Goal: Task Accomplishment & Management: Manage account settings

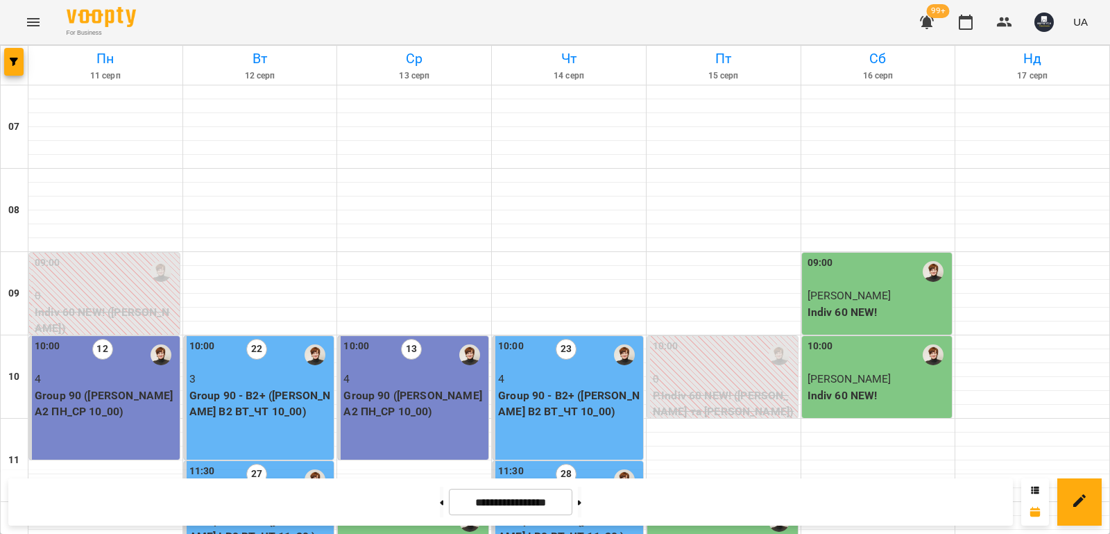
scroll to position [69, 0]
click at [22, 61] on span "button" at bounding box center [13, 62] width 19 height 8
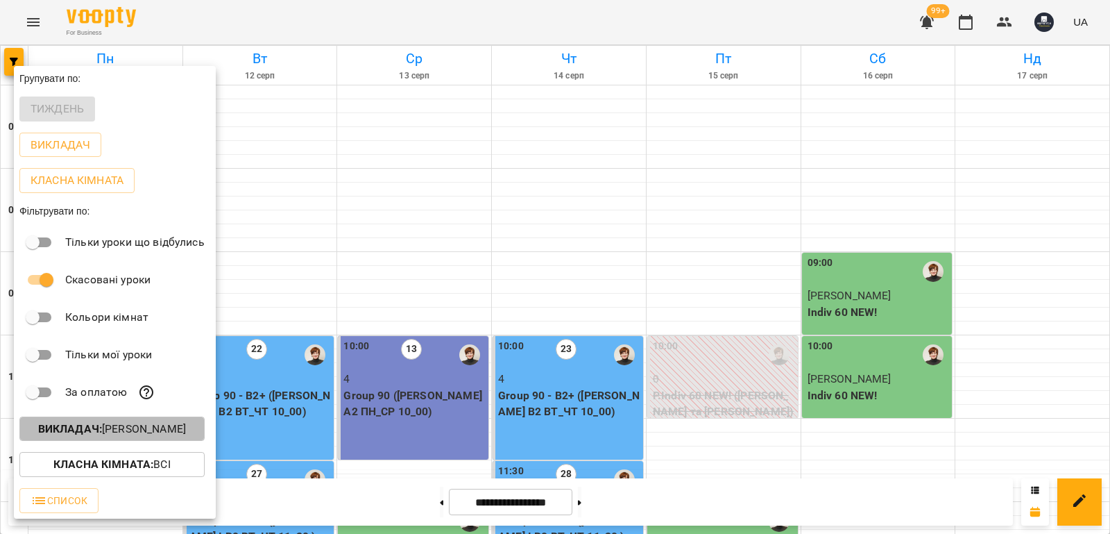
click at [137, 432] on p "Викладач : Кухно Ірина" at bounding box center [112, 428] width 148 height 17
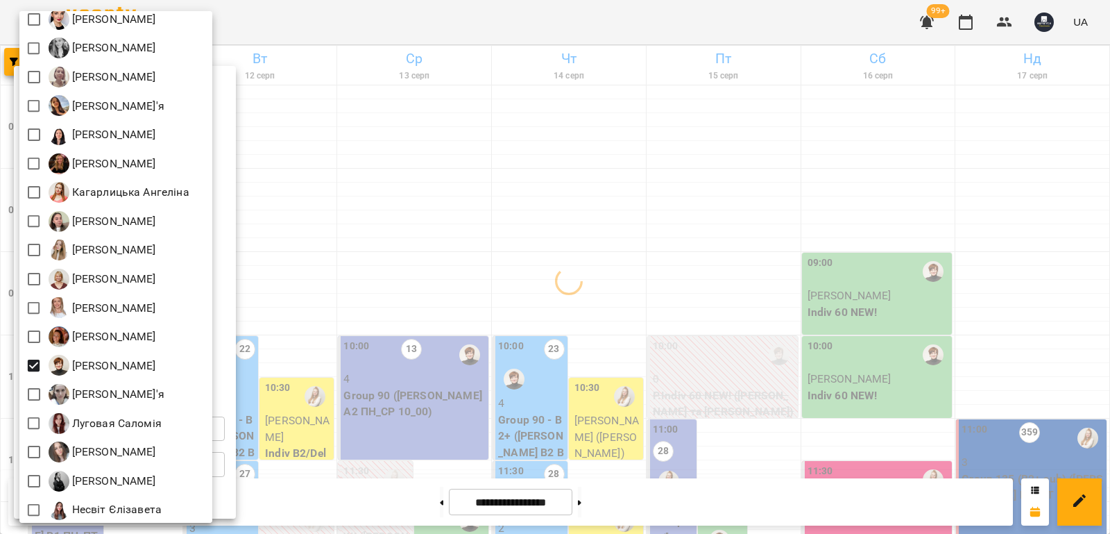
scroll to position [278, 0]
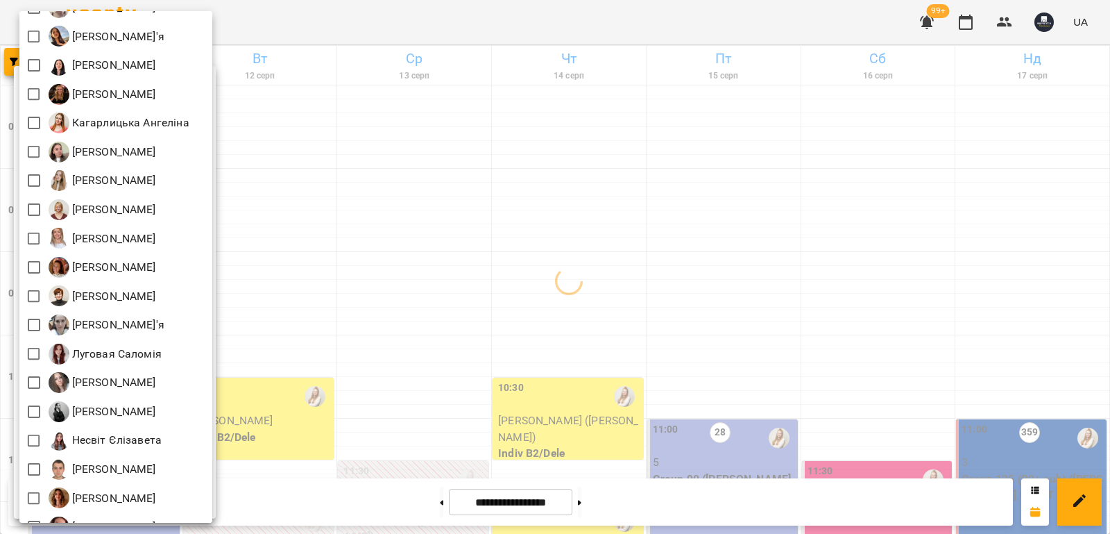
drag, startPoint x: 409, startPoint y: 235, endPoint x: 401, endPoint y: 231, distance: 8.7
click at [407, 234] on div at bounding box center [555, 267] width 1110 height 534
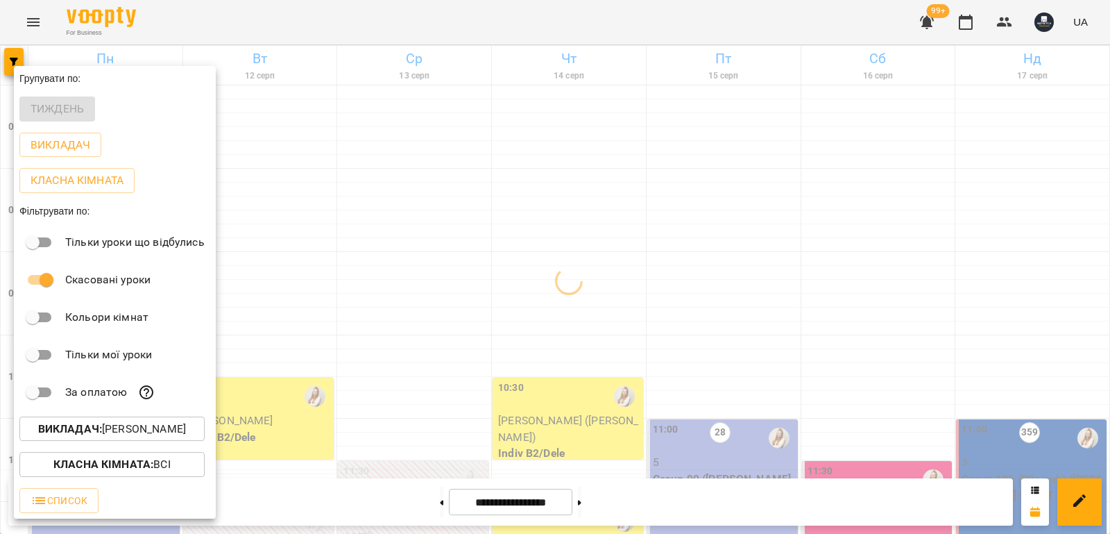
click at [361, 196] on div "Всі Iván Sánchez-Gil Maribel Адамович Вікторія А Андрій Тест Викладач Безкорова…" at bounding box center [555, 267] width 1110 height 534
click at [326, 205] on div at bounding box center [555, 267] width 1110 height 534
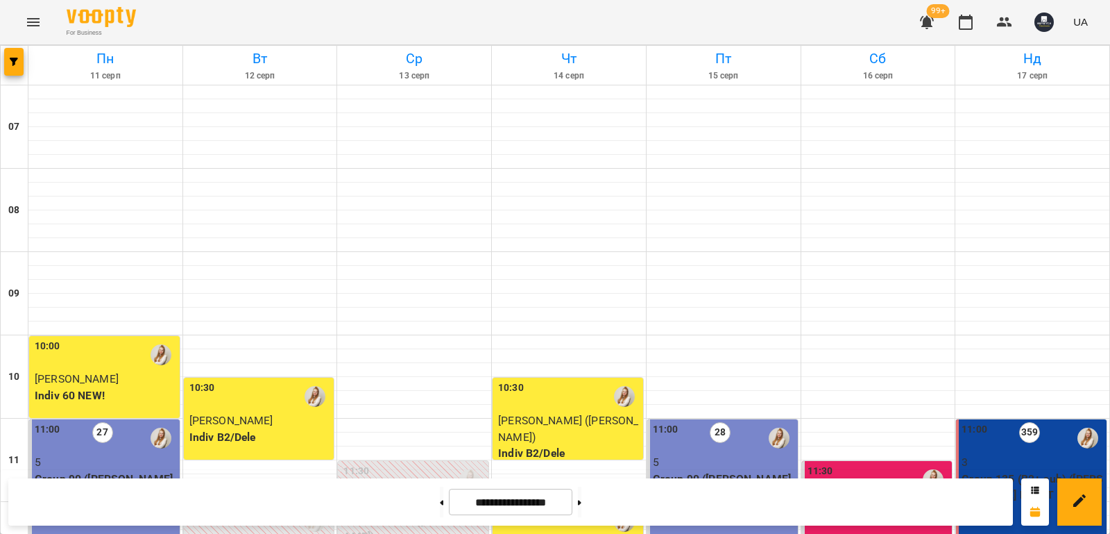
scroll to position [833, 0]
click at [581, 505] on button at bounding box center [579, 501] width 3 height 31
type input "**********"
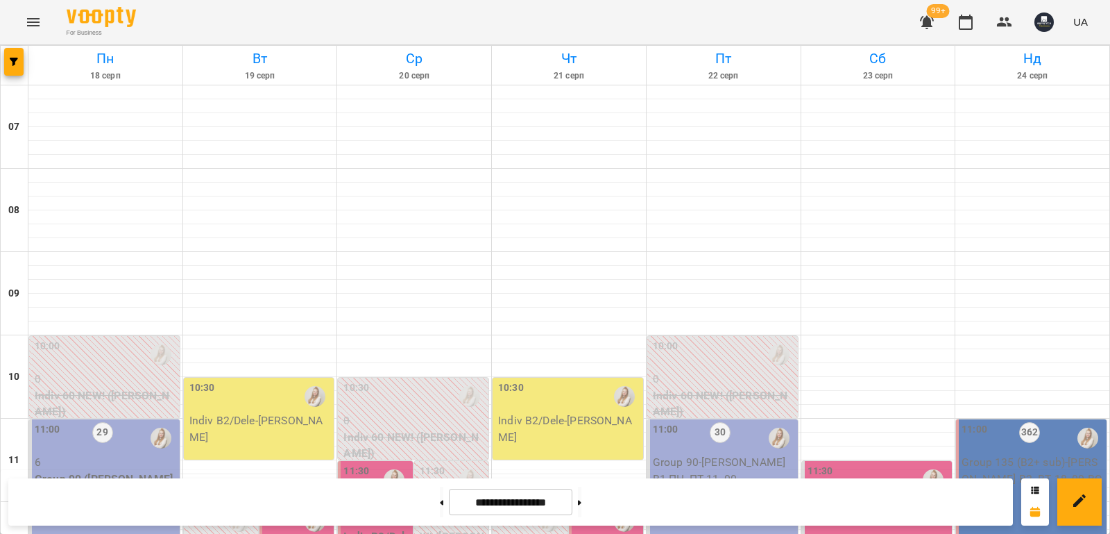
scroll to position [347, 0]
click at [11, 68] on button "button" at bounding box center [13, 62] width 19 height 28
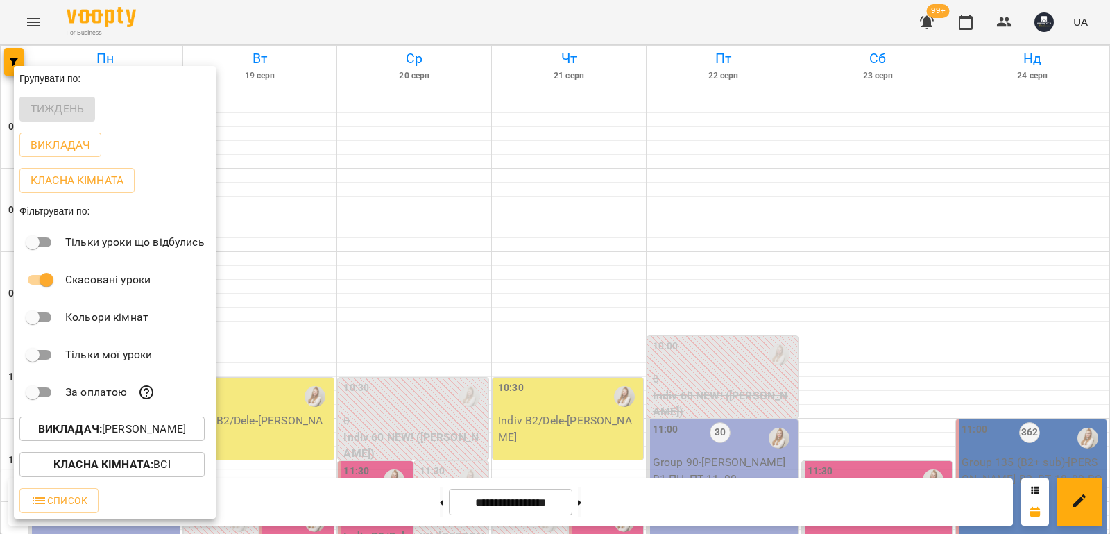
click at [205, 434] on button "Викладач : Адамович Вікторія" at bounding box center [111, 428] width 185 height 25
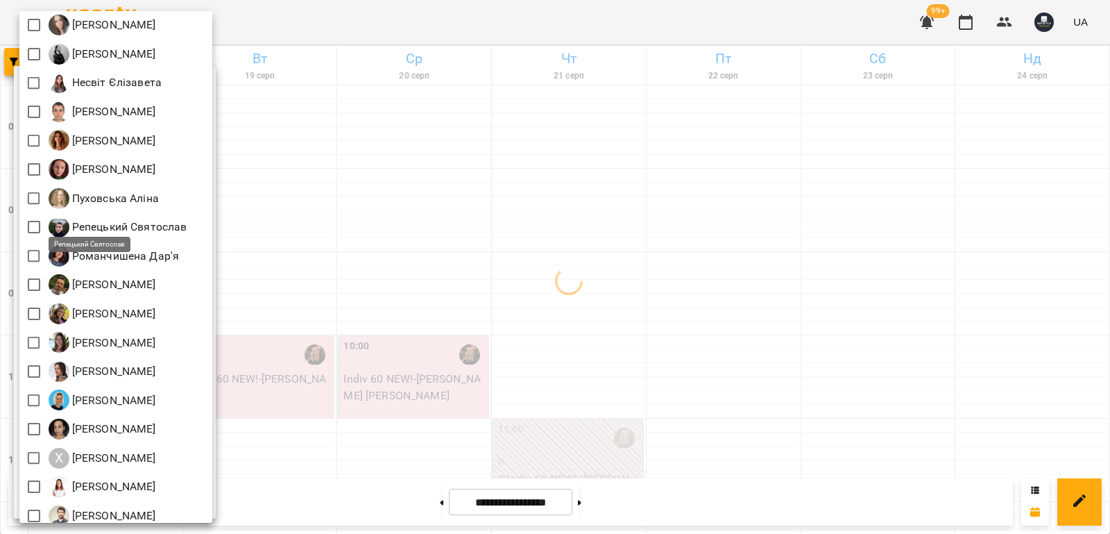
scroll to position [645, 0]
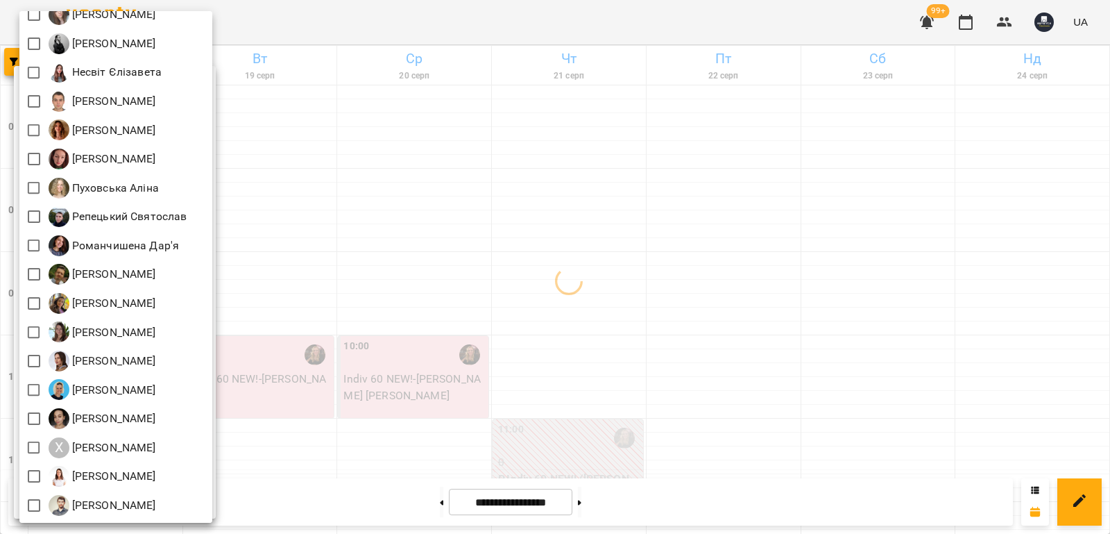
click at [441, 214] on div at bounding box center [555, 267] width 1110 height 534
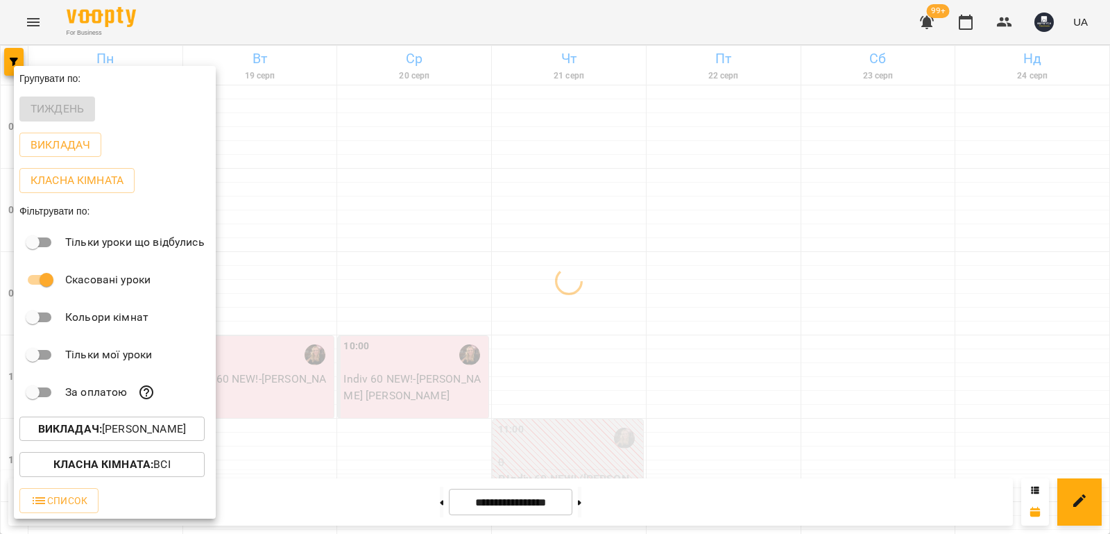
click at [434, 213] on div at bounding box center [555, 267] width 1110 height 534
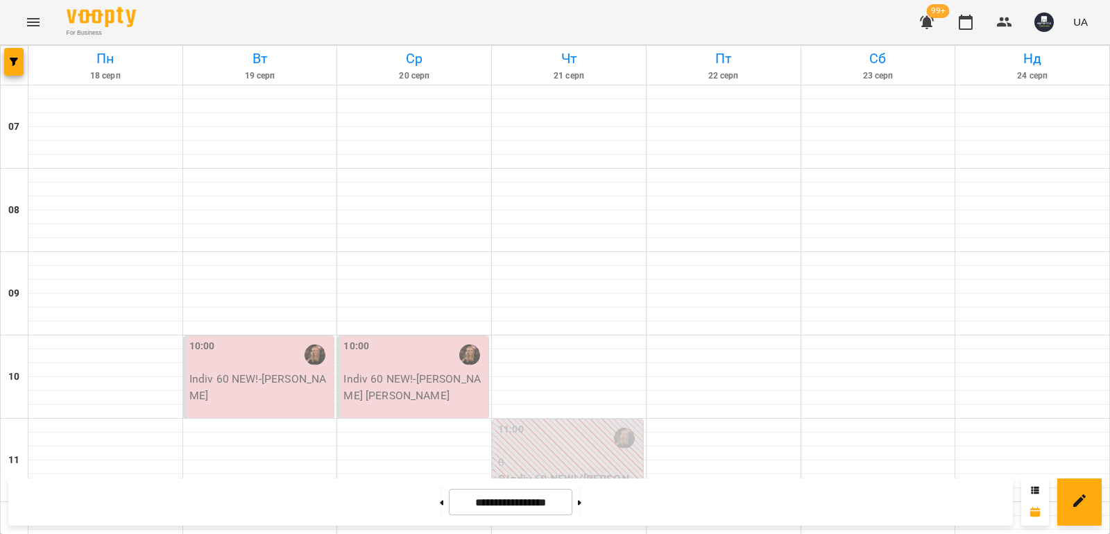
scroll to position [486, 0]
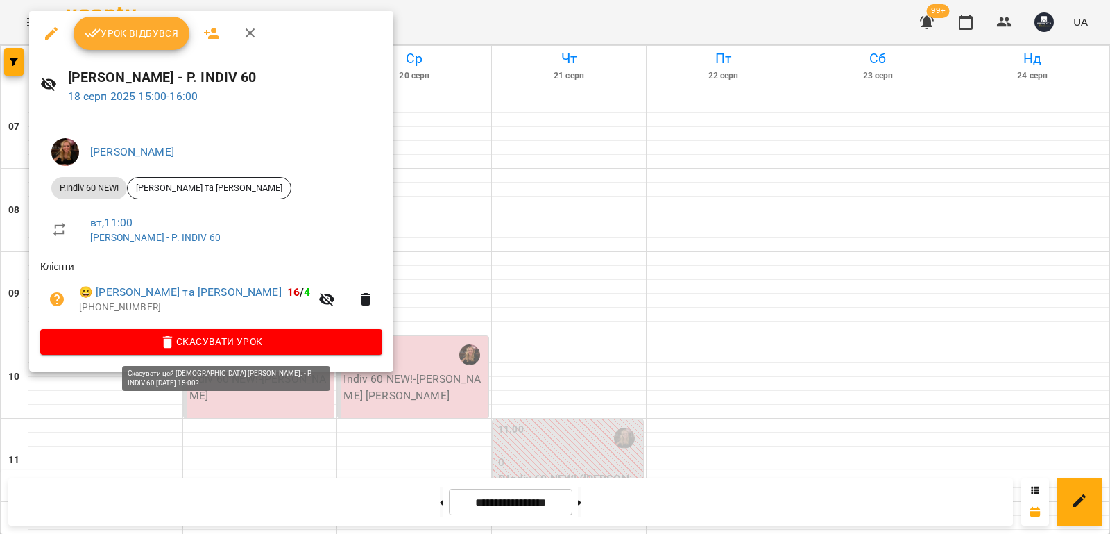
click at [245, 341] on span "Скасувати Урок" at bounding box center [211, 341] width 320 height 17
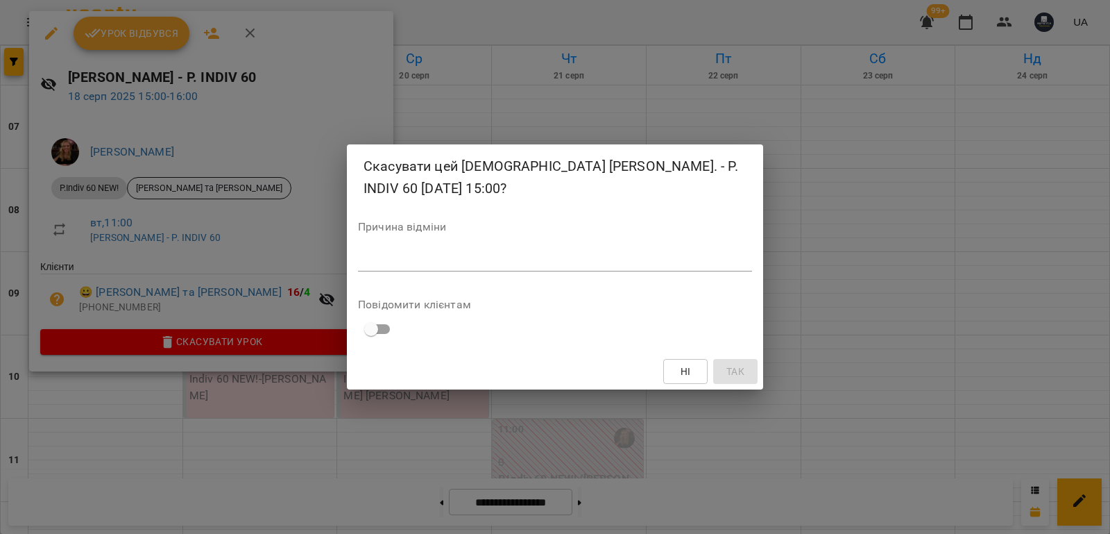
click at [403, 268] on div "*" at bounding box center [555, 260] width 394 height 22
type textarea "*******"
click at [740, 375] on span "Так" at bounding box center [735, 371] width 18 height 17
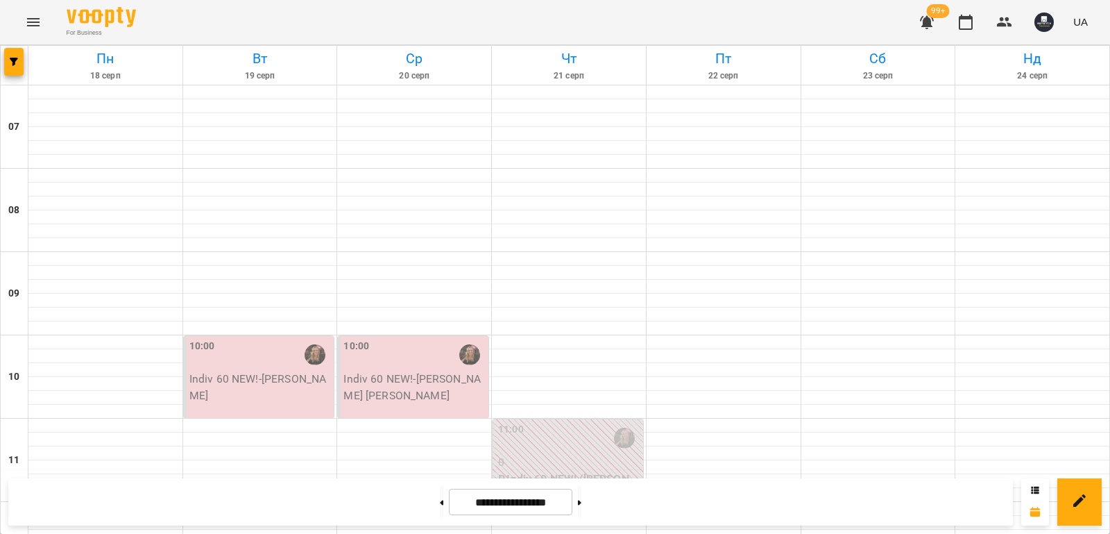
click at [1032, 486] on icon at bounding box center [1036, 489] width 8 height 7
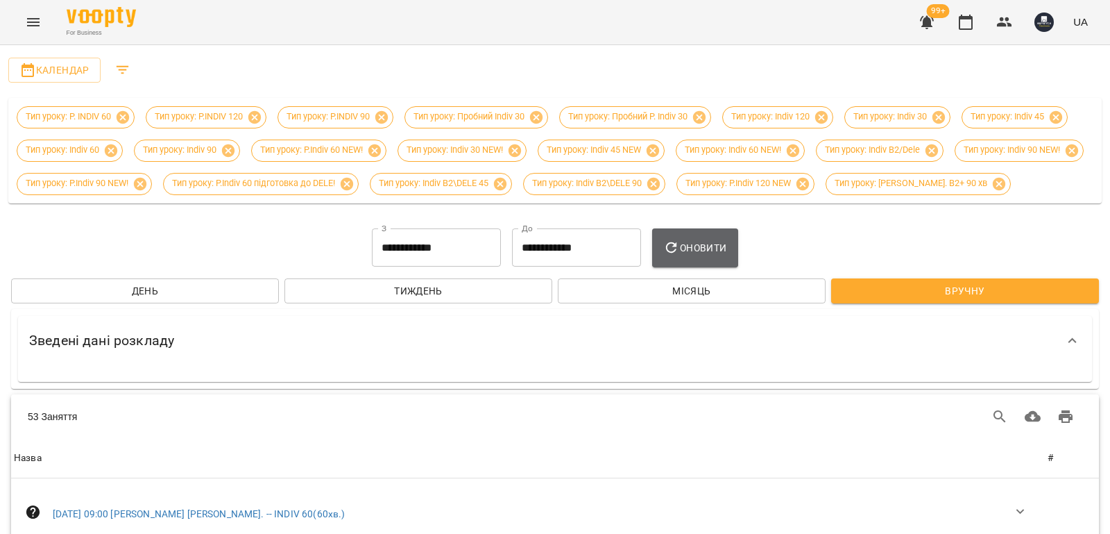
click at [701, 256] on span "Оновити" at bounding box center [694, 247] width 63 height 17
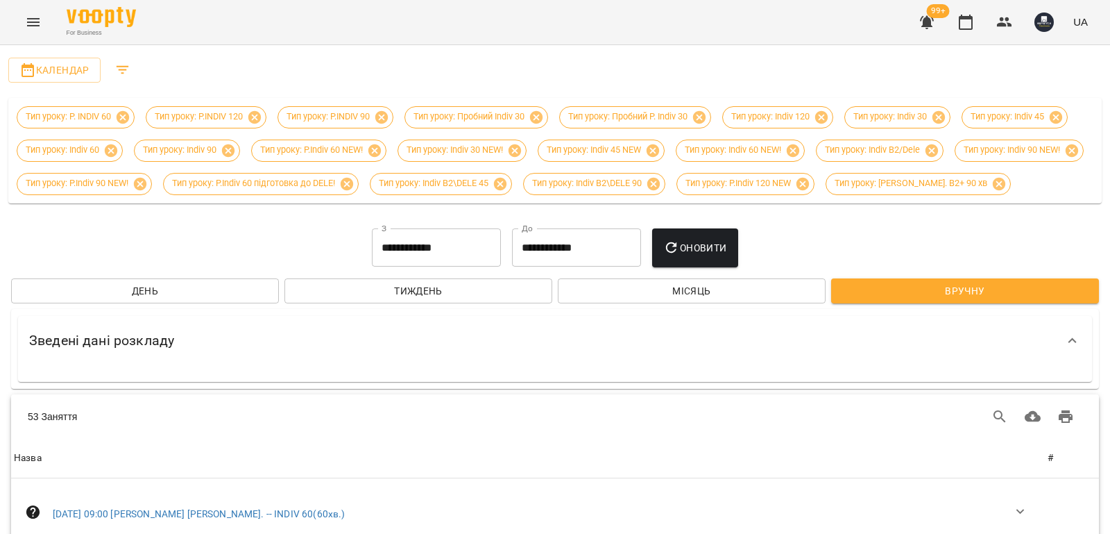
scroll to position [1179, 0]
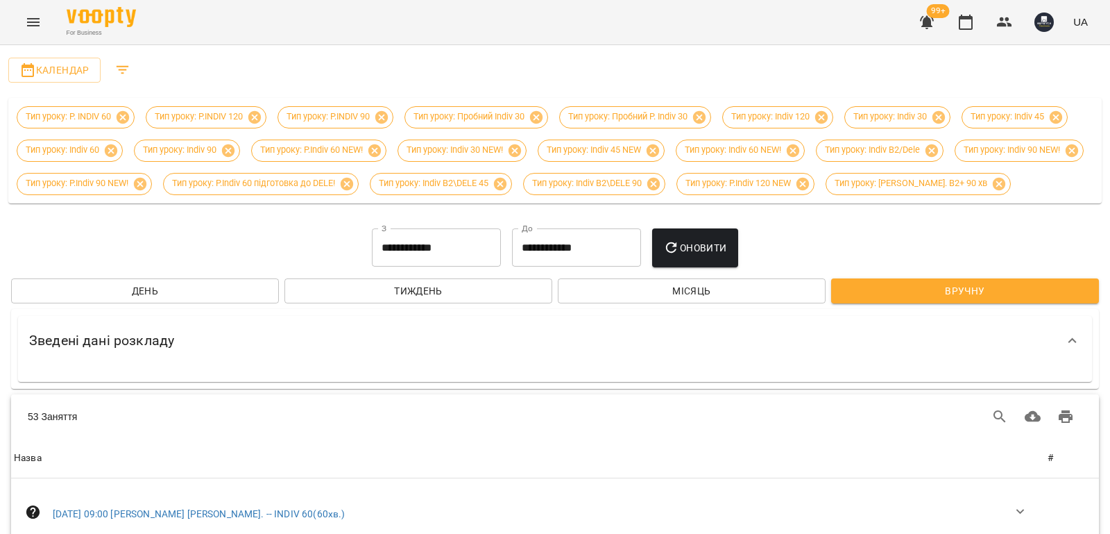
scroll to position [2636, 0]
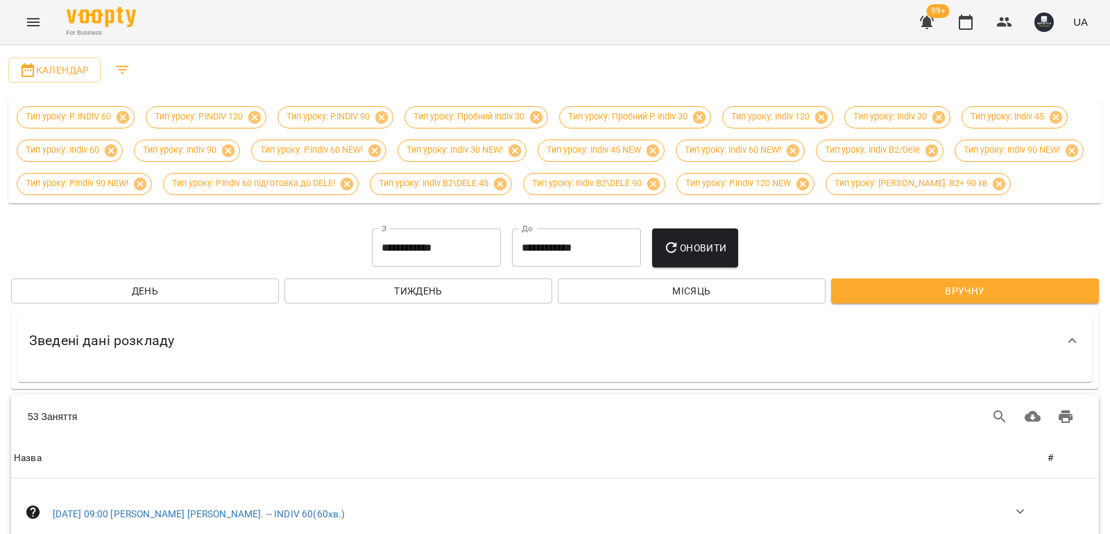
drag, startPoint x: 1005, startPoint y: 234, endPoint x: 964, endPoint y: 250, distance: 44.2
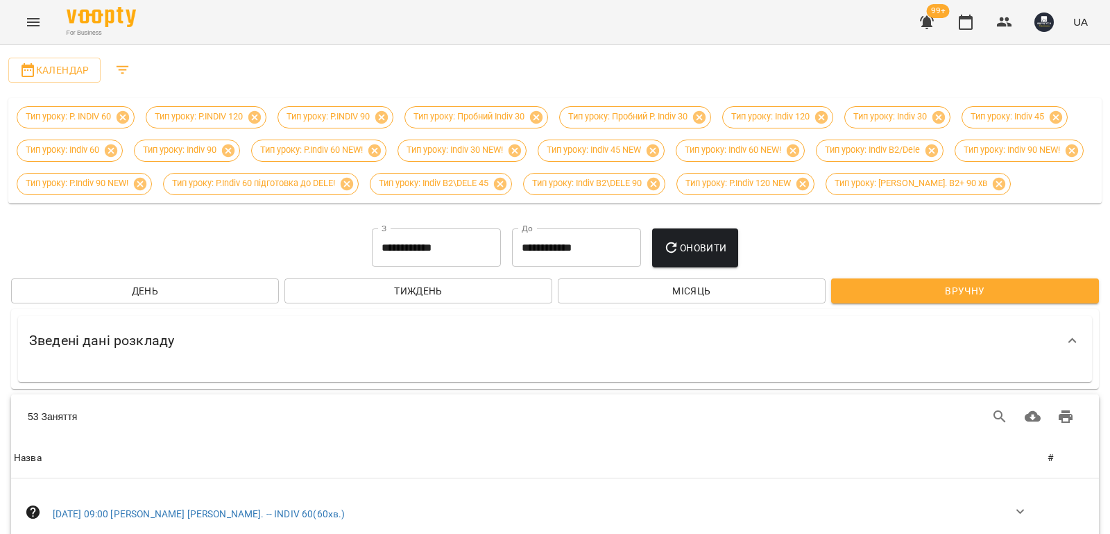
drag, startPoint x: 1003, startPoint y: 236, endPoint x: 755, endPoint y: 269, distance: 250.6
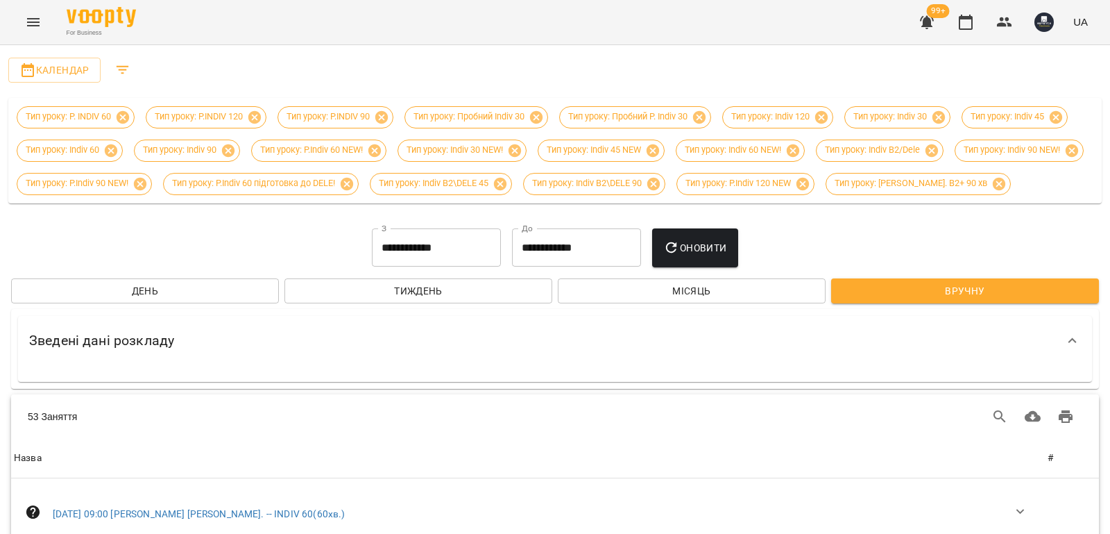
drag, startPoint x: 1003, startPoint y: 205, endPoint x: 638, endPoint y: 260, distance: 368.4
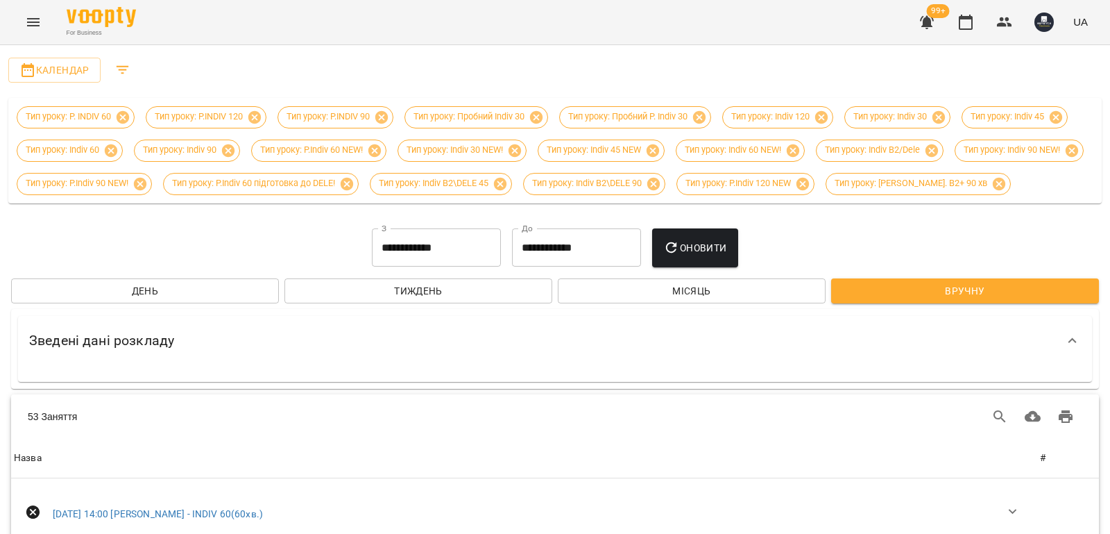
drag, startPoint x: 1002, startPoint y: 221, endPoint x: 528, endPoint y: 291, distance: 479.0
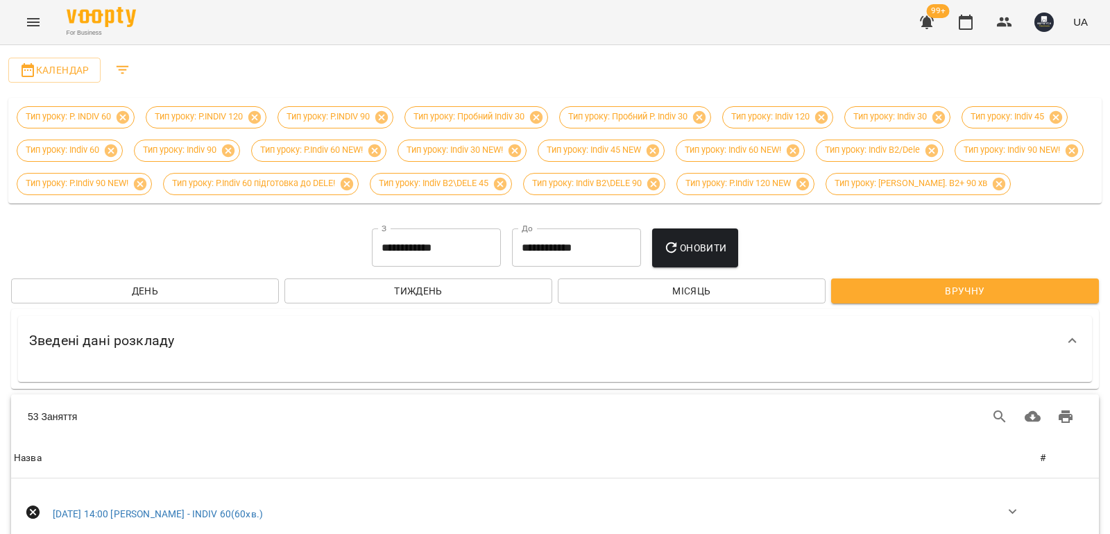
drag, startPoint x: 1003, startPoint y: 226, endPoint x: 722, endPoint y: 255, distance: 281.7
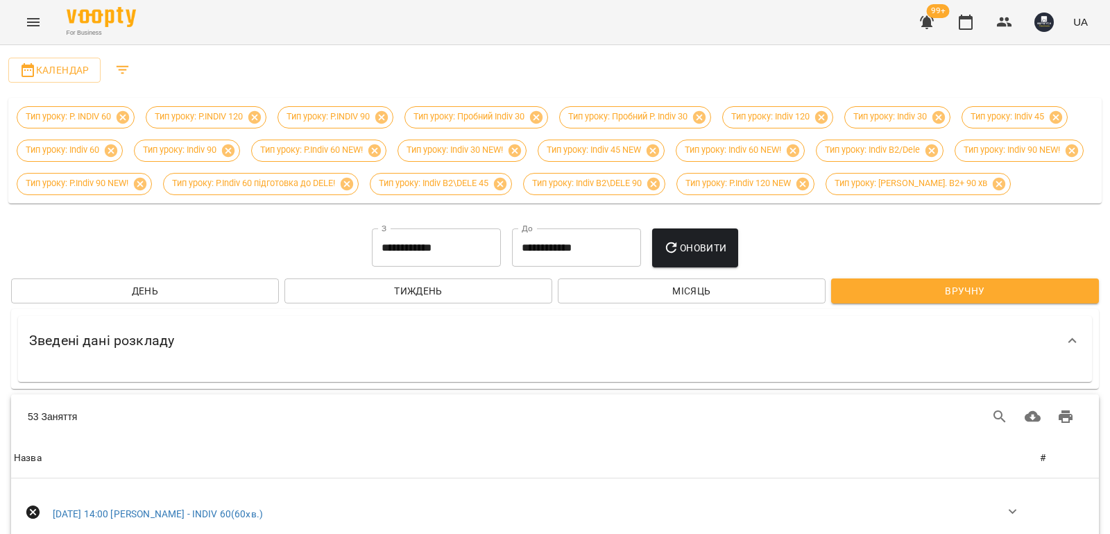
drag, startPoint x: 998, startPoint y: 262, endPoint x: 445, endPoint y: 292, distance: 553.0
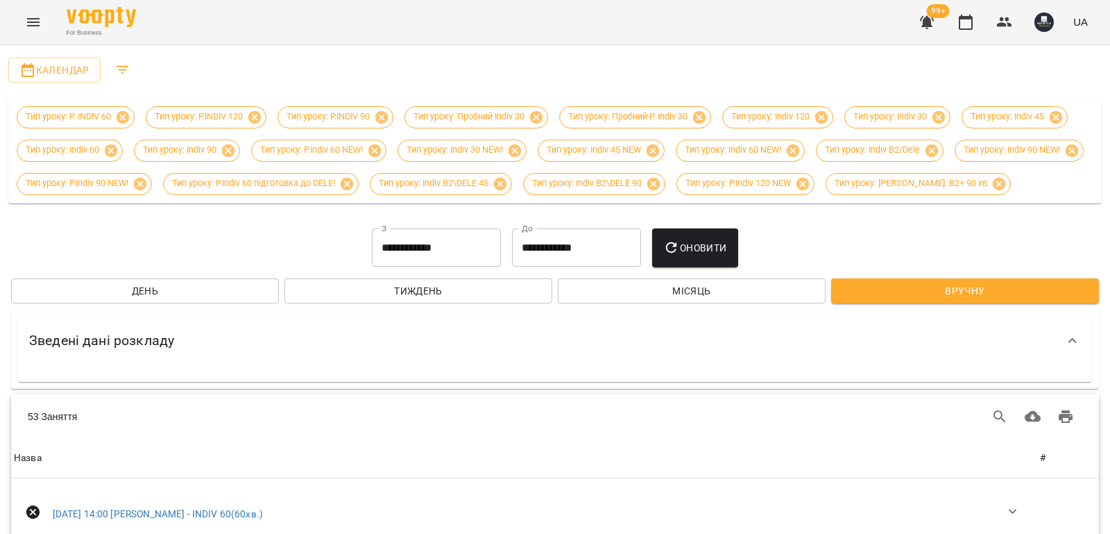
scroll to position [3948, 0]
click at [1005, 503] on icon "button" at bounding box center [1013, 511] width 17 height 17
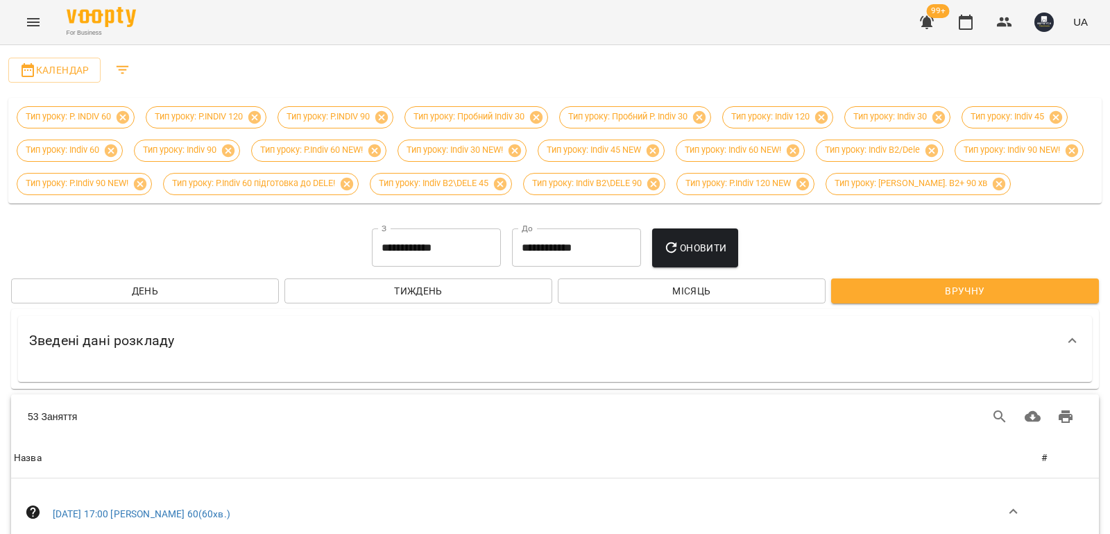
drag, startPoint x: 999, startPoint y: 252, endPoint x: 786, endPoint y: 278, distance: 214.5
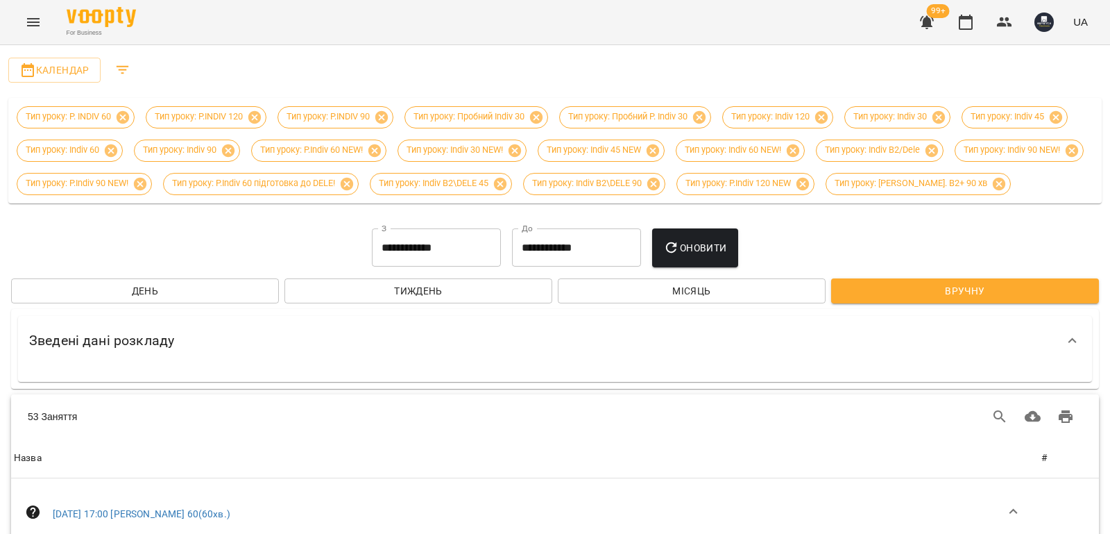
drag, startPoint x: 1006, startPoint y: 248, endPoint x: 505, endPoint y: 271, distance: 501.5
drag, startPoint x: 1007, startPoint y: 213, endPoint x: 735, endPoint y: 242, distance: 273.5
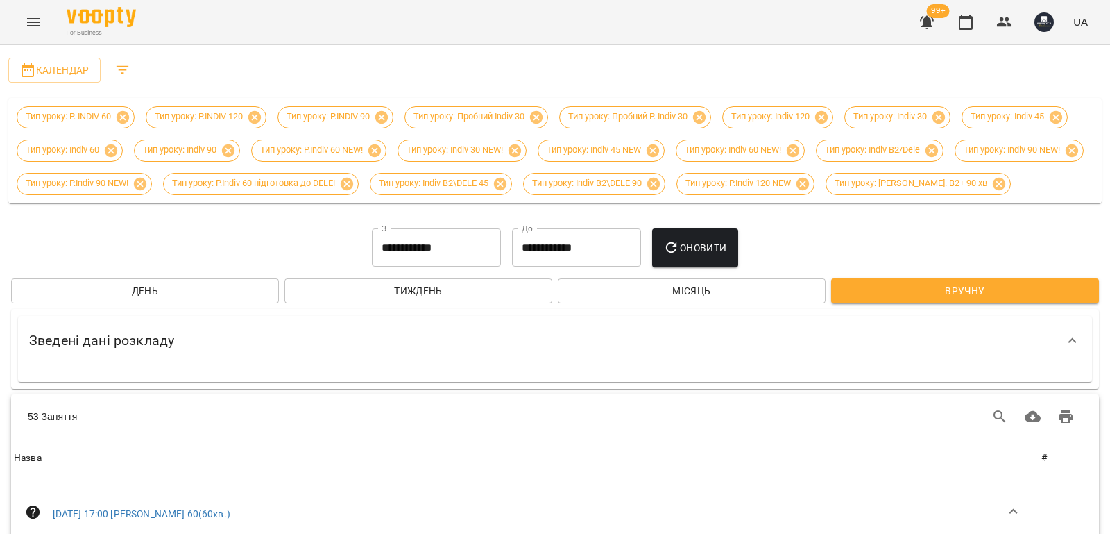
scroll to position [1804, 0]
drag, startPoint x: 1003, startPoint y: 216, endPoint x: 963, endPoint y: 223, distance: 40.7
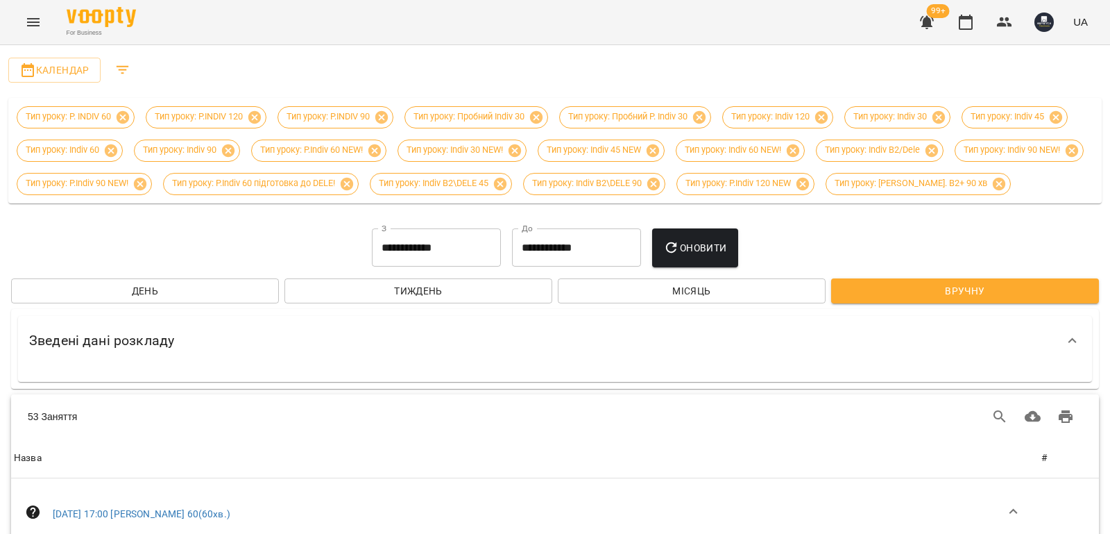
scroll to position [2359, 0]
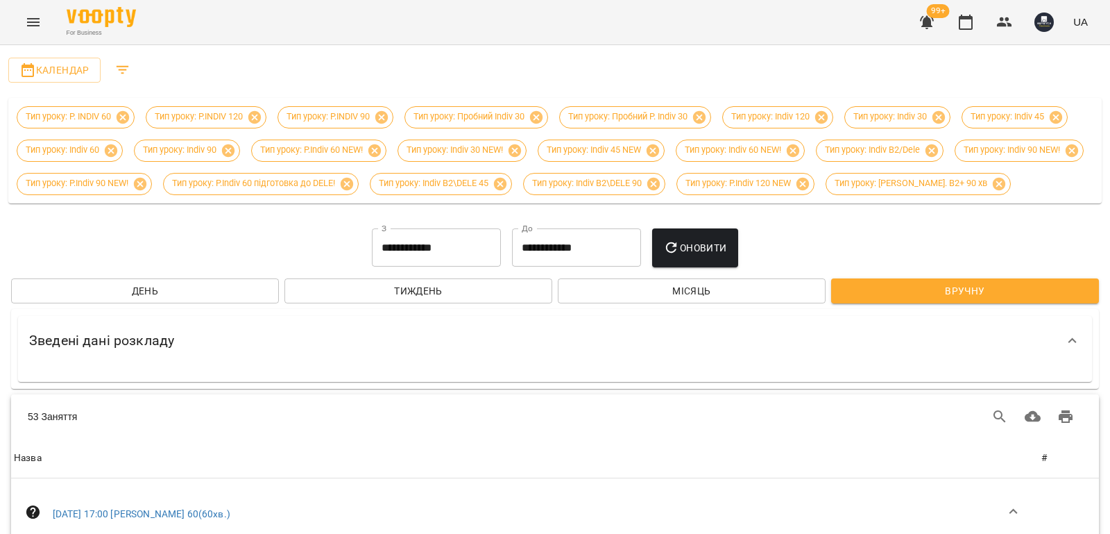
drag, startPoint x: 1000, startPoint y: 216, endPoint x: 696, endPoint y: 237, distance: 305.3
drag, startPoint x: 1007, startPoint y: 365, endPoint x: 965, endPoint y: 377, distance: 43.9
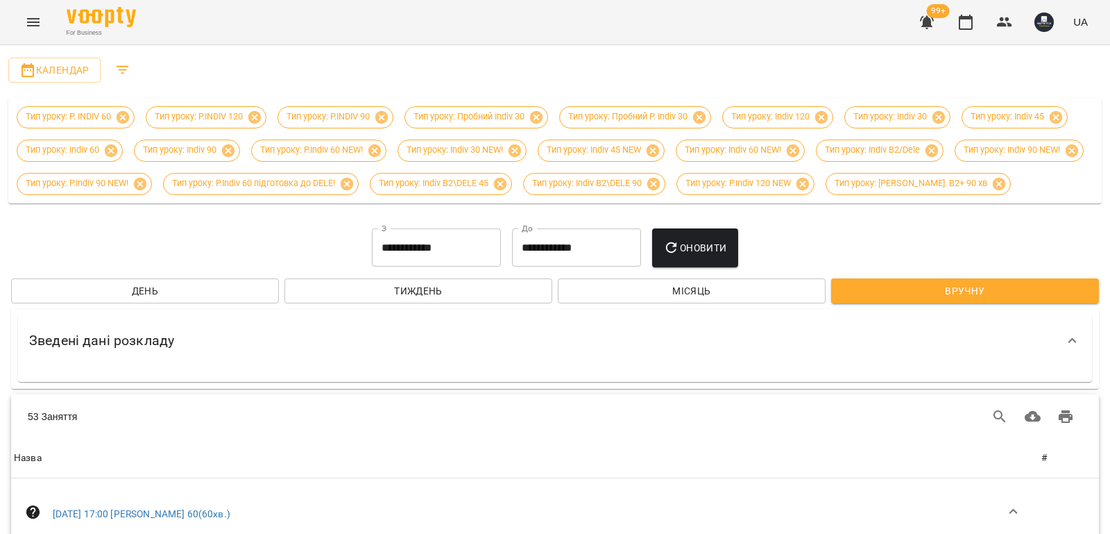
scroll to position [0, 0]
click at [71, 71] on span "Календар" at bounding box center [54, 70] width 70 height 17
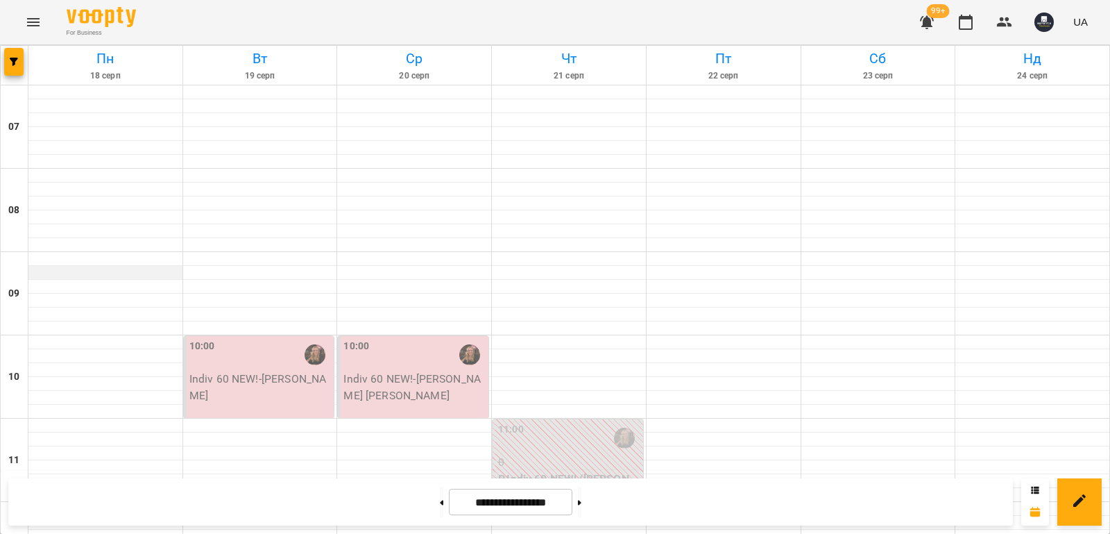
scroll to position [69, 0]
click at [10, 62] on icon "button" at bounding box center [14, 62] width 8 height 8
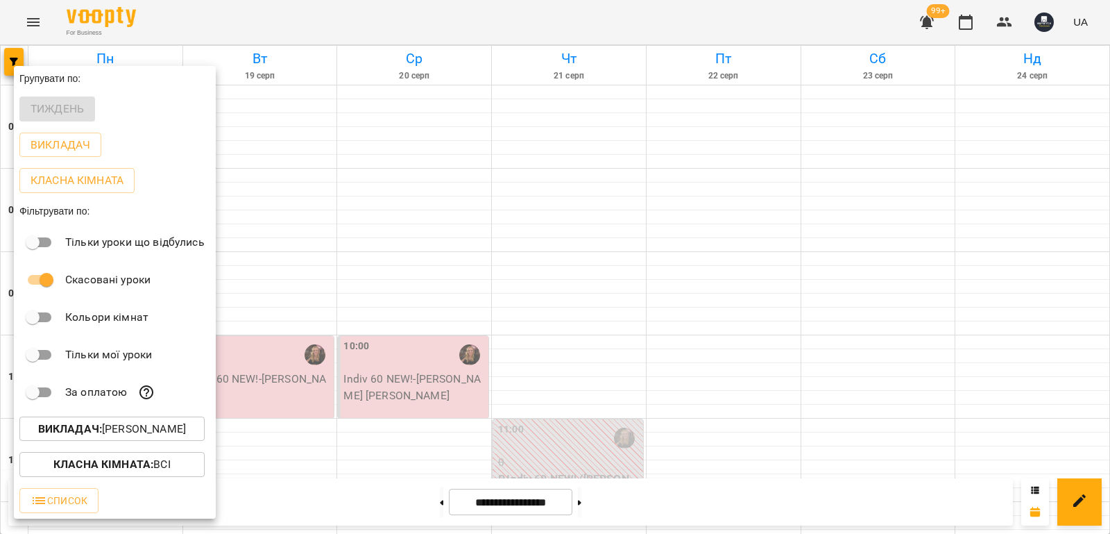
click at [178, 436] on p "Викладач : Завада Аня" at bounding box center [112, 428] width 148 height 17
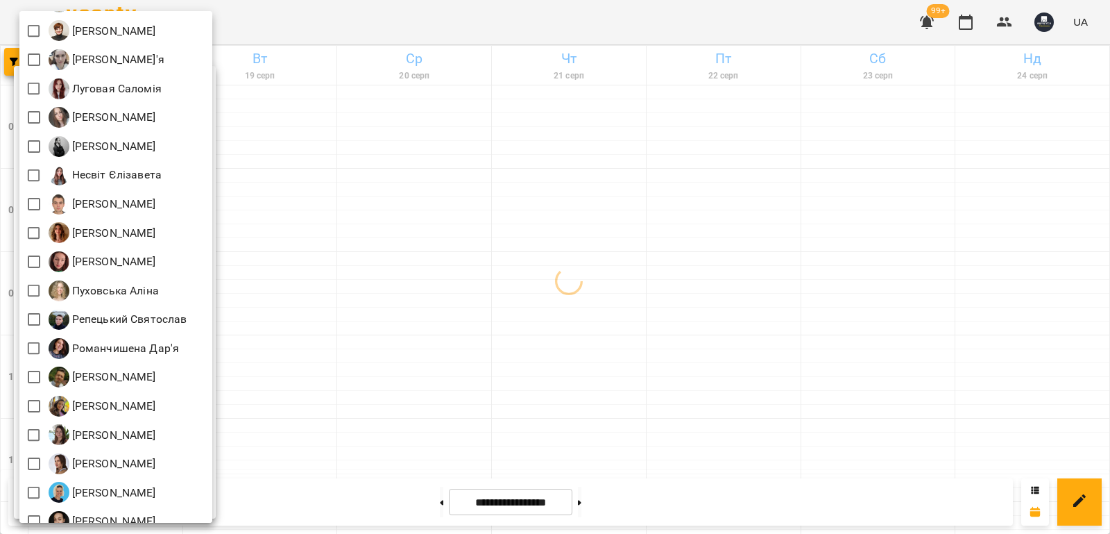
scroll to position [555, 0]
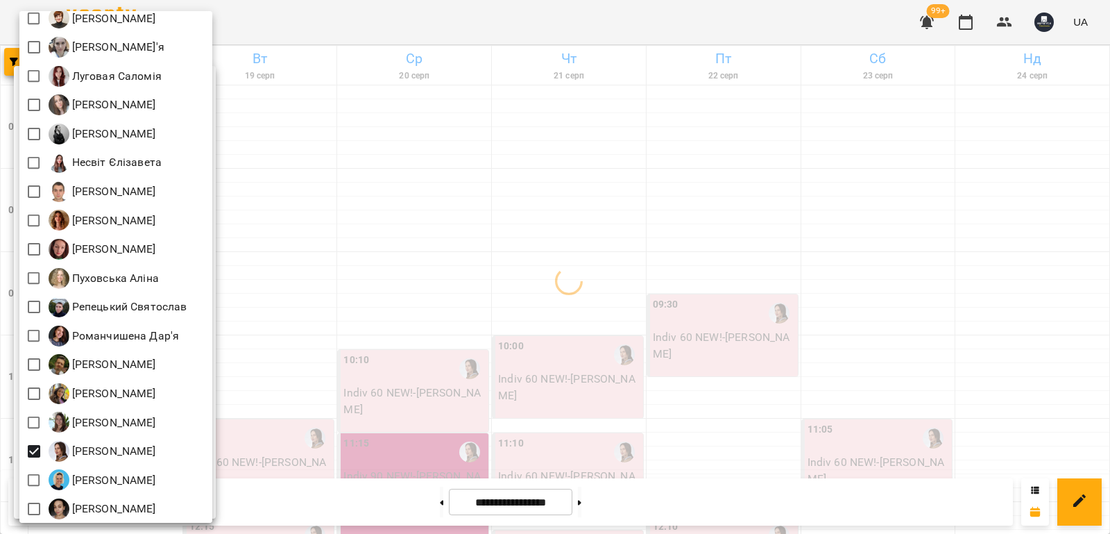
click at [284, 330] on div at bounding box center [555, 267] width 1110 height 534
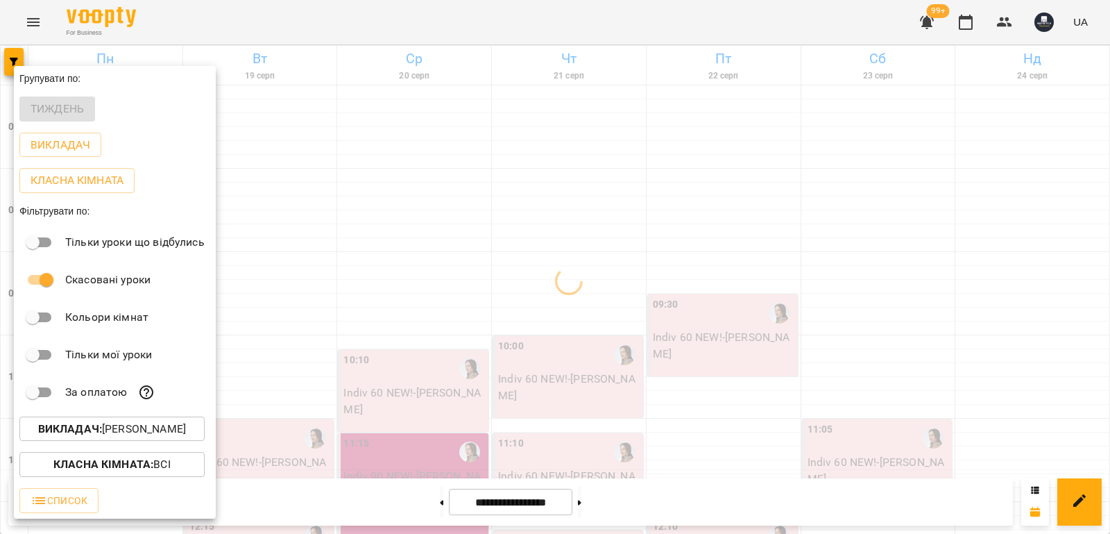
click at [289, 307] on div at bounding box center [555, 267] width 1110 height 534
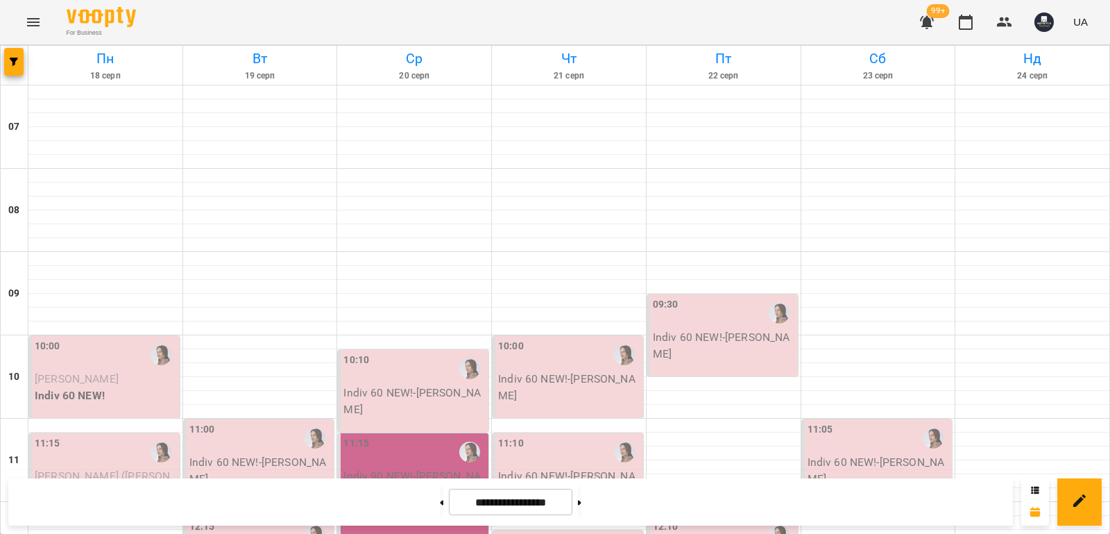
scroll to position [347, 0]
click at [440, 503] on button at bounding box center [441, 501] width 3 height 31
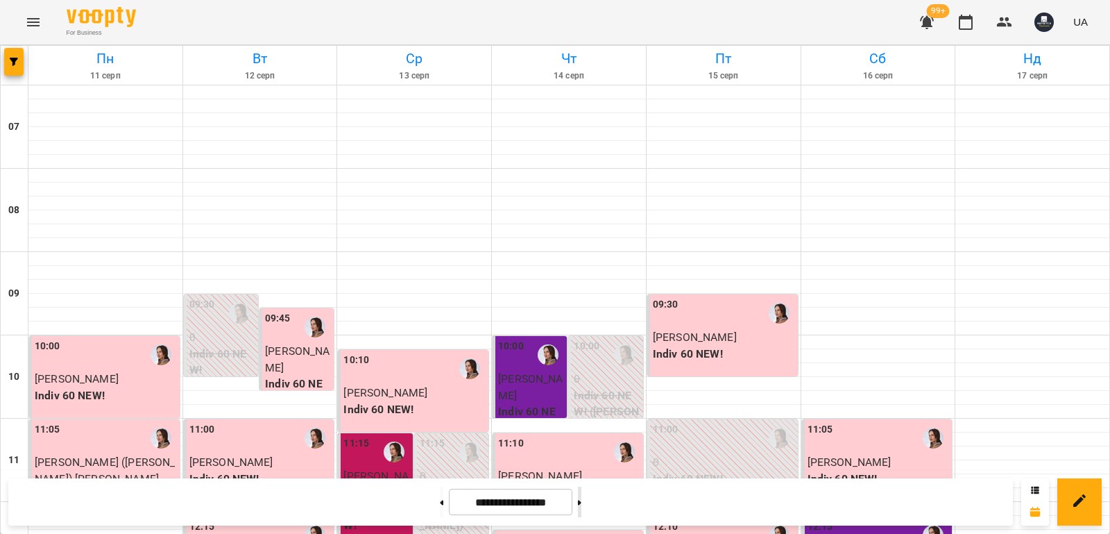
click at [581, 500] on button at bounding box center [579, 501] width 3 height 31
type input "**********"
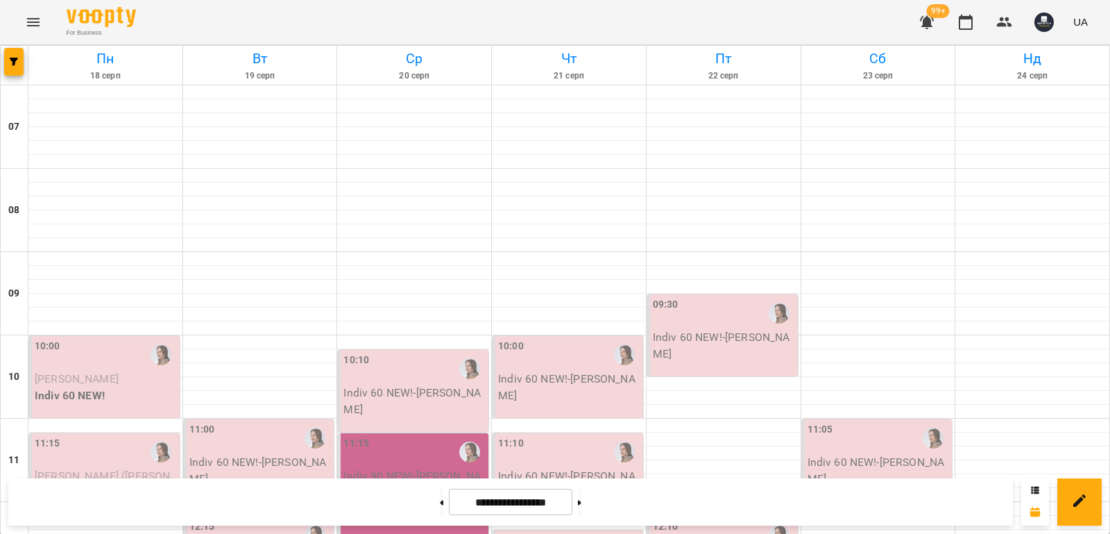
scroll to position [486, 0]
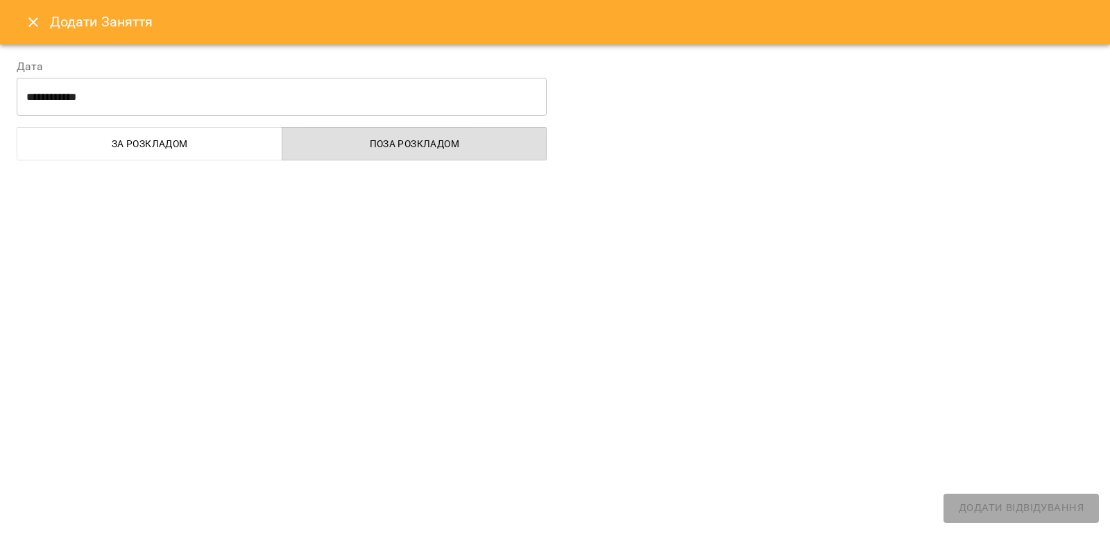
select select
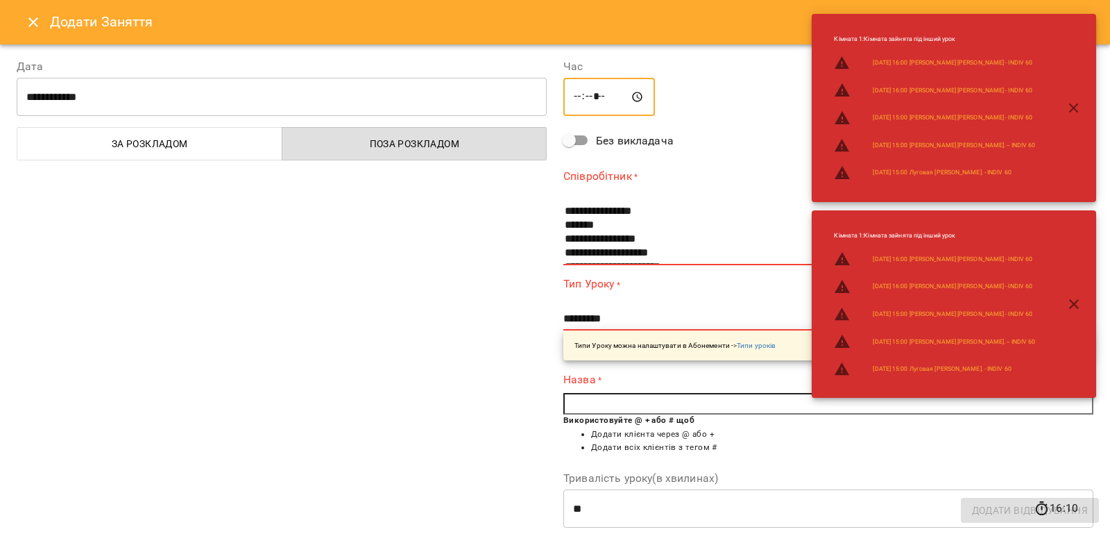
click at [596, 96] on input "*****" at bounding box center [609, 97] width 92 height 39
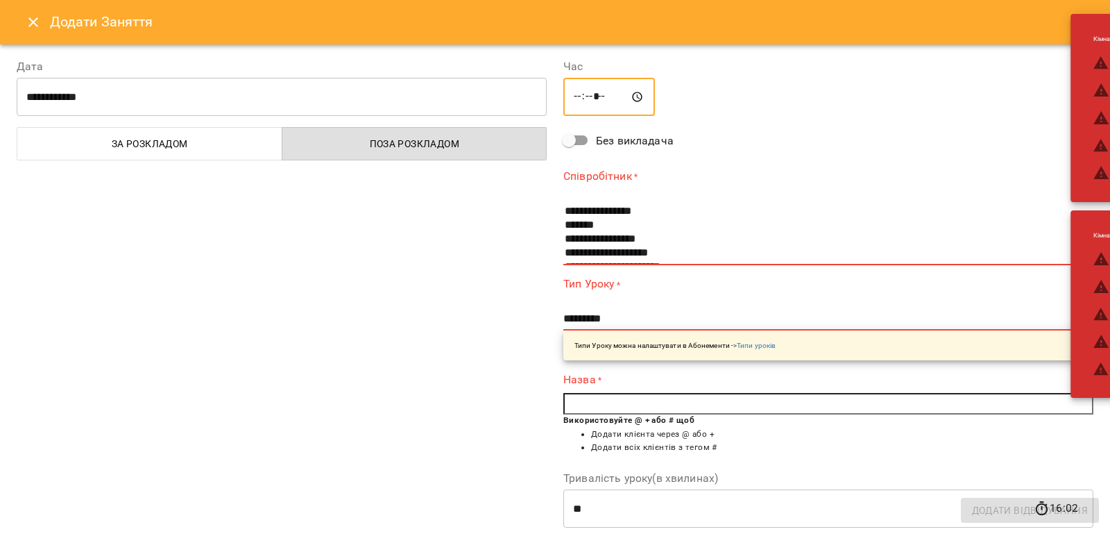
type input "*****"
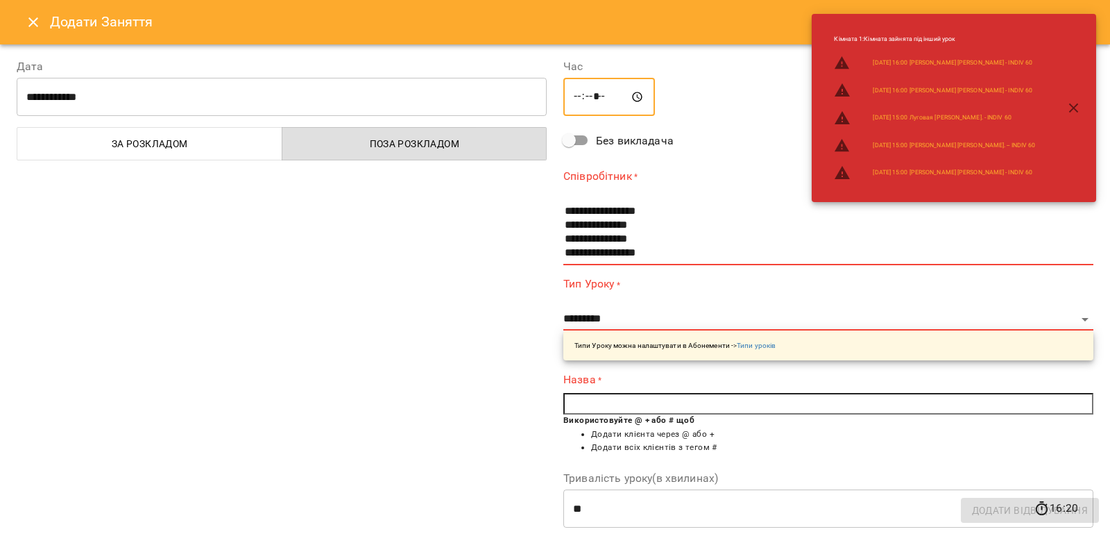
scroll to position [416, 0]
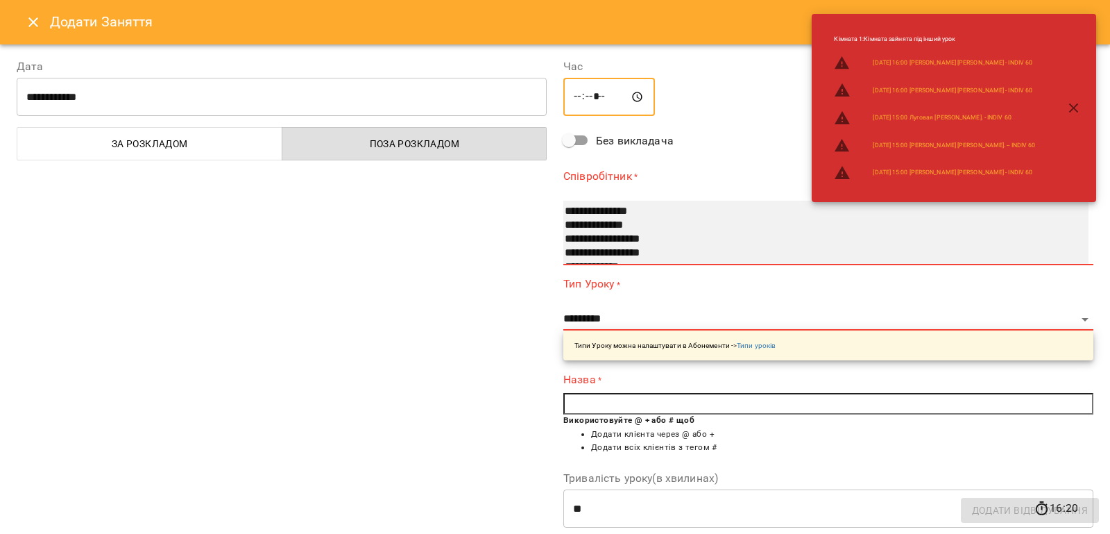
select select "**********"
click at [640, 249] on option "**********" at bounding box center [812, 253] width 498 height 14
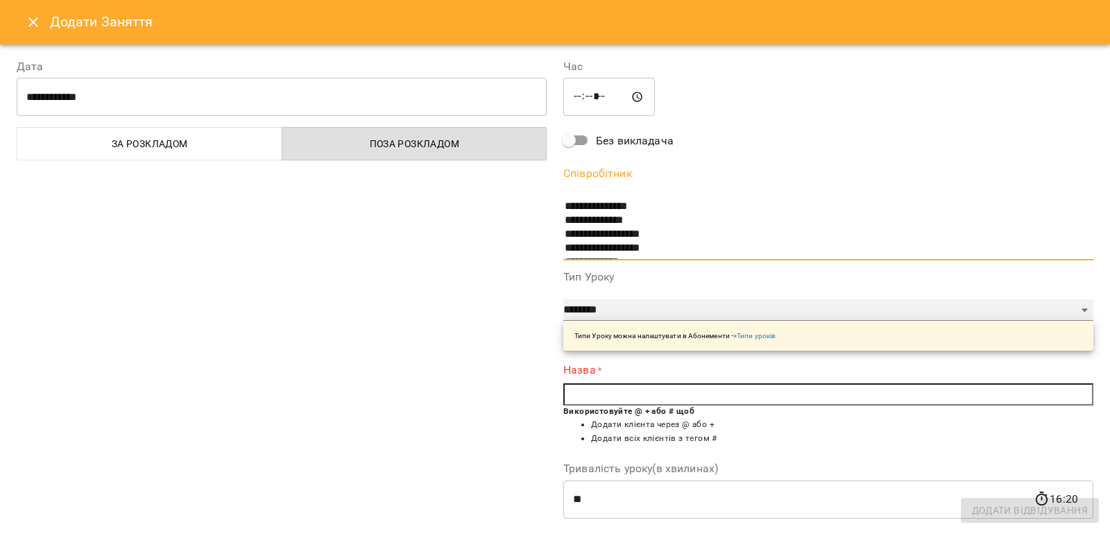
click at [1075, 308] on select "**********" at bounding box center [828, 310] width 530 height 22
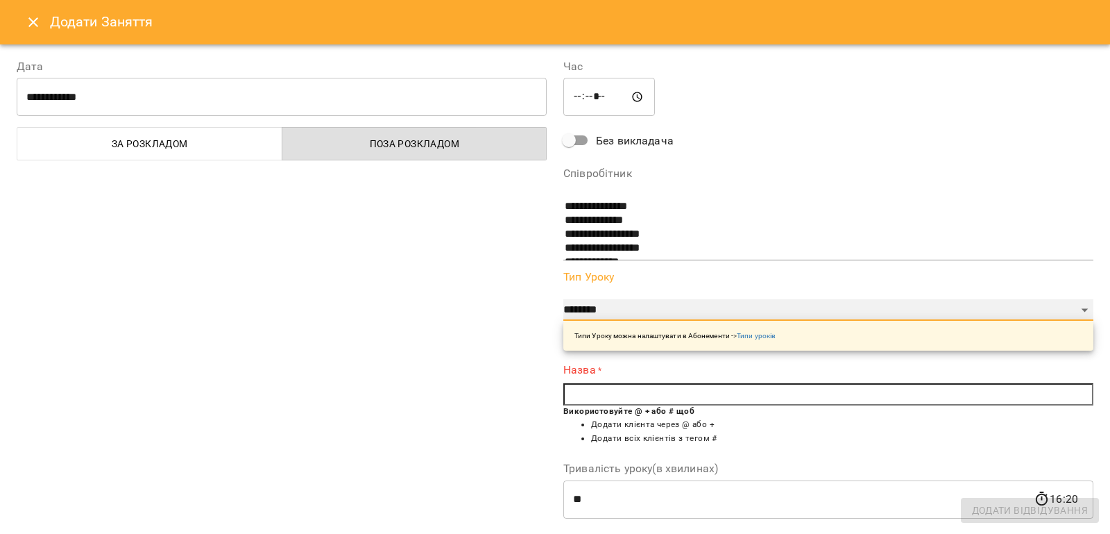
select select "**********"
click at [563, 299] on select "**********" at bounding box center [828, 310] width 530 height 22
click at [593, 401] on input "text" at bounding box center [828, 394] width 530 height 22
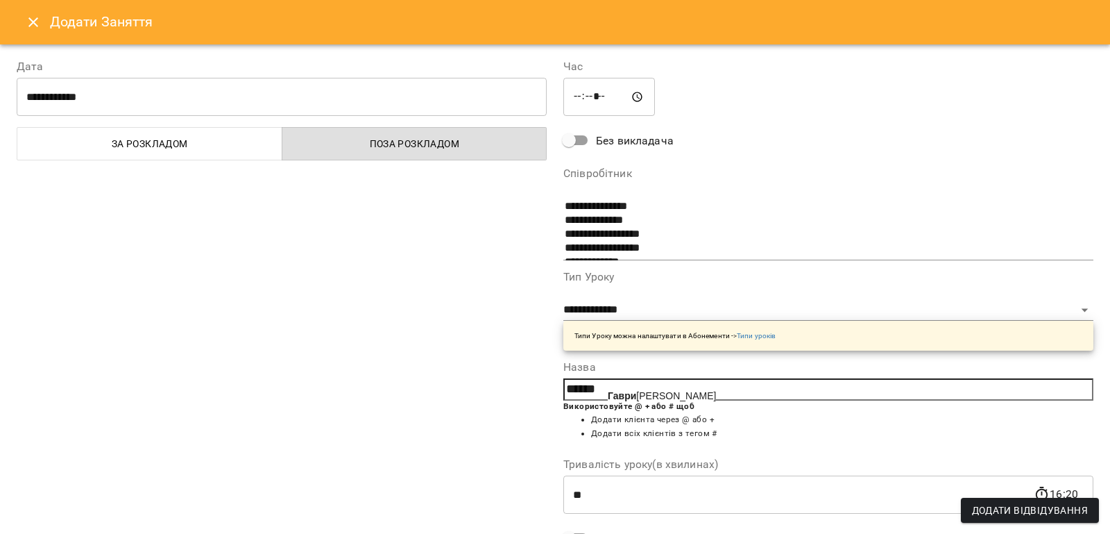
click at [639, 396] on span "Гаври люк Володимир" at bounding box center [662, 395] width 108 height 11
type input "**********"
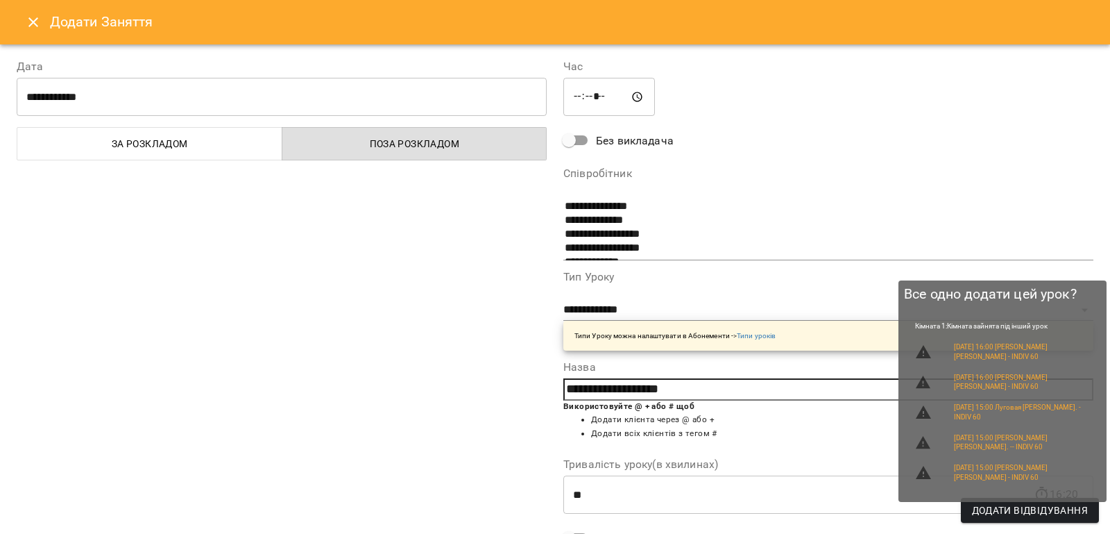
click at [1049, 509] on span "Додати Відвідування" at bounding box center [1030, 510] width 116 height 17
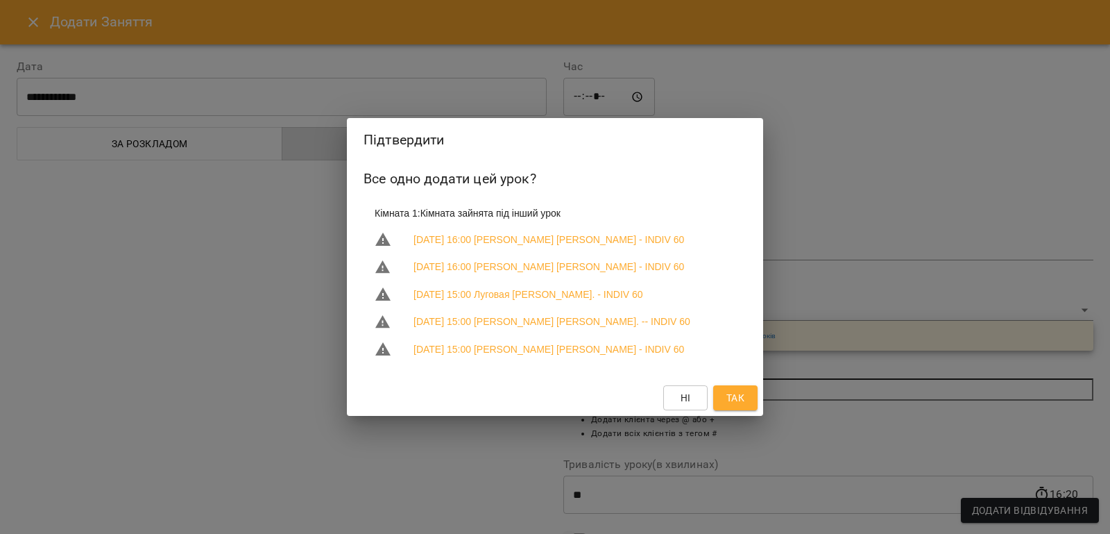
click at [736, 399] on span "Так" at bounding box center [735, 397] width 18 height 17
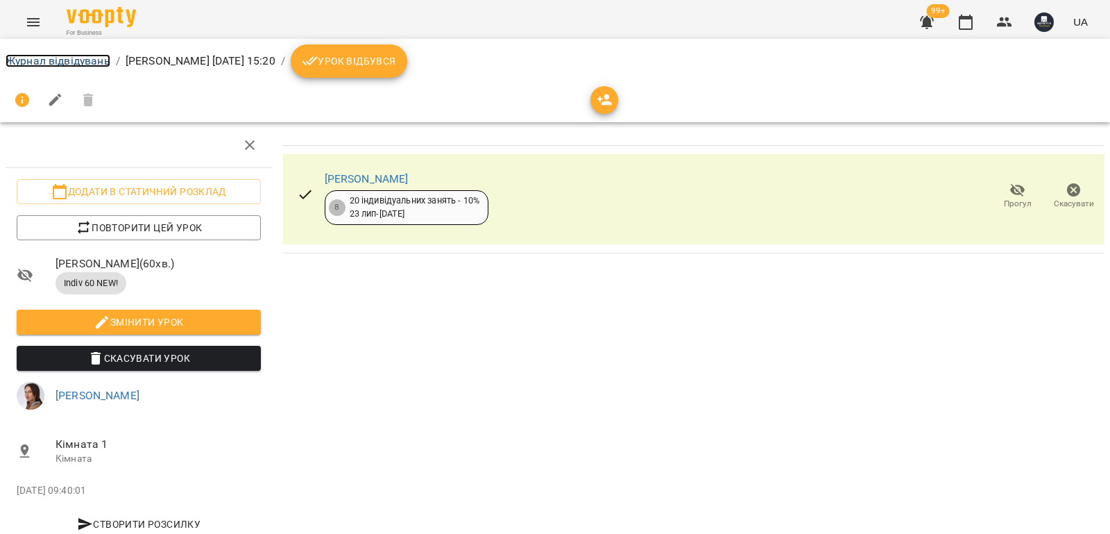
click at [67, 64] on link "Журнал відвідувань" at bounding box center [58, 60] width 105 height 13
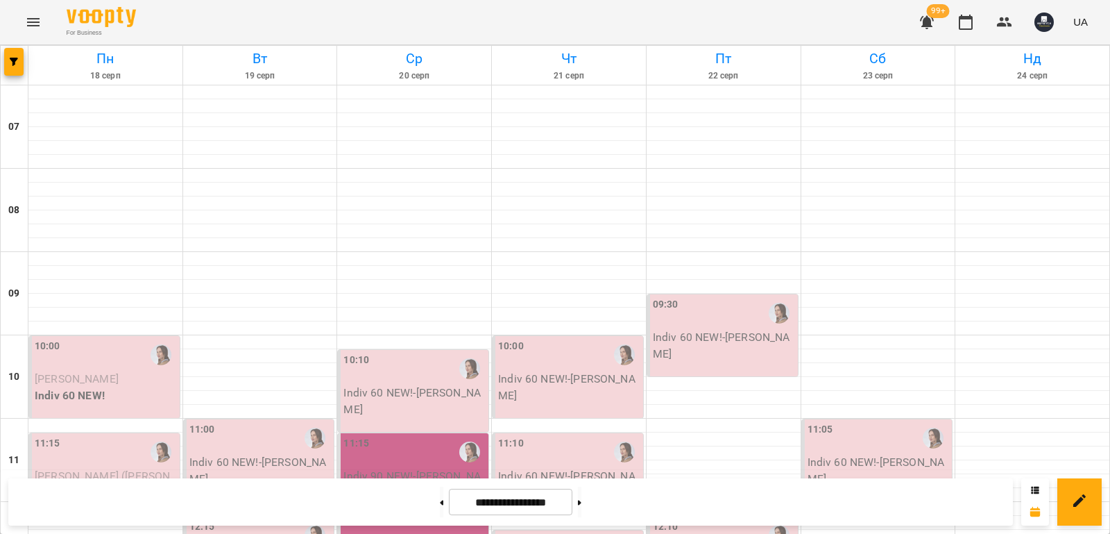
scroll to position [530, 0]
click at [6, 60] on span "button" at bounding box center [13, 62] width 19 height 8
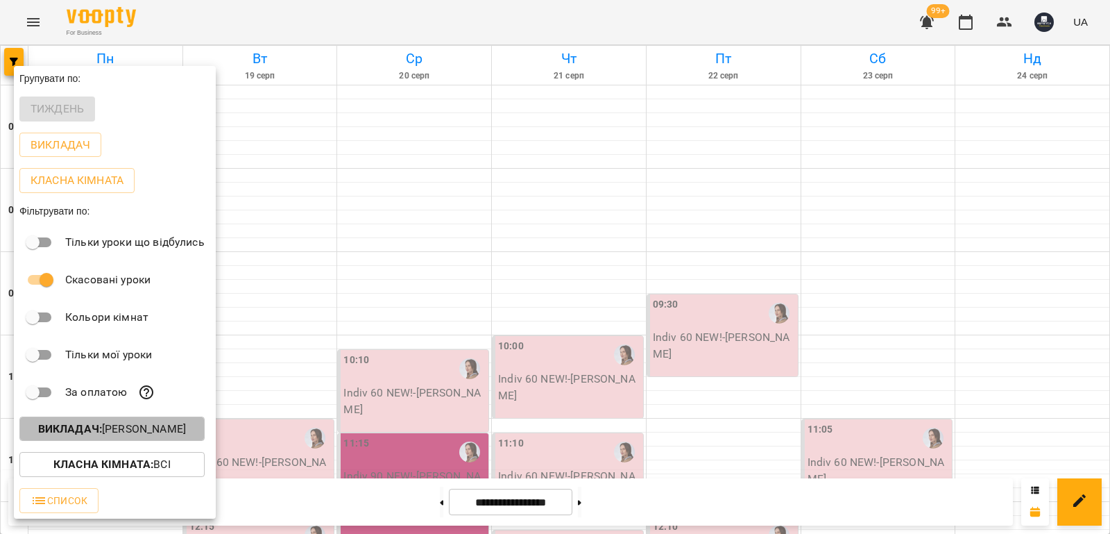
click at [186, 434] on p "Викладач : Стрижибовт Соломія" at bounding box center [112, 428] width 148 height 17
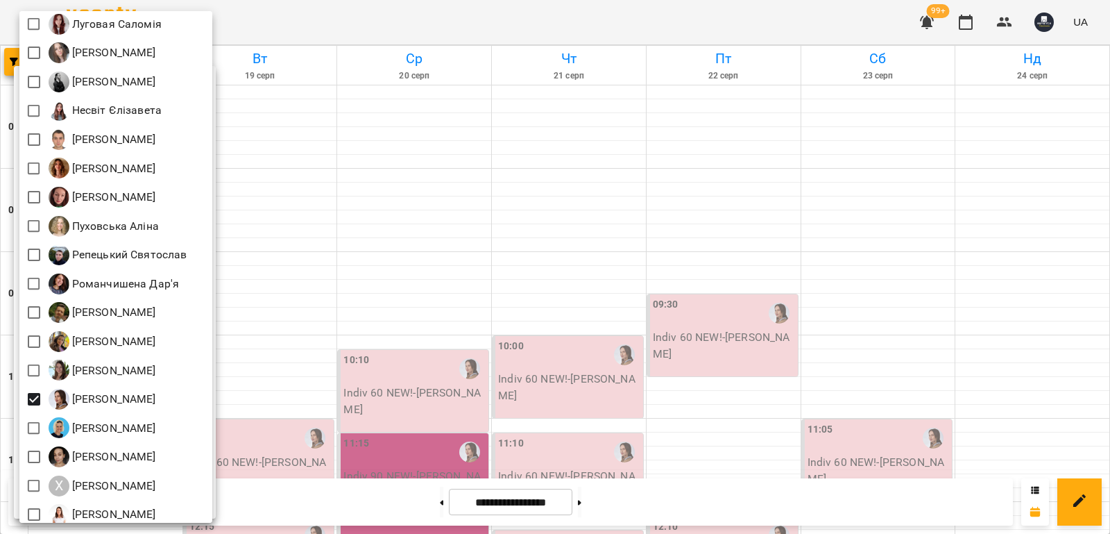
scroll to position [645, 0]
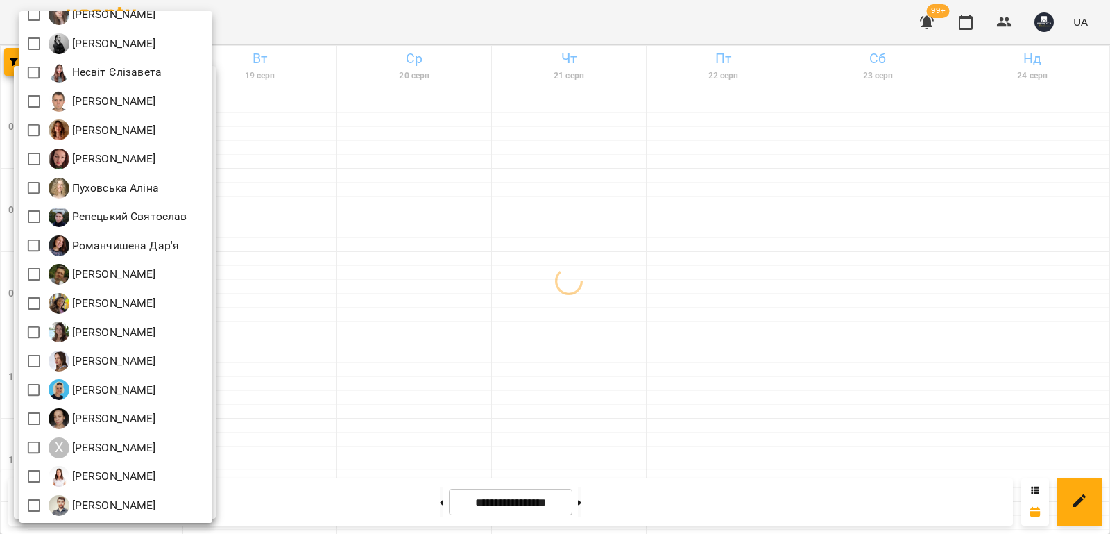
click at [304, 309] on div at bounding box center [555, 267] width 1110 height 534
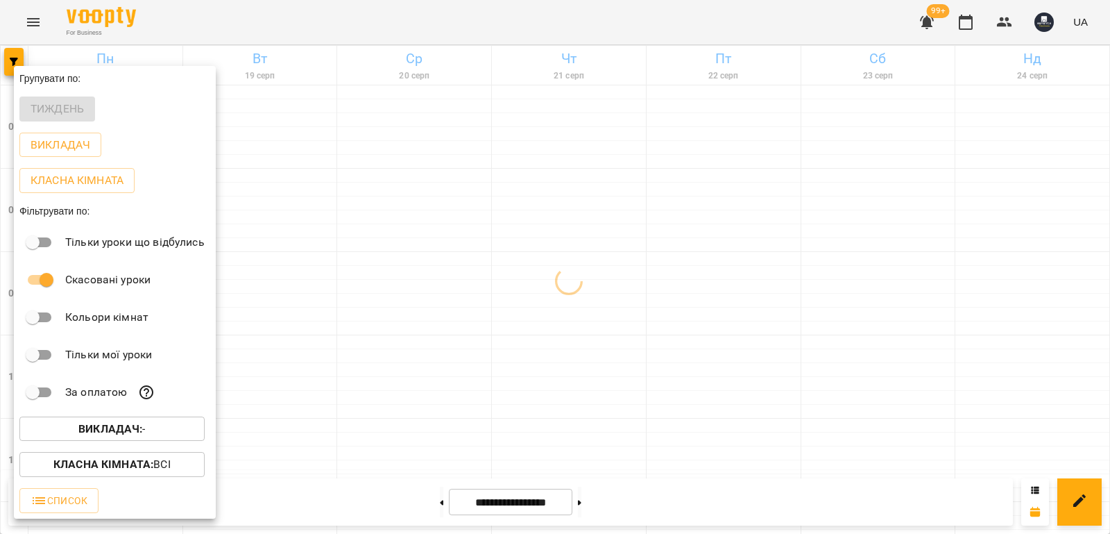
click at [142, 432] on b "Викладач :" at bounding box center [110, 428] width 64 height 13
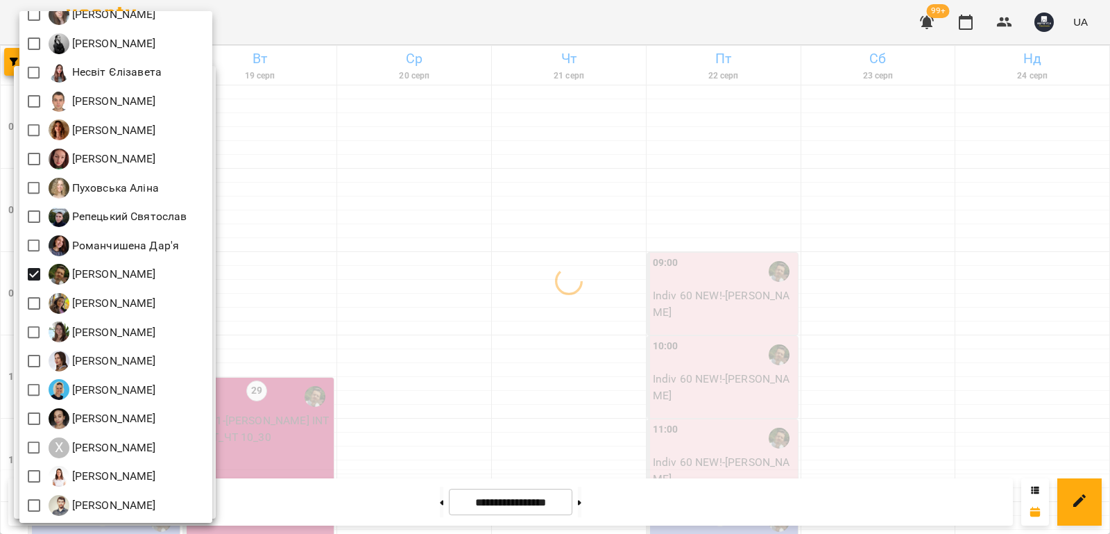
click at [520, 253] on div at bounding box center [555, 267] width 1110 height 534
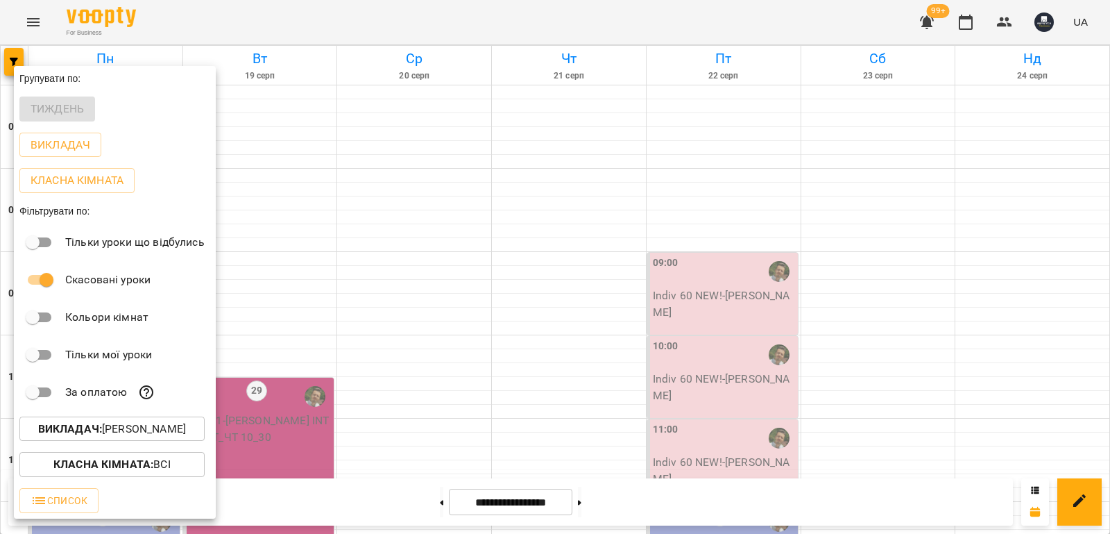
click at [460, 367] on div at bounding box center [555, 267] width 1110 height 534
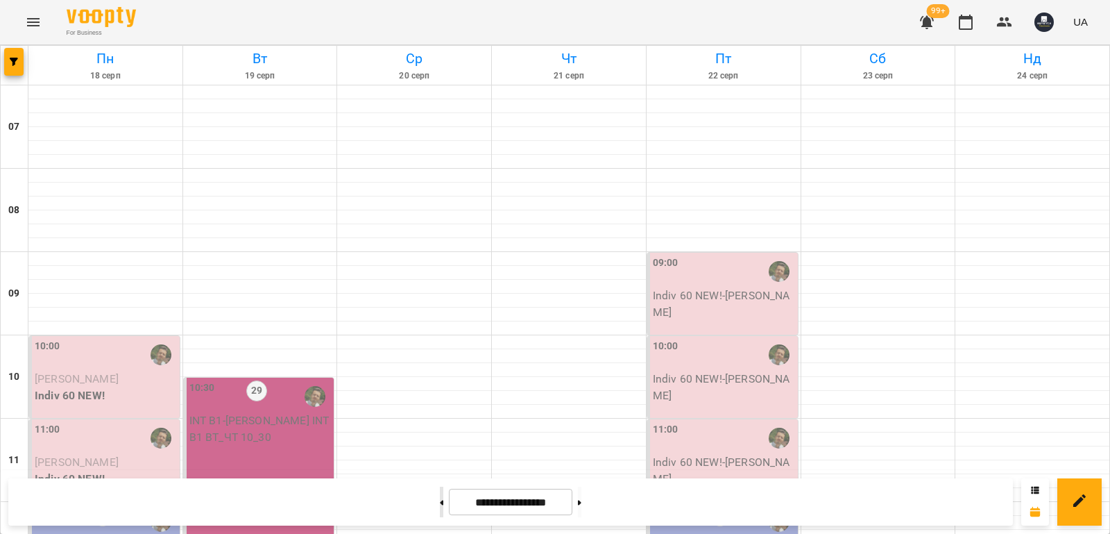
click at [440, 498] on button at bounding box center [441, 501] width 3 height 31
type input "**********"
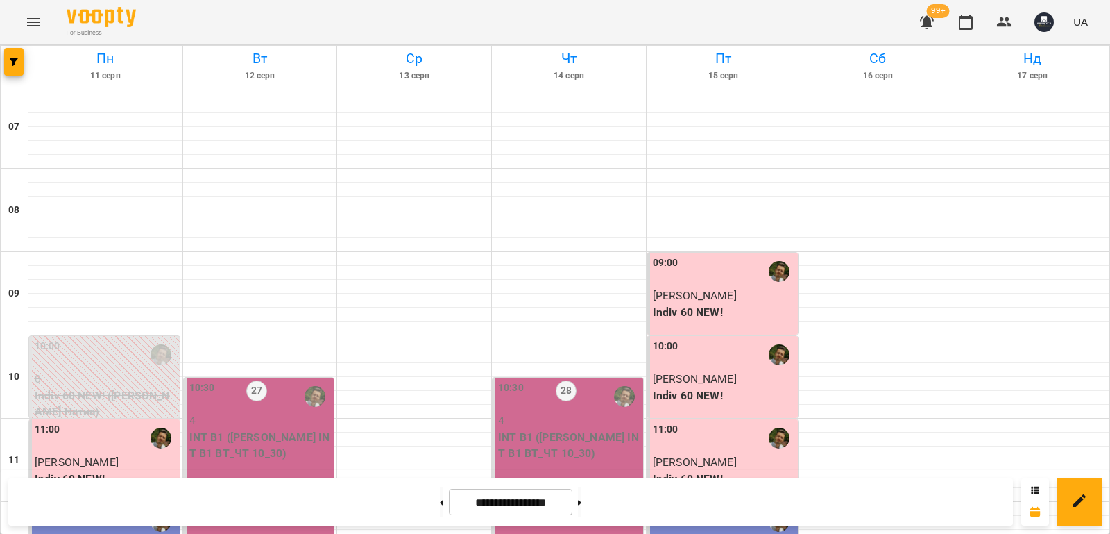
scroll to position [833, 0]
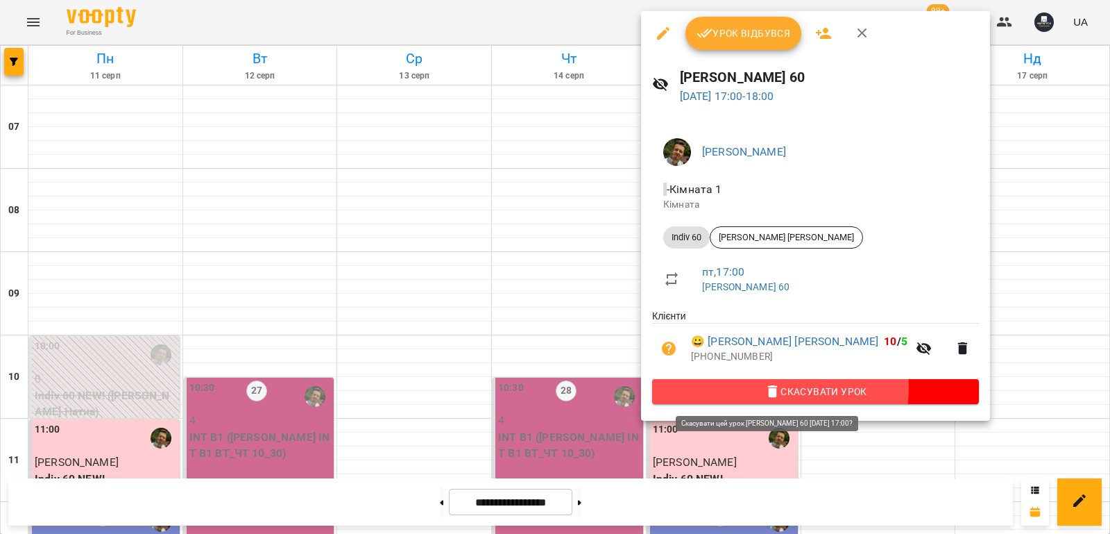
click at [760, 389] on span "Скасувати Урок" at bounding box center [815, 391] width 305 height 17
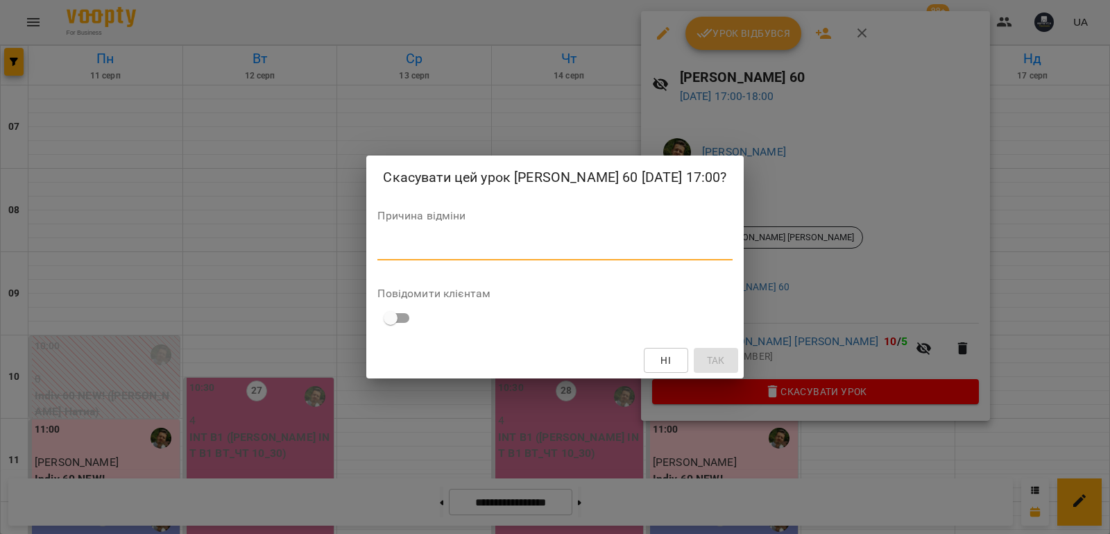
click at [706, 255] on textarea at bounding box center [554, 248] width 355 height 13
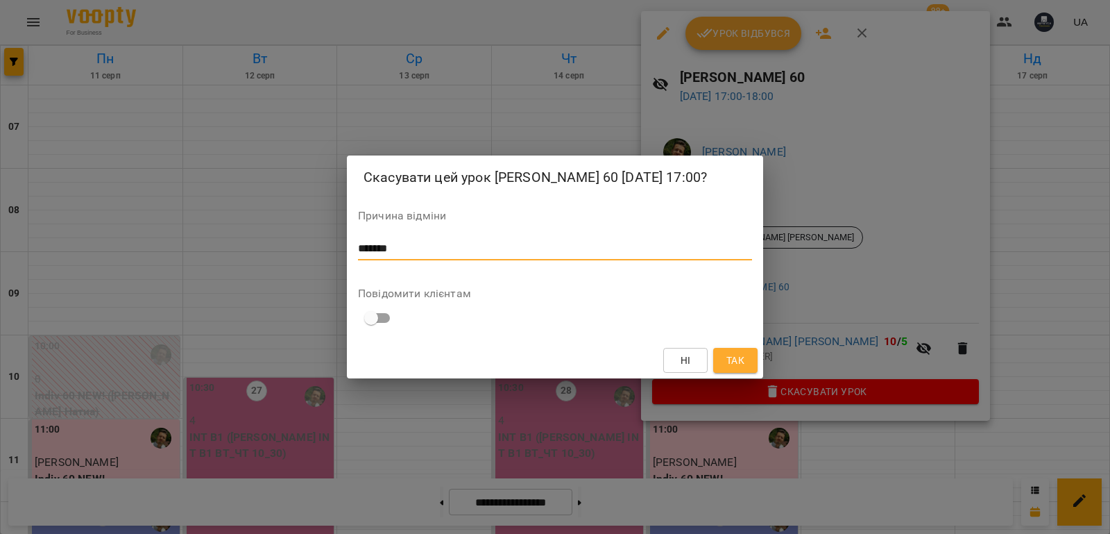
type textarea "*******"
click at [732, 368] on span "Так" at bounding box center [735, 360] width 18 height 17
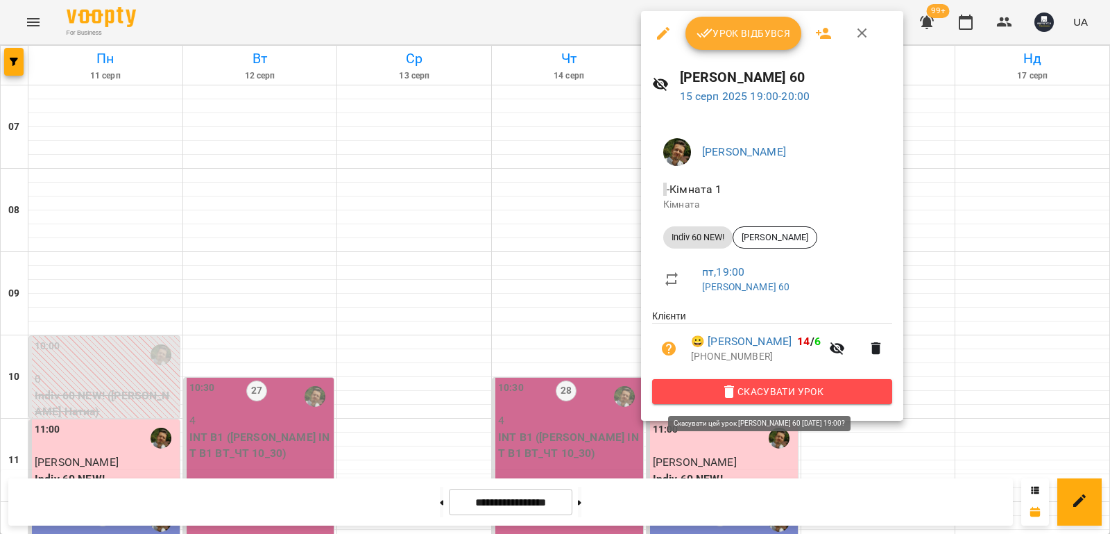
click at [724, 395] on icon "button" at bounding box center [729, 391] width 17 height 17
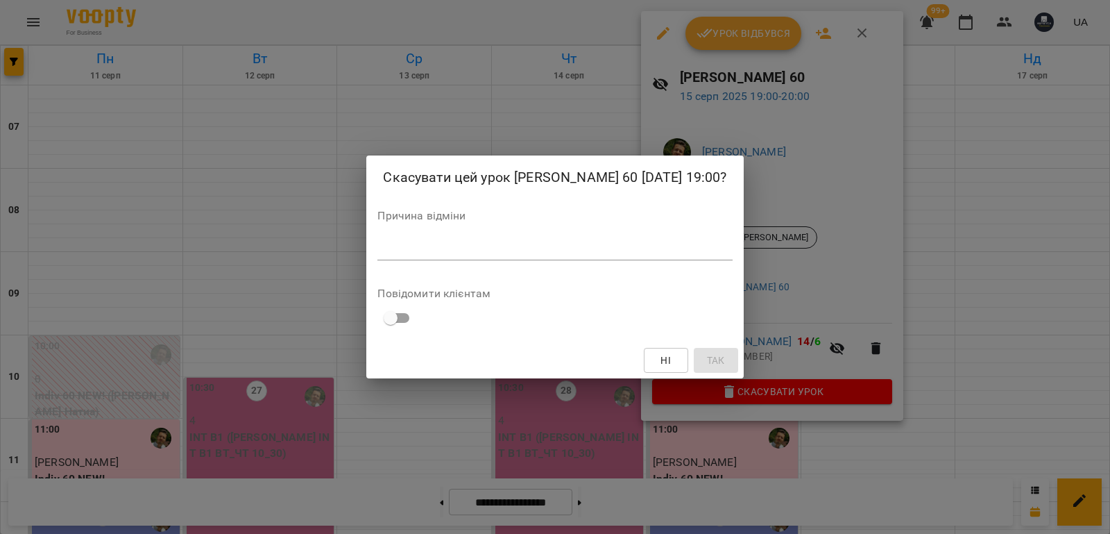
click at [633, 255] on textarea at bounding box center [554, 248] width 355 height 13
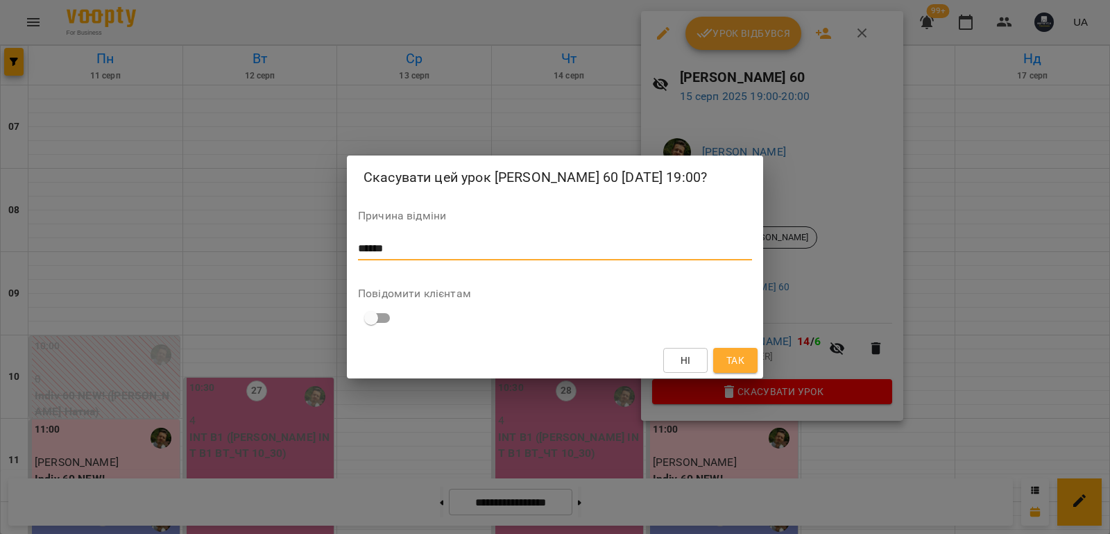
click at [365, 255] on textarea "******" at bounding box center [555, 248] width 394 height 13
type textarea "*******"
drag, startPoint x: 758, startPoint y: 360, endPoint x: 737, endPoint y: 364, distance: 21.1
click at [755, 360] on div "Ні Так" at bounding box center [555, 360] width 416 height 36
click at [737, 364] on span "Так" at bounding box center [735, 360] width 18 height 17
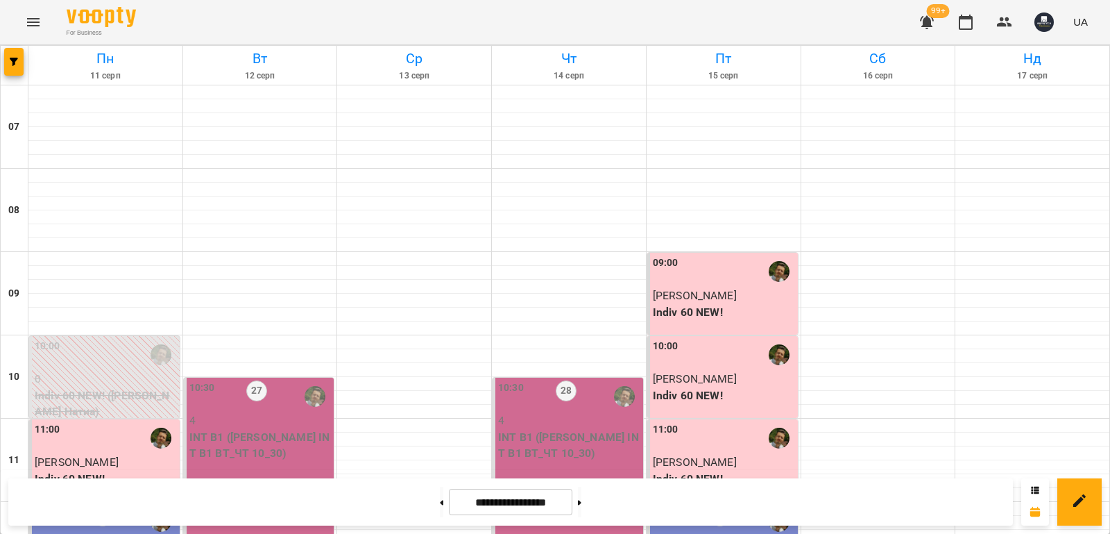
scroll to position [0, 0]
click at [16, 62] on icon "button" at bounding box center [14, 62] width 8 height 8
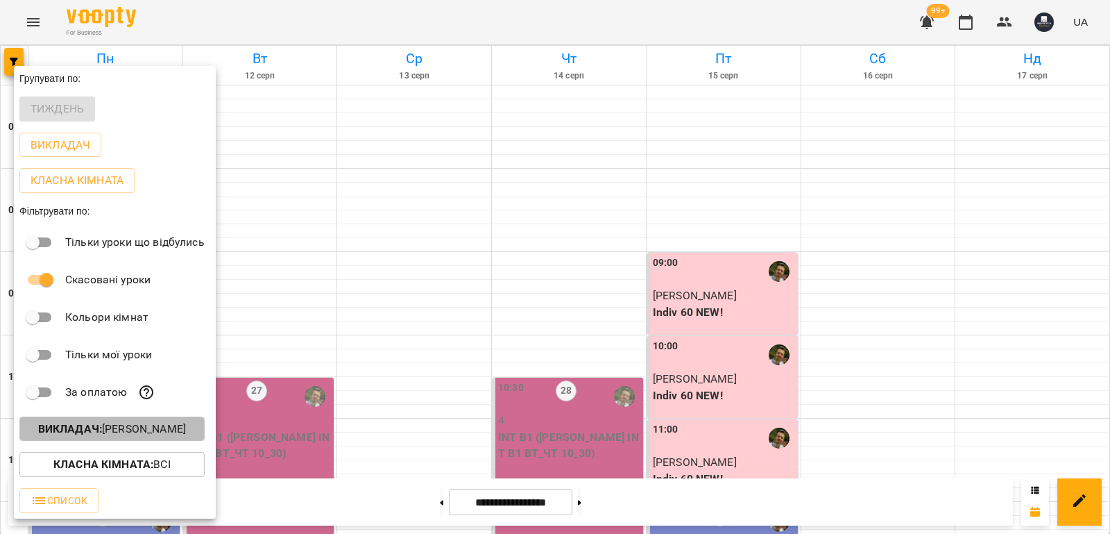
click at [186, 434] on p "Викладач : Соколенко Денис" at bounding box center [112, 428] width 148 height 17
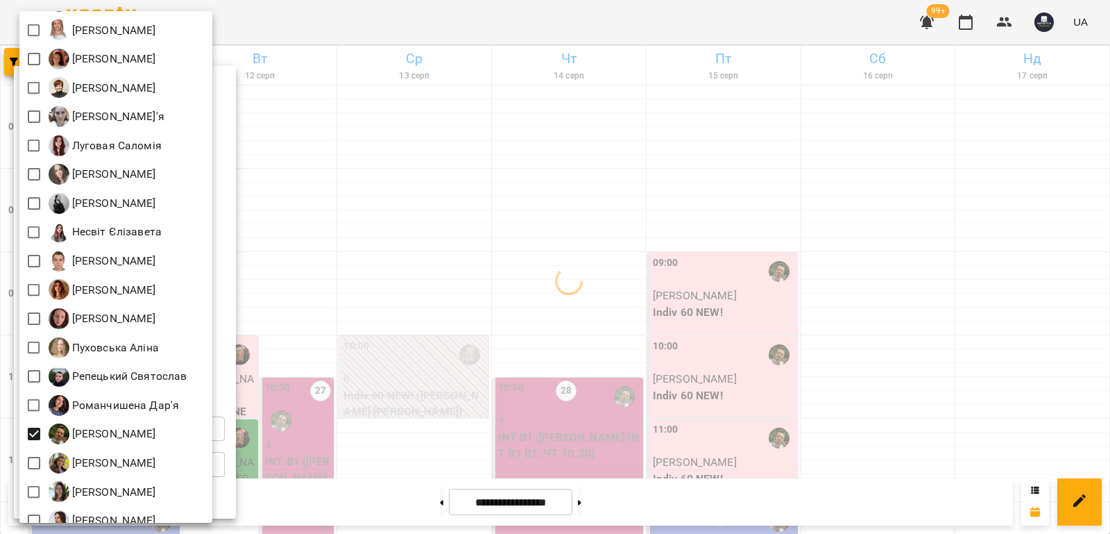
scroll to position [645, 0]
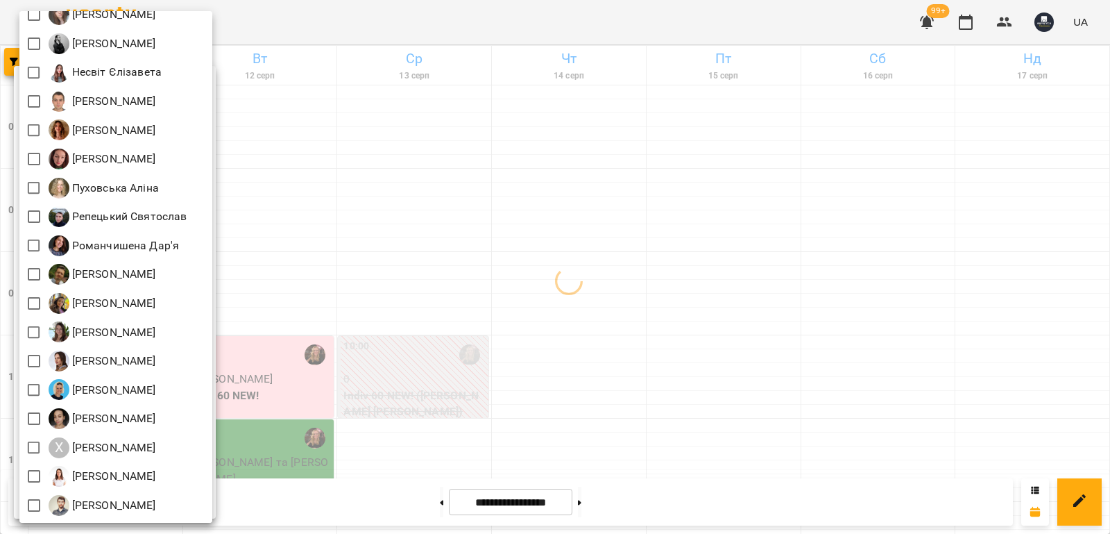
click at [392, 293] on div at bounding box center [555, 267] width 1110 height 534
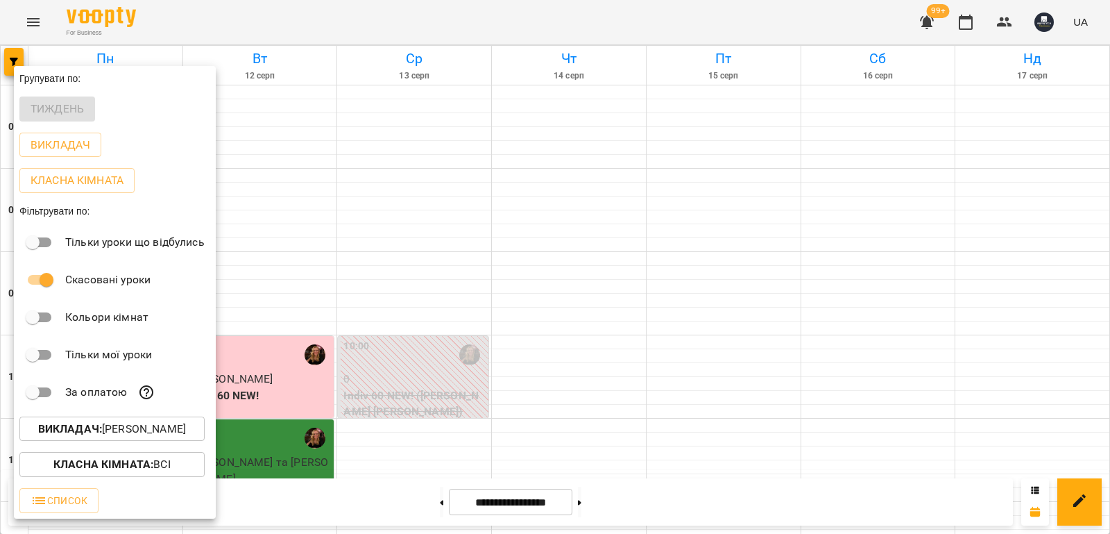
click at [603, 502] on div at bounding box center [555, 267] width 1110 height 534
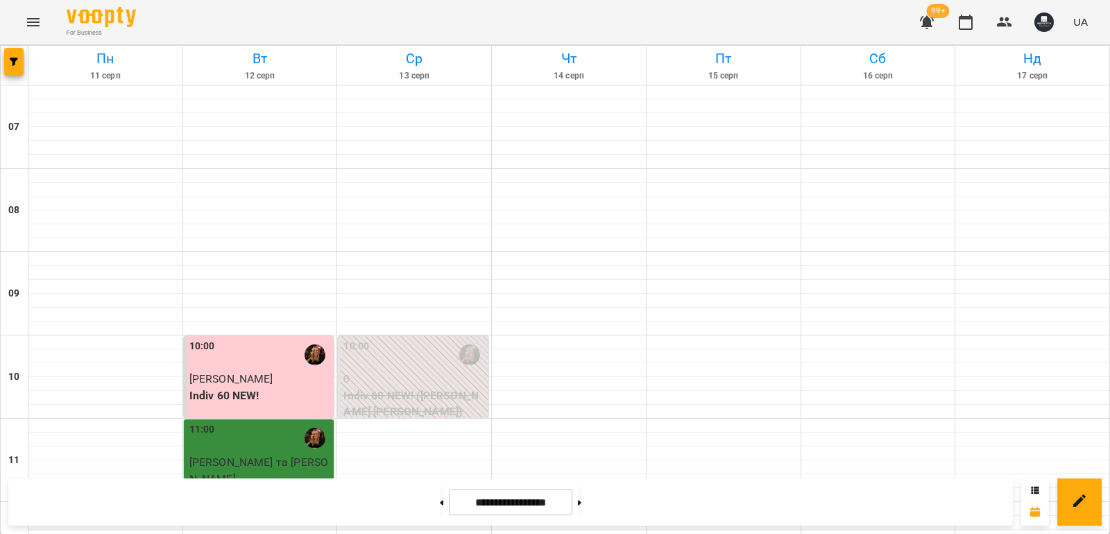
click at [581, 502] on button at bounding box center [579, 501] width 3 height 31
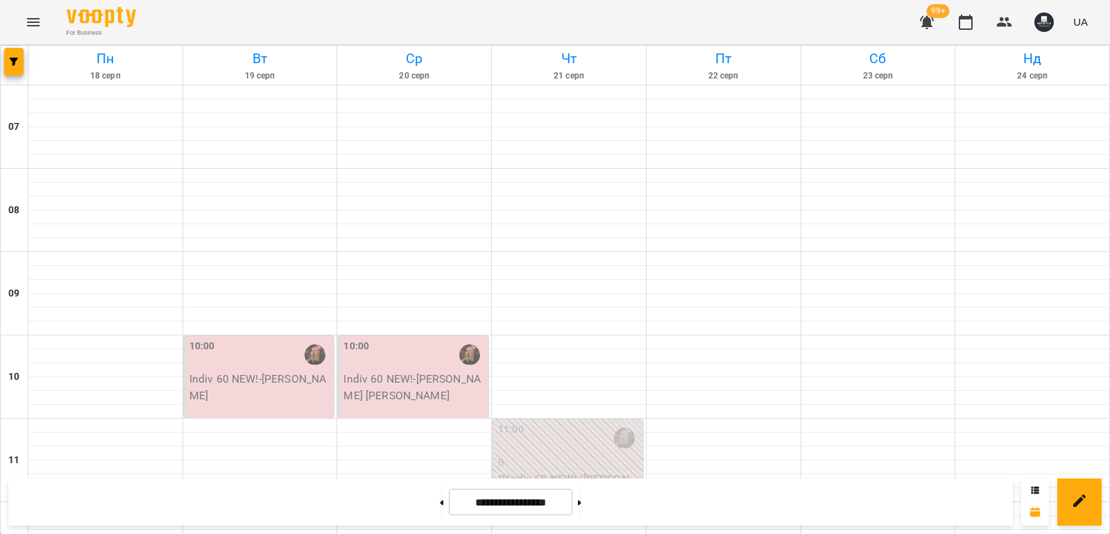
scroll to position [208, 0]
click at [581, 503] on icon at bounding box center [579, 502] width 3 height 5
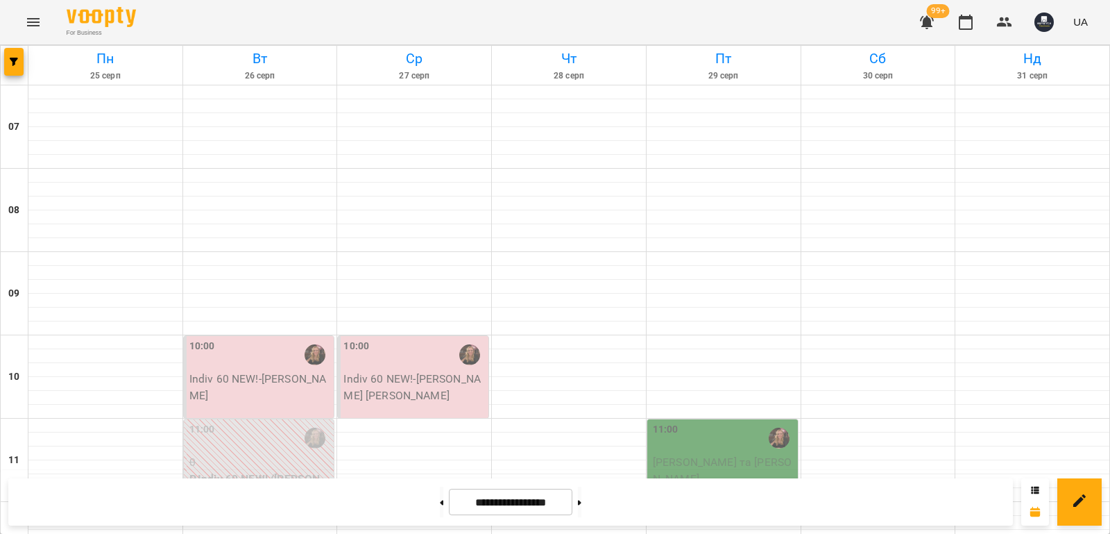
scroll to position [347, 0]
click at [440, 505] on button at bounding box center [441, 501] width 3 height 31
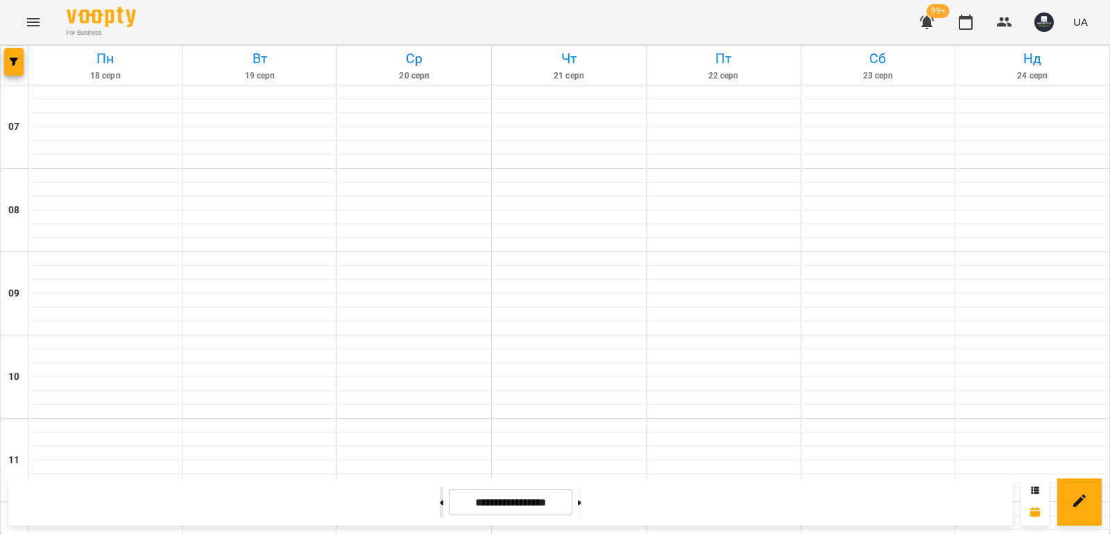
click at [440, 505] on button at bounding box center [441, 501] width 3 height 31
drag, startPoint x: 602, startPoint y: 500, endPoint x: 550, endPoint y: 524, distance: 56.8
click at [581, 500] on button at bounding box center [579, 501] width 3 height 31
type input "**********"
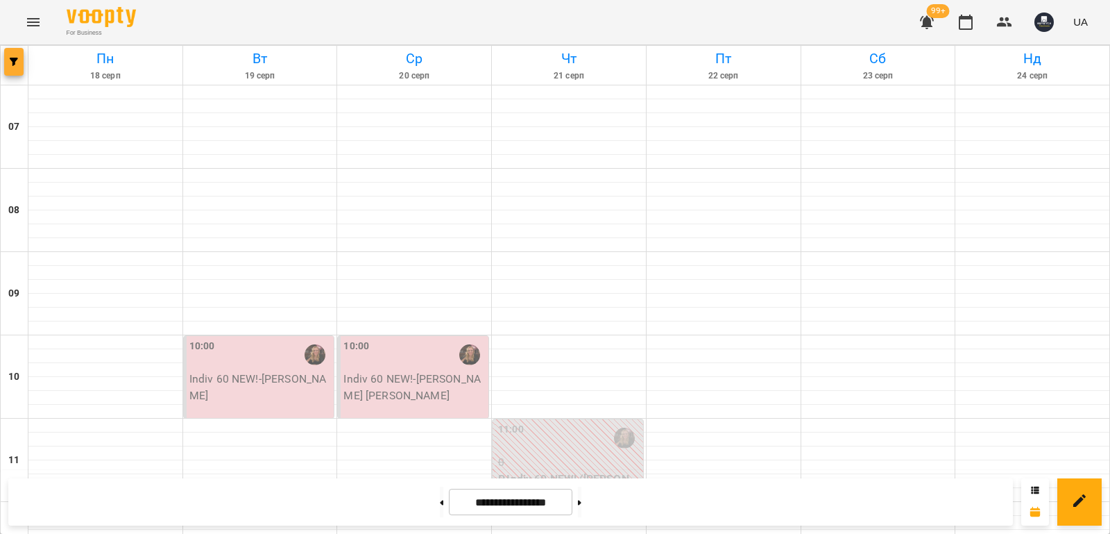
click at [18, 62] on span "button" at bounding box center [13, 62] width 19 height 8
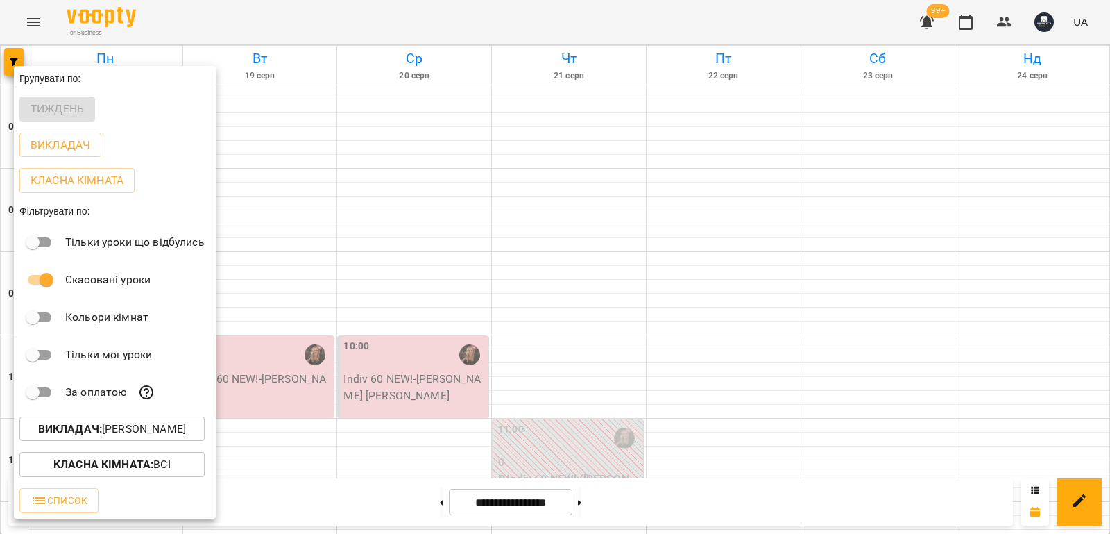
click at [176, 434] on p "Викладач : Завада Аня" at bounding box center [112, 428] width 148 height 17
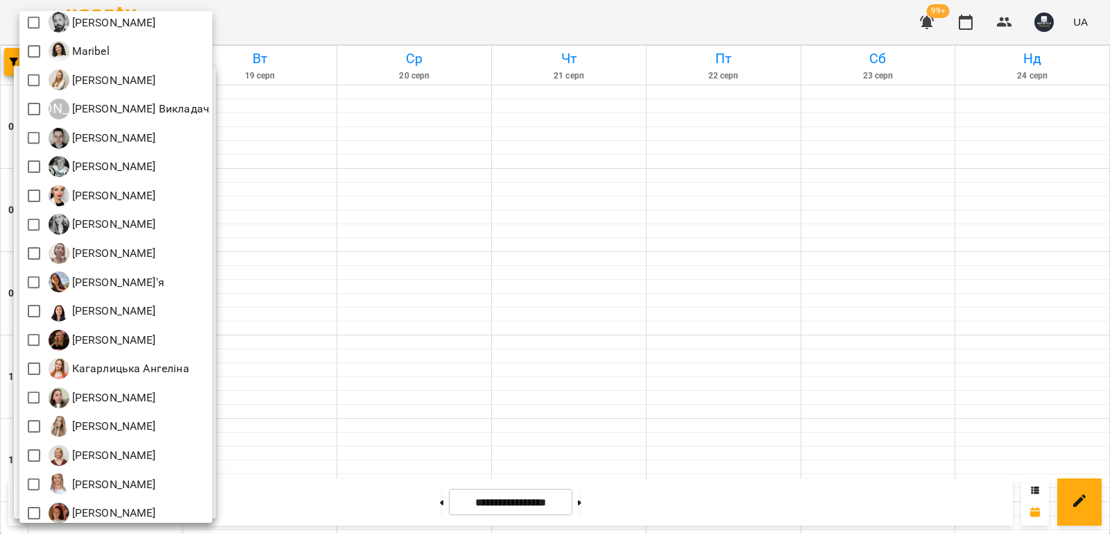
scroll to position [0, 0]
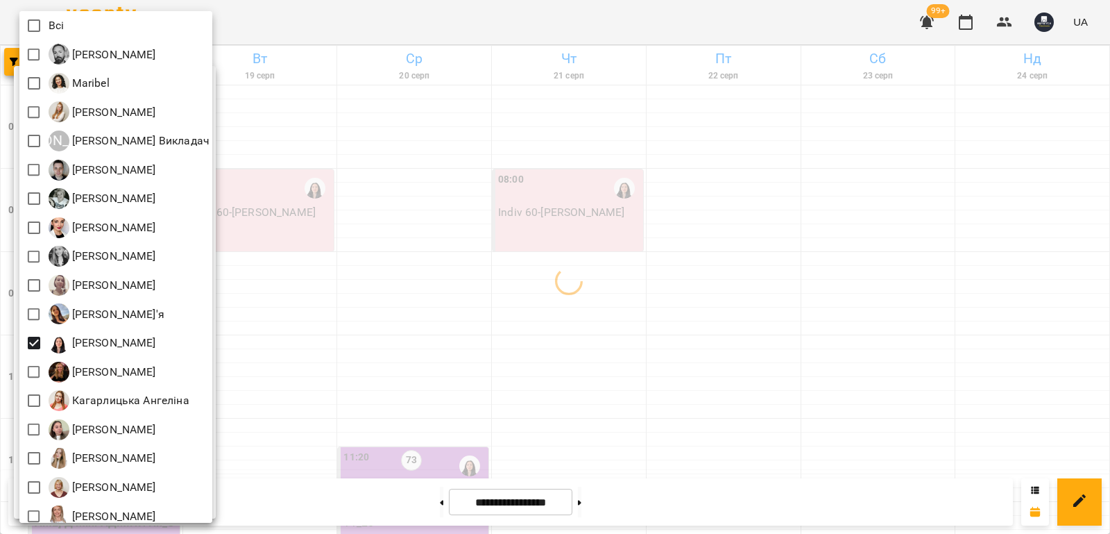
click at [470, 282] on div at bounding box center [555, 267] width 1110 height 534
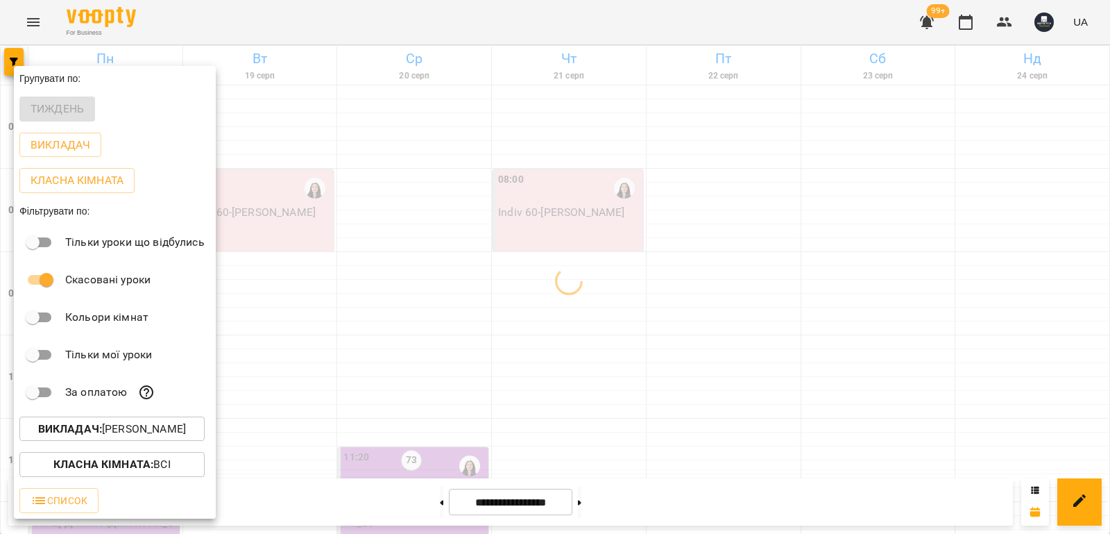
click at [472, 281] on div "Всі [PERSON_NAME] Maribel [PERSON_NAME] А [PERSON_NAME] [PERSON_NAME] [PERSON_N…" at bounding box center [555, 267] width 1110 height 534
click at [438, 346] on div at bounding box center [555, 267] width 1110 height 534
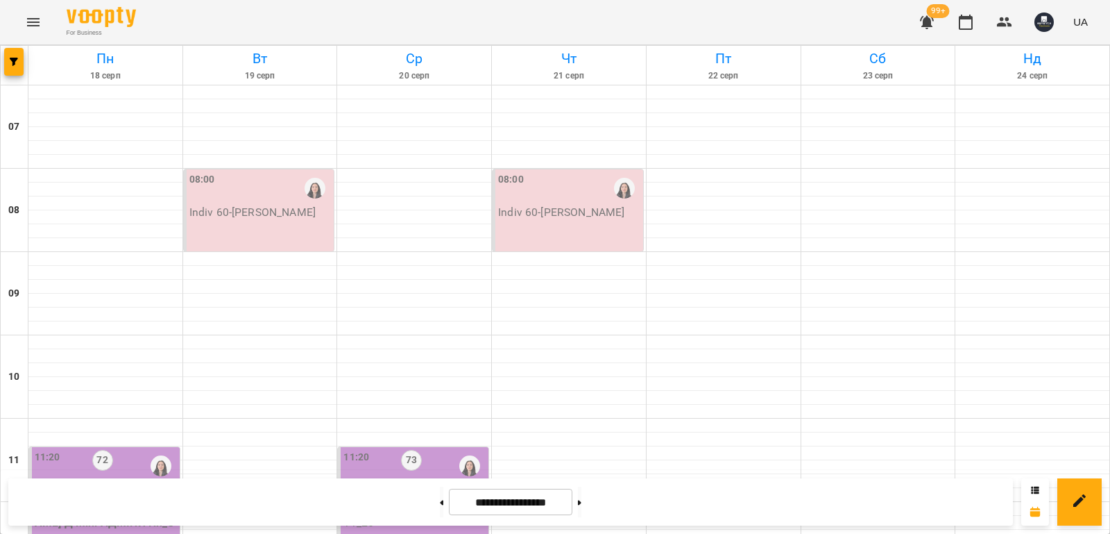
click at [284, 224] on div "08:00 Indiv 60 - Рудко Антон" at bounding box center [259, 210] width 151 height 82
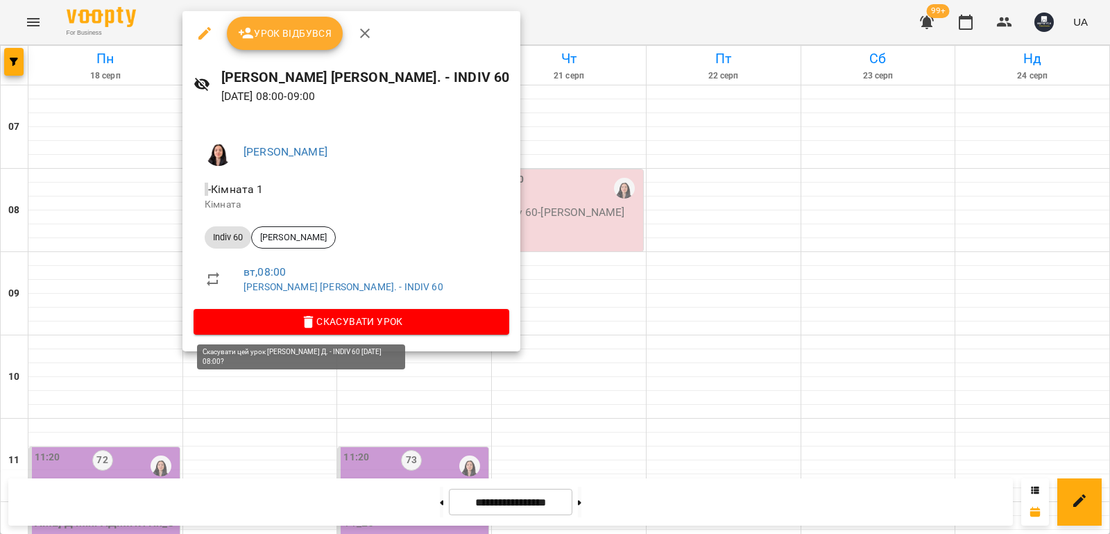
click at [398, 323] on button "Скасувати Урок" at bounding box center [352, 321] width 316 height 25
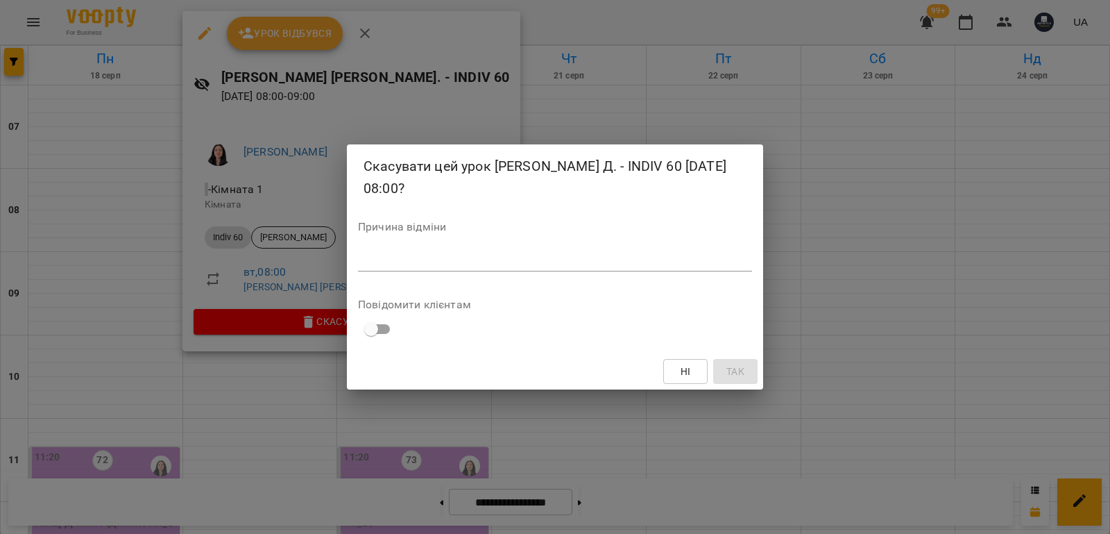
click at [466, 260] on textarea at bounding box center [555, 259] width 394 height 13
type textarea "*******"
click at [737, 373] on span "Так" at bounding box center [735, 371] width 18 height 17
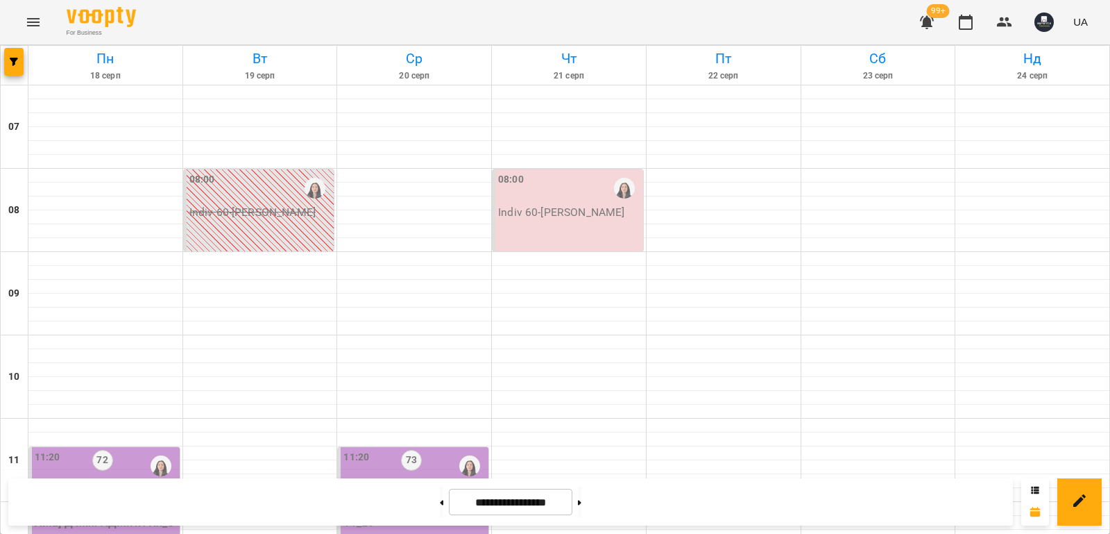
click at [566, 193] on div "08:00" at bounding box center [569, 188] width 142 height 32
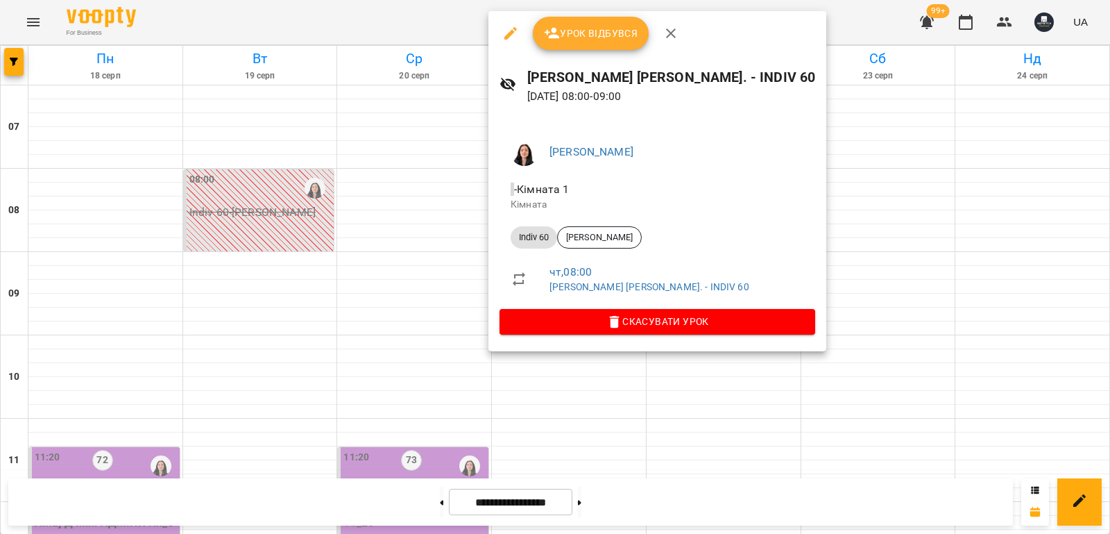
click at [590, 321] on span "Скасувати Урок" at bounding box center [657, 321] width 293 height 17
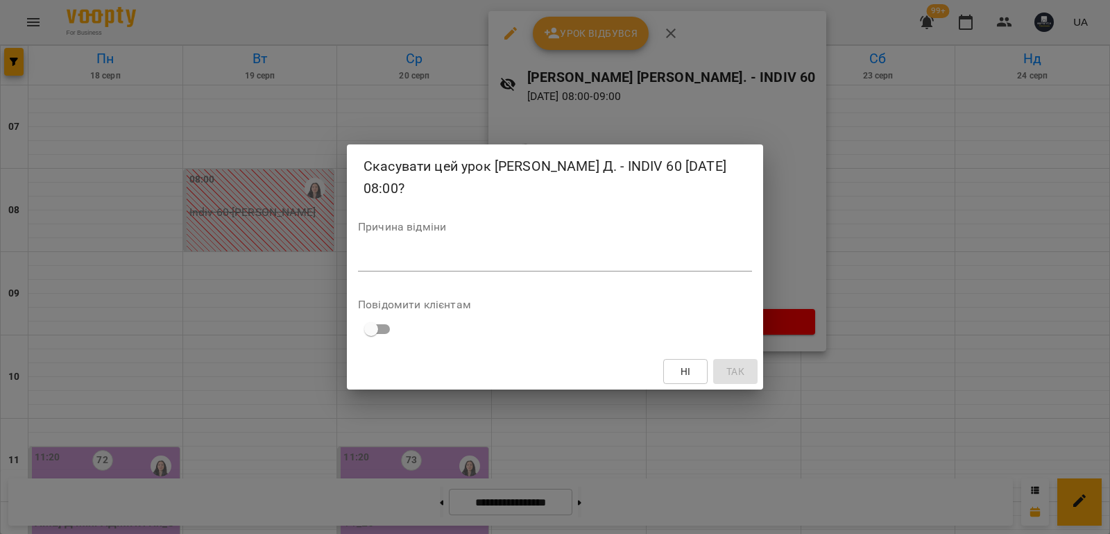
click at [487, 264] on textarea at bounding box center [555, 259] width 394 height 13
type textarea "*******"
click at [742, 375] on span "Так" at bounding box center [735, 371] width 18 height 17
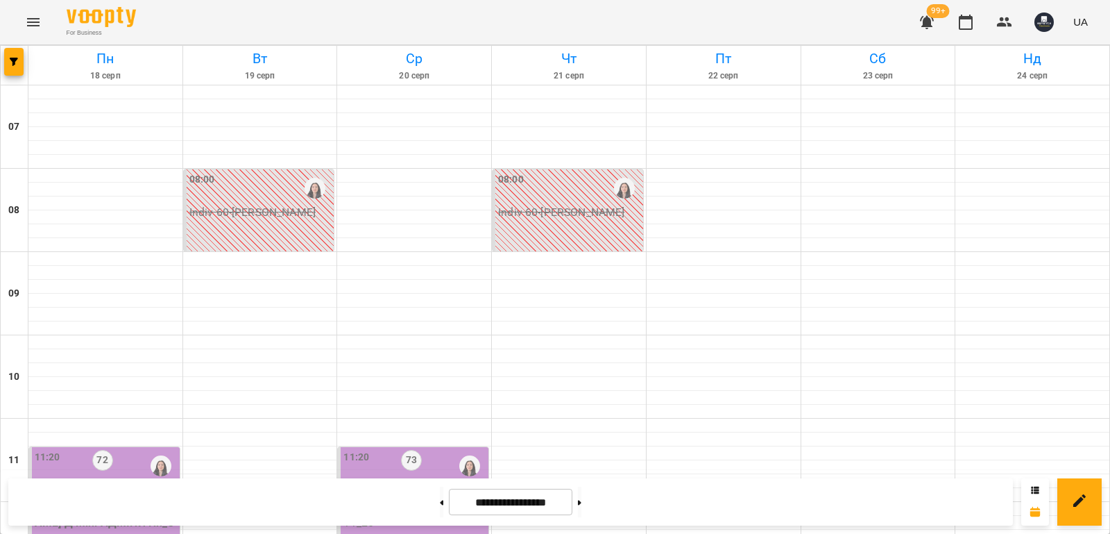
click at [25, 53] on div at bounding box center [15, 65] width 28 height 39
click at [17, 69] on button "button" at bounding box center [13, 62] width 19 height 28
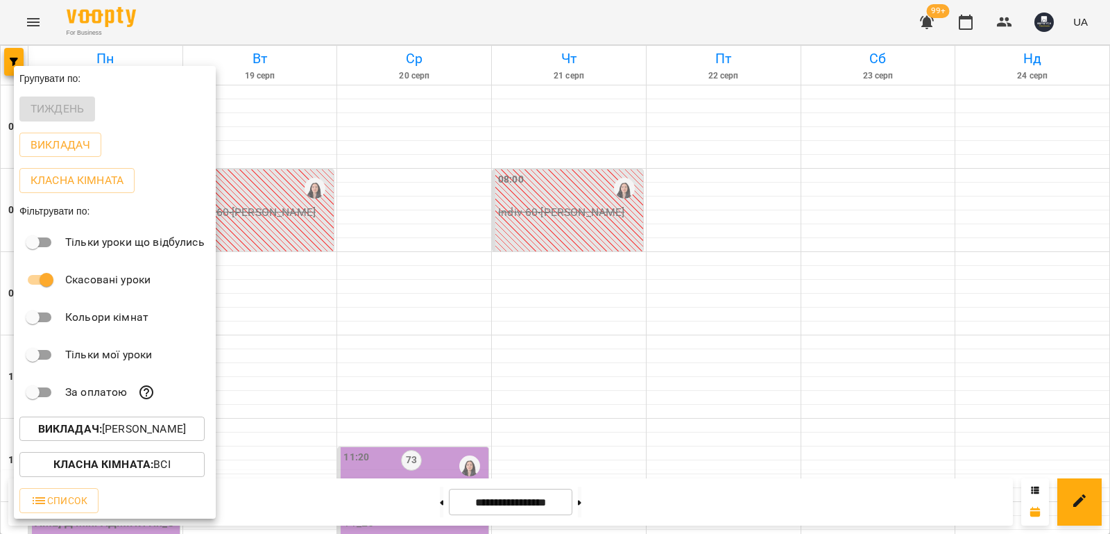
click at [169, 427] on p "Викладач : Добровольська Діана" at bounding box center [112, 428] width 148 height 17
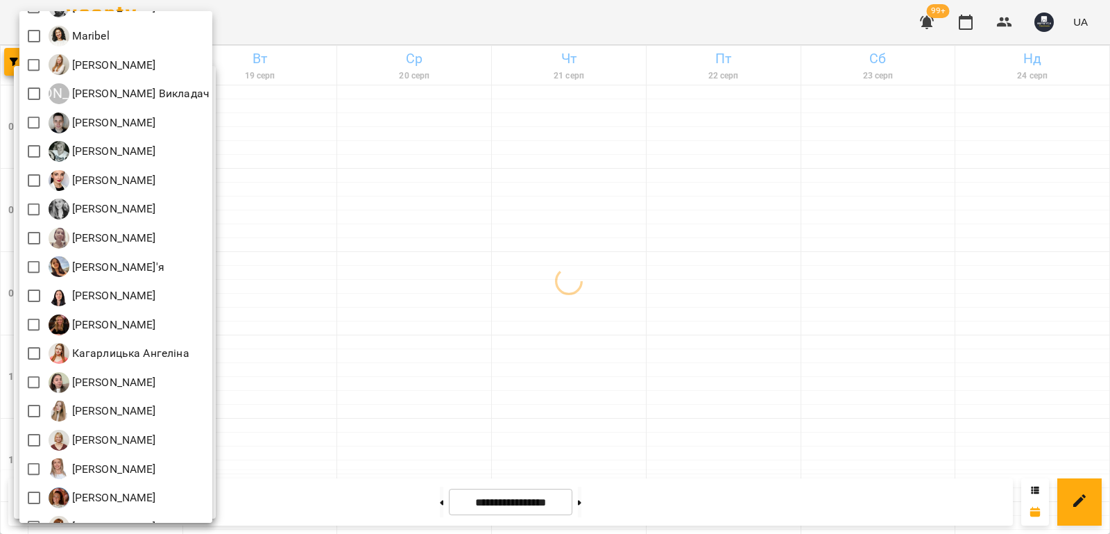
scroll to position [69, 0]
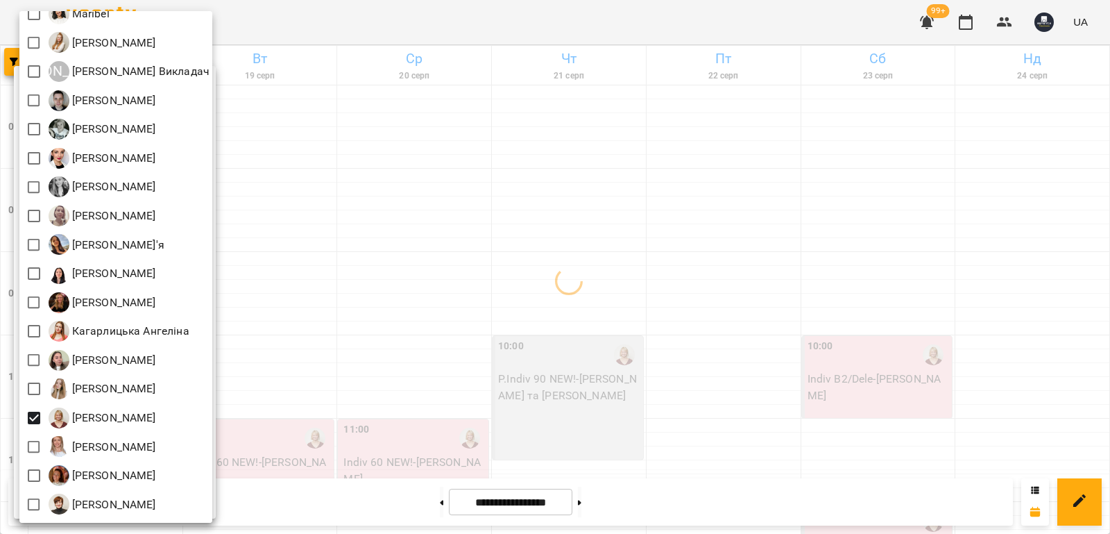
click at [455, 300] on div at bounding box center [555, 267] width 1110 height 534
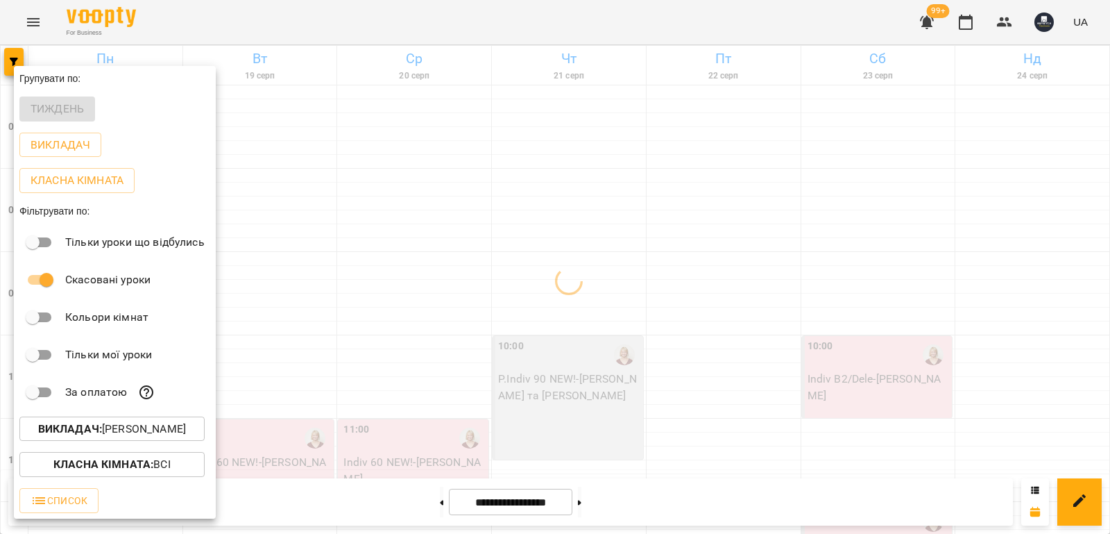
click at [473, 290] on div "Всі [PERSON_NAME] Maribel [PERSON_NAME] А [PERSON_NAME] [PERSON_NAME] [PERSON_N…" at bounding box center [555, 267] width 1110 height 534
click at [406, 295] on div at bounding box center [555, 267] width 1110 height 534
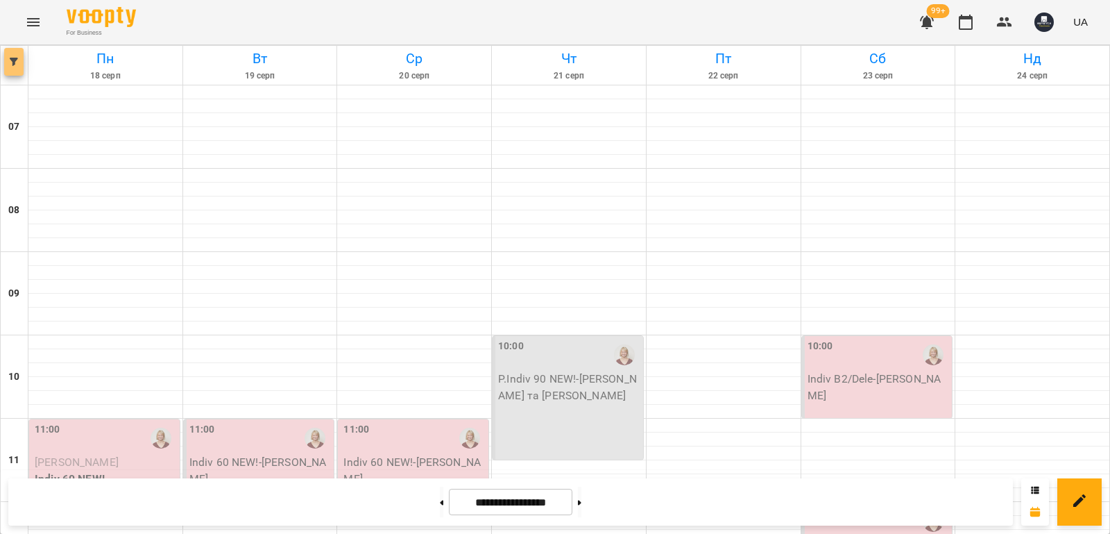
click at [12, 63] on icon "button" at bounding box center [14, 62] width 8 height 8
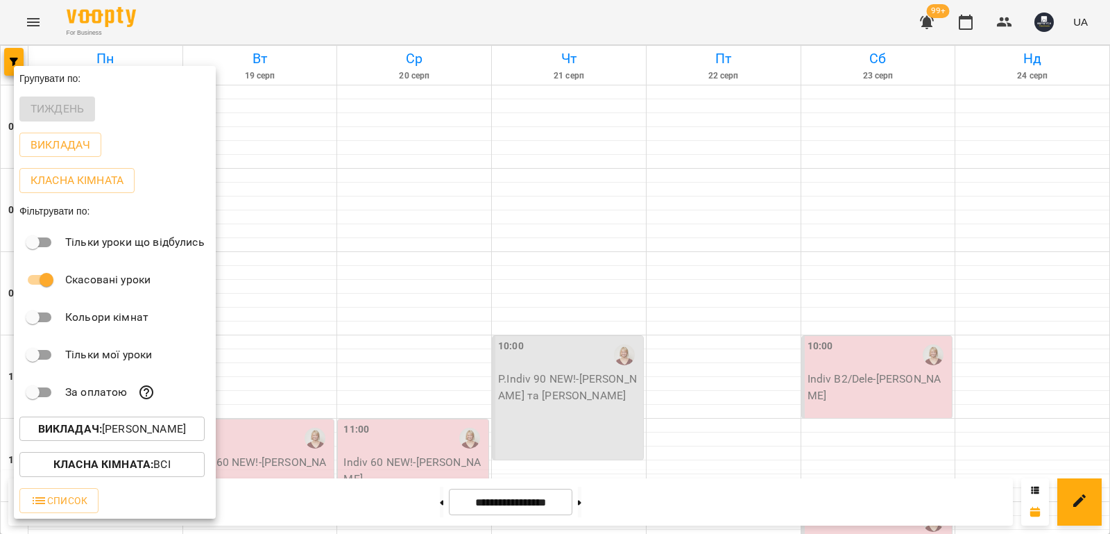
click at [142, 441] on button "Викладач : [PERSON_NAME]" at bounding box center [111, 428] width 185 height 25
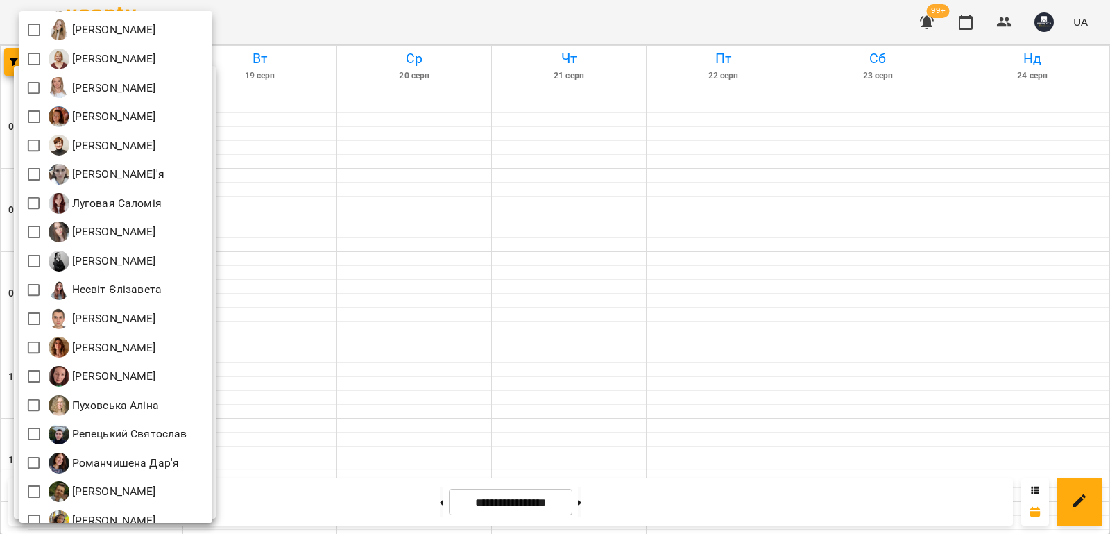
scroll to position [368, 0]
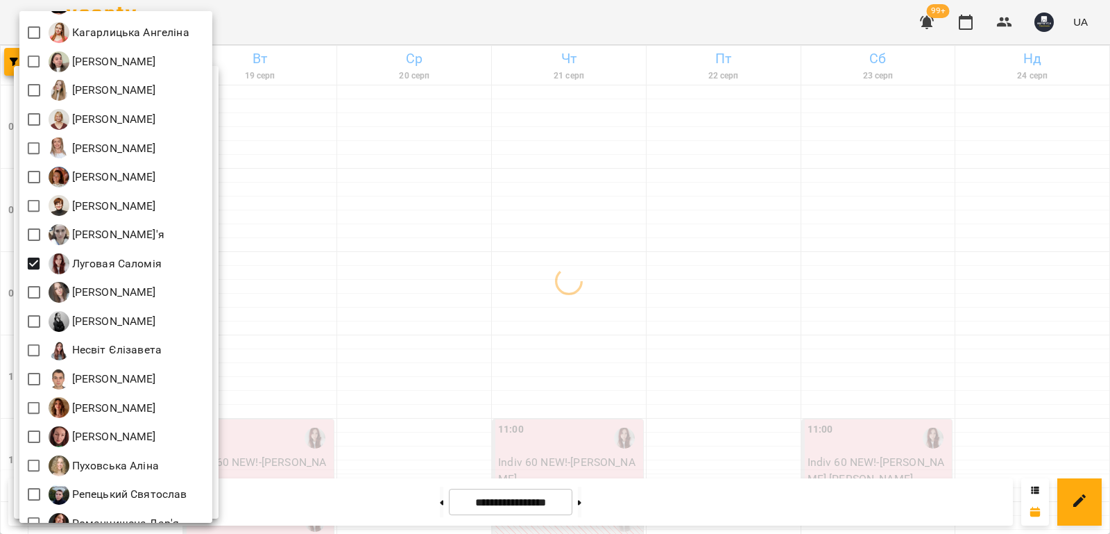
drag, startPoint x: 316, startPoint y: 226, endPoint x: 401, endPoint y: 219, distance: 85.6
click at [317, 226] on div at bounding box center [555, 267] width 1110 height 534
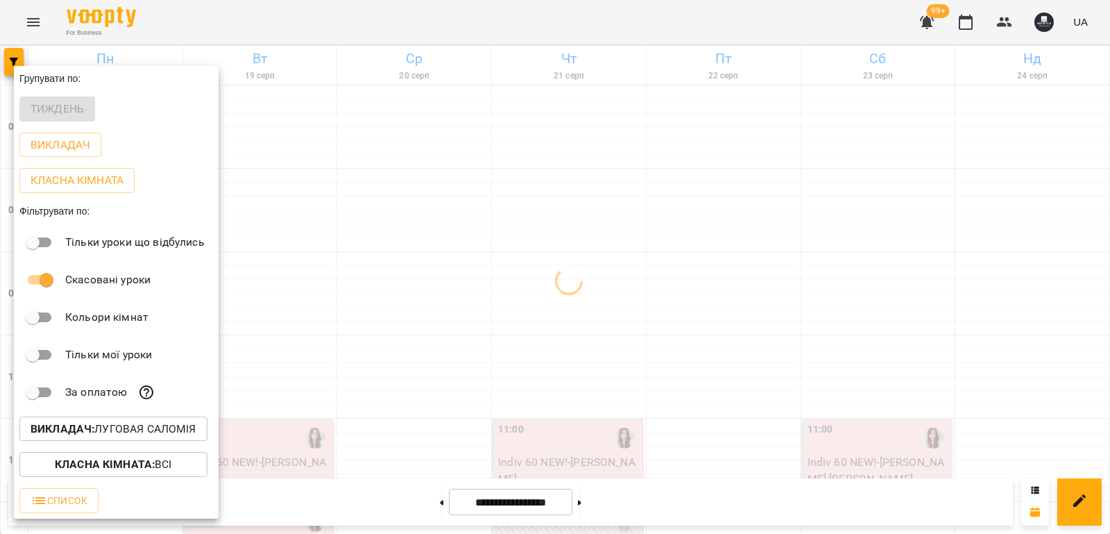
drag, startPoint x: 401, startPoint y: 219, endPoint x: 418, endPoint y: 218, distance: 17.4
click at [402, 219] on div "Всі [PERSON_NAME] Maribel [PERSON_NAME] А [PERSON_NAME] [PERSON_NAME] [PERSON_N…" at bounding box center [555, 267] width 1110 height 534
click at [315, 281] on div at bounding box center [555, 267] width 1110 height 534
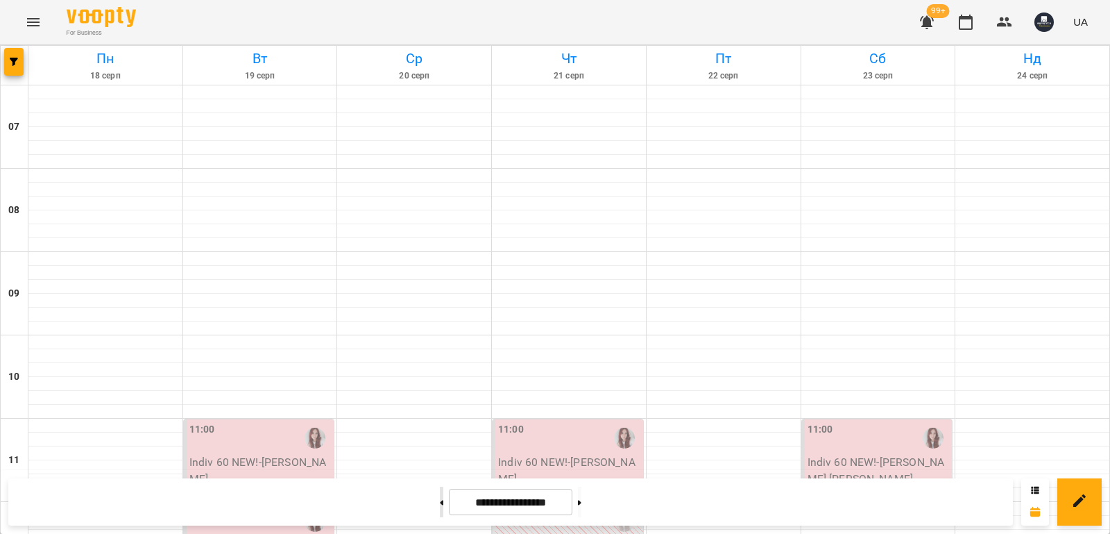
click at [440, 508] on button at bounding box center [441, 501] width 3 height 31
type input "**********"
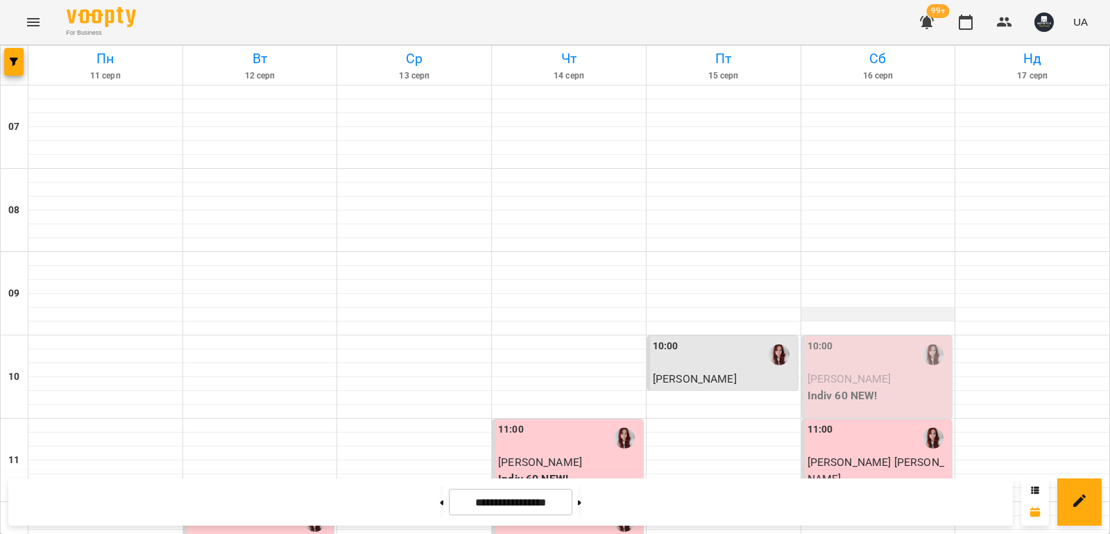
scroll to position [69, 0]
click at [859, 370] on p "[PERSON_NAME]" at bounding box center [879, 378] width 142 height 17
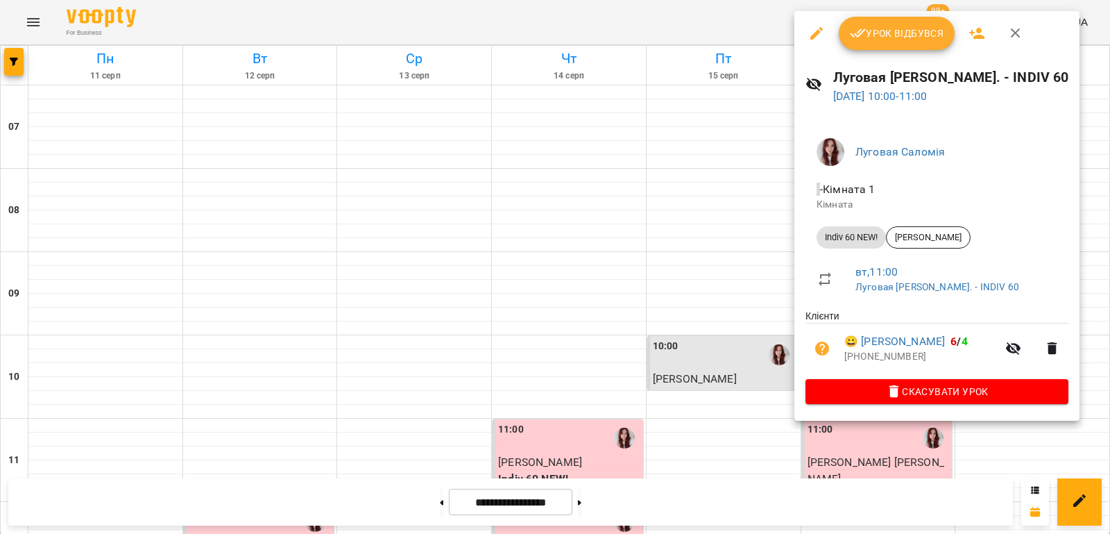
click at [846, 389] on span "Скасувати Урок" at bounding box center [937, 391] width 241 height 17
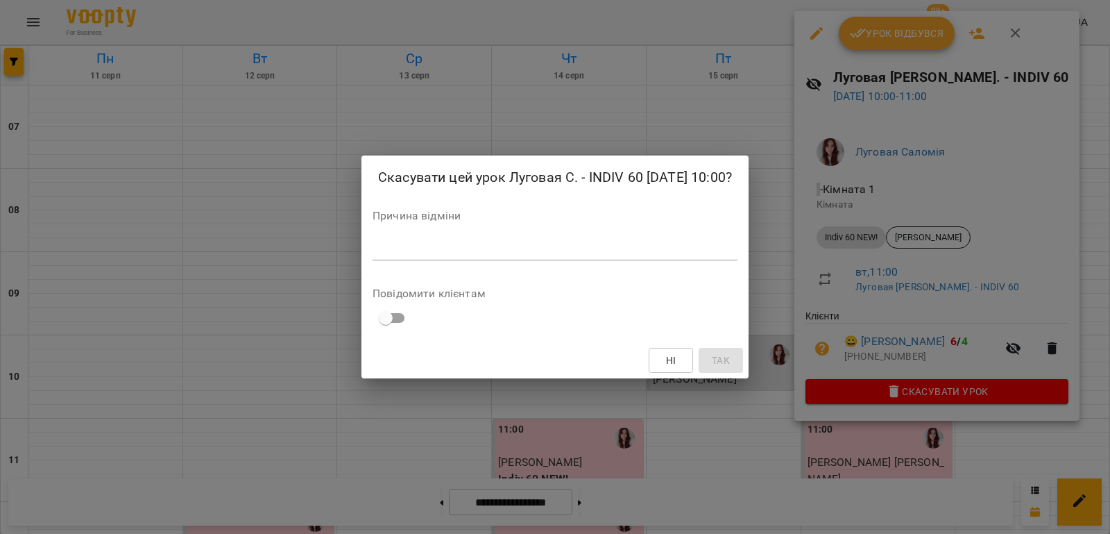
click at [654, 255] on textarea at bounding box center [555, 248] width 365 height 13
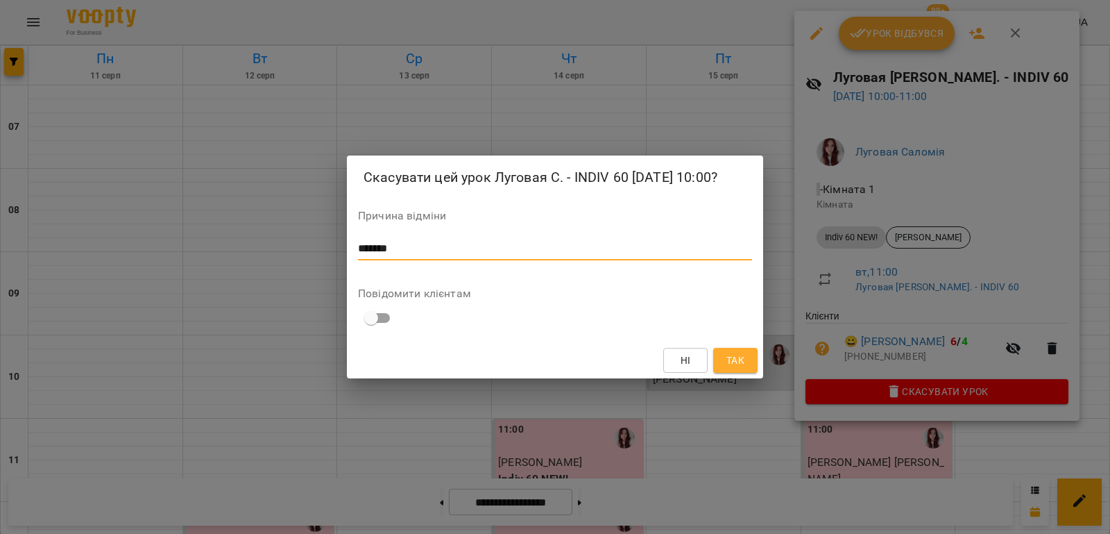
type textarea "*******"
click at [733, 368] on span "Так" at bounding box center [735, 360] width 18 height 17
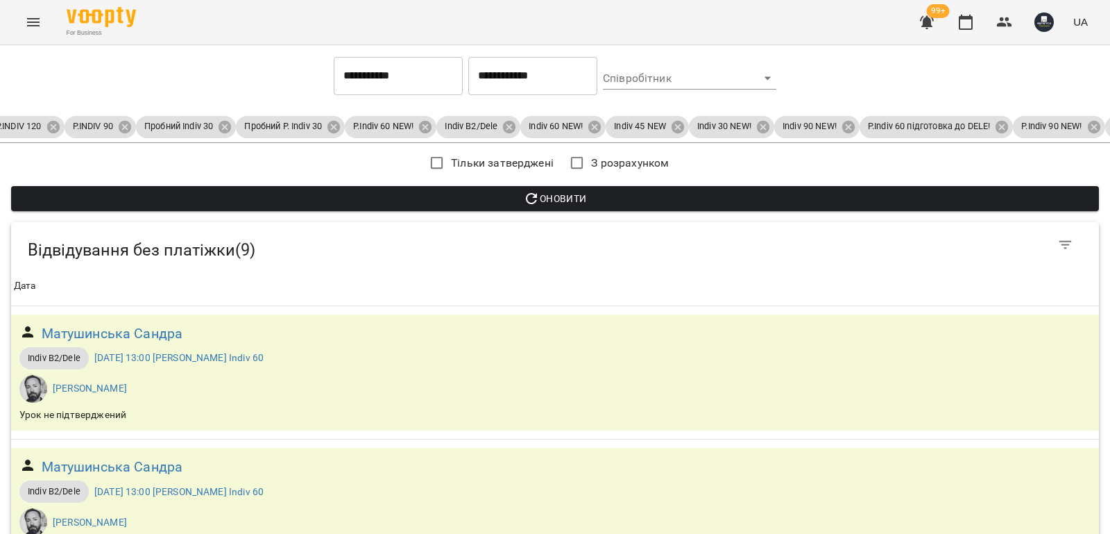
click at [563, 201] on span "Оновити" at bounding box center [555, 198] width 1066 height 17
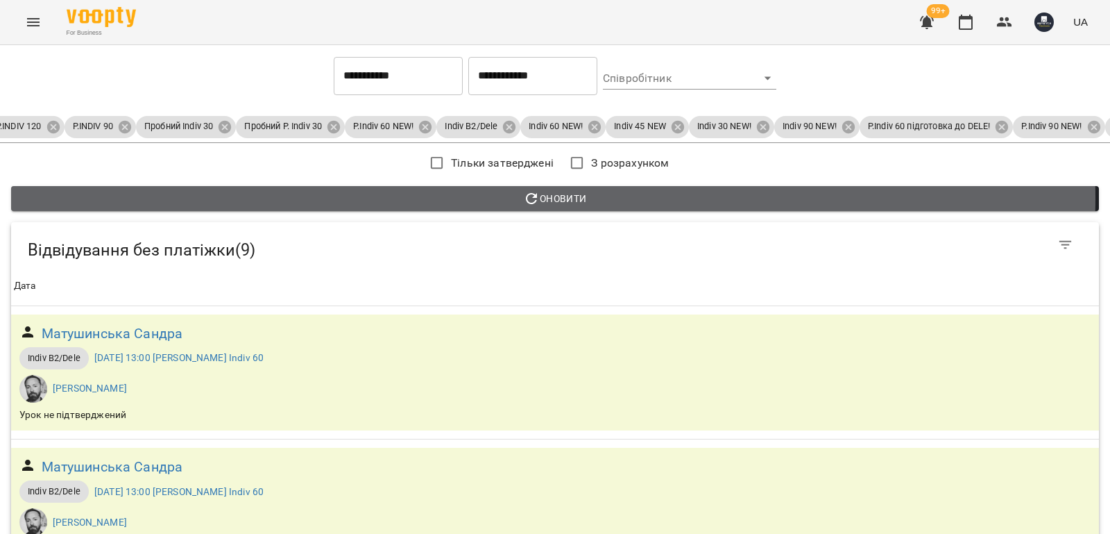
click at [553, 198] on span "Оновити" at bounding box center [555, 198] width 1066 height 17
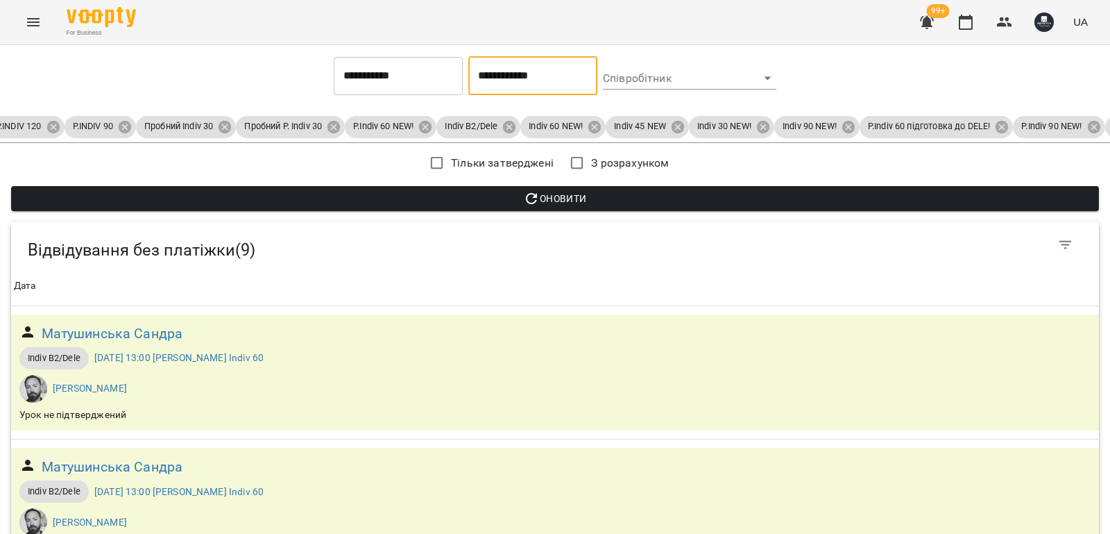
click at [565, 87] on input "**********" at bounding box center [532, 75] width 129 height 39
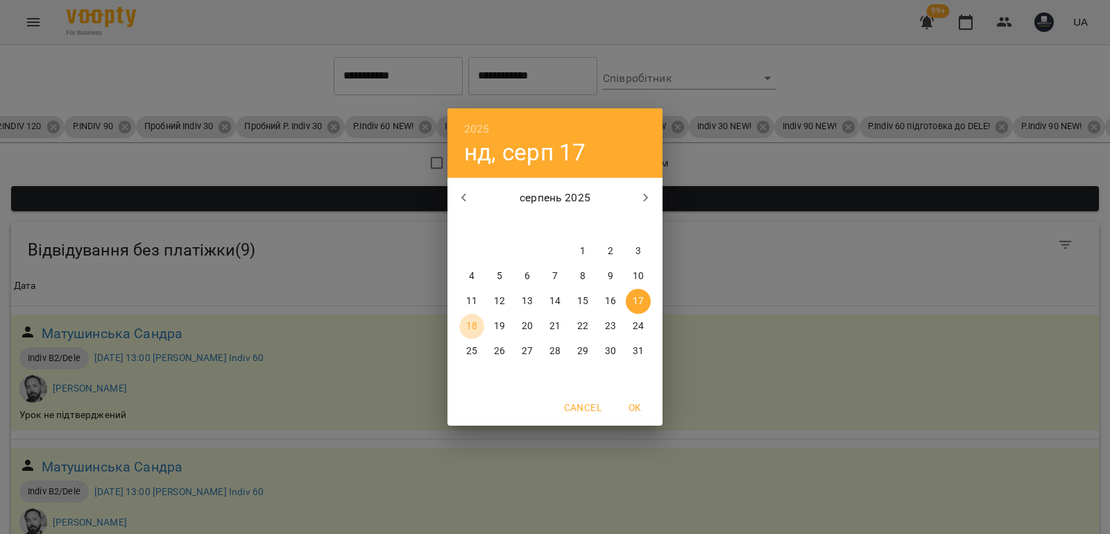
click at [468, 325] on p "18" at bounding box center [471, 326] width 11 height 14
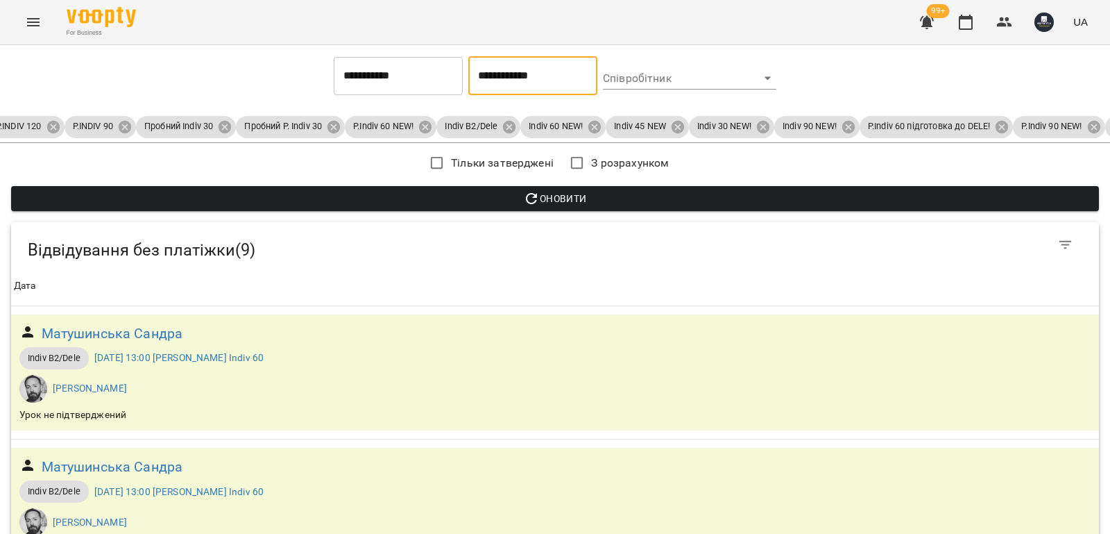
click at [558, 203] on span "Оновити" at bounding box center [555, 198] width 1066 height 17
click at [554, 196] on span "Оновити" at bounding box center [555, 198] width 1066 height 17
click at [570, 85] on input "**********" at bounding box center [532, 75] width 129 height 39
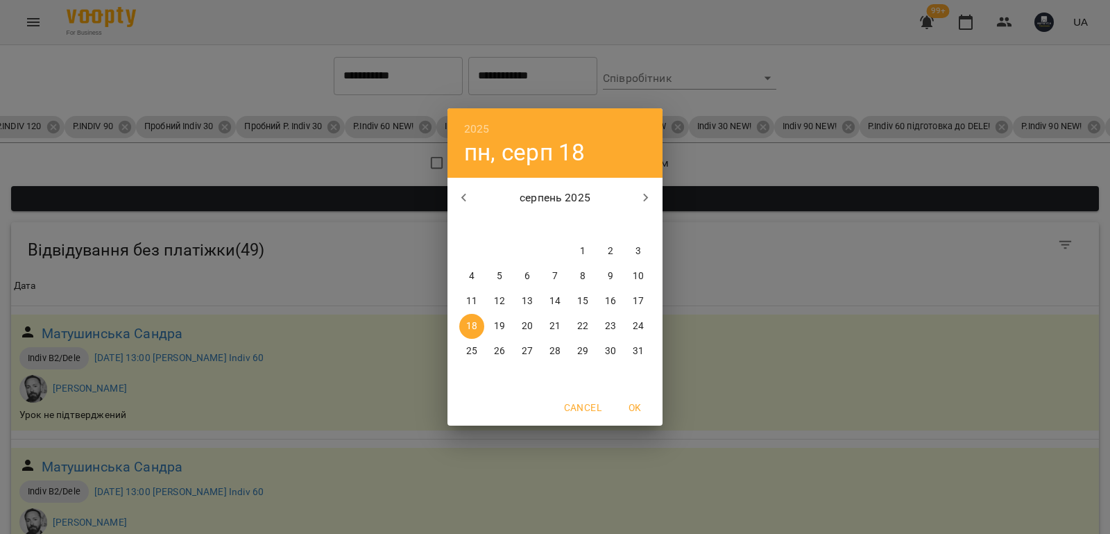
click at [642, 302] on p "17" at bounding box center [638, 301] width 11 height 14
type input "**********"
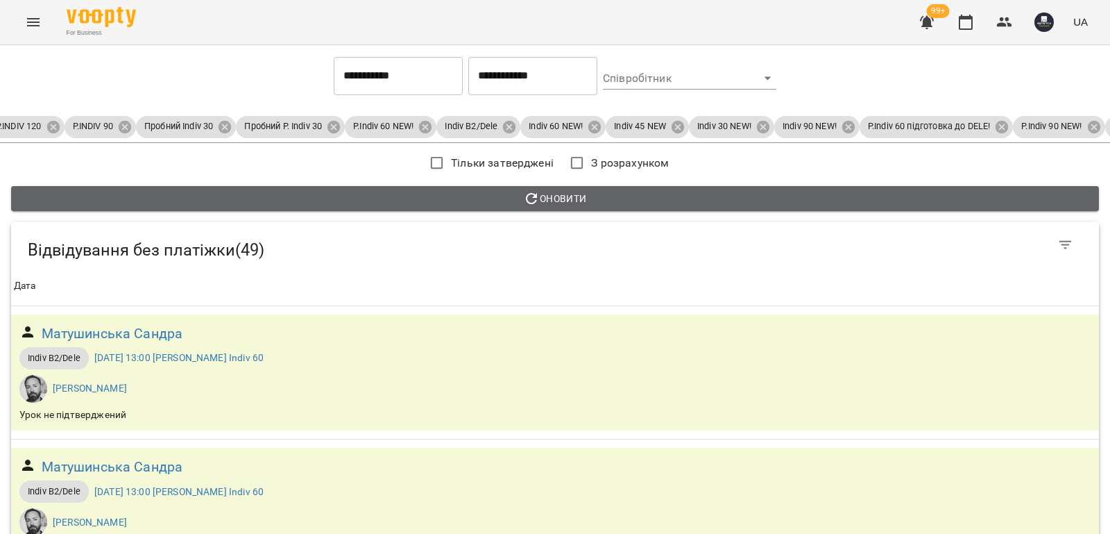
click at [576, 194] on span "Оновити" at bounding box center [555, 198] width 1066 height 17
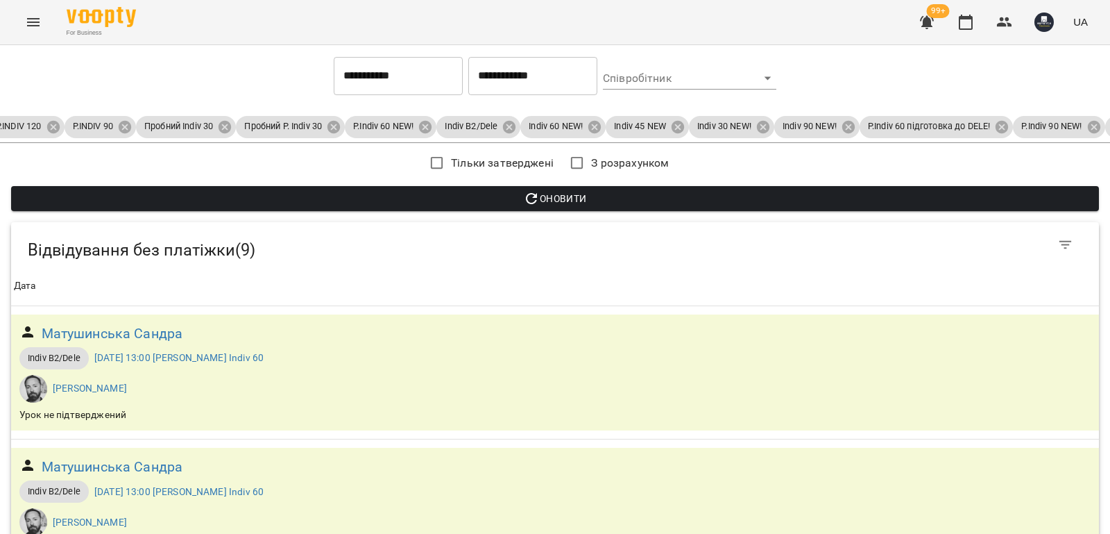
click at [513, 198] on span "Оновити" at bounding box center [555, 198] width 1066 height 17
click at [597, 189] on button "Оновити" at bounding box center [555, 198] width 1088 height 25
click at [526, 203] on icon "button" at bounding box center [531, 198] width 11 height 11
click at [11, 186] on button "Оновити" at bounding box center [555, 198] width 1088 height 25
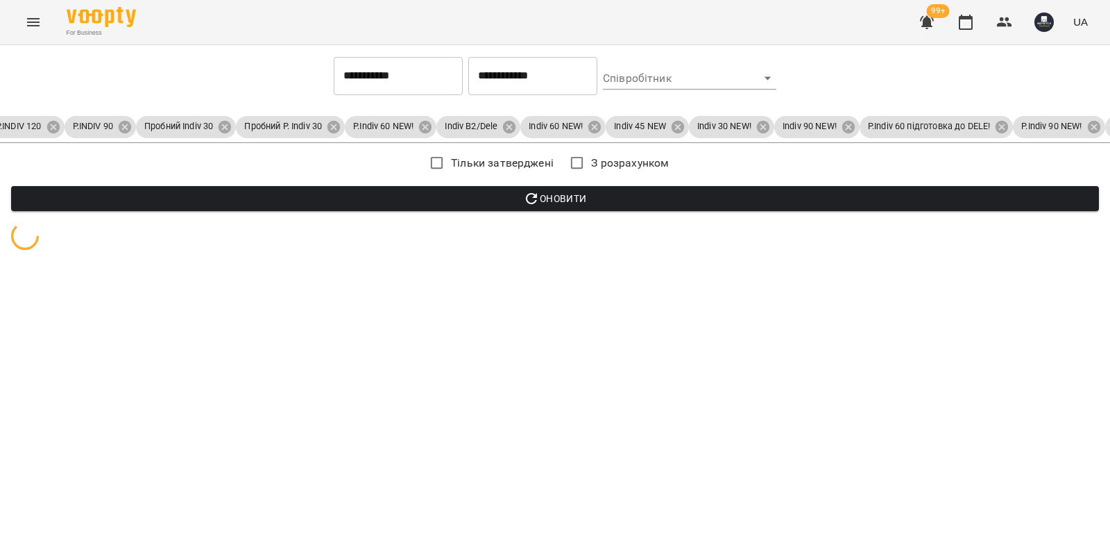
click at [11, 186] on button "Оновити" at bounding box center [555, 198] width 1088 height 25
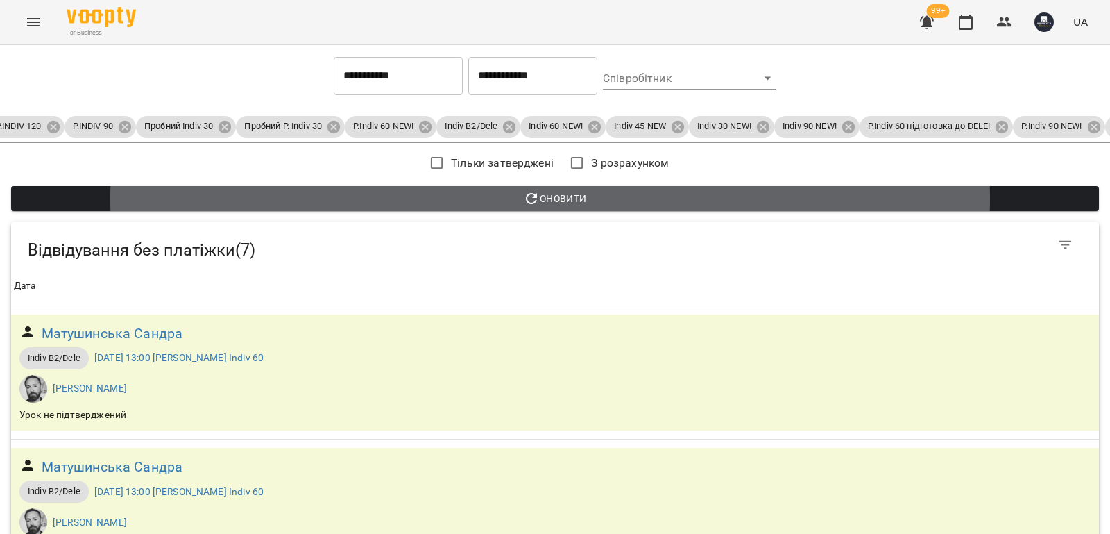
click at [532, 201] on icon "button" at bounding box center [531, 198] width 17 height 17
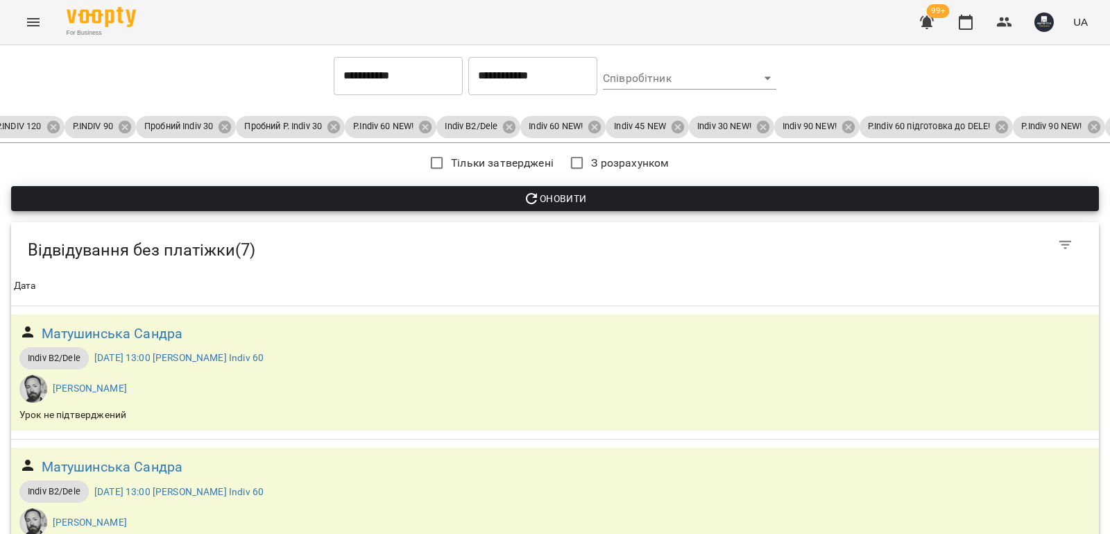
click at [556, 87] on input "**********" at bounding box center [532, 75] width 129 height 39
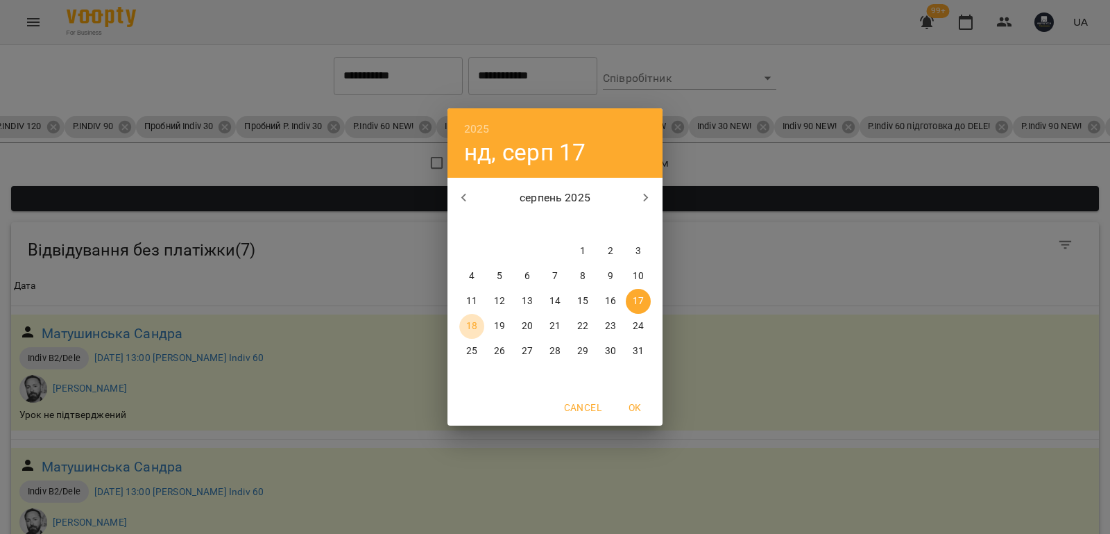
click at [470, 323] on p "18" at bounding box center [471, 326] width 11 height 14
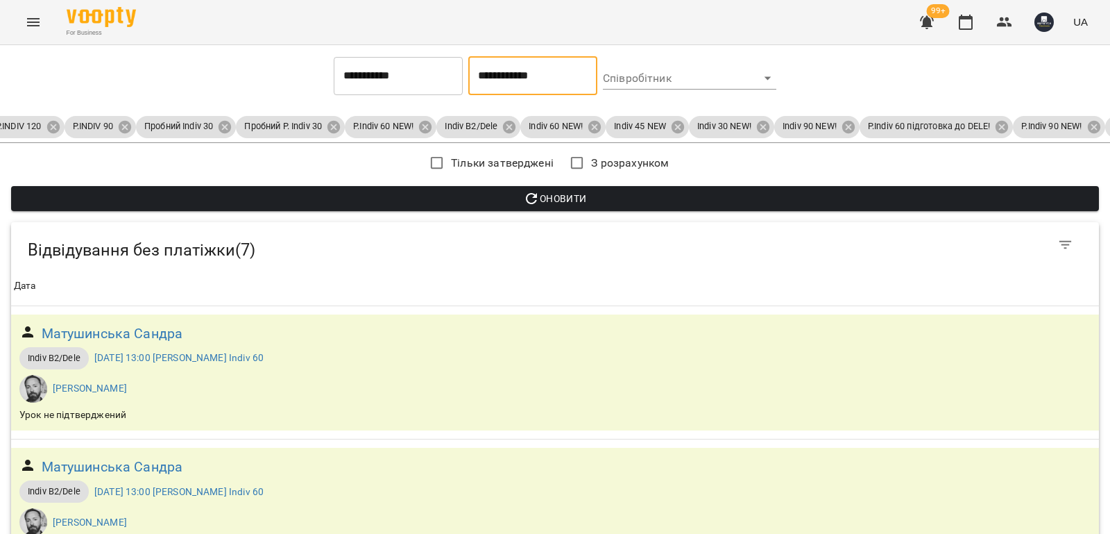
click at [543, 203] on span "Оновити" at bounding box center [555, 198] width 1066 height 17
drag, startPoint x: 573, startPoint y: 195, endPoint x: 568, endPoint y: 221, distance: 26.8
click at [573, 194] on span "Оновити" at bounding box center [555, 198] width 1066 height 17
click at [579, 201] on span "Оновити" at bounding box center [555, 198] width 1066 height 17
click at [578, 72] on input "**********" at bounding box center [532, 75] width 129 height 39
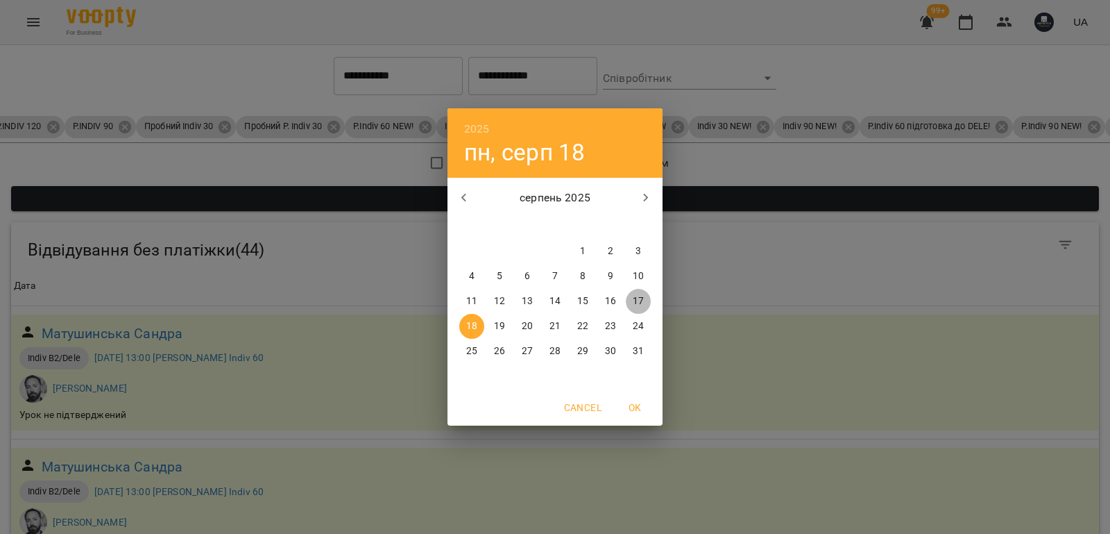
click at [634, 295] on p "17" at bounding box center [638, 301] width 11 height 14
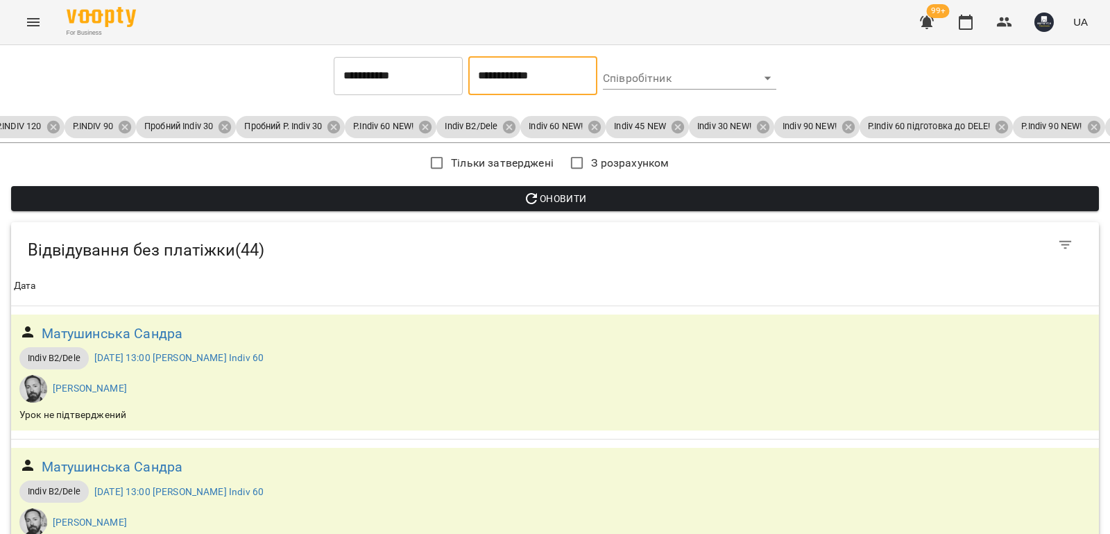
click at [610, 198] on span "Оновити" at bounding box center [555, 198] width 1066 height 17
click at [604, 203] on span "Оновити" at bounding box center [555, 198] width 1066 height 17
click at [567, 85] on input "**********" at bounding box center [532, 75] width 129 height 39
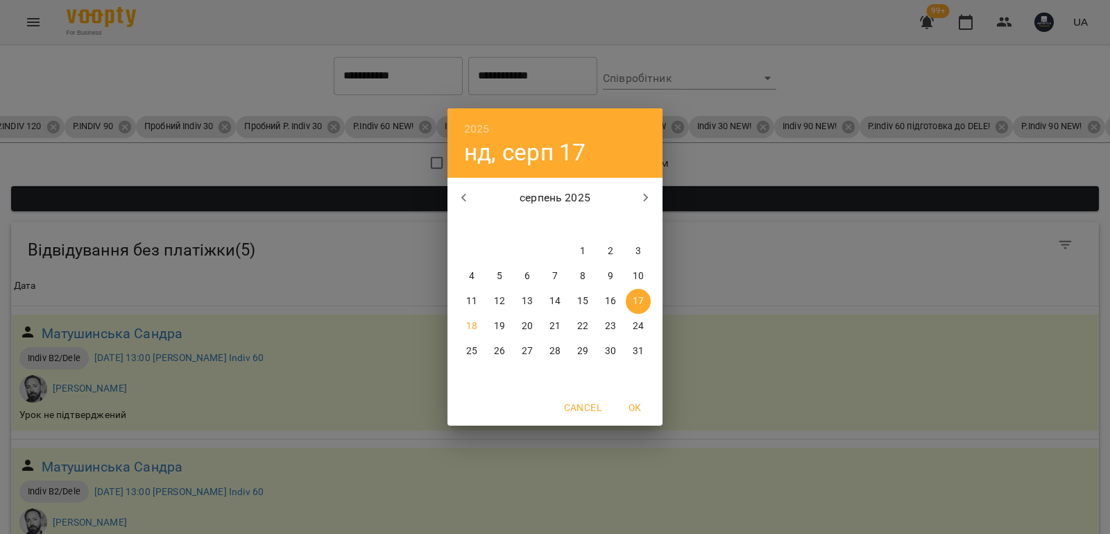
click at [470, 329] on p "18" at bounding box center [471, 326] width 11 height 14
type input "**********"
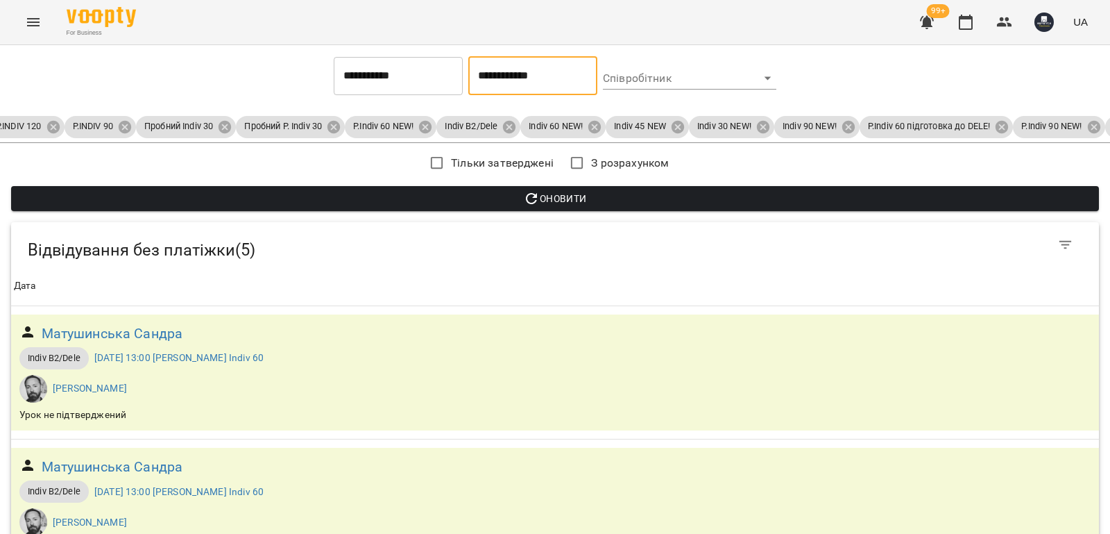
click at [523, 201] on icon "button" at bounding box center [531, 198] width 17 height 17
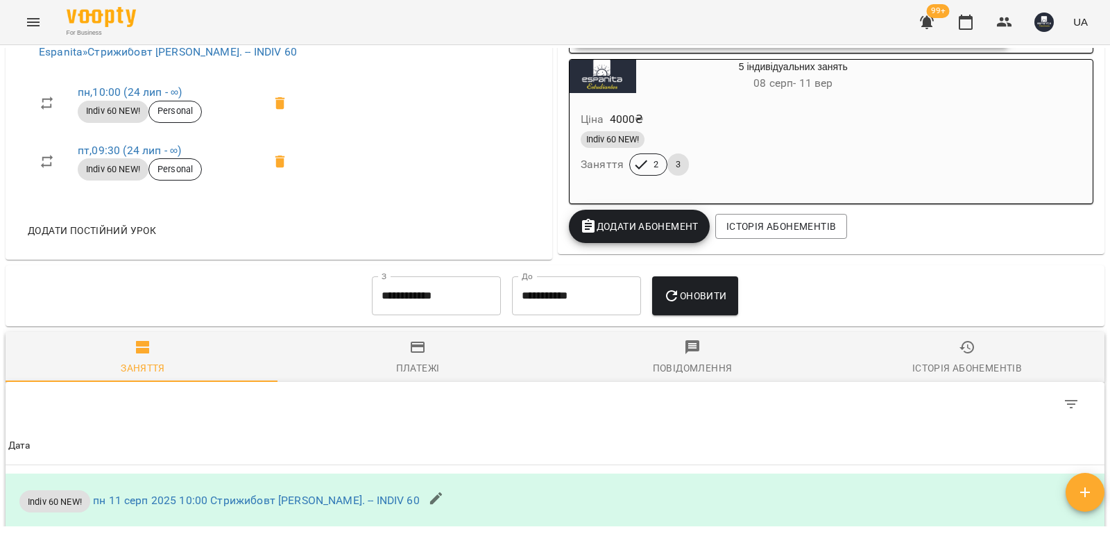
scroll to position [624, 0]
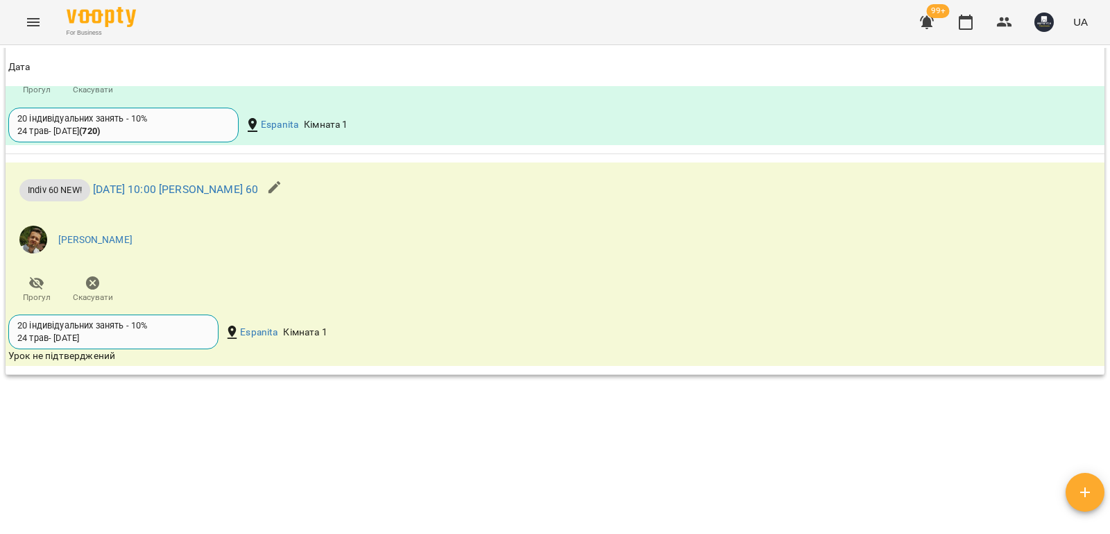
scroll to position [1318, 0]
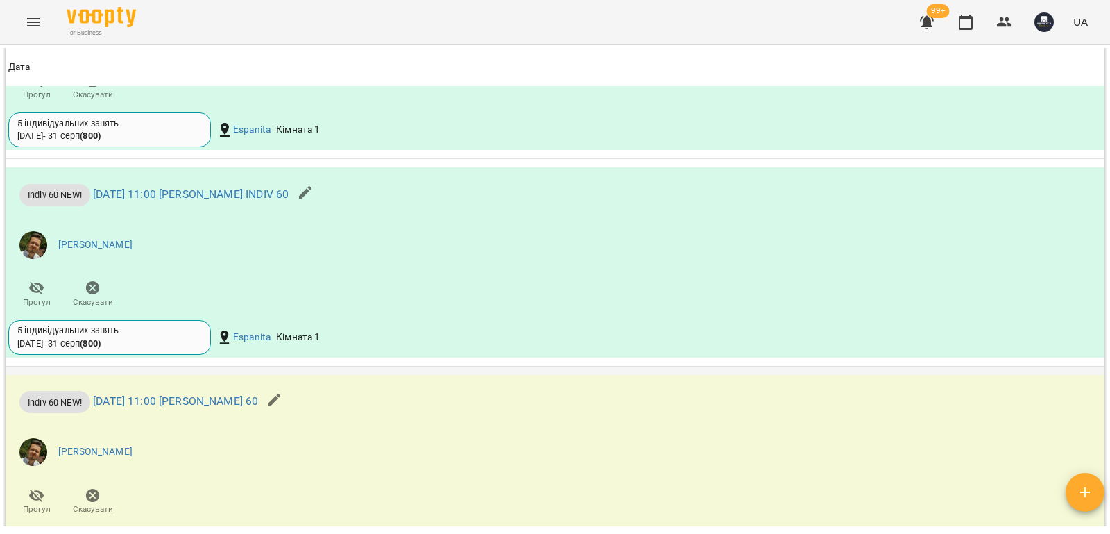
scroll to position [1372, 0]
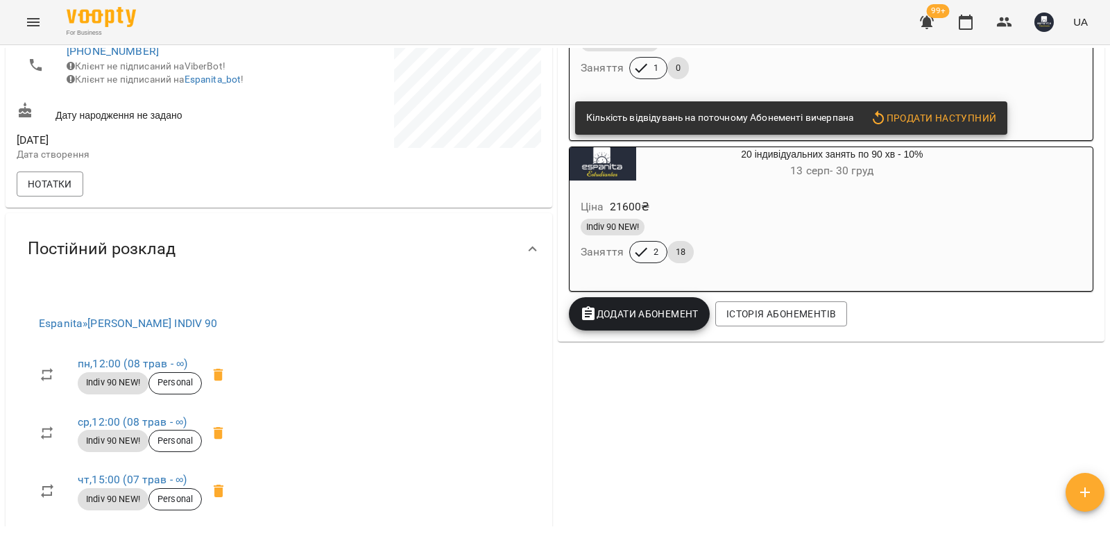
scroll to position [347, 0]
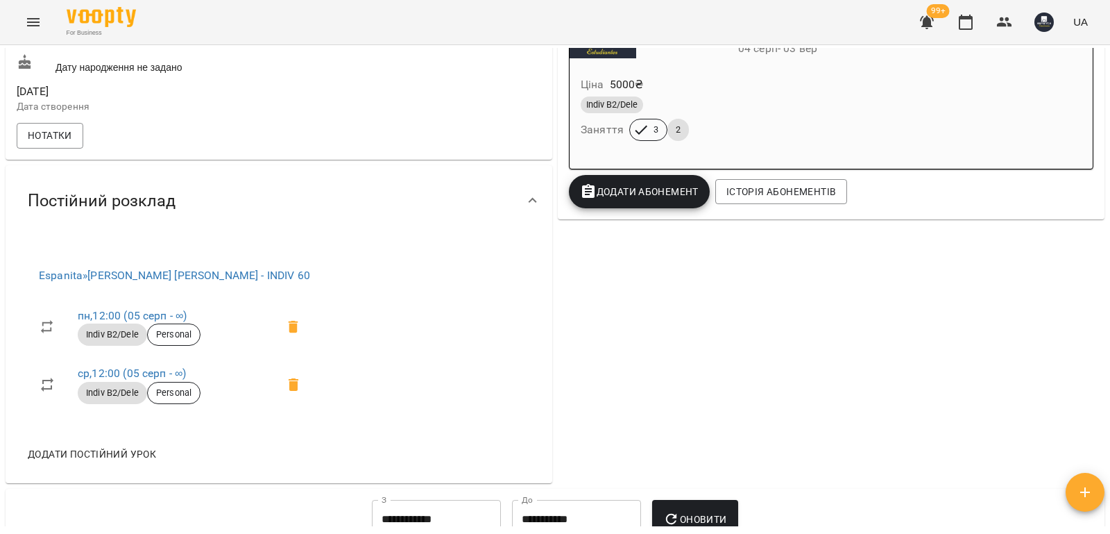
scroll to position [486, 0]
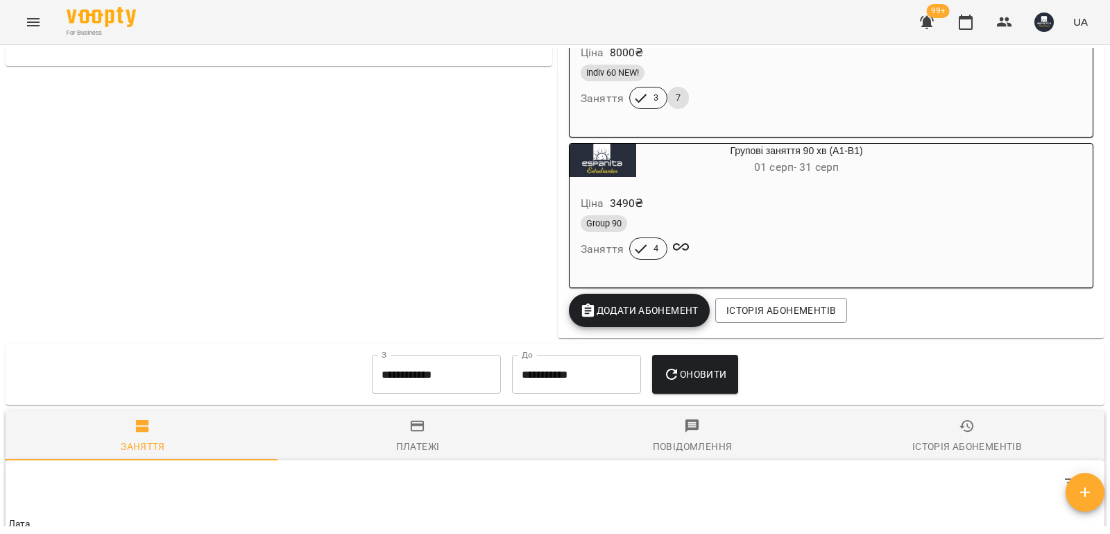
scroll to position [971, 0]
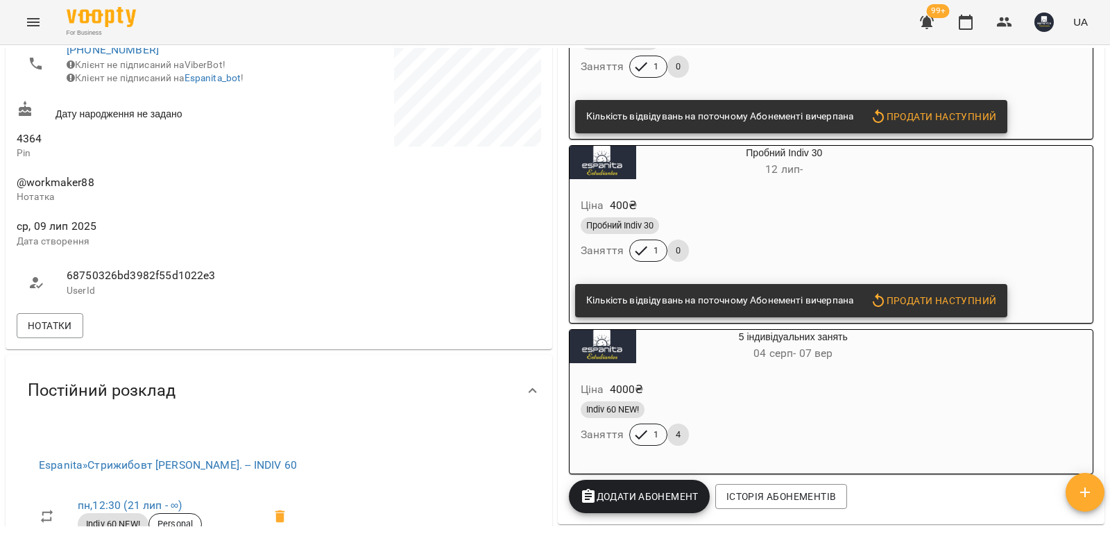
scroll to position [416, 0]
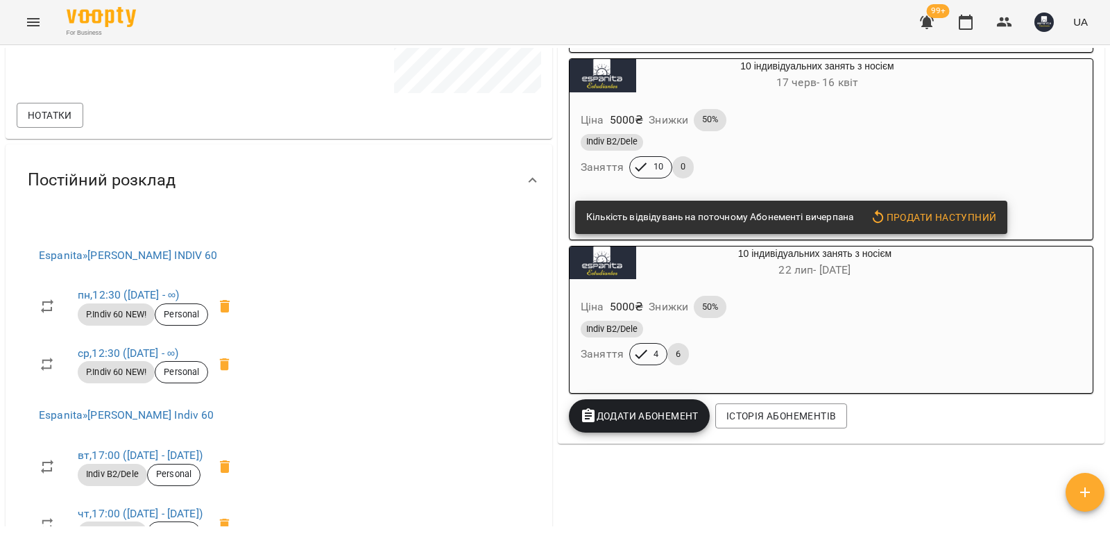
scroll to position [416, 0]
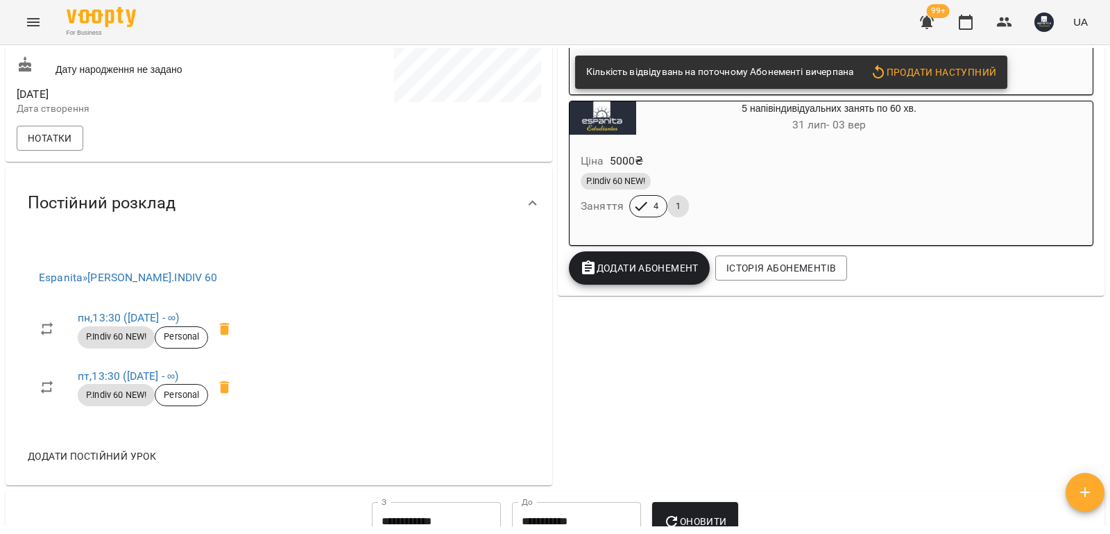
scroll to position [416, 0]
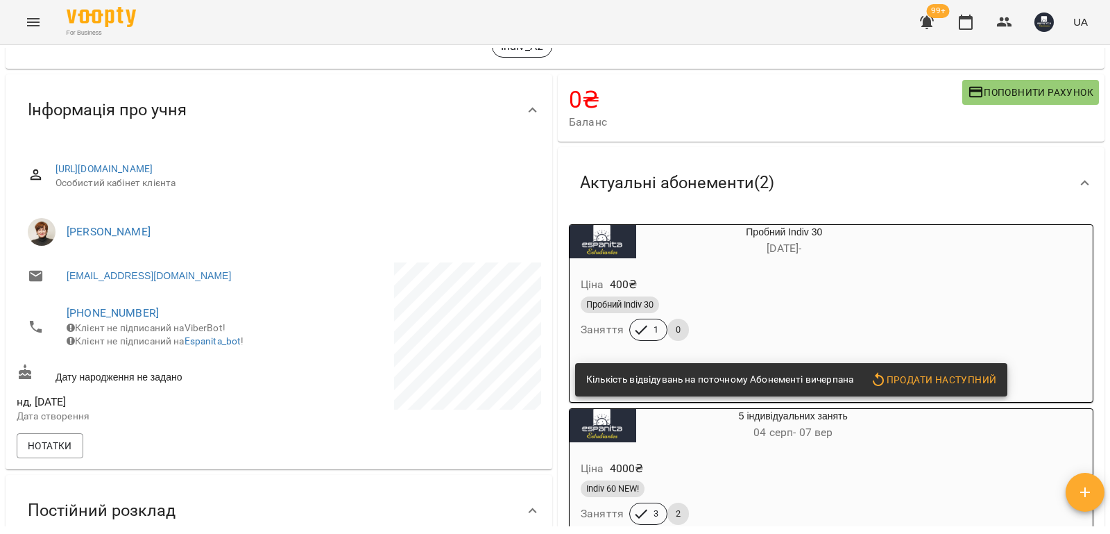
scroll to position [416, 0]
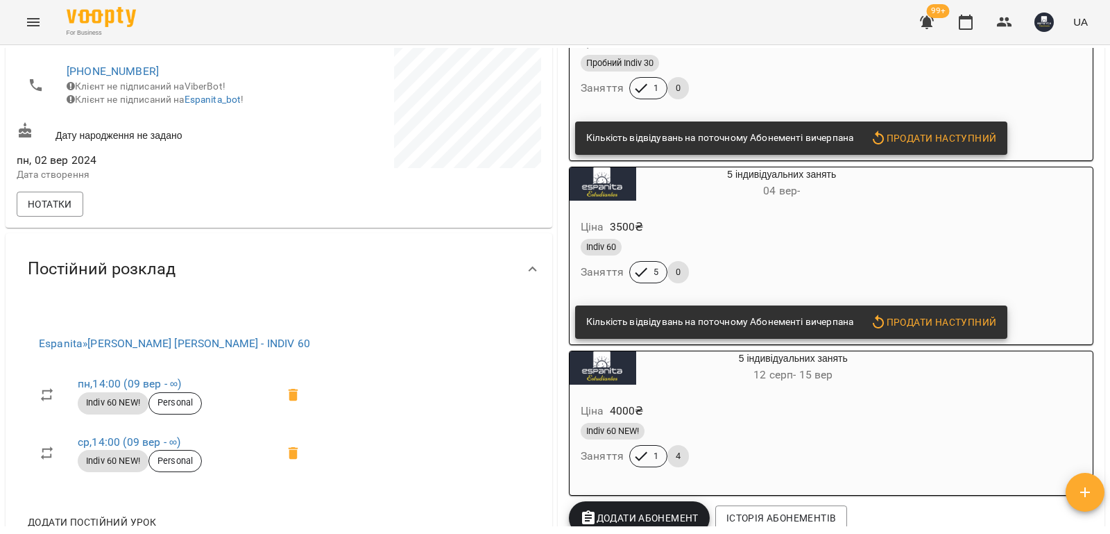
scroll to position [416, 0]
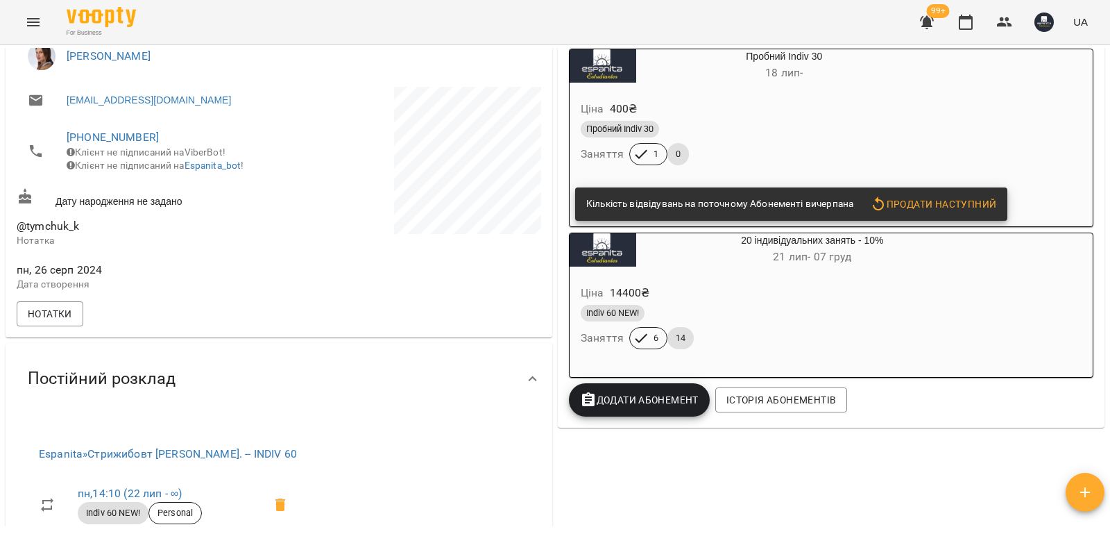
scroll to position [347, 0]
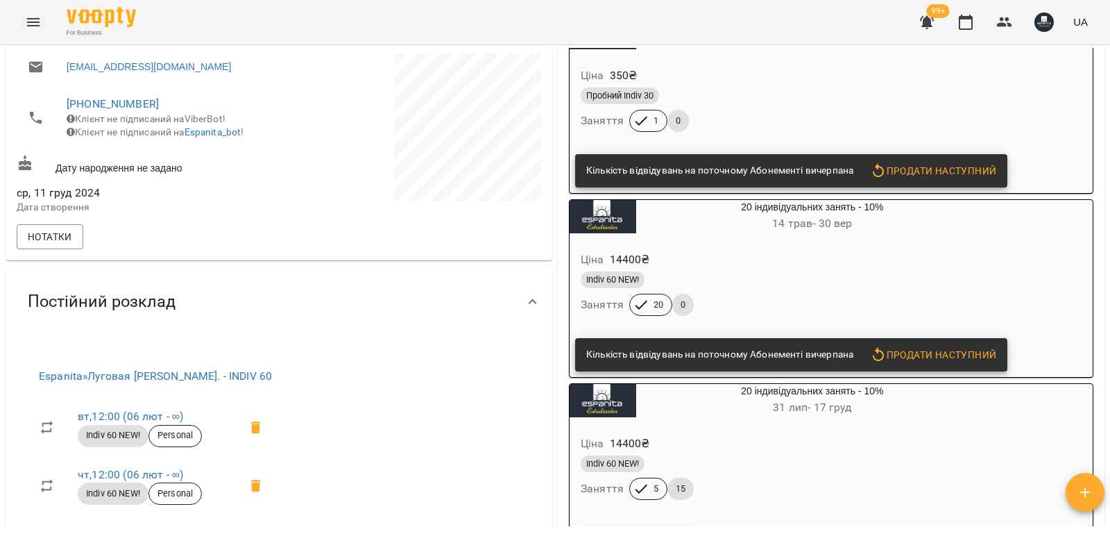
scroll to position [347, 0]
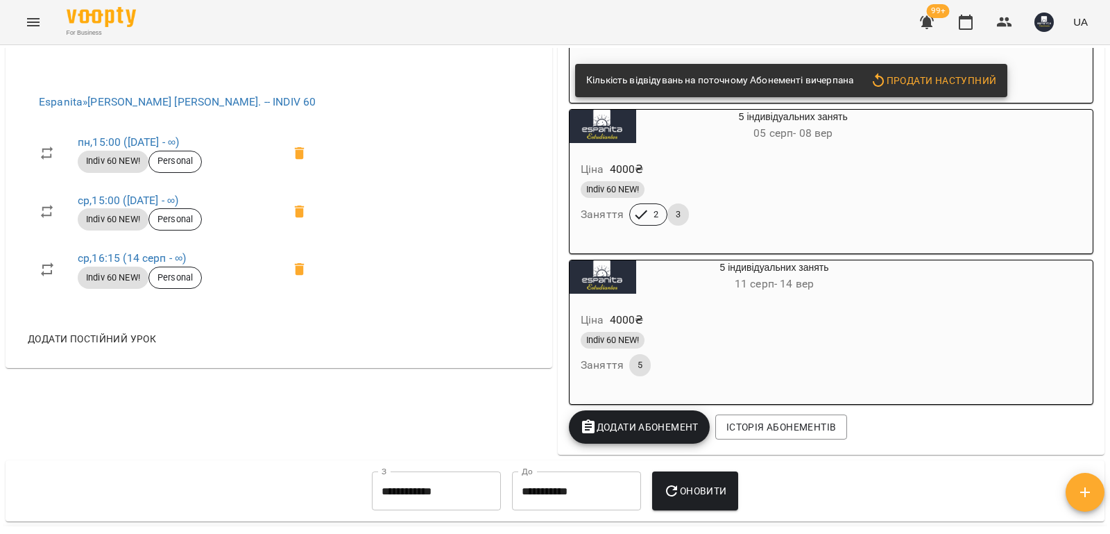
scroll to position [624, 0]
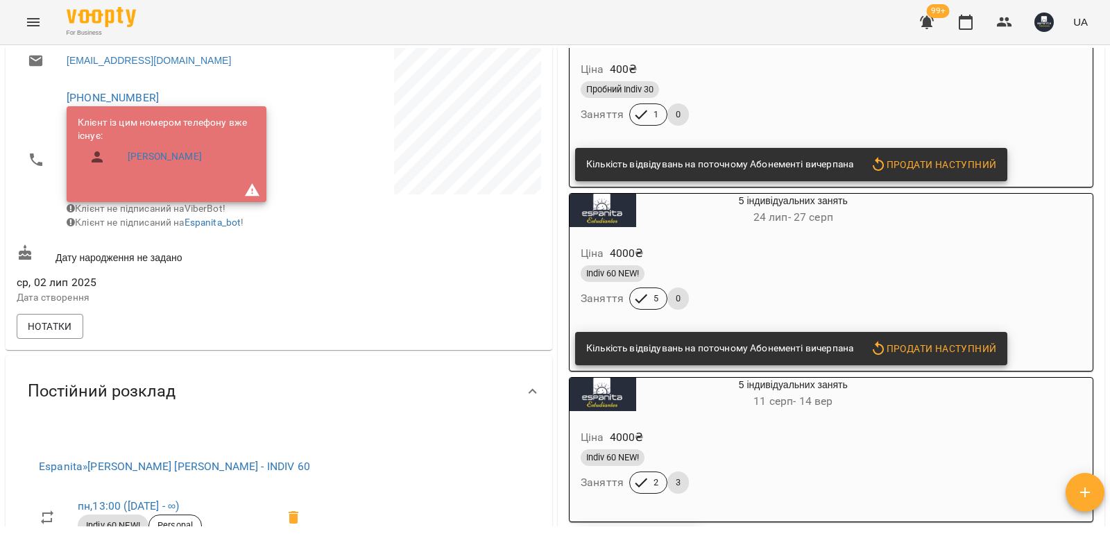
scroll to position [347, 0]
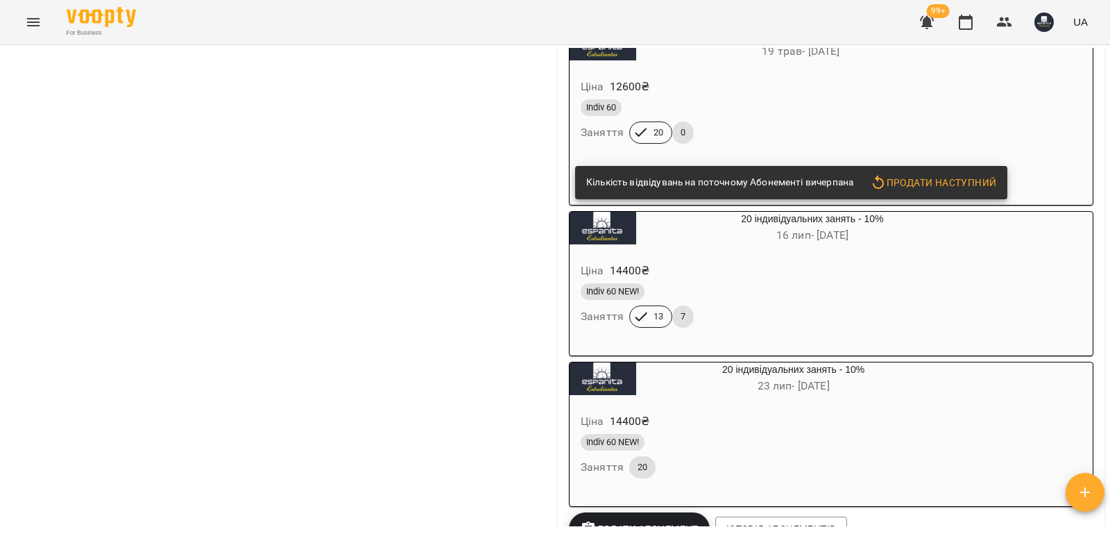
scroll to position [2567, 0]
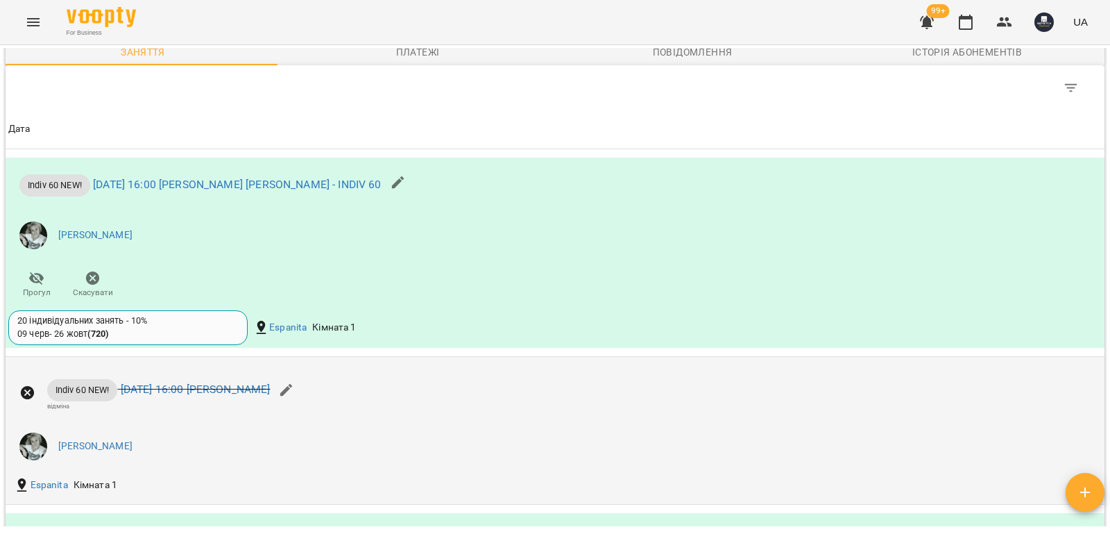
scroll to position [1249, 0]
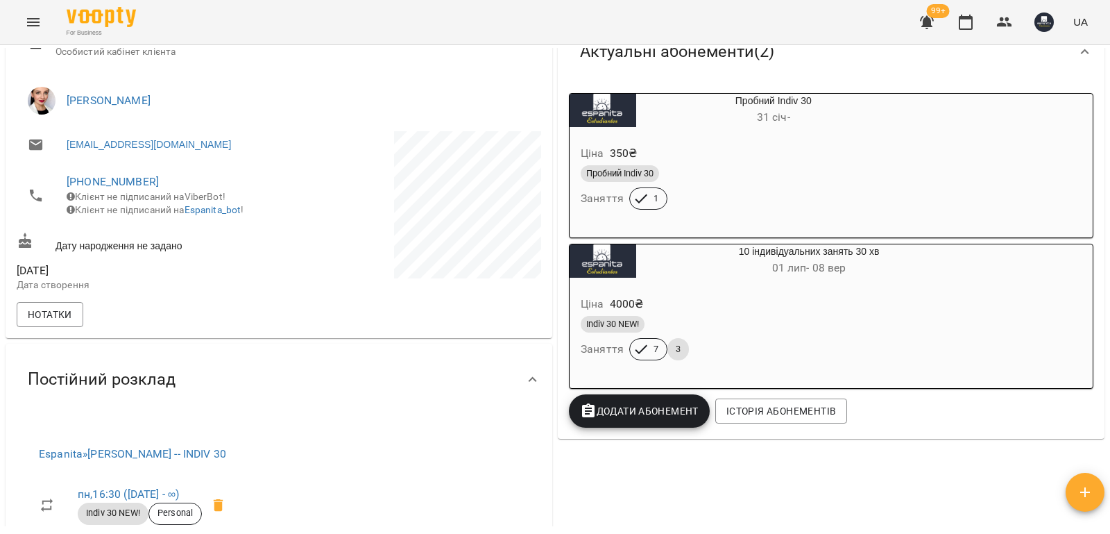
scroll to position [208, 0]
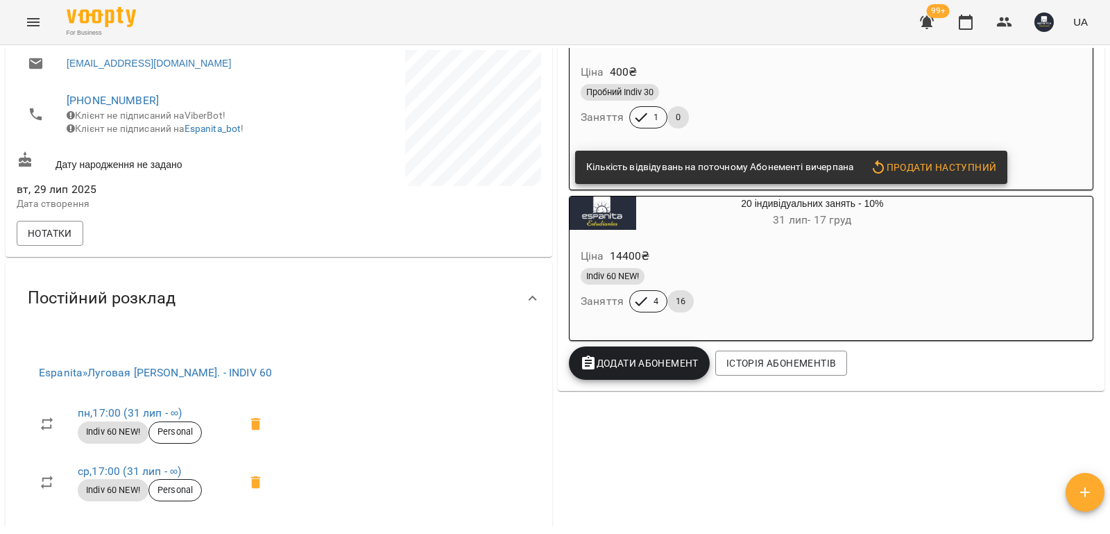
scroll to position [347, 0]
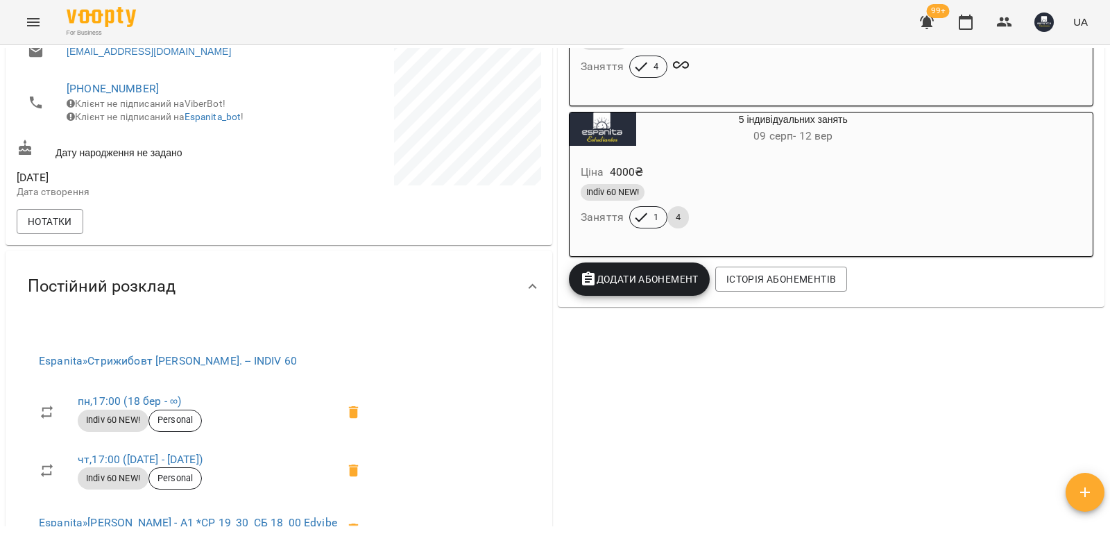
scroll to position [416, 0]
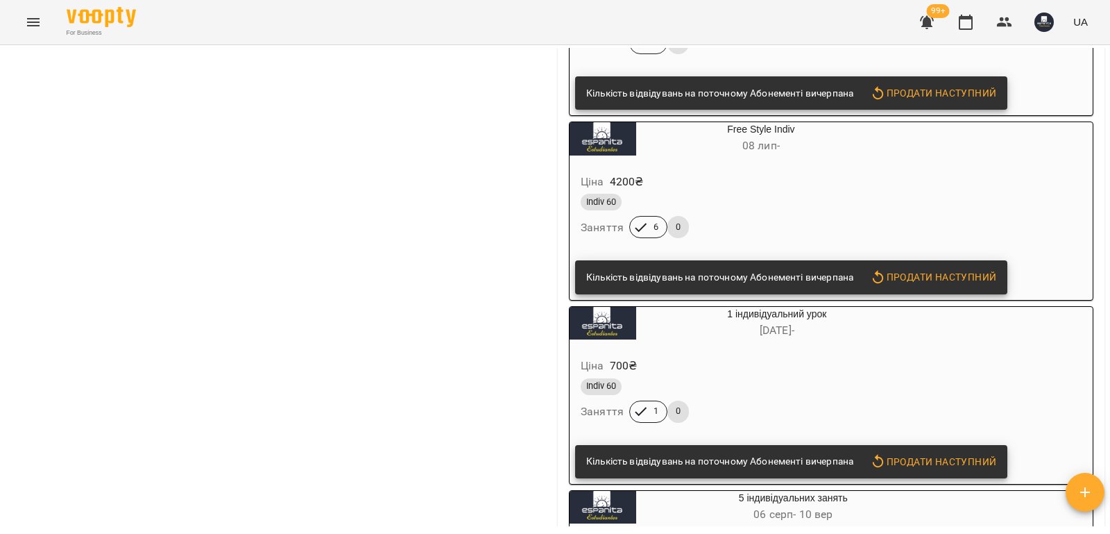
scroll to position [4718, 0]
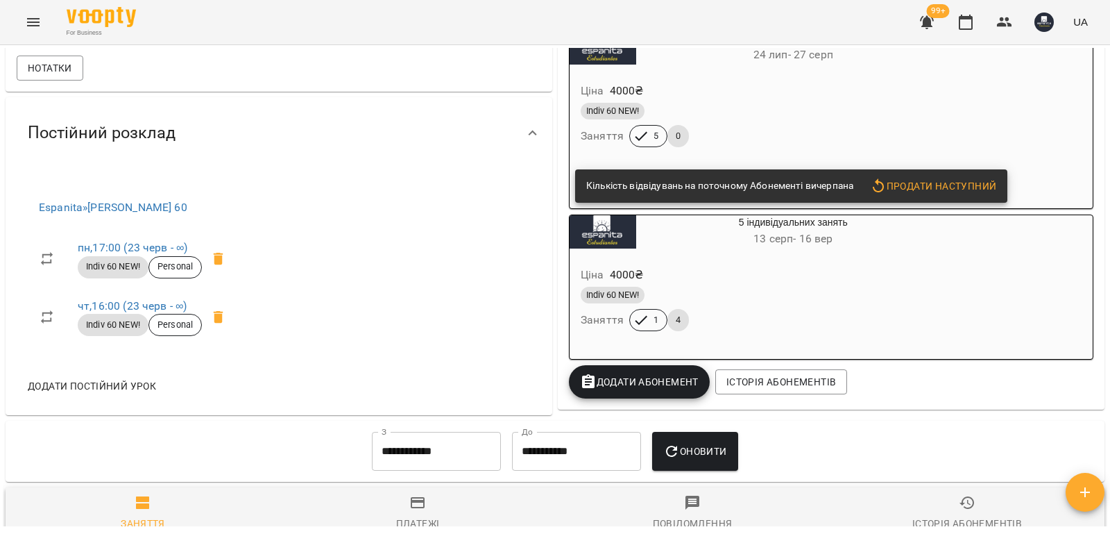
scroll to position [486, 0]
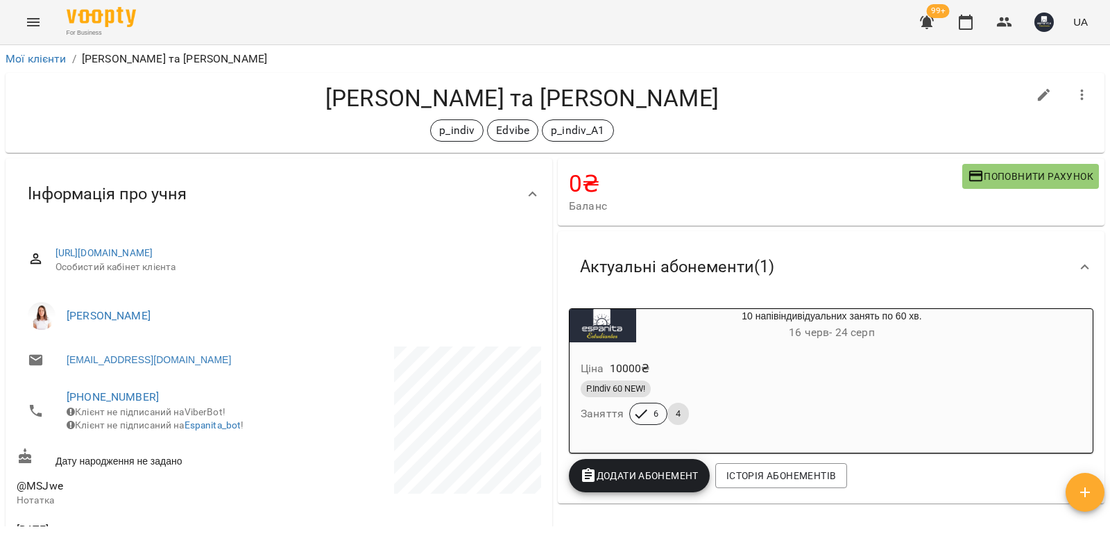
scroll to position [69, 0]
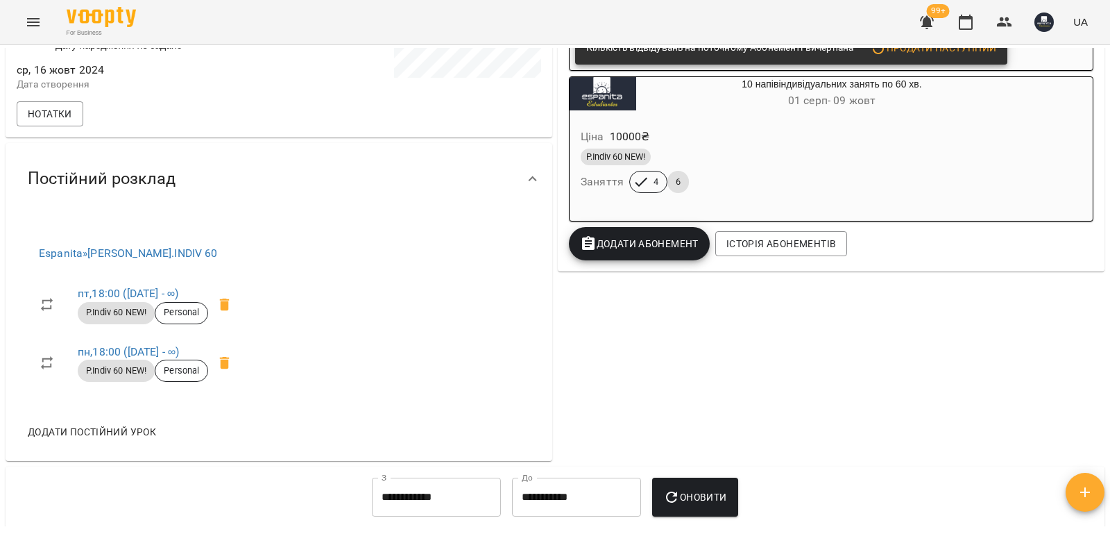
scroll to position [416, 0]
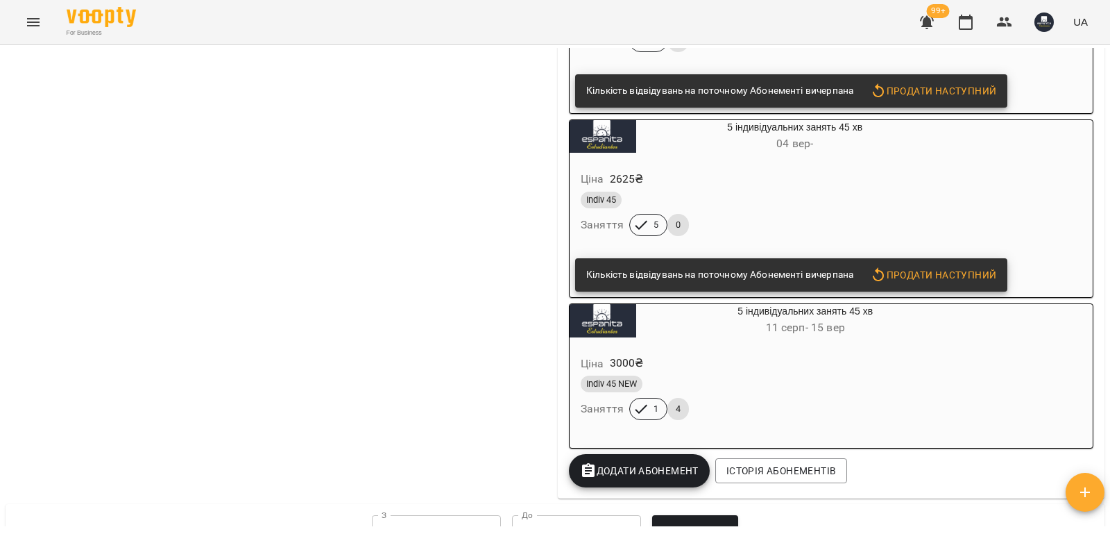
scroll to position [2775, 0]
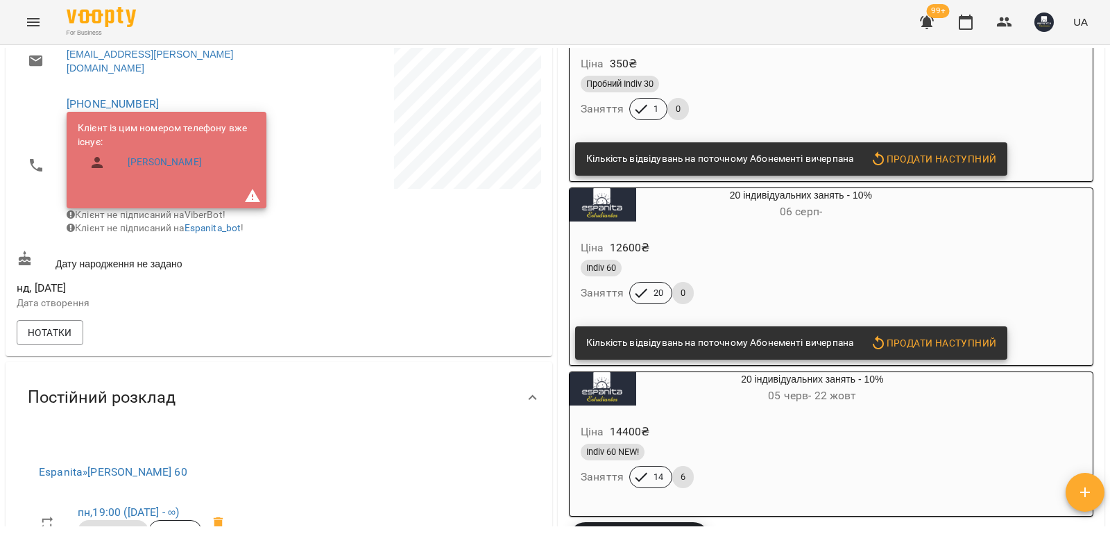
scroll to position [416, 0]
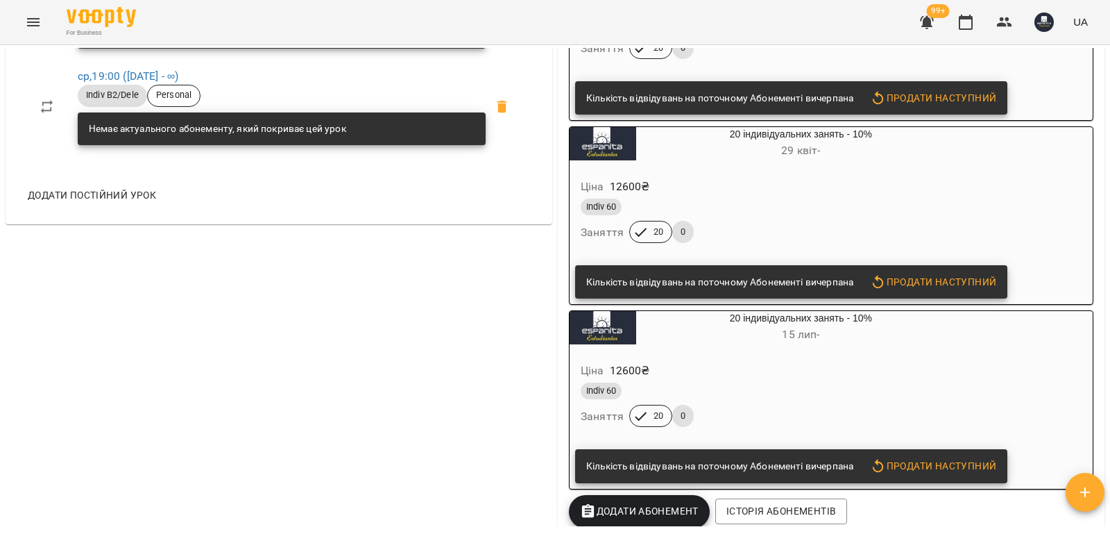
scroll to position [1388, 0]
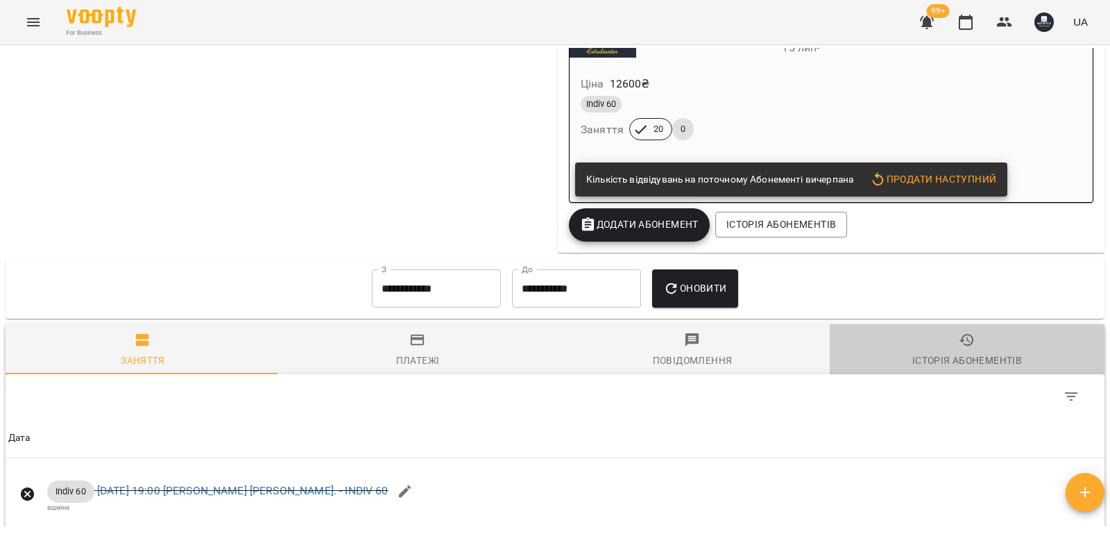
click at [970, 358] on span "Історія абонементів" at bounding box center [967, 350] width 258 height 37
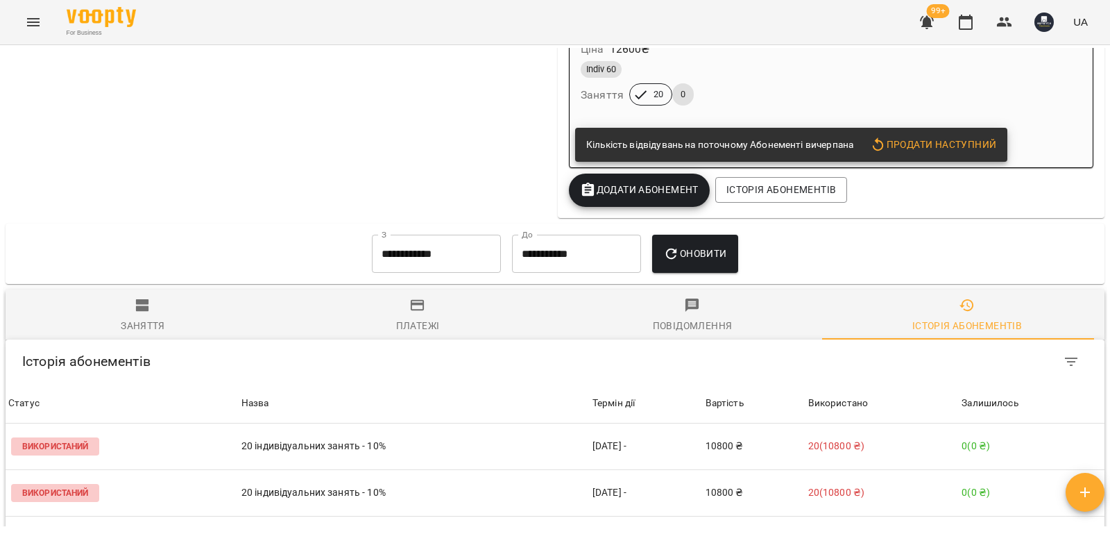
scroll to position [1412, 0]
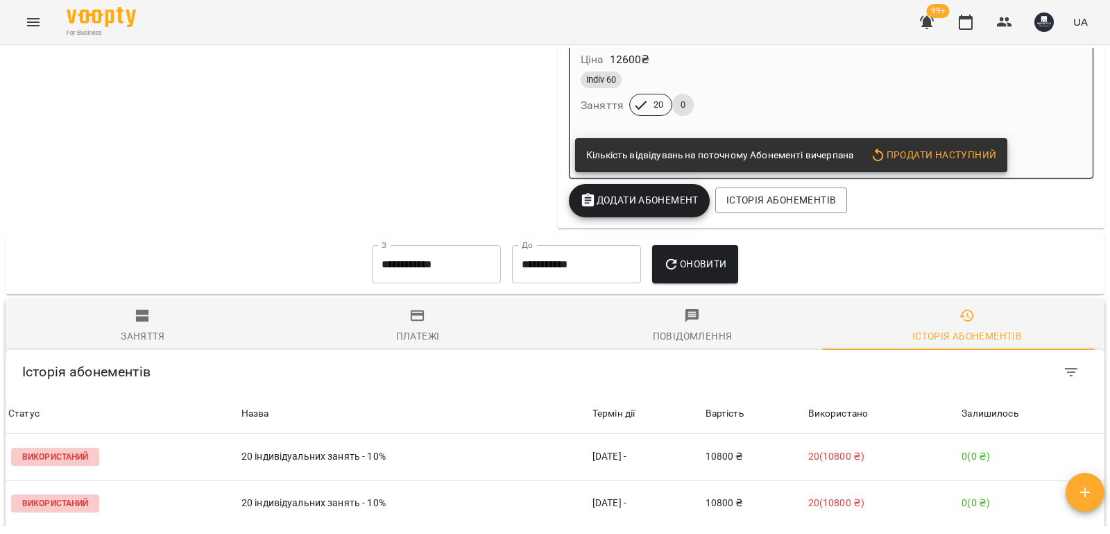
click at [466, 284] on input "**********" at bounding box center [436, 264] width 129 height 39
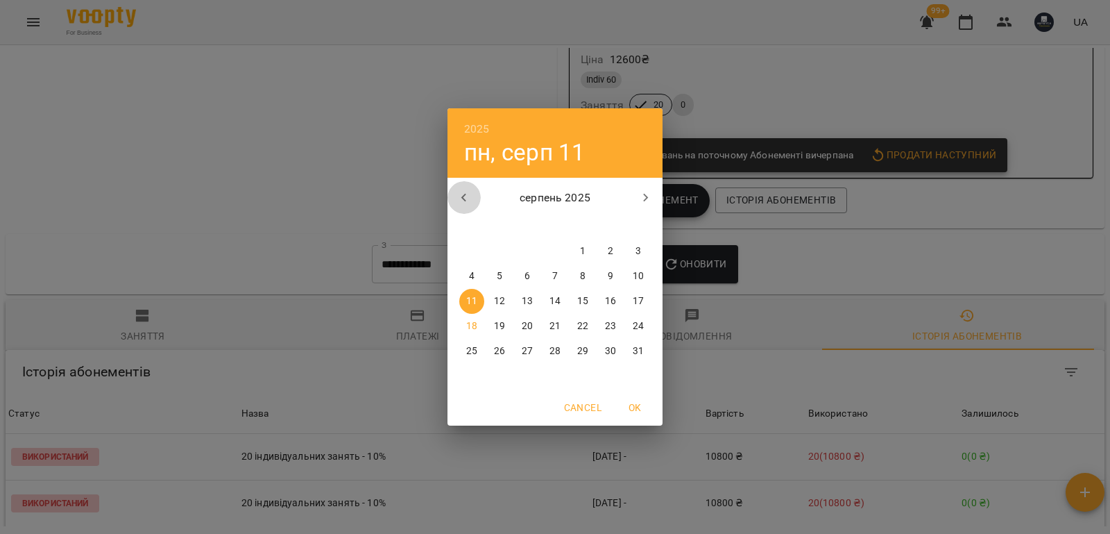
click at [468, 193] on icon "button" at bounding box center [464, 197] width 17 height 17
click at [467, 193] on icon "button" at bounding box center [464, 197] width 17 height 17
click at [466, 194] on icon "button" at bounding box center [464, 197] width 17 height 17
click at [465, 194] on icon "button" at bounding box center [463, 198] width 5 height 8
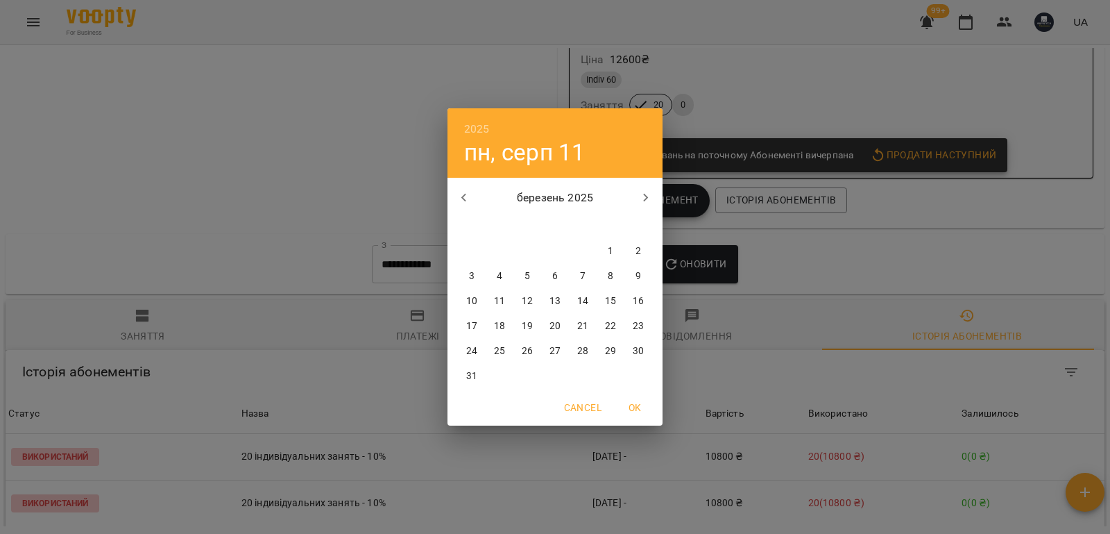
click at [469, 195] on icon "button" at bounding box center [464, 197] width 17 height 17
click at [468, 195] on icon "button" at bounding box center [464, 197] width 17 height 17
drag, startPoint x: 467, startPoint y: 196, endPoint x: 486, endPoint y: 206, distance: 22.0
click at [467, 198] on icon "button" at bounding box center [464, 197] width 17 height 17
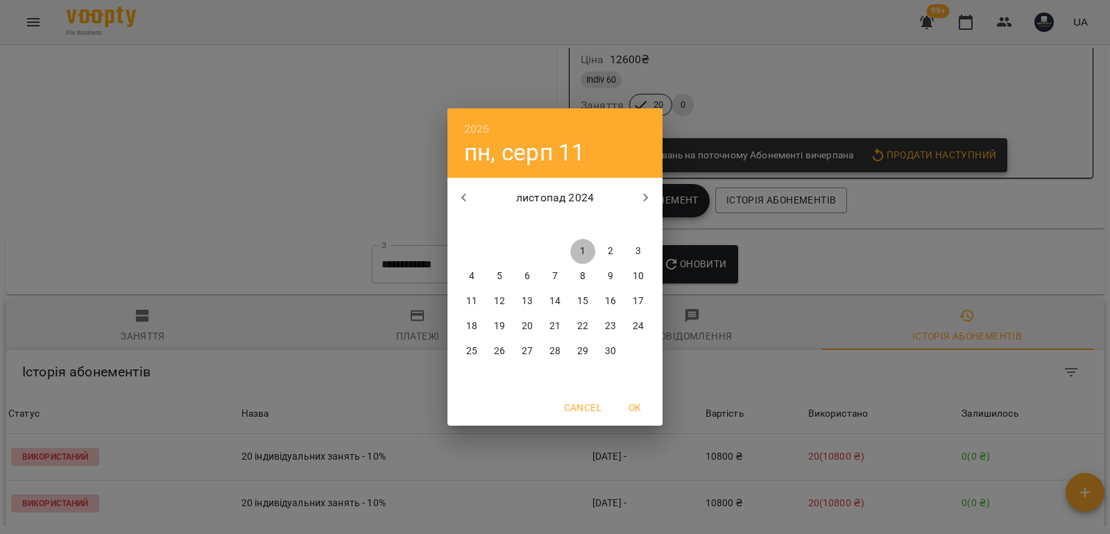
drag, startPoint x: 585, startPoint y: 249, endPoint x: 681, endPoint y: 264, distance: 97.6
click at [586, 248] on span "1" at bounding box center [582, 251] width 25 height 14
type input "**********"
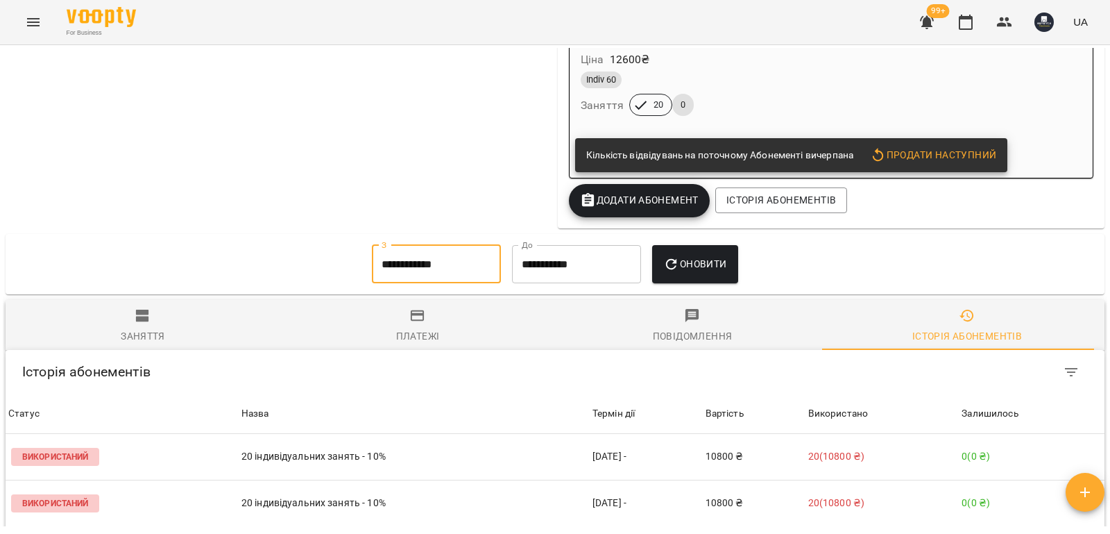
click at [717, 272] on span "Оновити" at bounding box center [694, 263] width 63 height 17
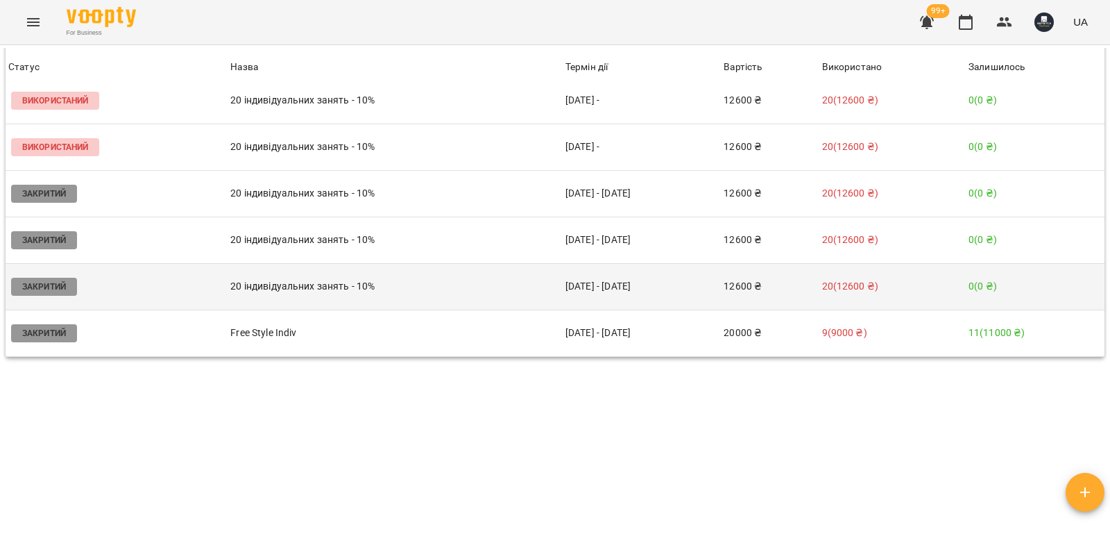
scroll to position [2014, 0]
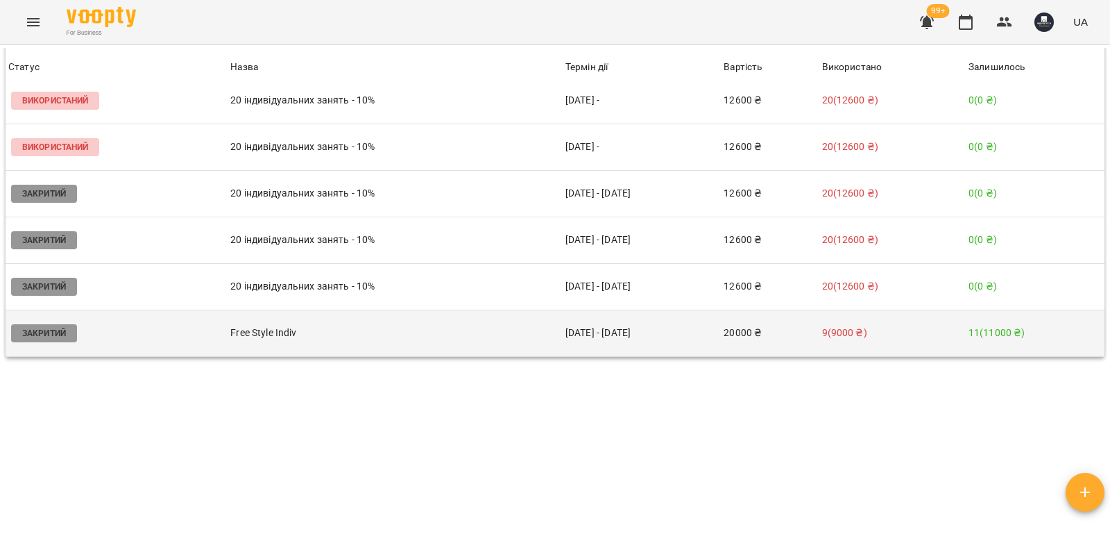
click at [889, 339] on p "9 ( 9000 ₴ )" at bounding box center [892, 332] width 141 height 15
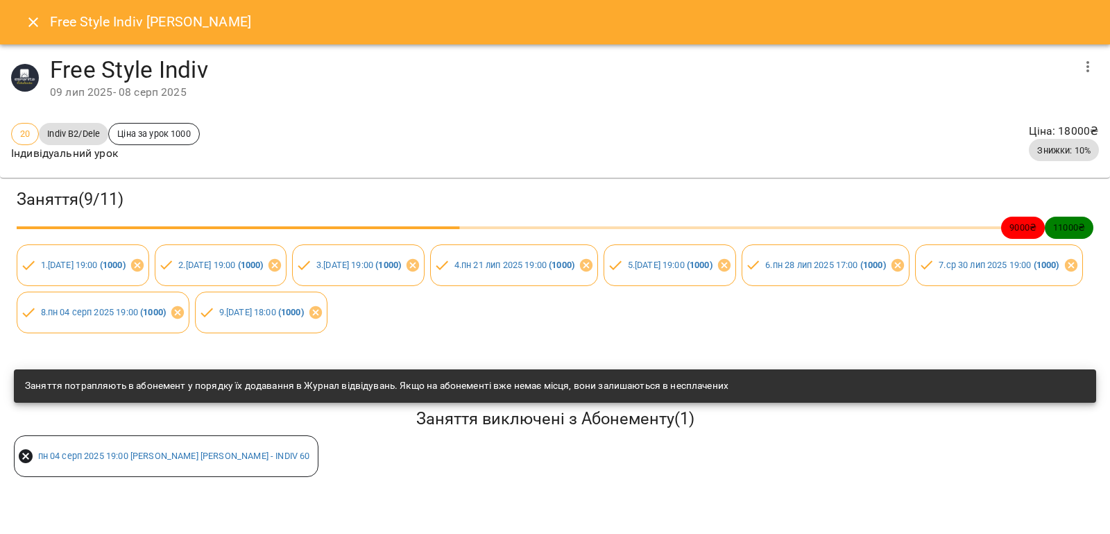
click at [1084, 66] on icon "button" at bounding box center [1088, 66] width 17 height 17
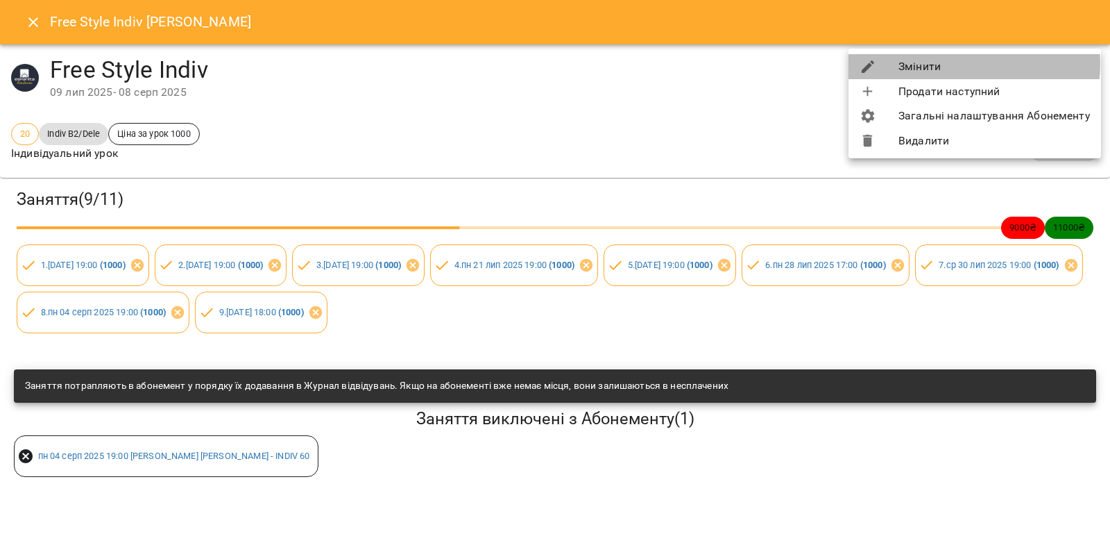
click at [946, 64] on li "Змінити" at bounding box center [974, 66] width 253 height 25
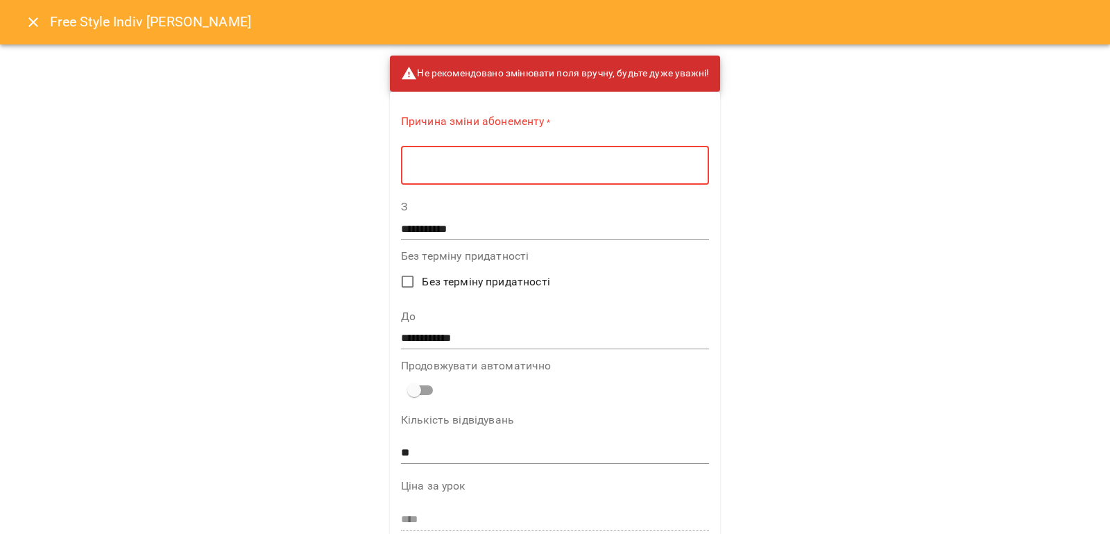
click at [553, 167] on textarea at bounding box center [555, 165] width 289 height 13
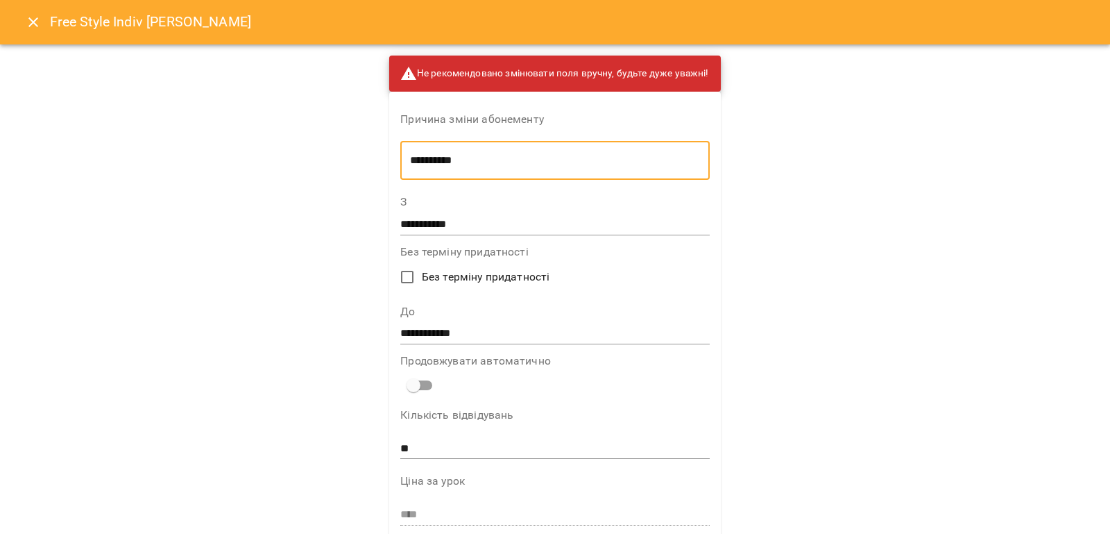
type textarea "**********"
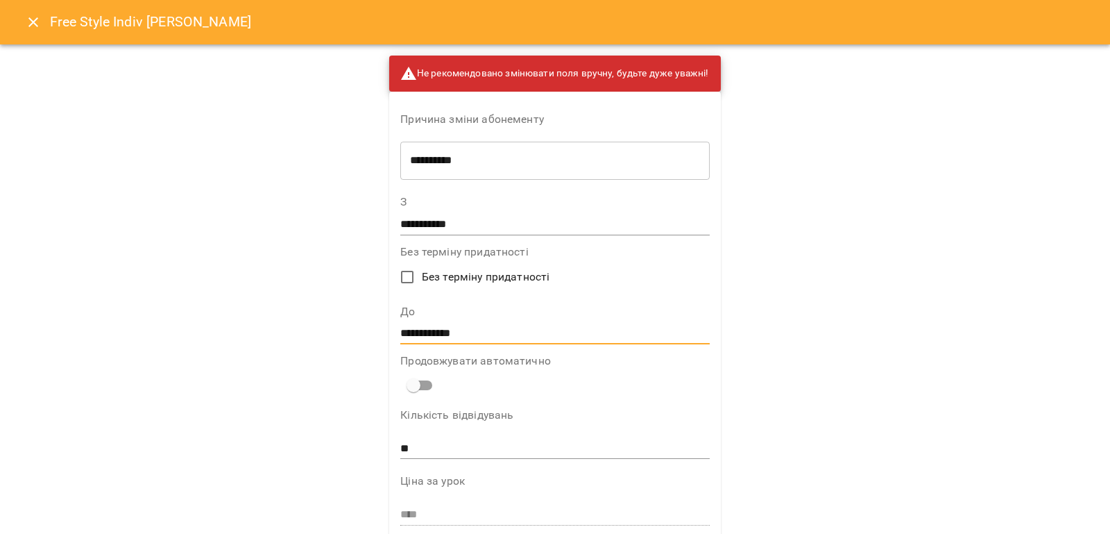
click at [461, 336] on input "**********" at bounding box center [554, 334] width 309 height 22
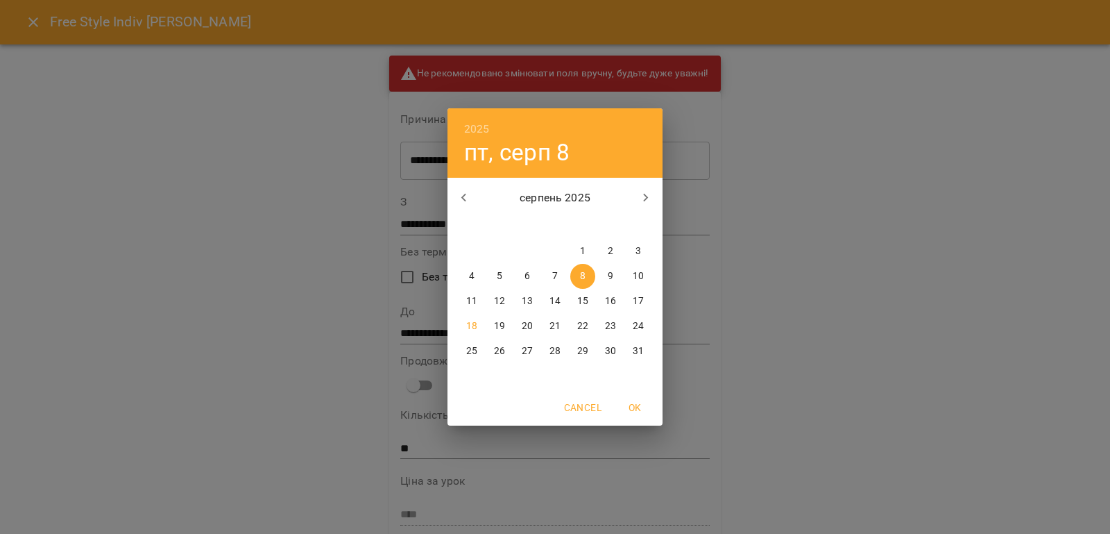
click at [636, 355] on p "31" at bounding box center [638, 351] width 11 height 14
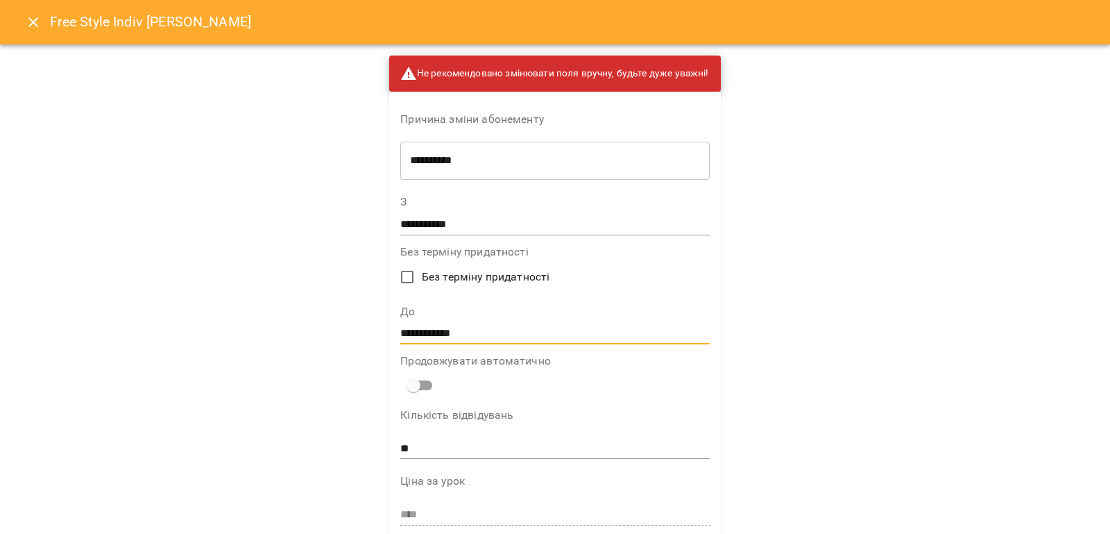
click at [581, 340] on input "**********" at bounding box center [554, 334] width 309 height 22
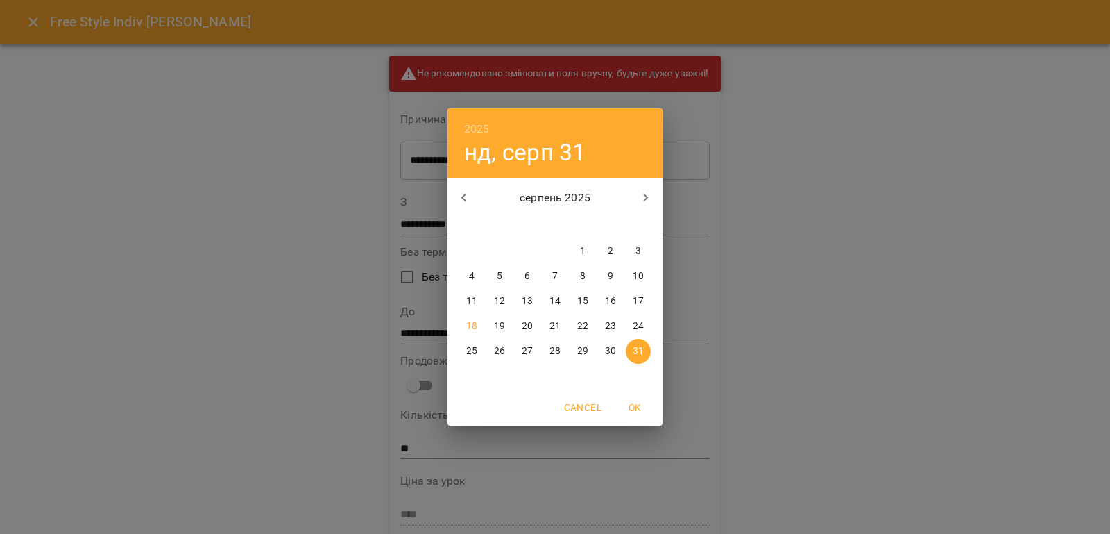
click at [649, 194] on icon "button" at bounding box center [646, 197] width 17 height 17
click at [496, 352] on p "30" at bounding box center [499, 351] width 11 height 14
type input "**********"
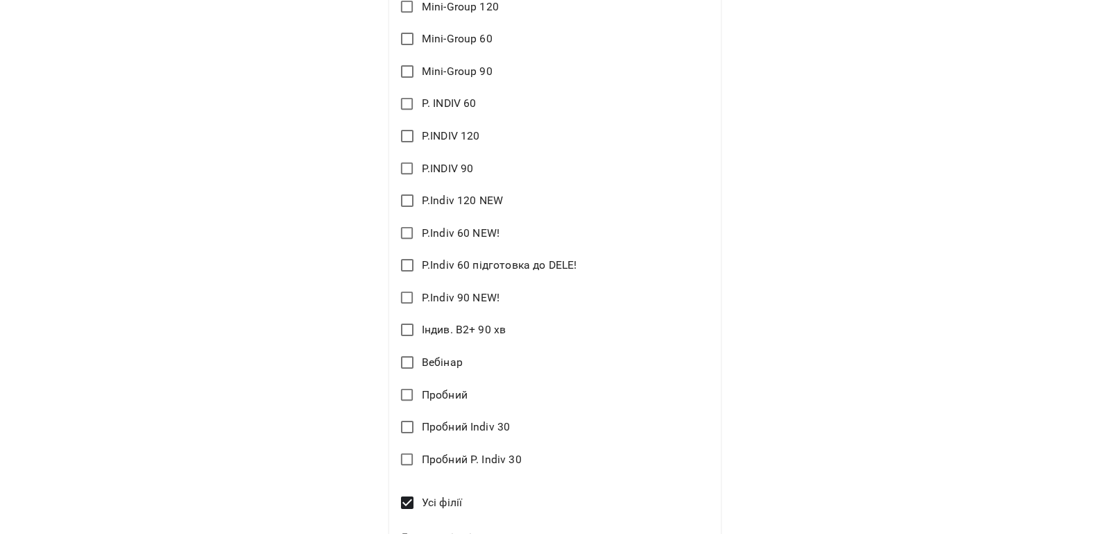
scroll to position [1479, 0]
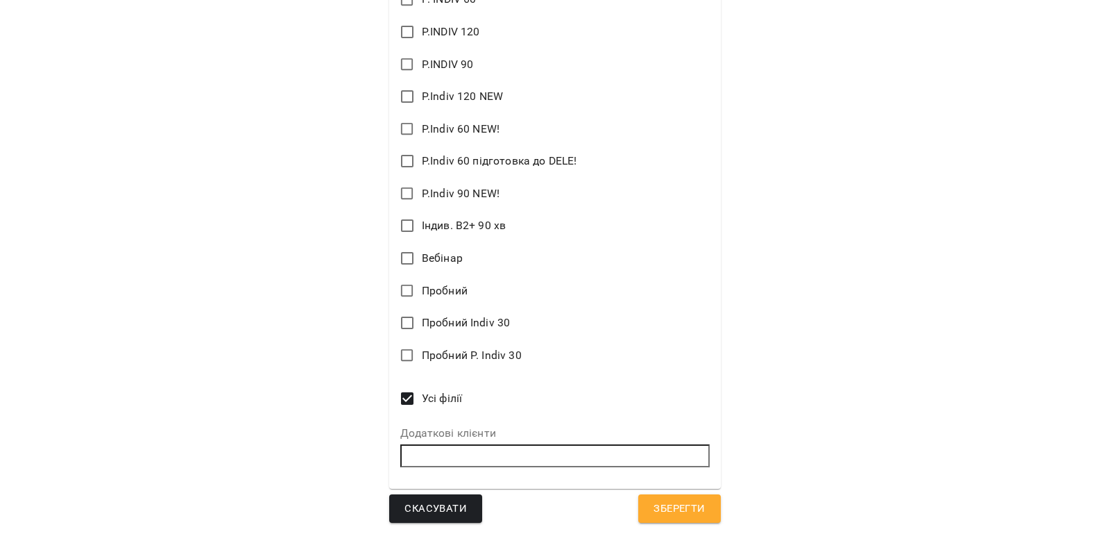
click at [680, 508] on span "Зберегти" at bounding box center [679, 509] width 51 height 18
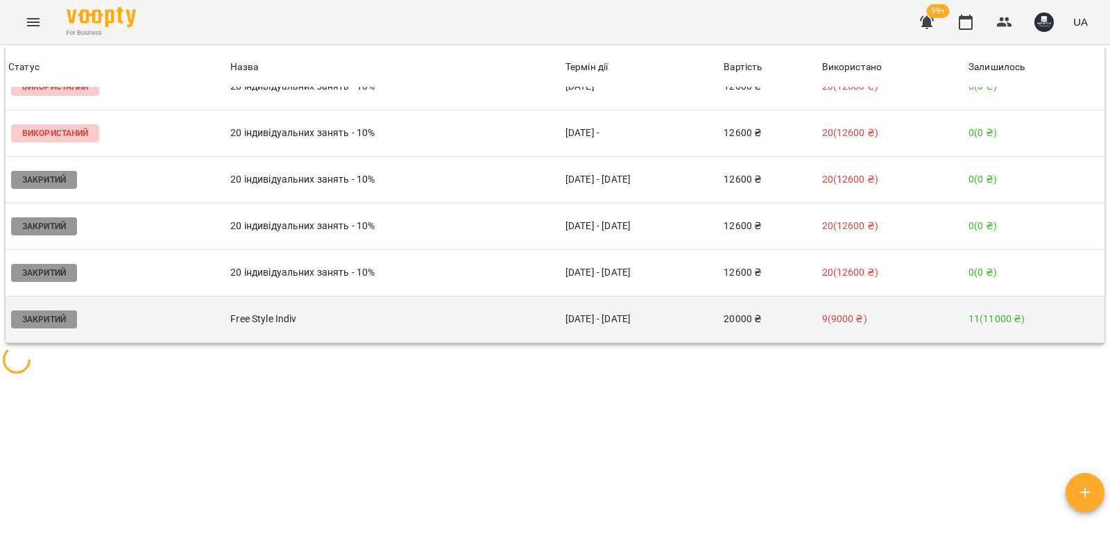
scroll to position [1845, 0]
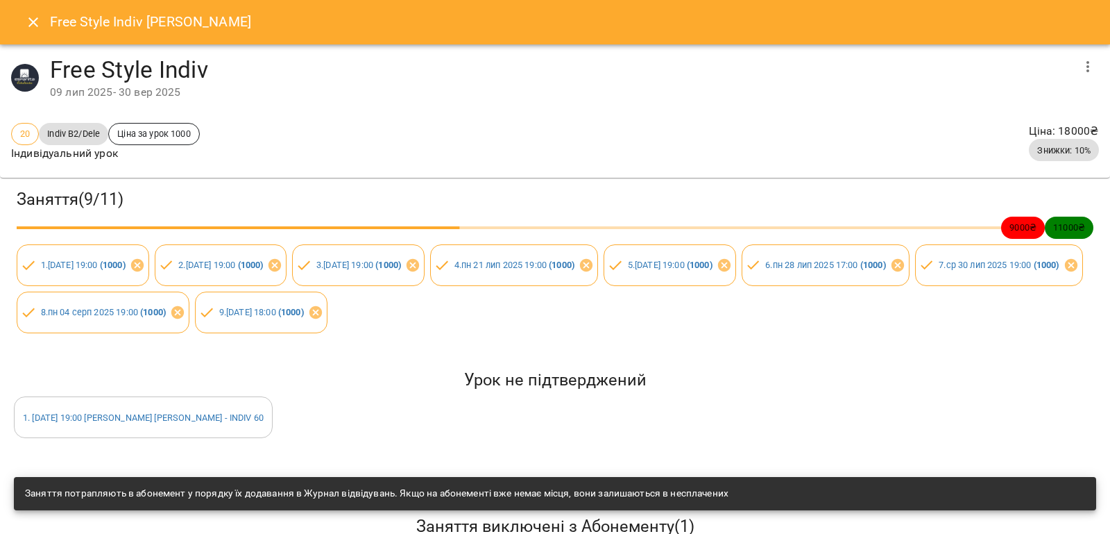
click at [33, 24] on icon "Close" at bounding box center [33, 22] width 17 height 17
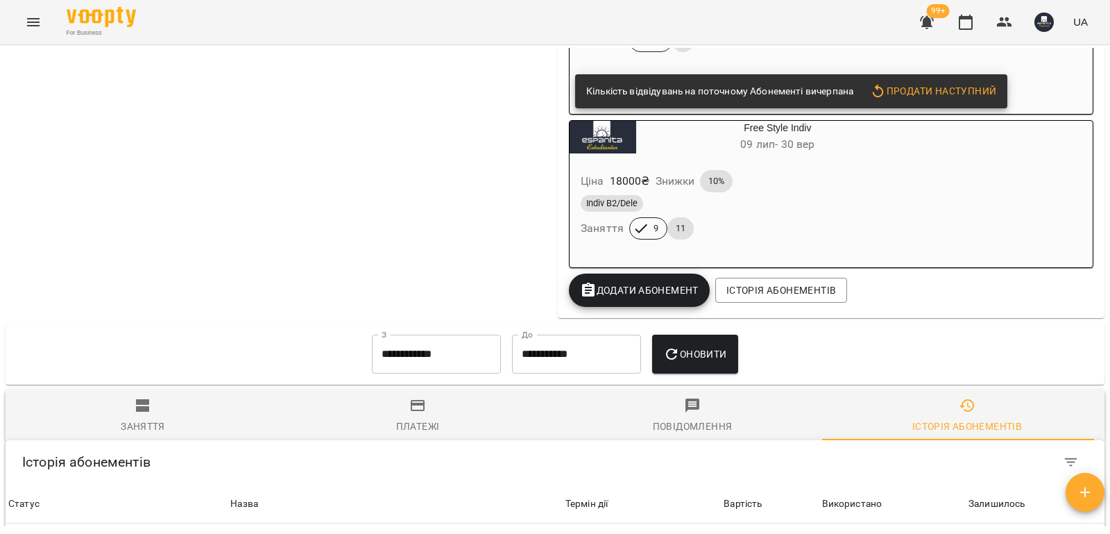
scroll to position [1198, 0]
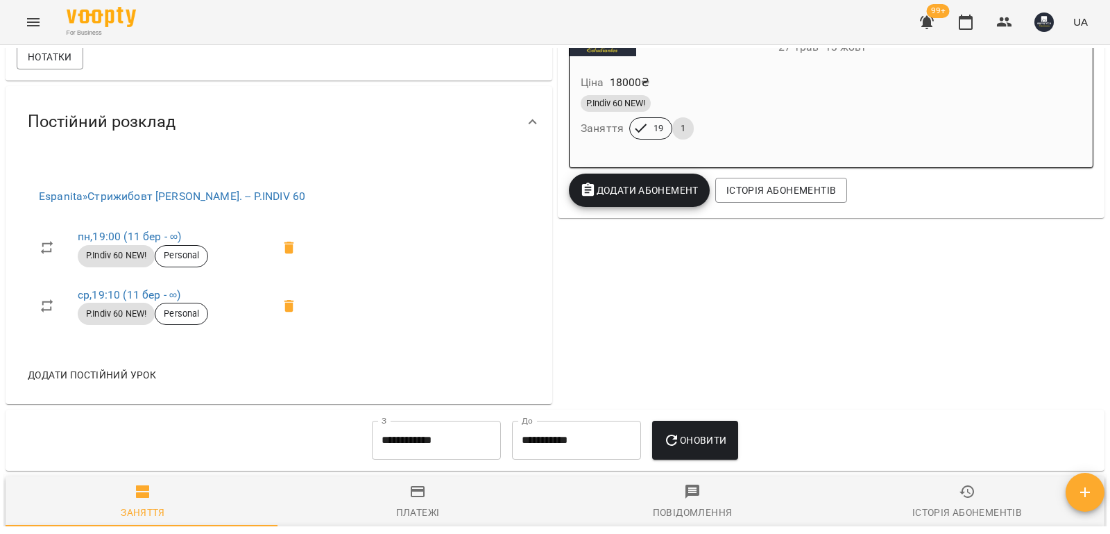
scroll to position [486, 0]
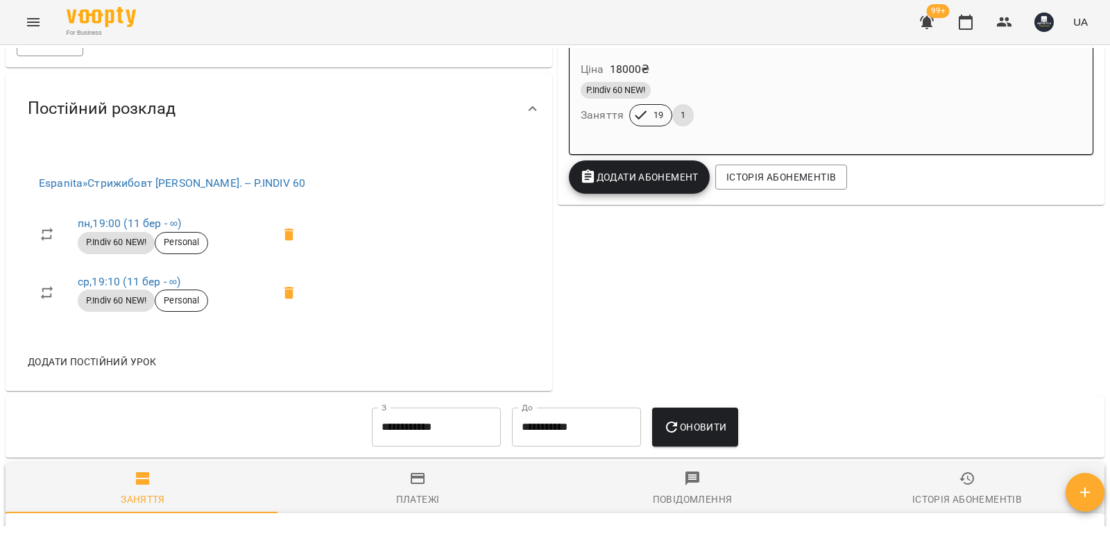
drag, startPoint x: 959, startPoint y: 508, endPoint x: 947, endPoint y: 508, distance: 11.8
click at [959, 507] on div "Історія абонементів" at bounding box center [967, 498] width 110 height 17
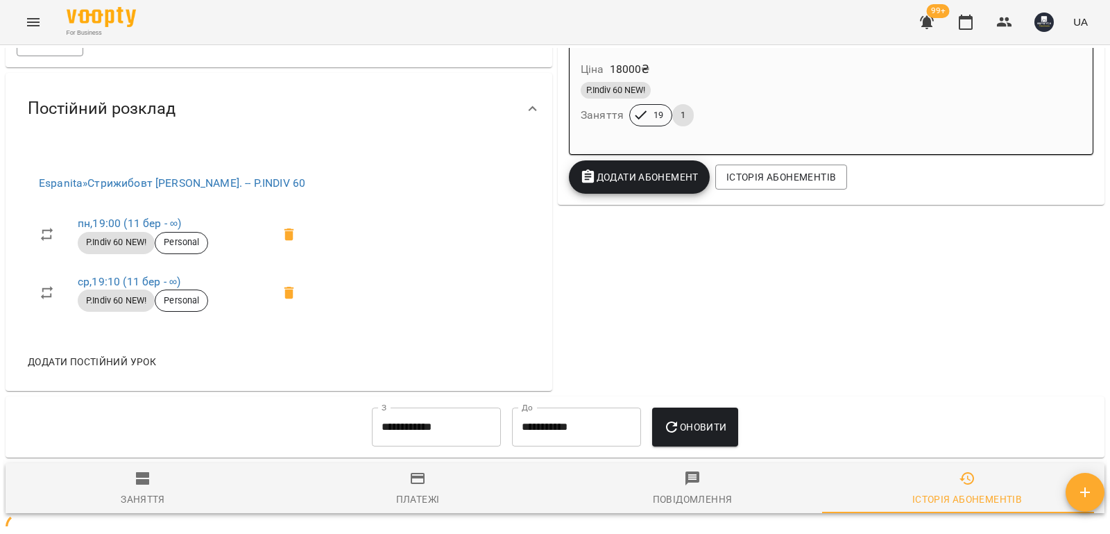
scroll to position [685, 0]
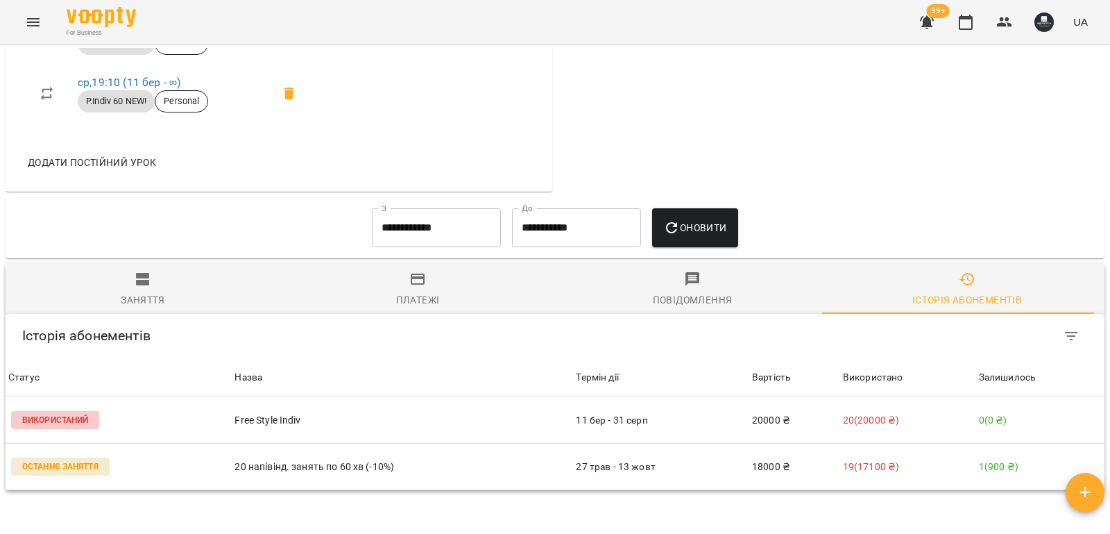
click at [458, 236] on input "**********" at bounding box center [436, 227] width 129 height 39
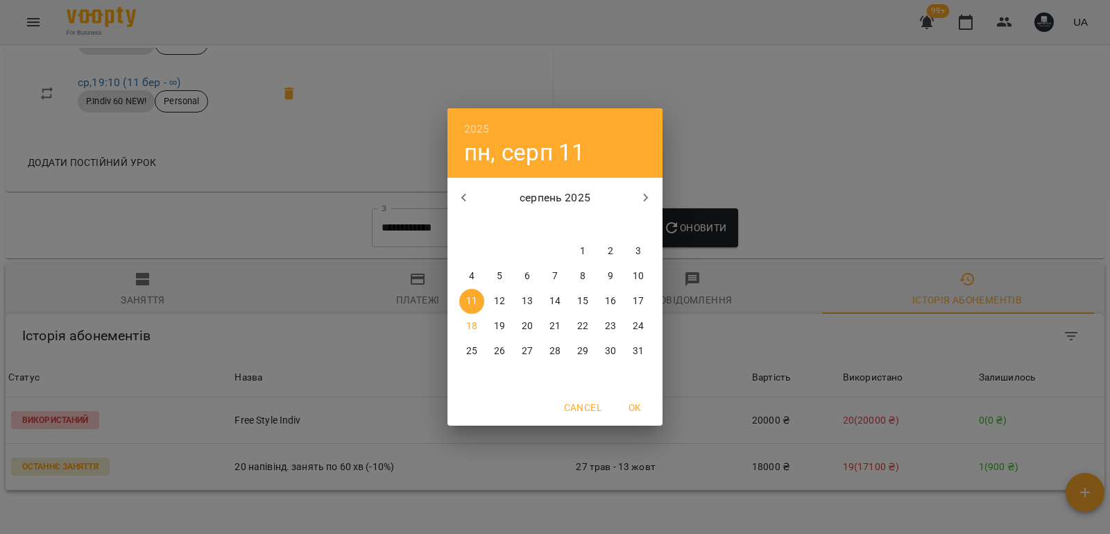
click at [460, 193] on icon "button" at bounding box center [464, 197] width 17 height 17
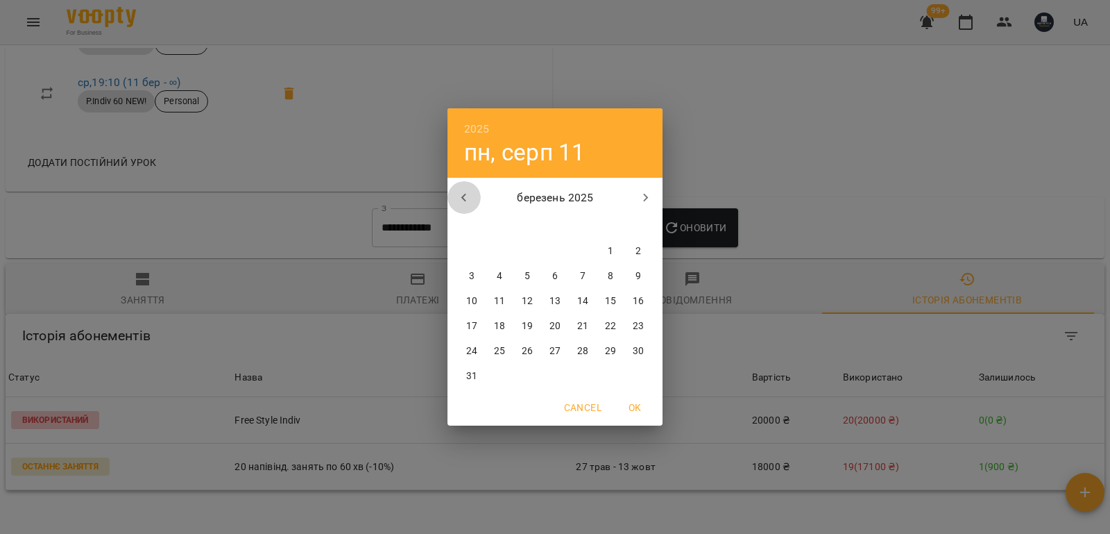
click at [460, 193] on icon "button" at bounding box center [464, 197] width 17 height 17
click at [607, 252] on span "1" at bounding box center [610, 251] width 25 height 14
type input "**********"
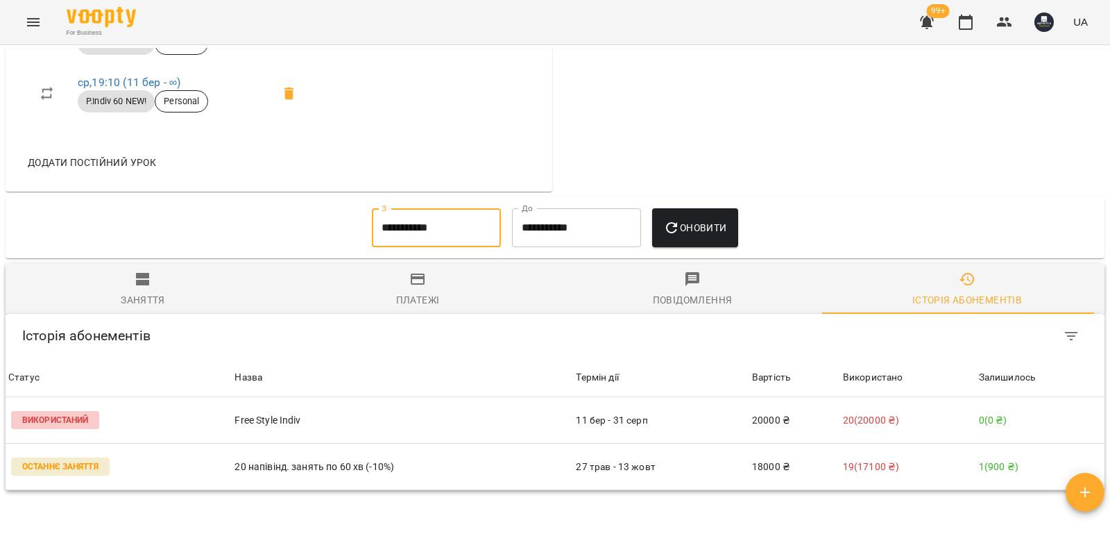
click at [718, 236] on span "Оновити" at bounding box center [694, 227] width 63 height 17
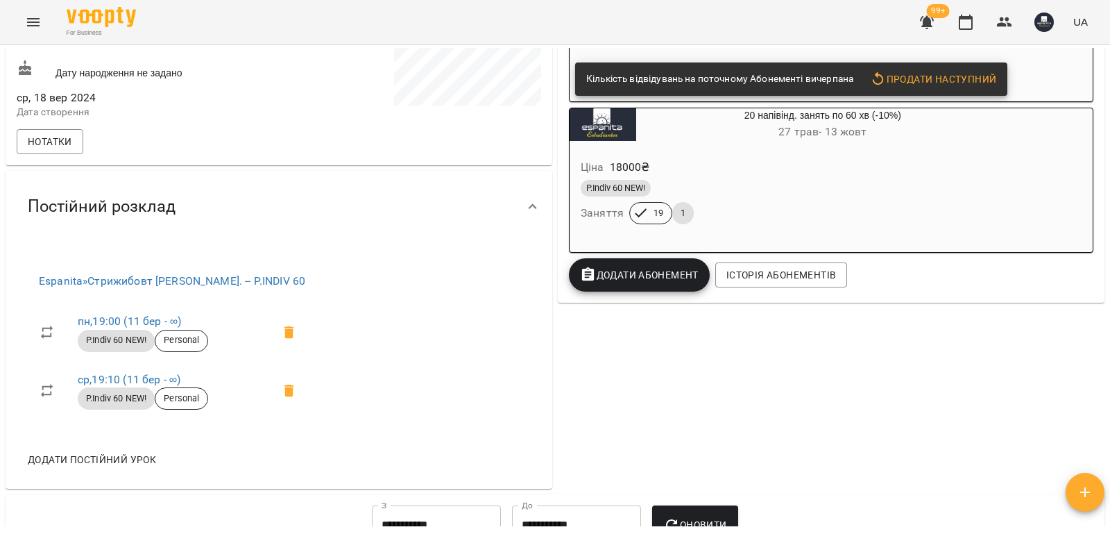
scroll to position [416, 0]
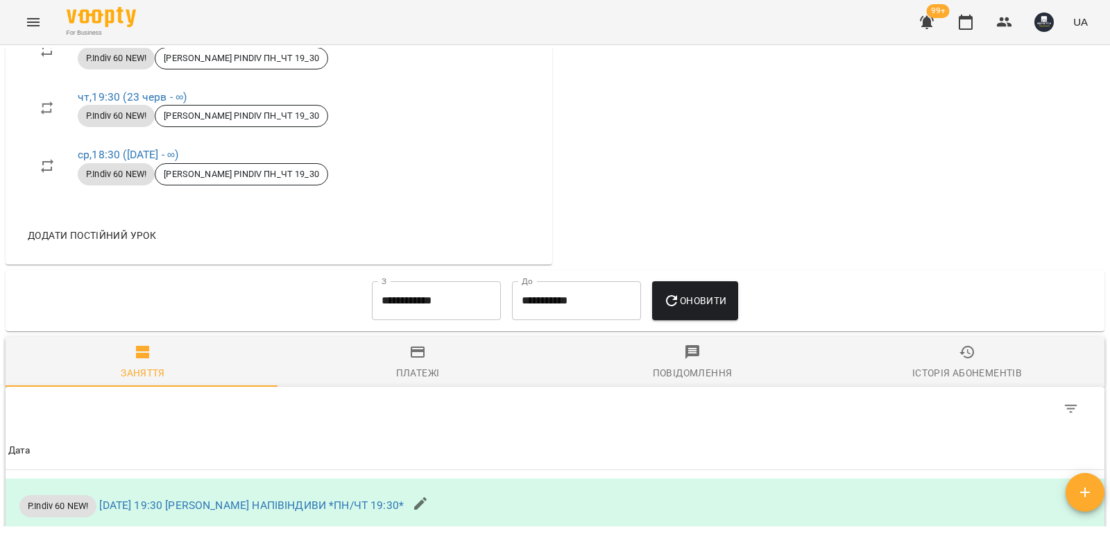
scroll to position [971, 0]
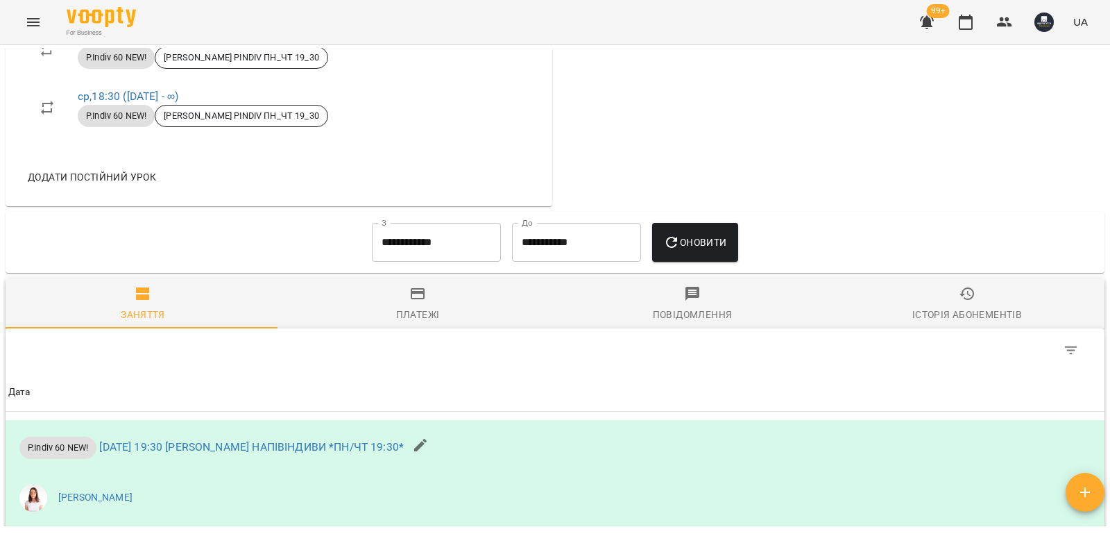
click at [982, 318] on div "Історія абонементів" at bounding box center [967, 314] width 110 height 17
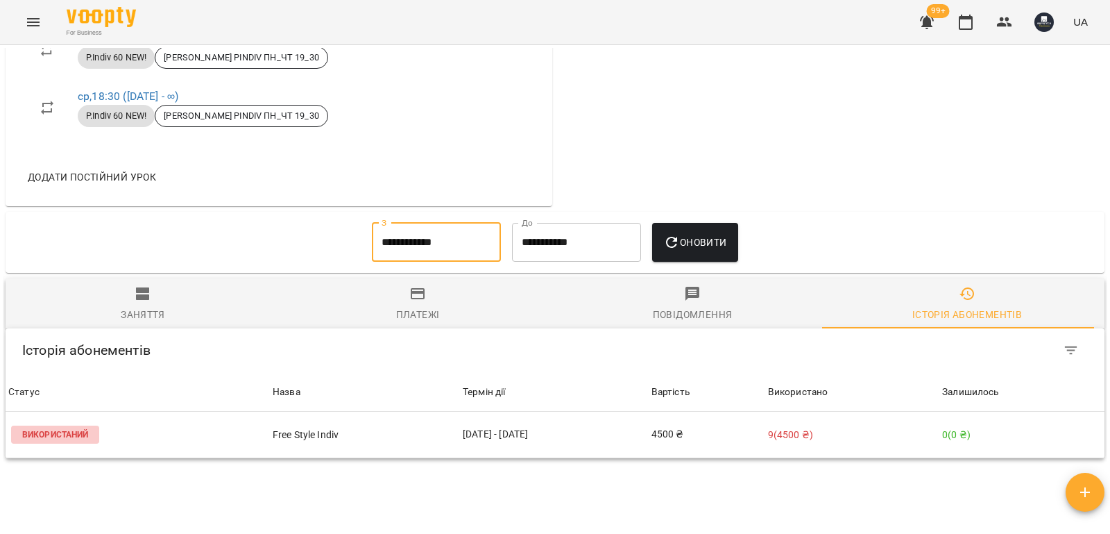
click at [441, 255] on input "**********" at bounding box center [436, 242] width 129 height 39
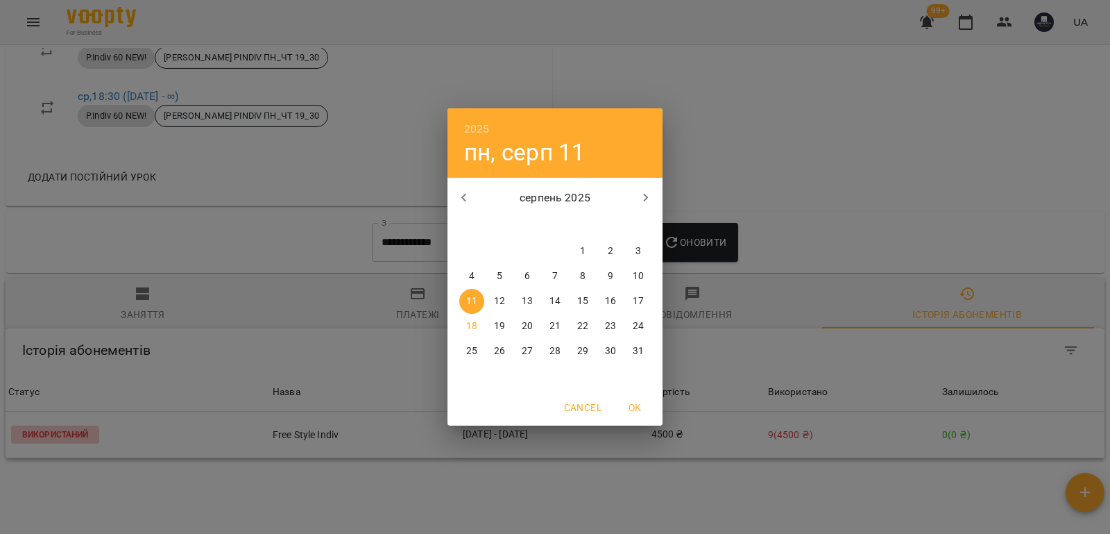
click at [467, 202] on icon "button" at bounding box center [464, 197] width 17 height 17
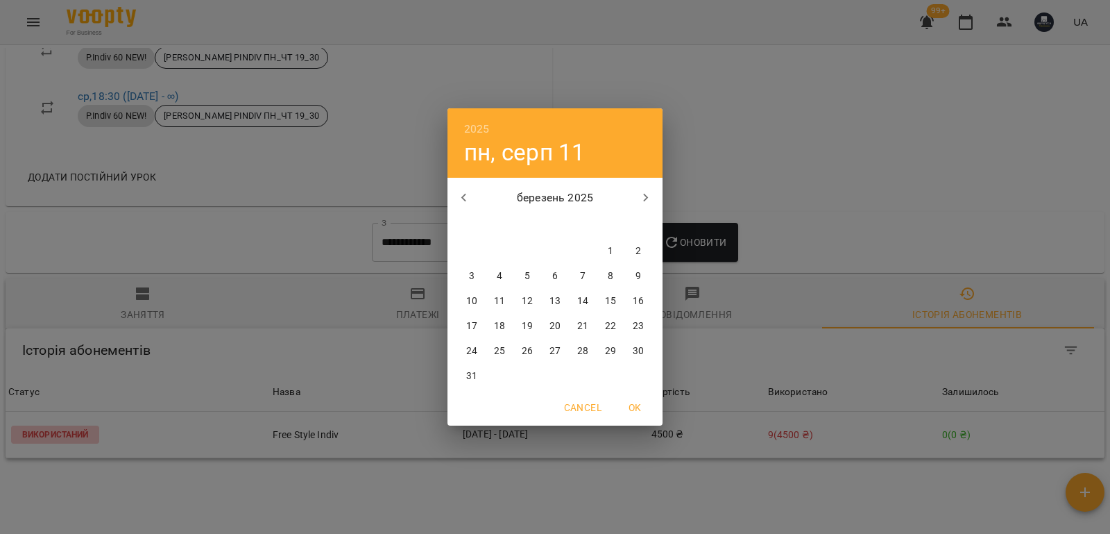
drag, startPoint x: 613, startPoint y: 246, endPoint x: 714, endPoint y: 250, distance: 101.4
click at [613, 246] on span "1" at bounding box center [610, 251] width 25 height 14
type input "**********"
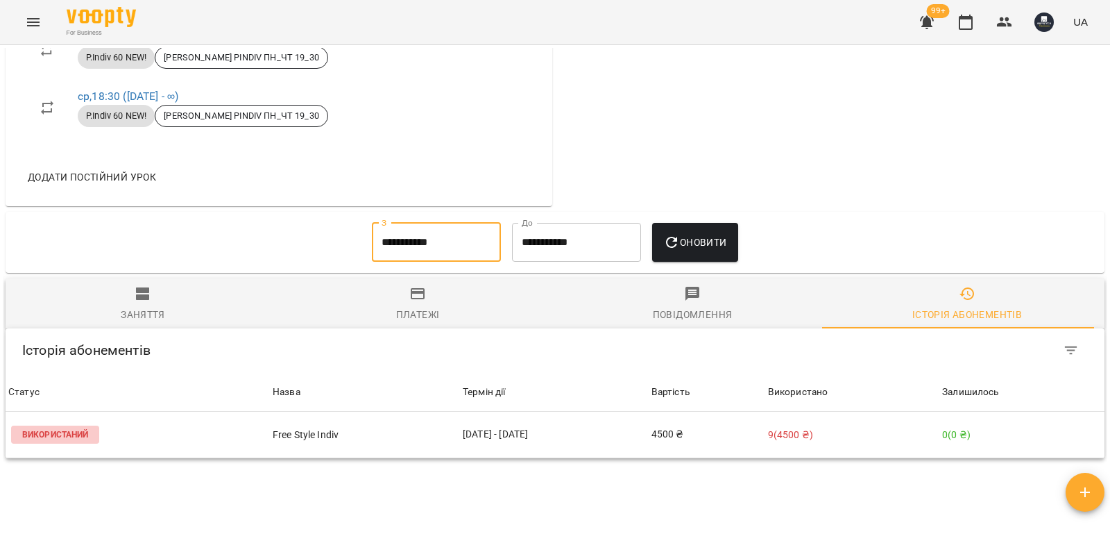
click at [737, 251] on button "Оновити" at bounding box center [694, 242] width 85 height 39
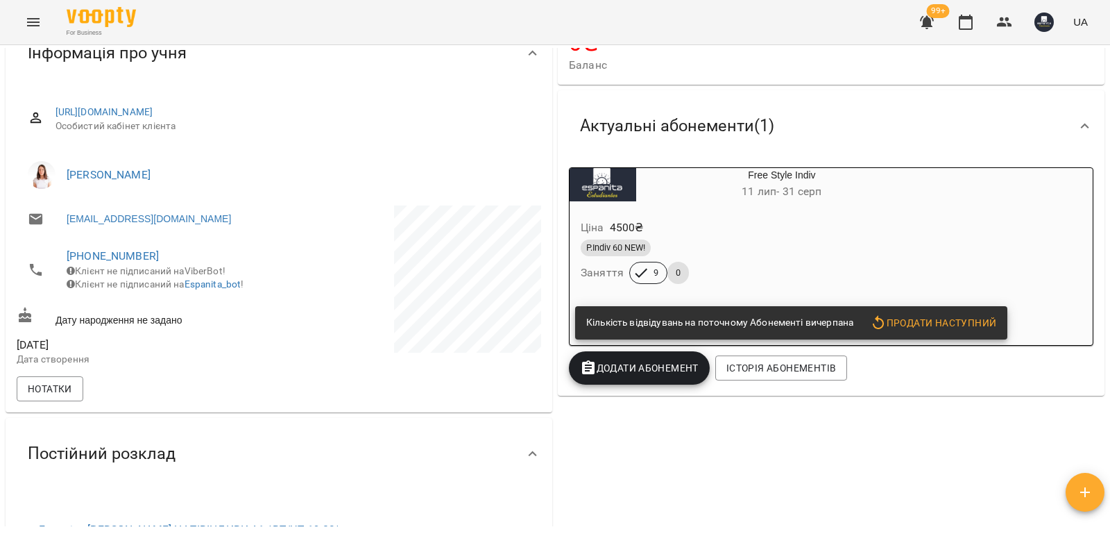
scroll to position [139, 0]
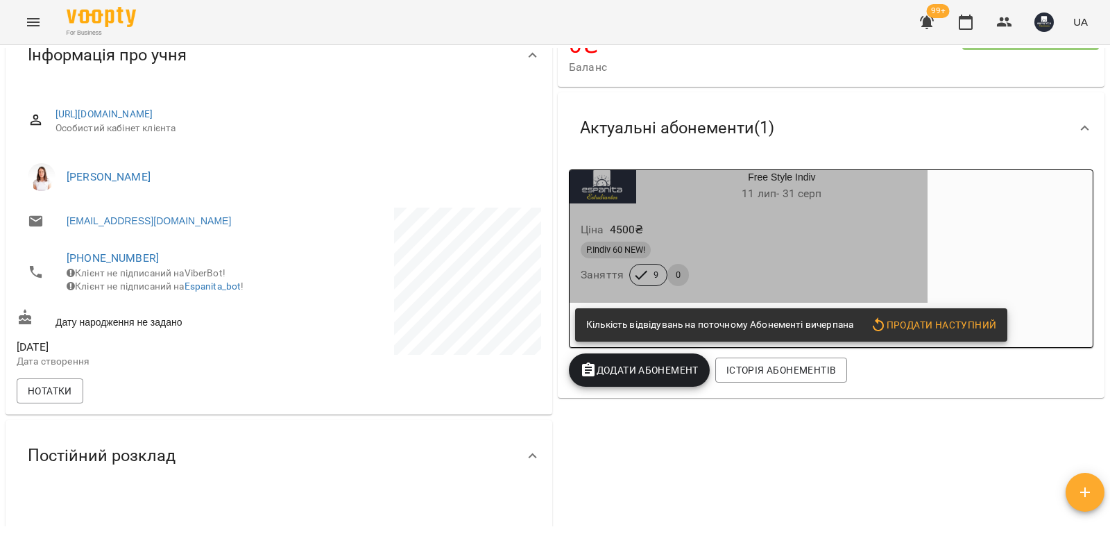
click at [692, 189] on h6 "11 лип - 31 серп" at bounding box center [781, 193] width 291 height 19
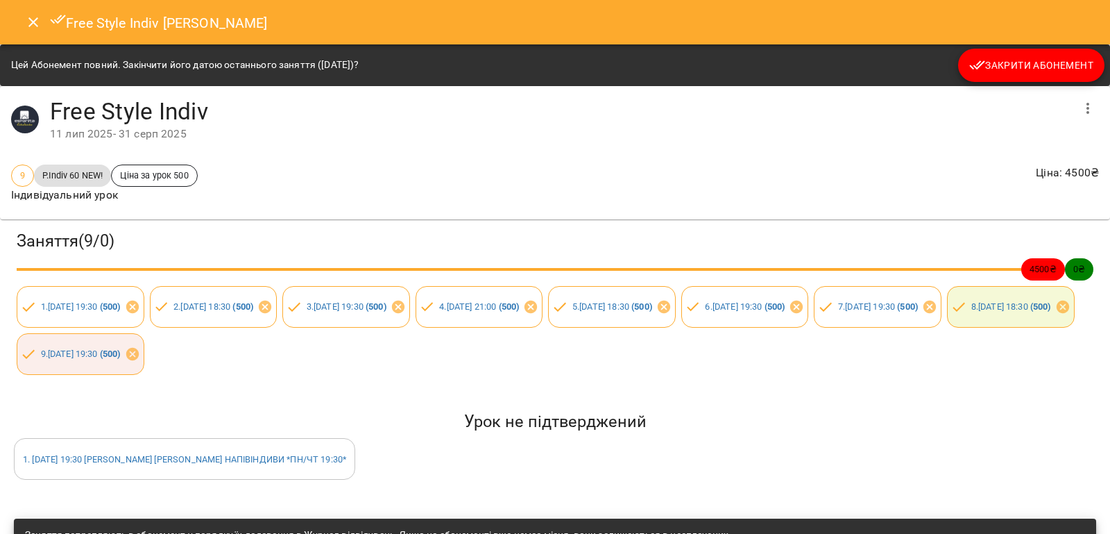
click at [33, 19] on icon "Close" at bounding box center [33, 22] width 17 height 17
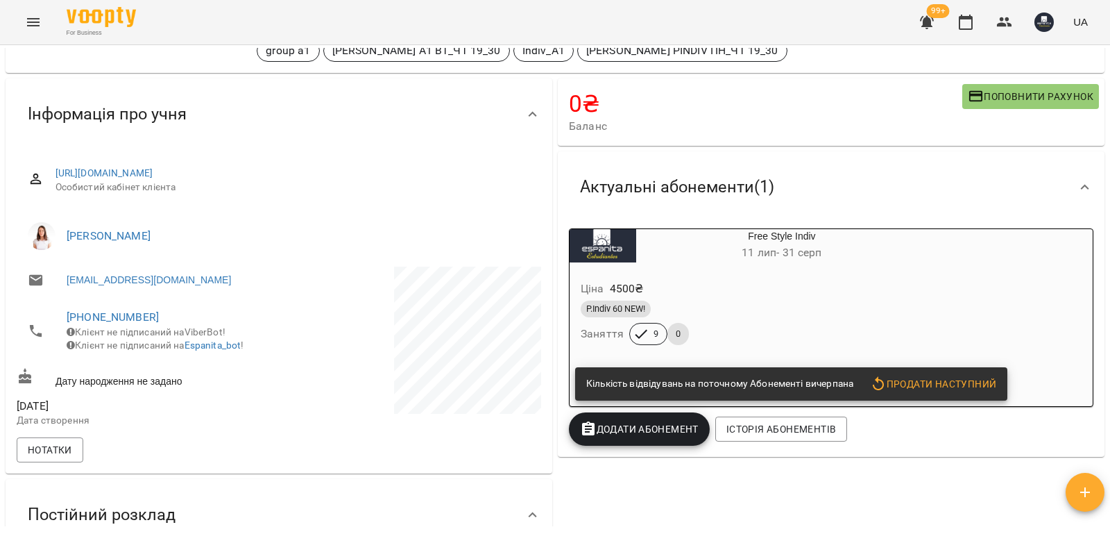
scroll to position [0, 0]
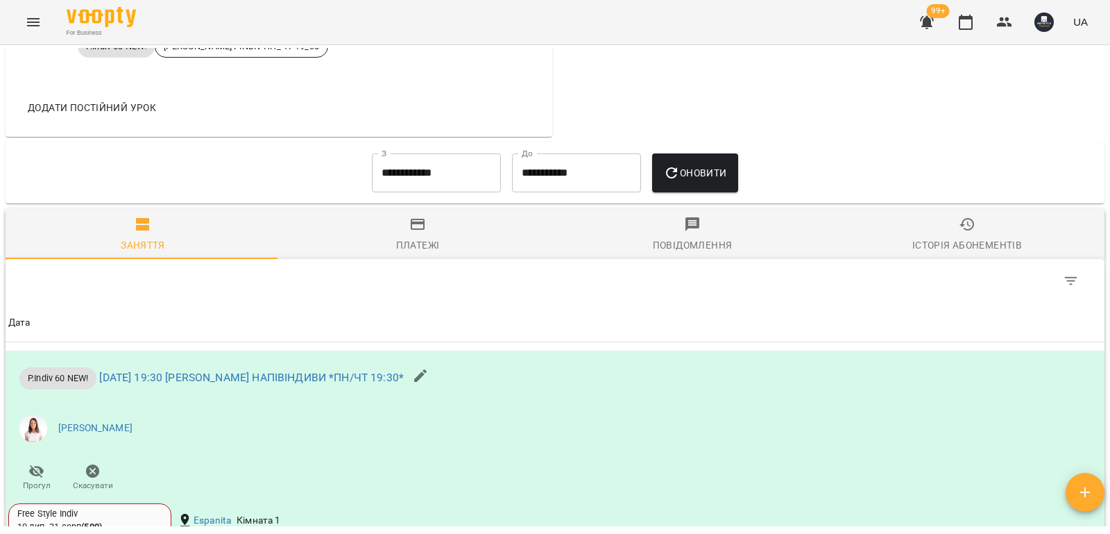
click at [972, 239] on span "Історія абонементів" at bounding box center [967, 234] width 258 height 37
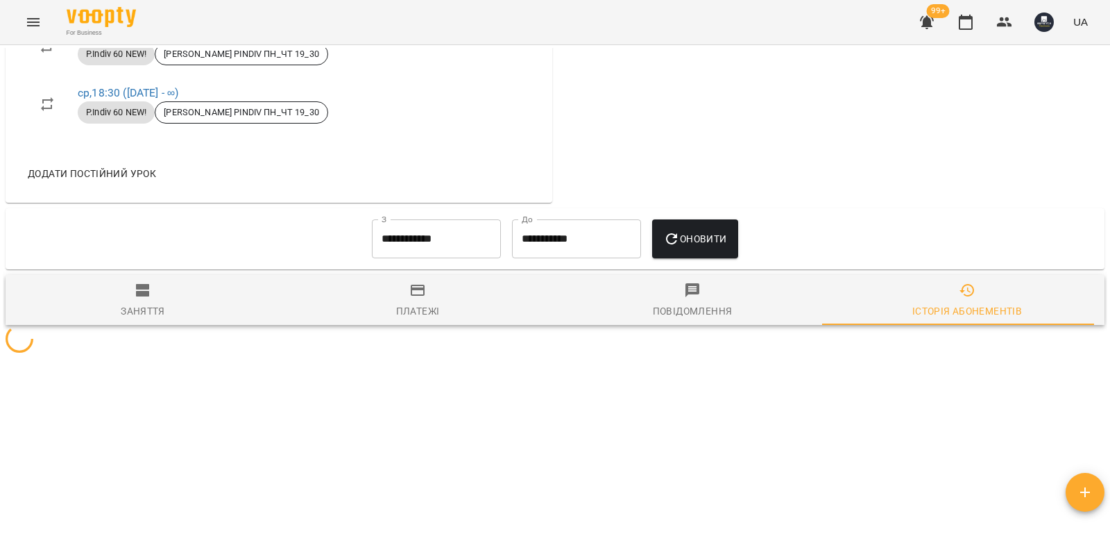
scroll to position [1041, 0]
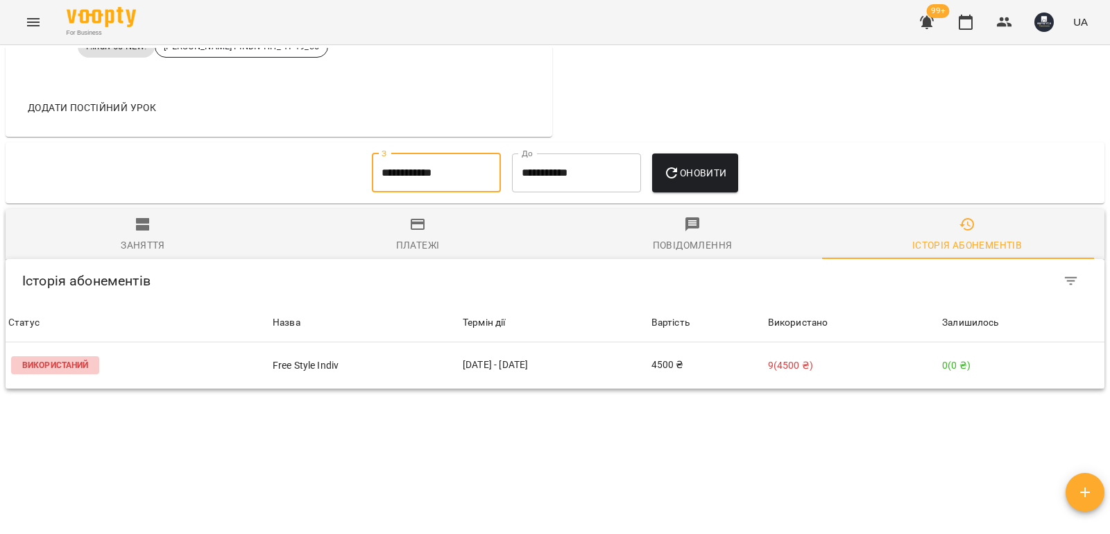
click at [404, 192] on input "**********" at bounding box center [436, 172] width 129 height 39
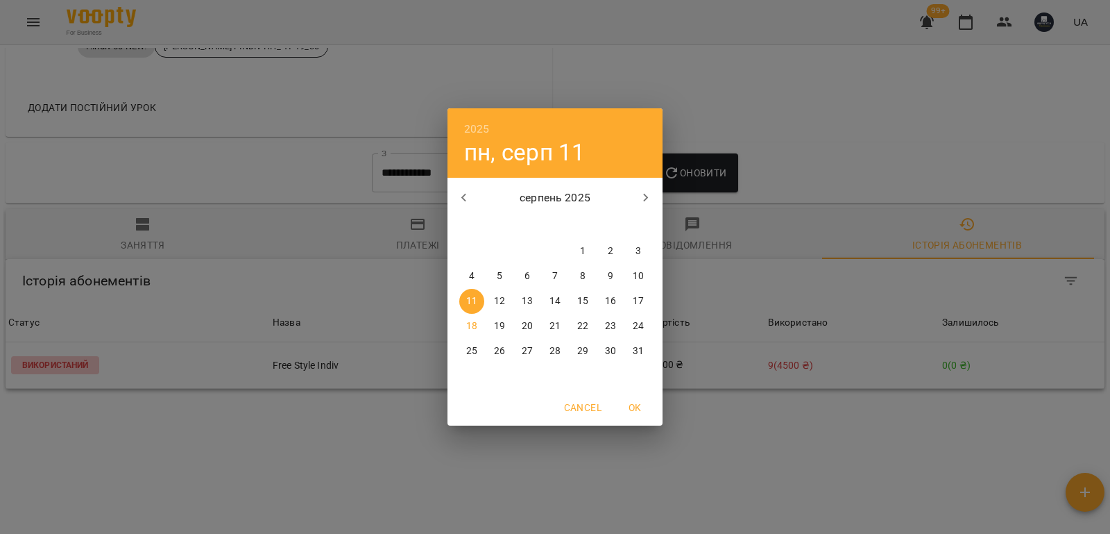
click at [468, 193] on icon "button" at bounding box center [464, 197] width 17 height 17
click at [468, 194] on icon "button" at bounding box center [464, 197] width 17 height 17
click at [456, 198] on icon "button" at bounding box center [464, 197] width 17 height 17
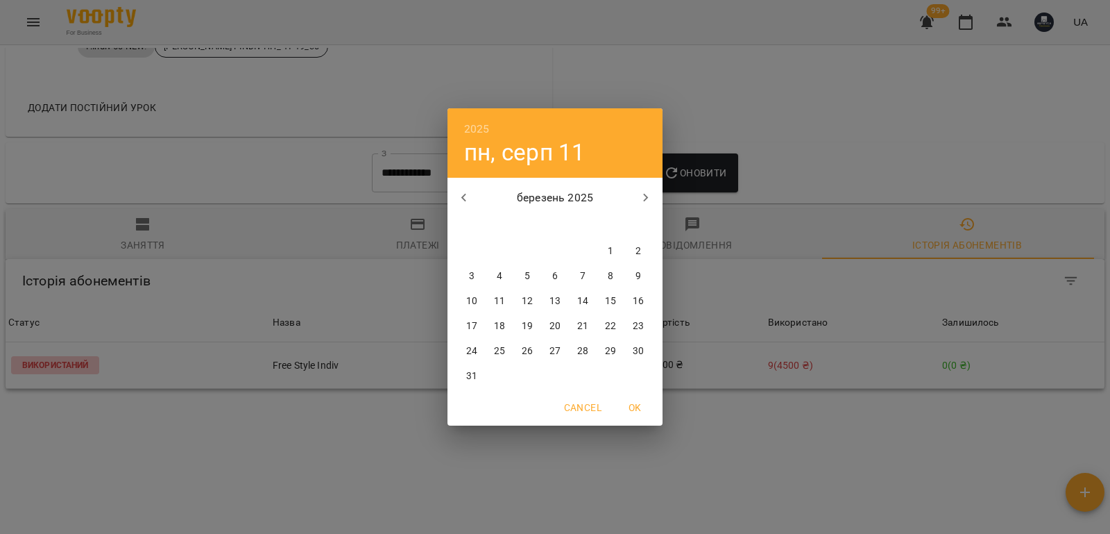
click at [605, 250] on span "1" at bounding box center [610, 251] width 25 height 14
type input "**********"
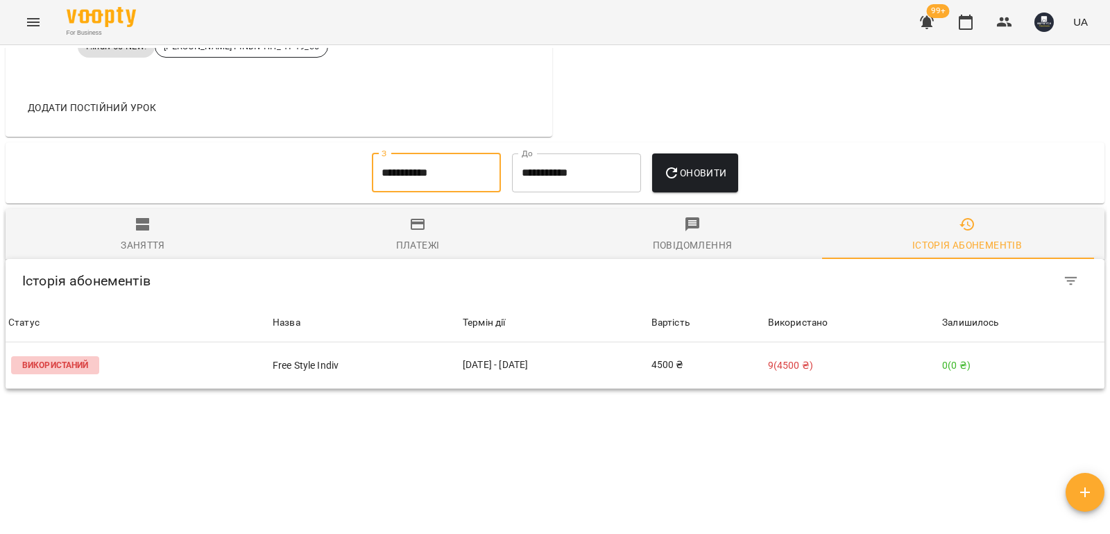
click at [699, 181] on span "Оновити" at bounding box center [694, 172] width 63 height 17
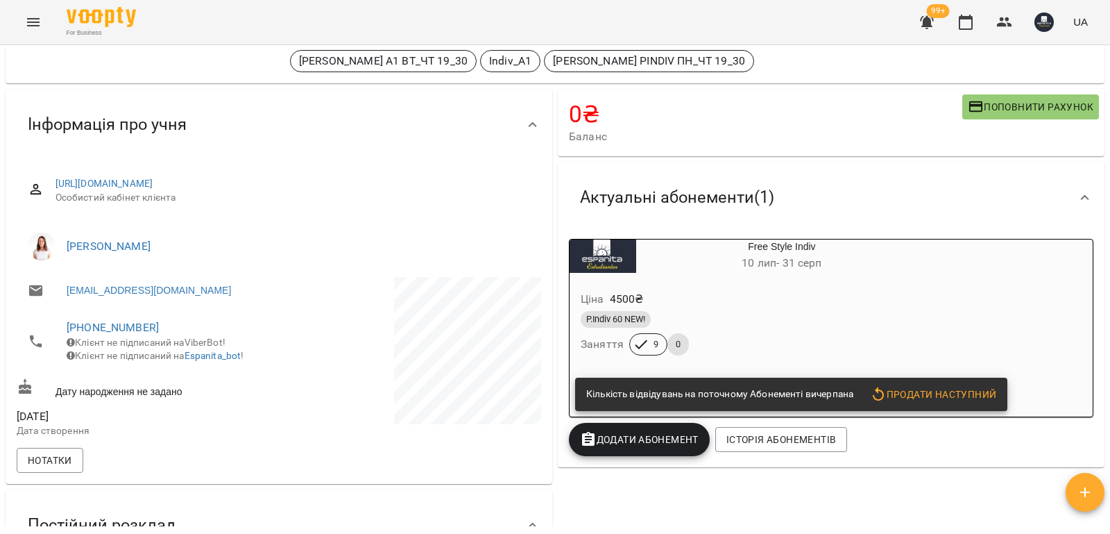
scroll to position [0, 0]
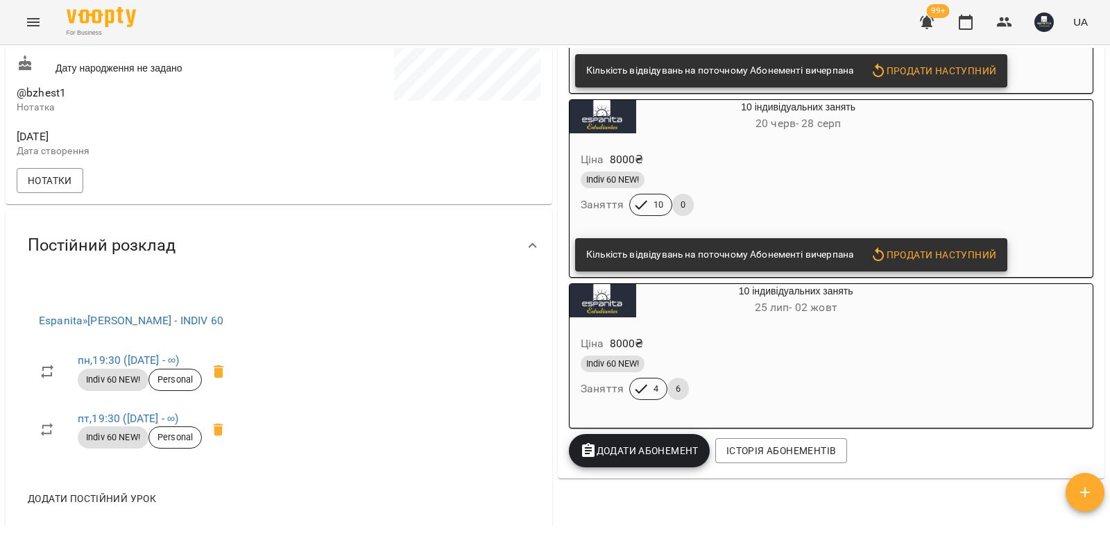
scroll to position [416, 0]
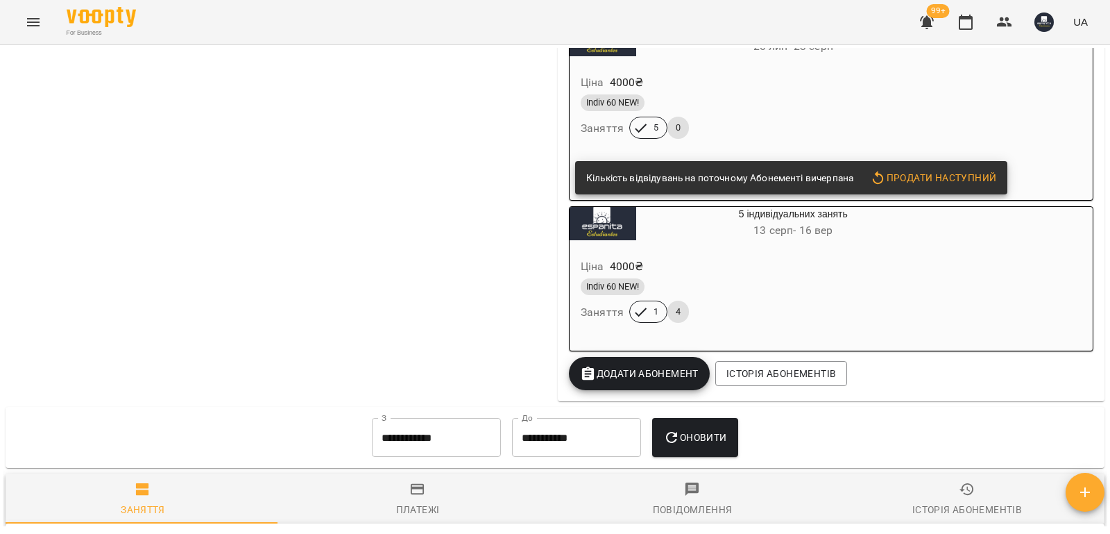
scroll to position [1249, 0]
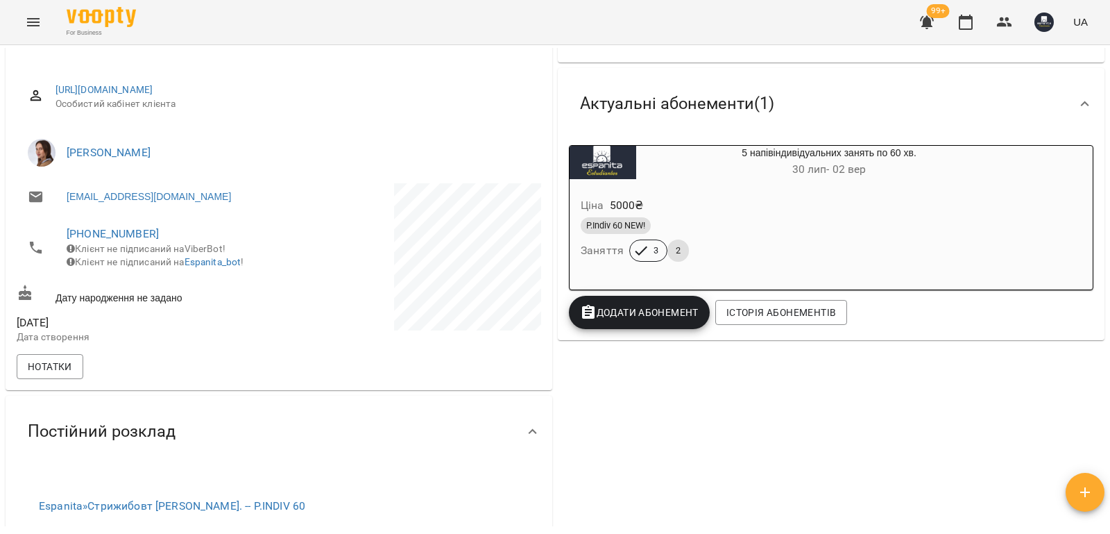
scroll to position [208, 0]
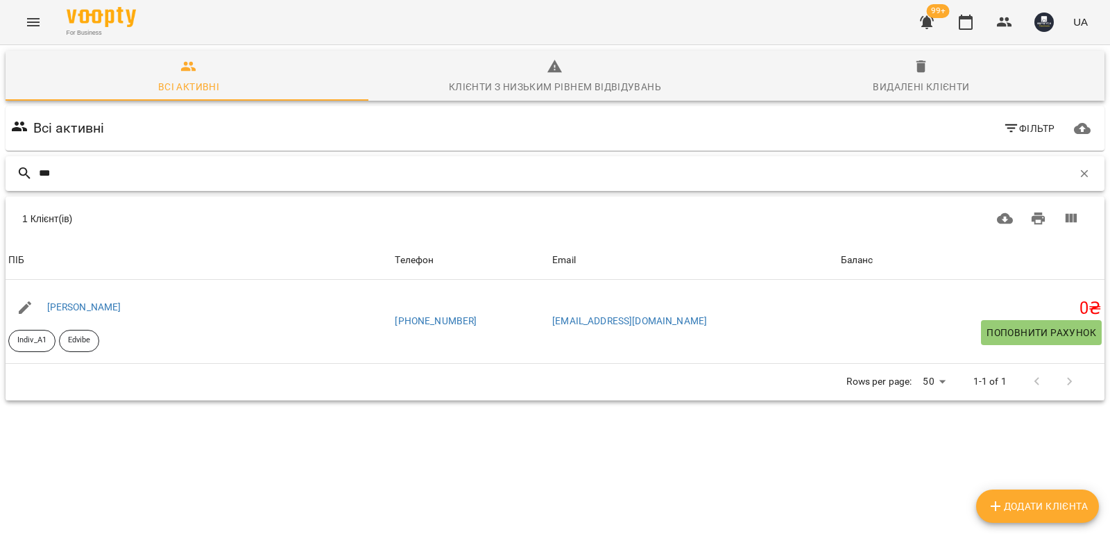
drag, startPoint x: 62, startPoint y: 178, endPoint x: 0, endPoint y: 171, distance: 62.2
click at [0, 173] on div "Всі активні Клієнти з низьким рівнем відвідувань Видалені клієнти Всі активні Ф…" at bounding box center [555, 273] width 1116 height 463
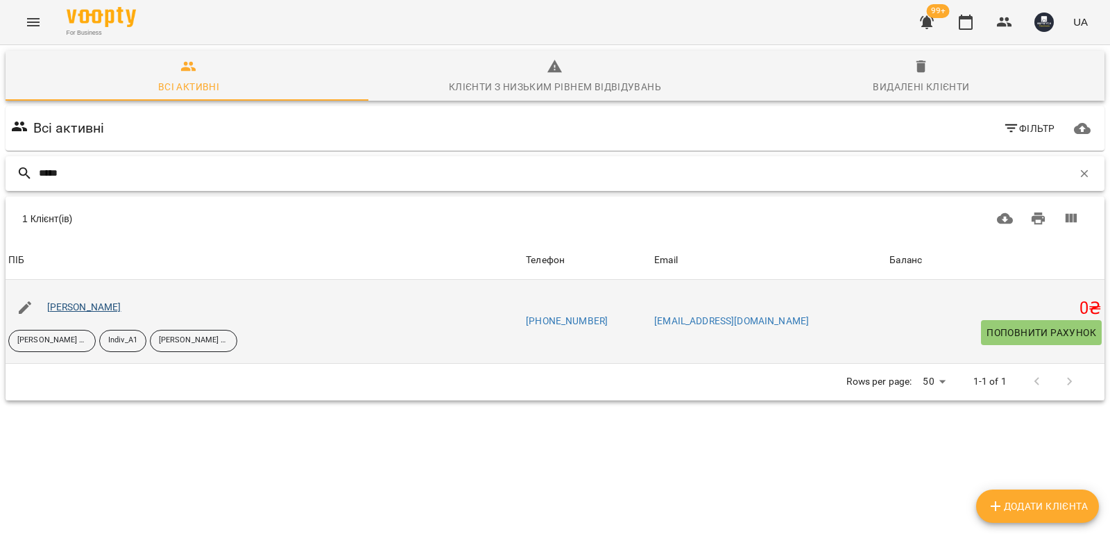
type input "*****"
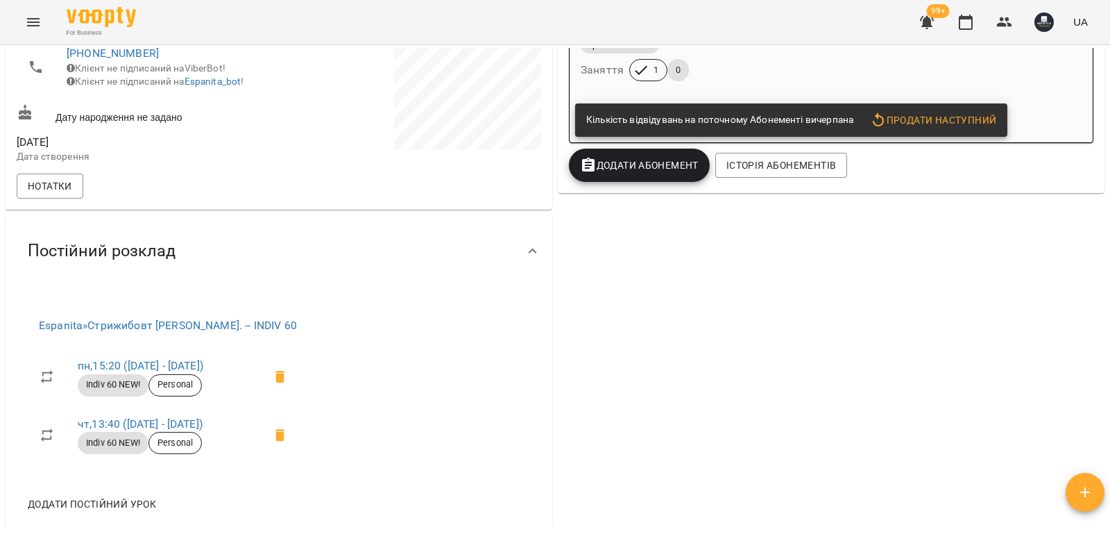
scroll to position [347, 0]
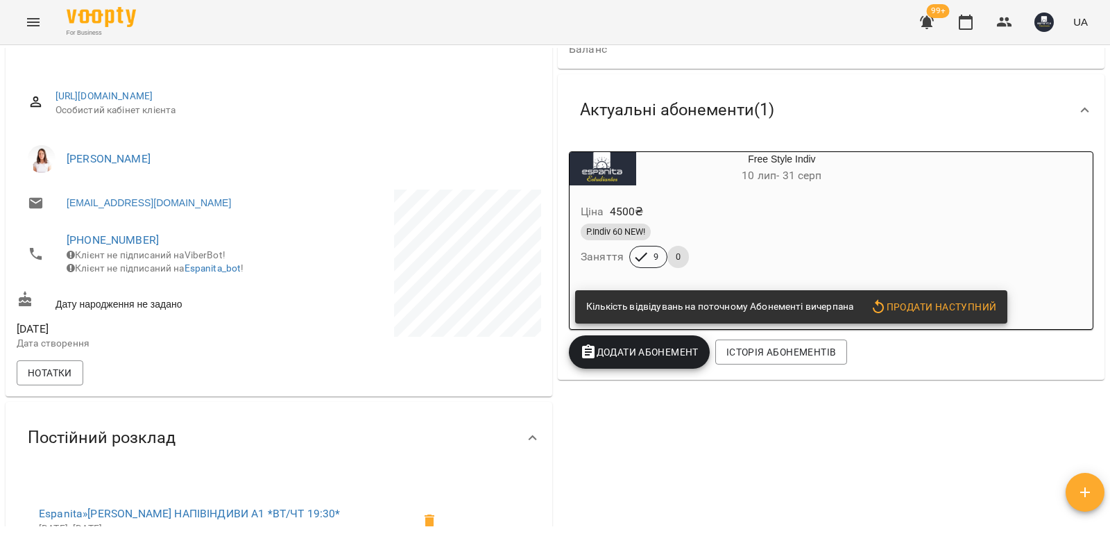
scroll to position [347, 0]
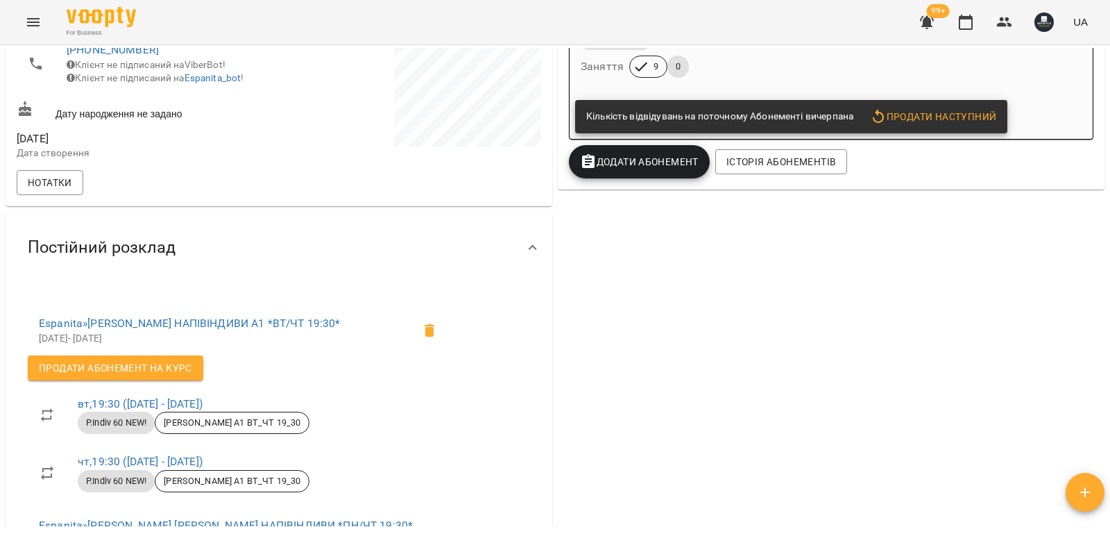
click at [651, 157] on span "Додати Абонемент" at bounding box center [639, 161] width 119 height 17
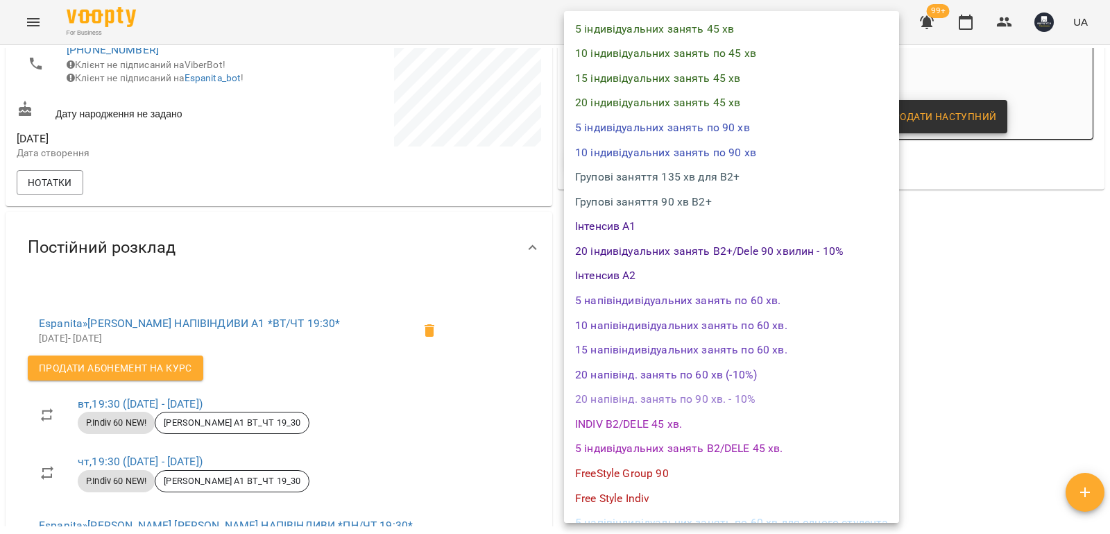
scroll to position [278, 0]
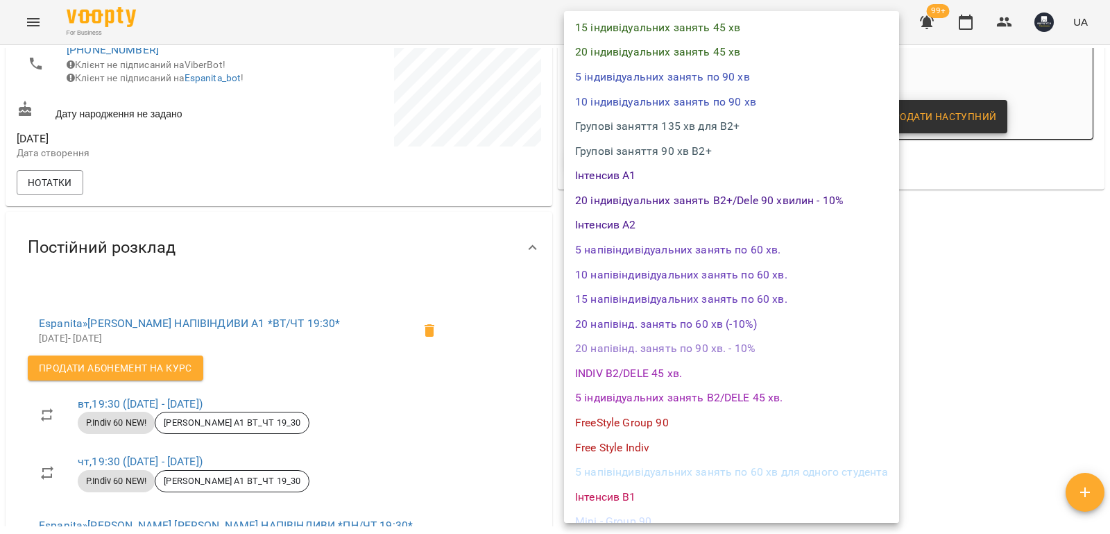
click at [651, 451] on li "Free Style Indiv" at bounding box center [731, 447] width 335 height 25
select select "****"
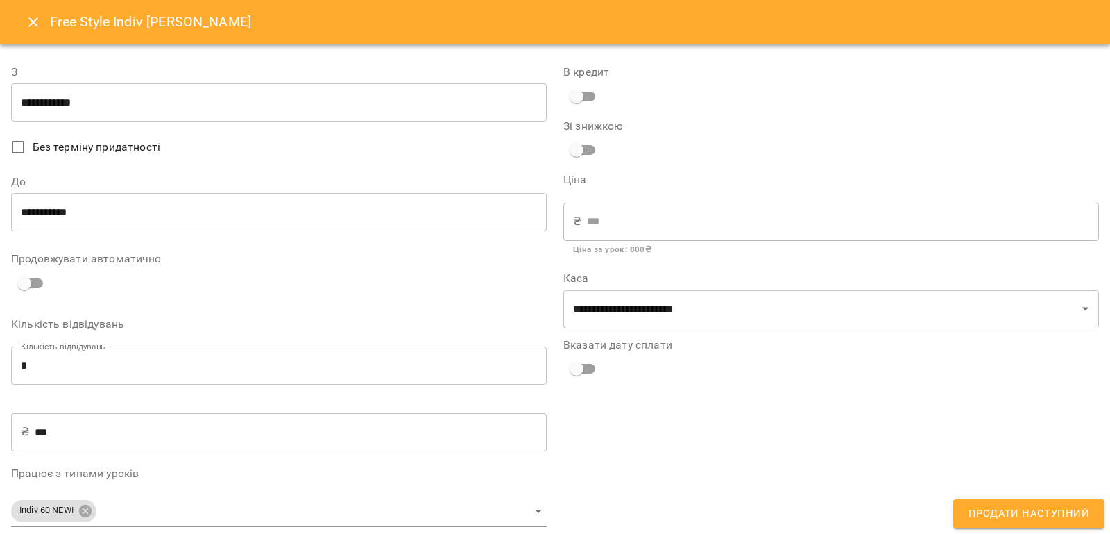
click at [32, 373] on input "*" at bounding box center [279, 365] width 536 height 39
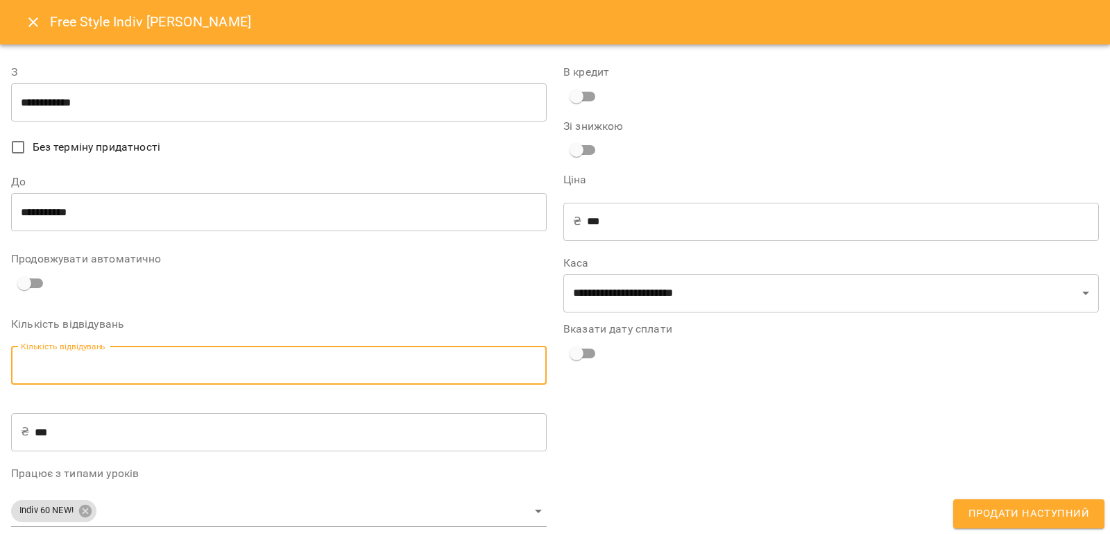
type input "*"
type input "****"
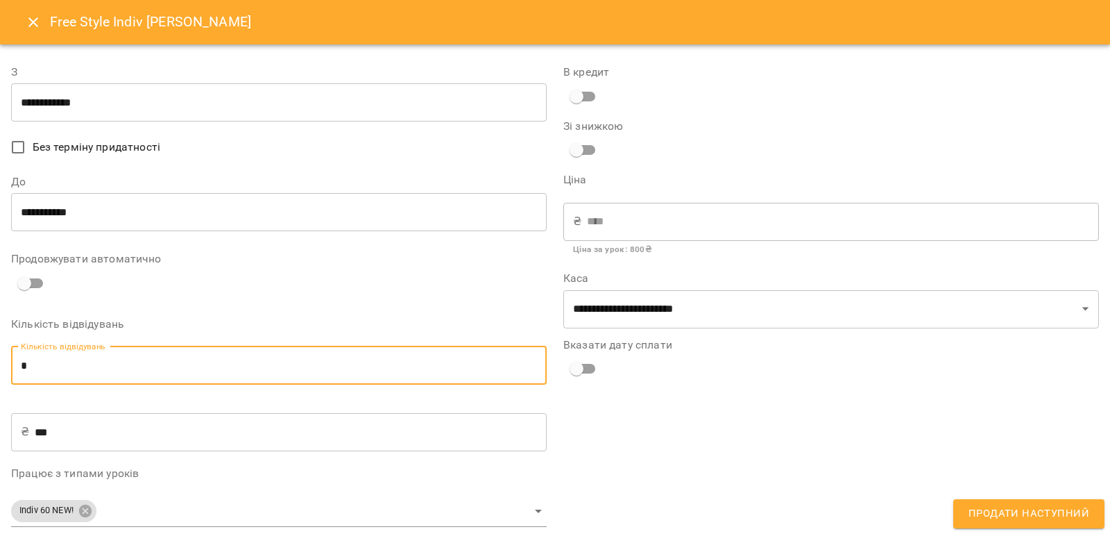
type input "*"
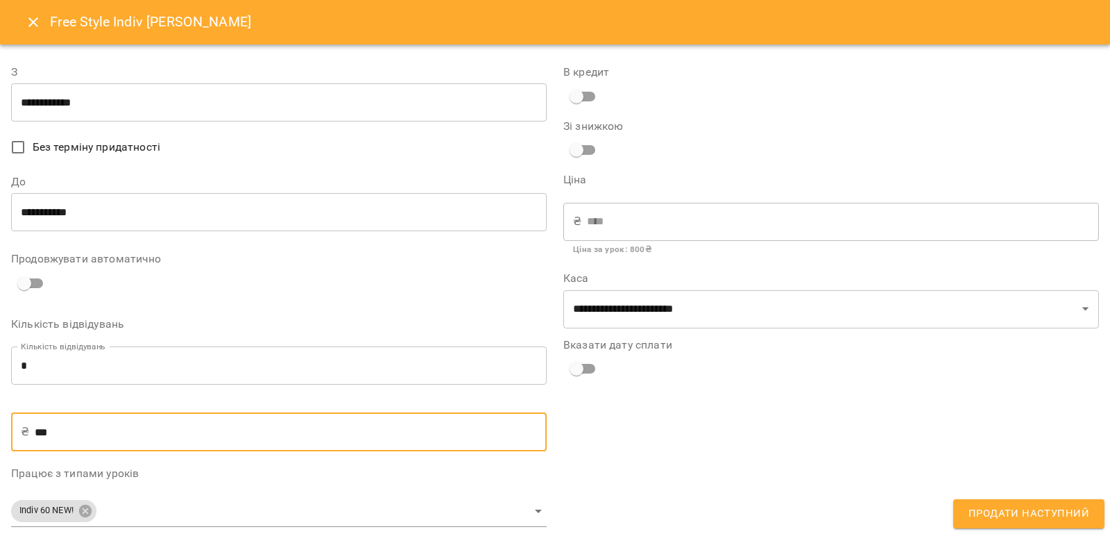
click at [62, 438] on input "***" at bounding box center [291, 431] width 512 height 39
type input "**"
type input "***"
type input "*"
type input "**"
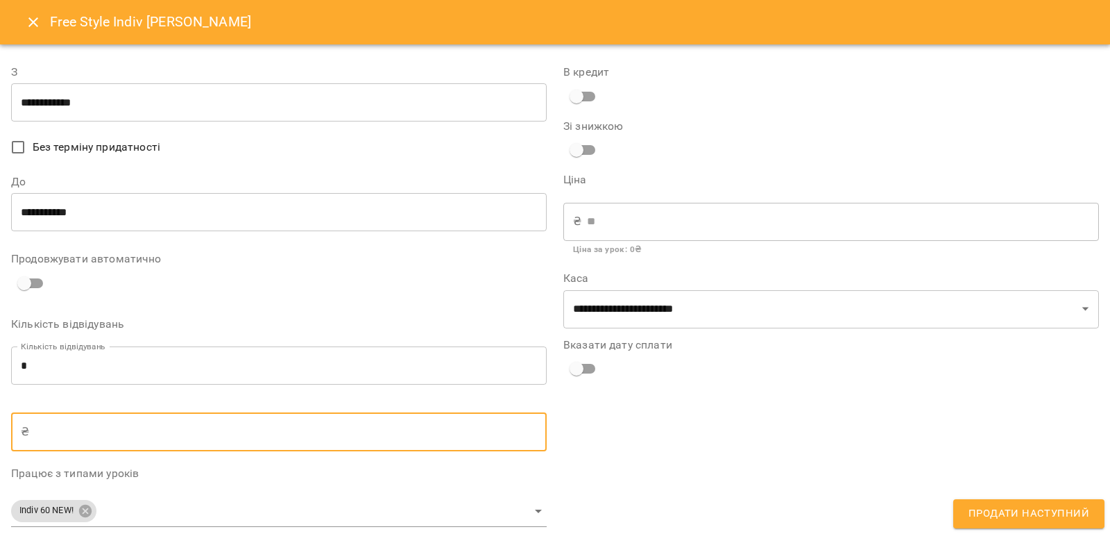
type input "*"
type input "**"
type input "***"
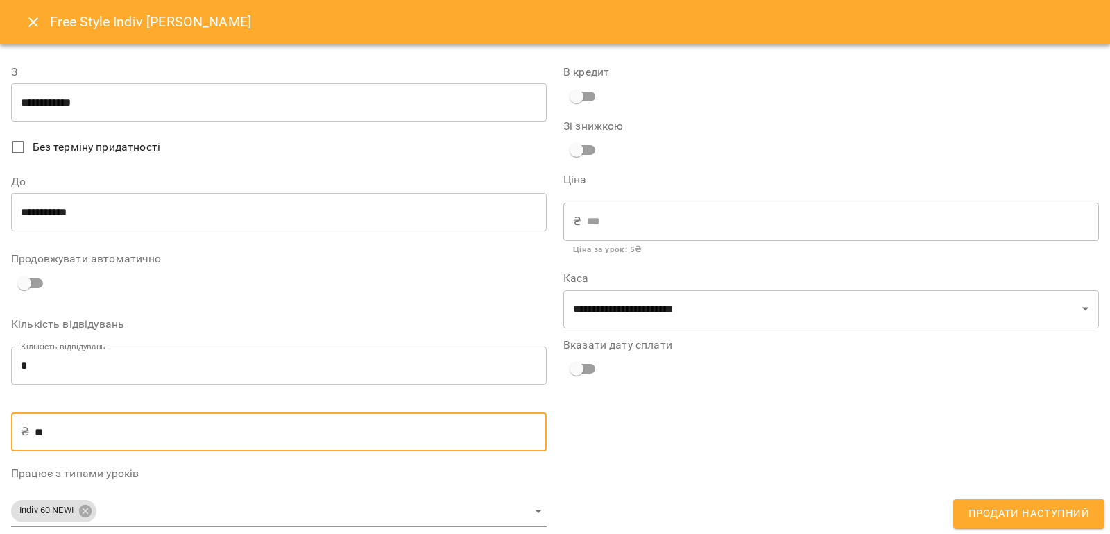
type input "****"
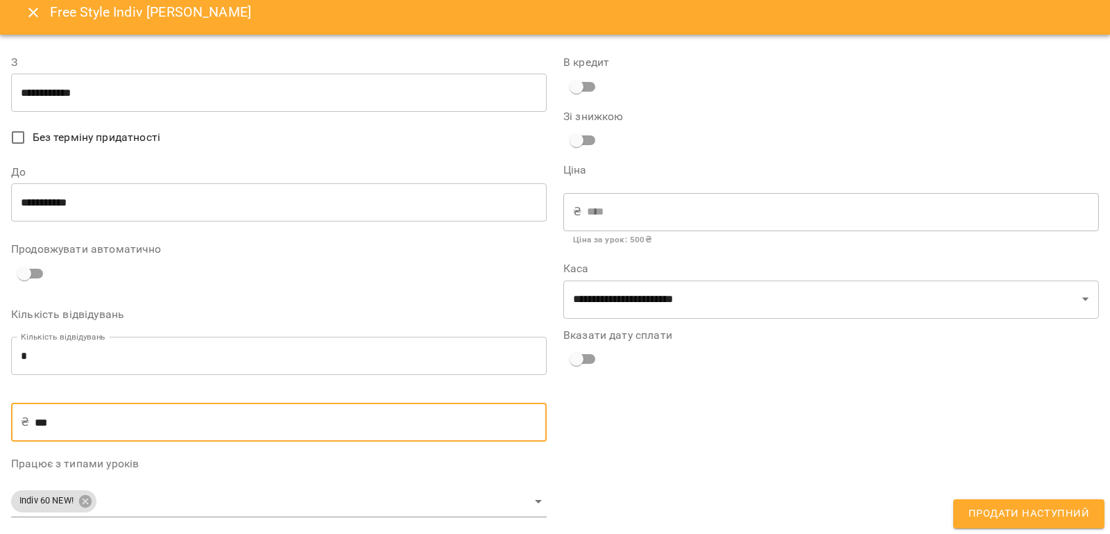
scroll to position [15, 0]
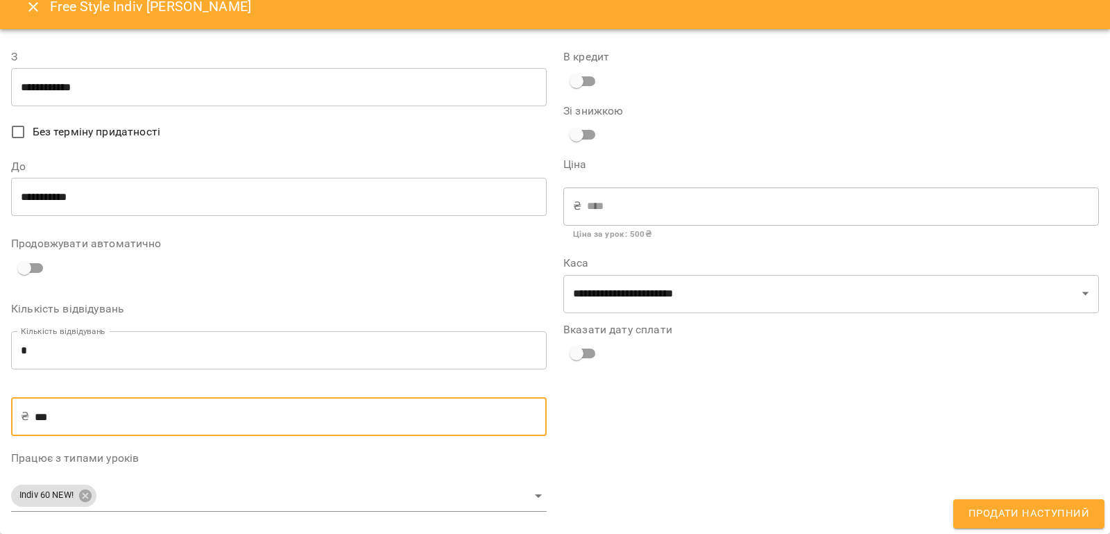
type input "***"
click at [536, 496] on body "For Business 99+ UA Мої клієнти / Мірочник Аліна Мірочник Аліна Панченко PINDIV…" at bounding box center [555, 289] width 1110 height 579
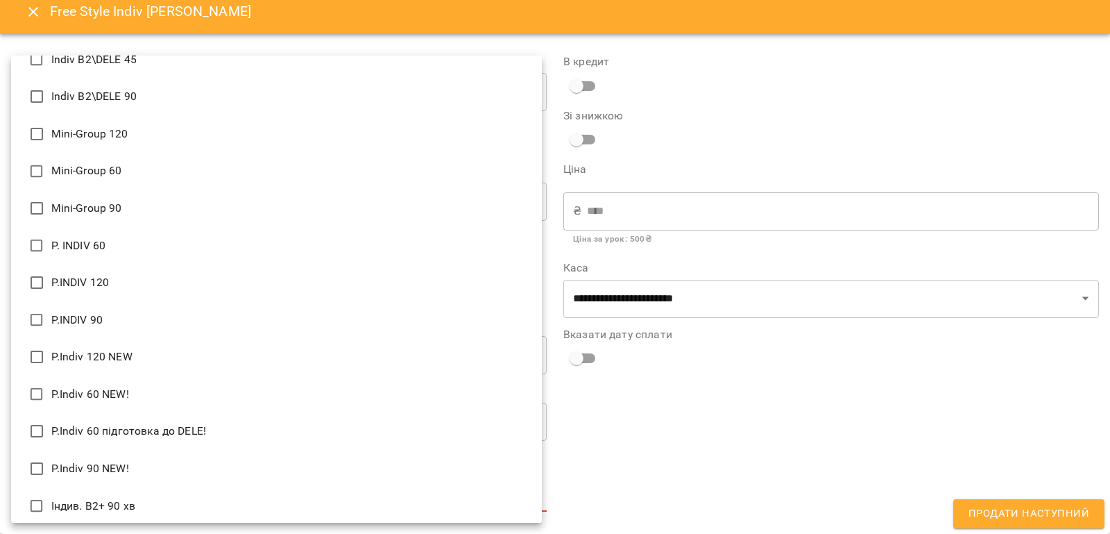
scroll to position [833, 0]
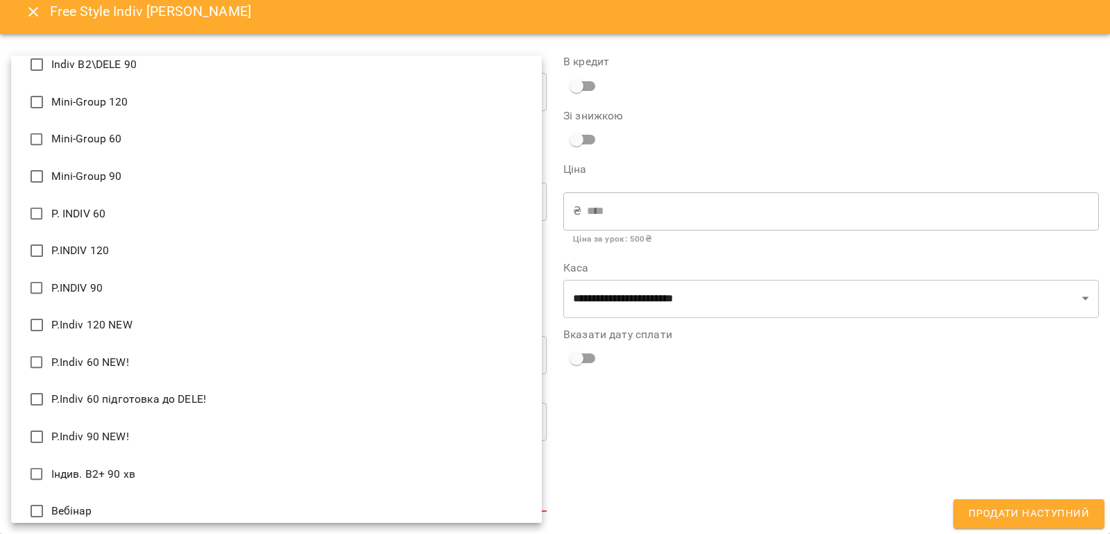
type input "**********"
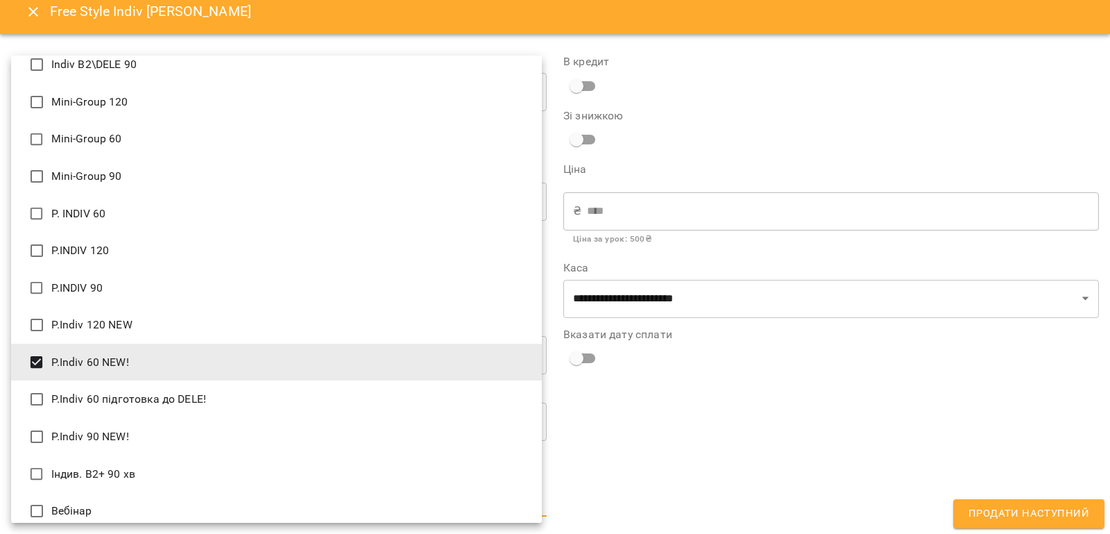
scroll to position [15, 0]
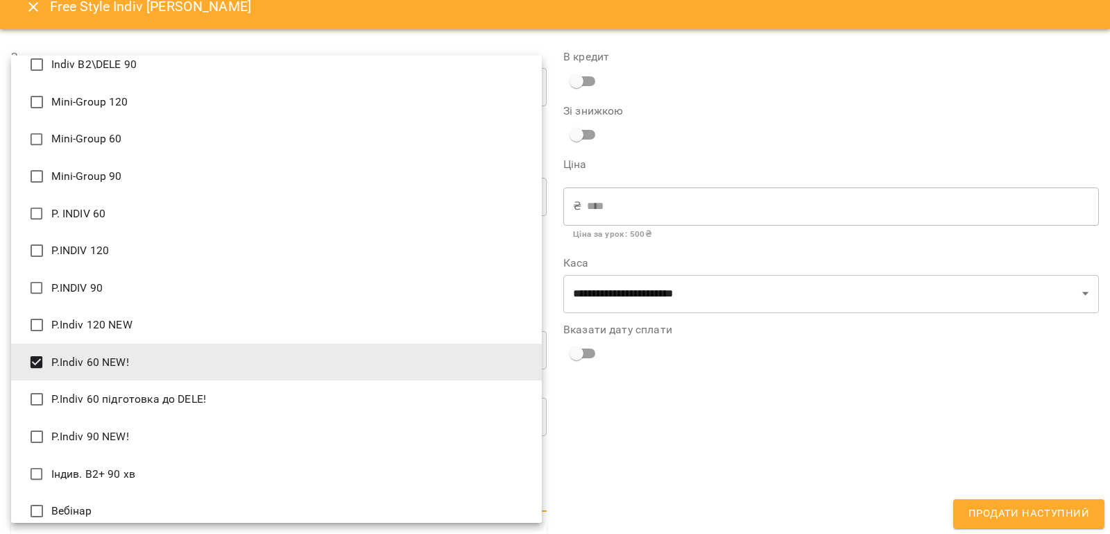
click at [722, 461] on div at bounding box center [555, 267] width 1110 height 534
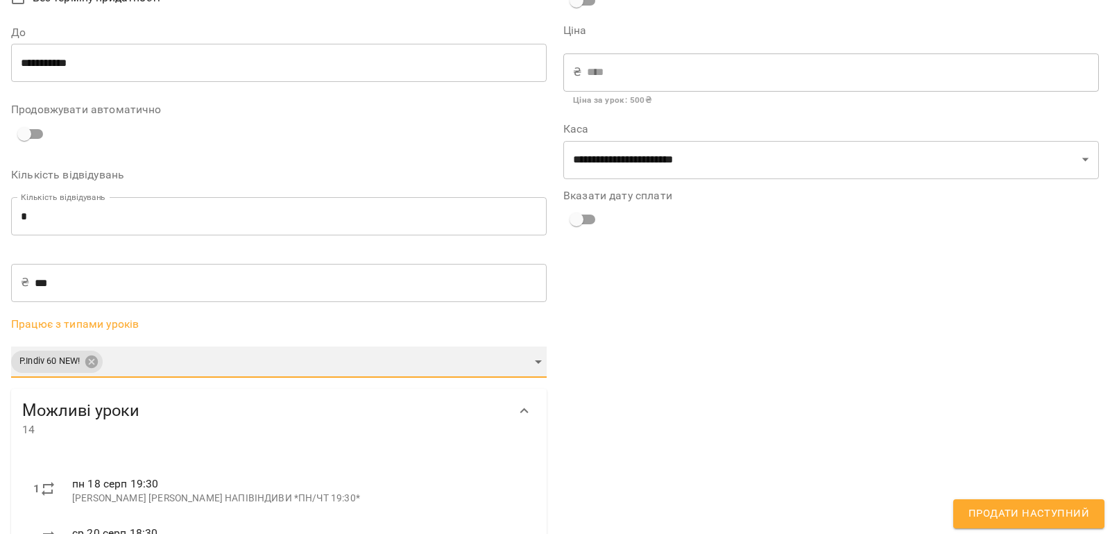
scroll to position [223, 0]
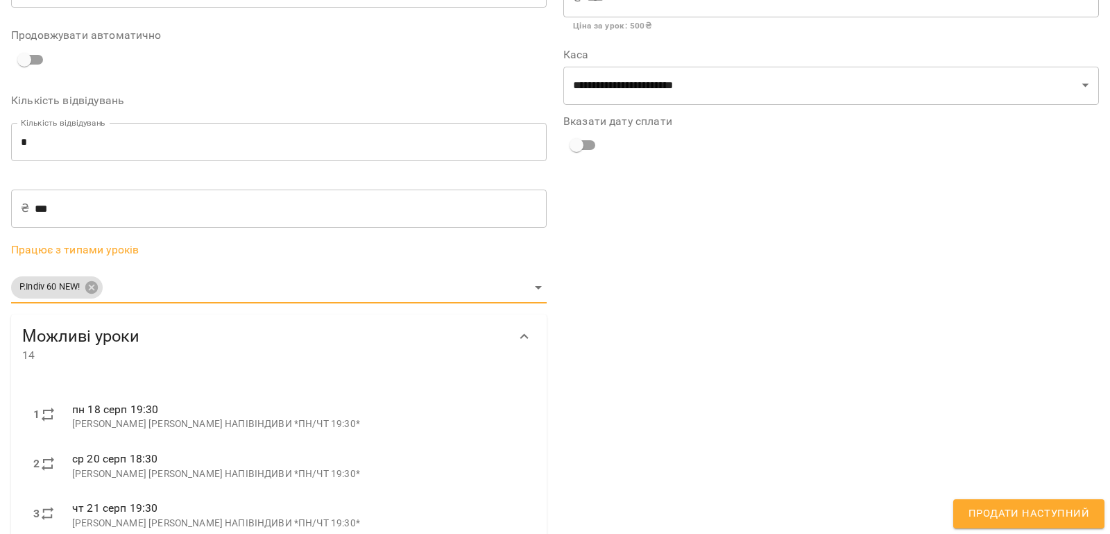
click at [1021, 508] on span "Продати наступний" at bounding box center [1029, 513] width 121 height 18
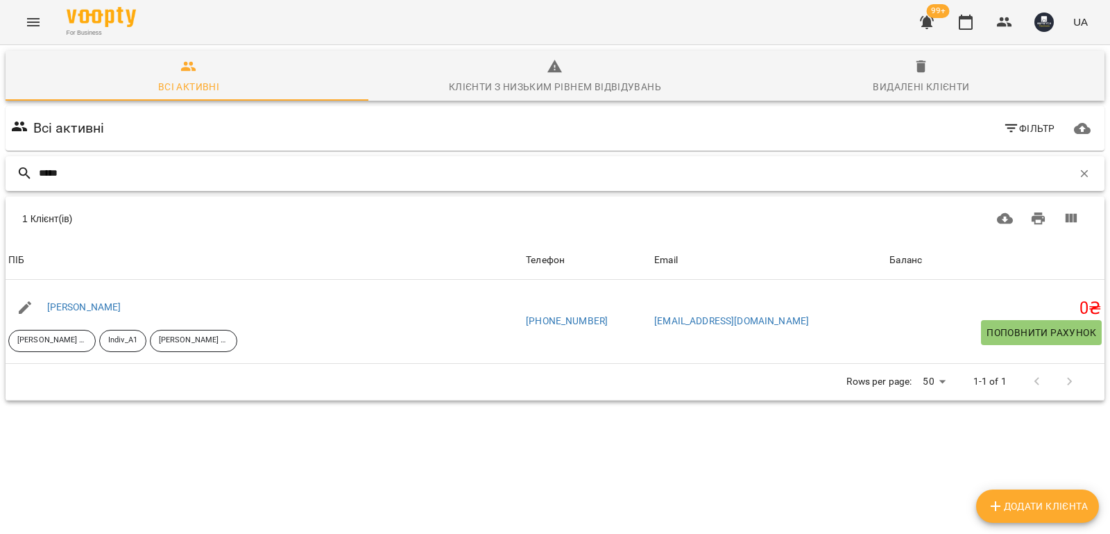
drag, startPoint x: 0, startPoint y: 0, endPoint x: 97, endPoint y: 175, distance: 200.0
click at [97, 175] on input "*****" at bounding box center [556, 173] width 1034 height 23
type input "*"
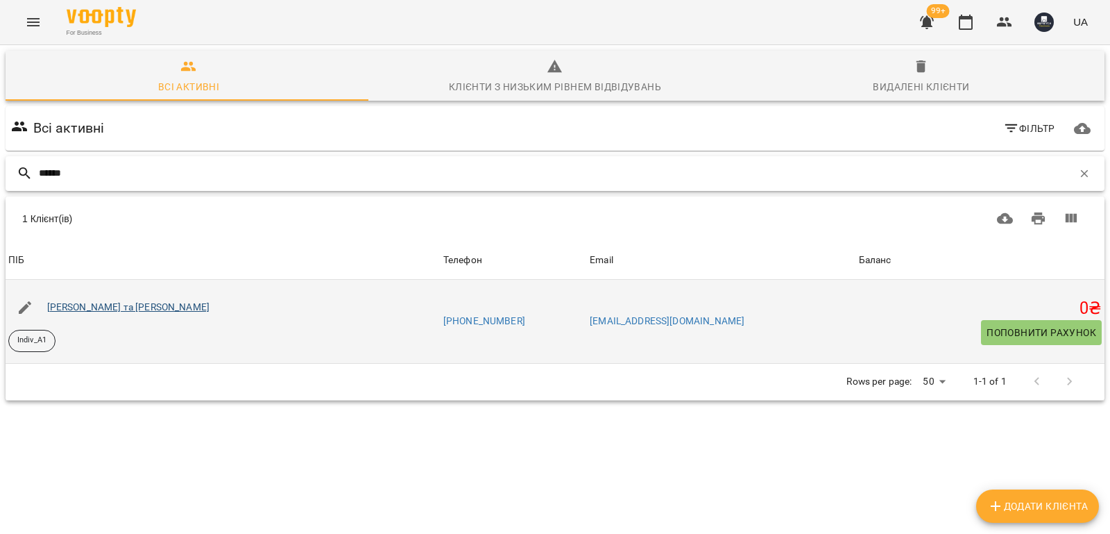
type input "******"
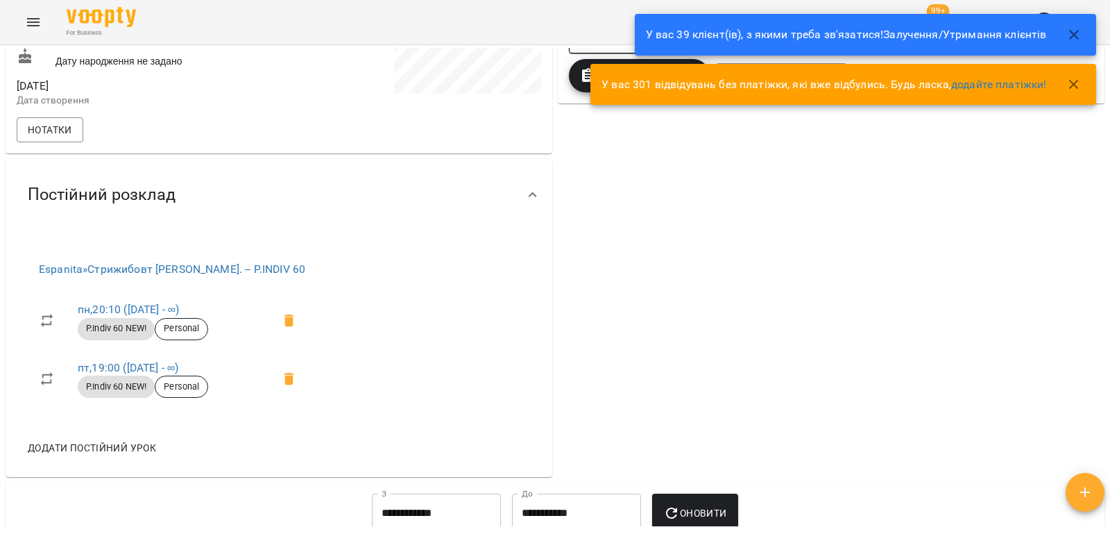
scroll to position [574, 0]
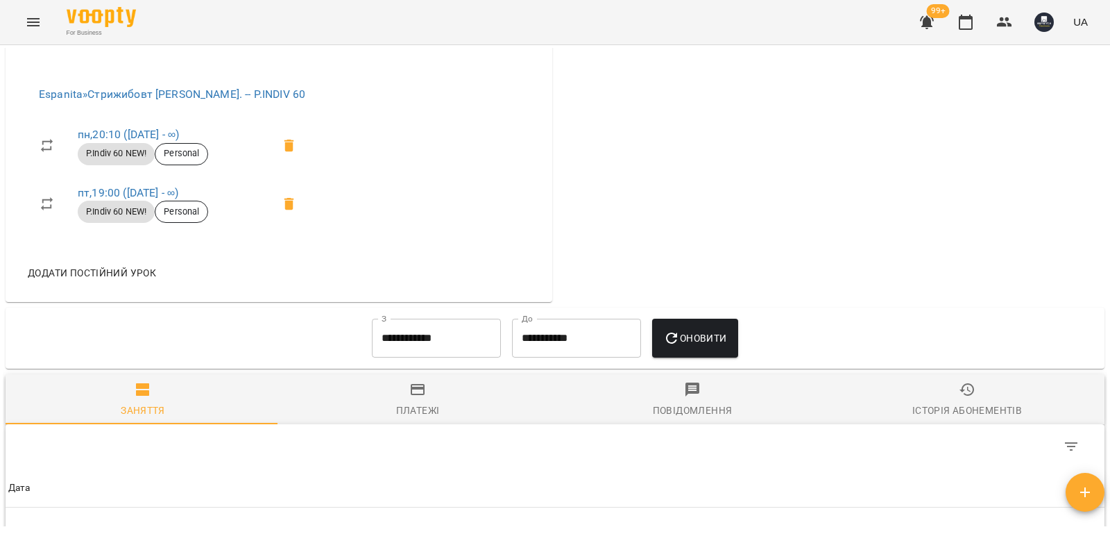
click at [978, 418] on div "Історія абонементів" at bounding box center [967, 410] width 110 height 17
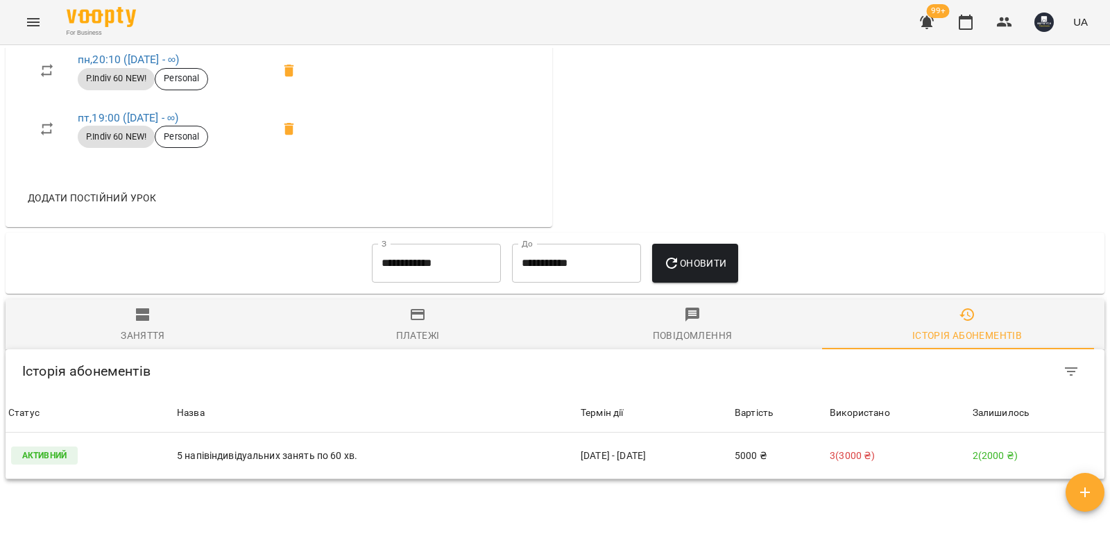
scroll to position [644, 0]
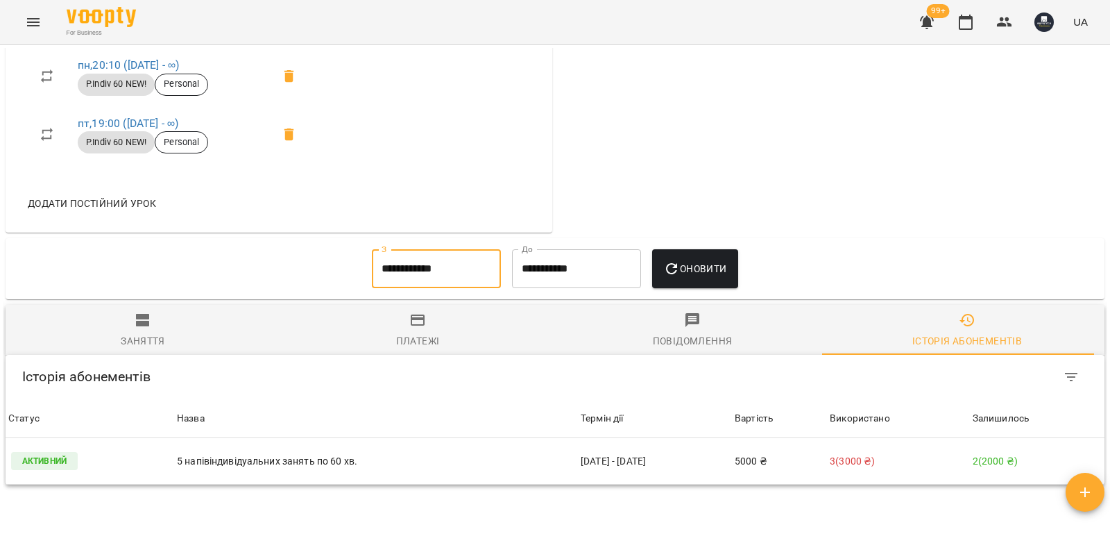
click at [436, 274] on input "**********" at bounding box center [436, 268] width 129 height 39
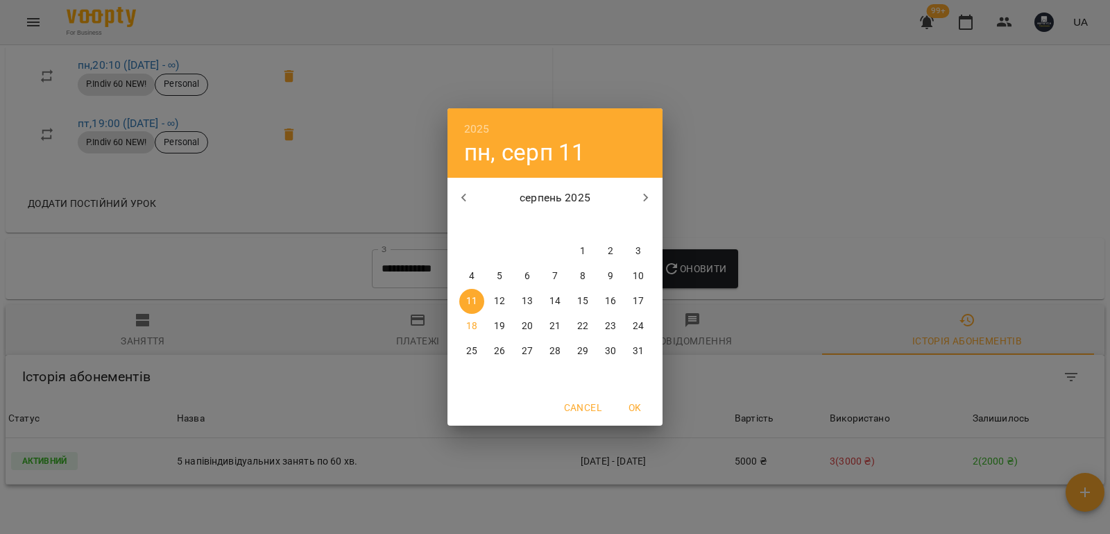
click at [463, 202] on icon "button" at bounding box center [464, 197] width 17 height 17
click at [642, 253] on span "1" at bounding box center [638, 251] width 25 height 14
type input "**********"
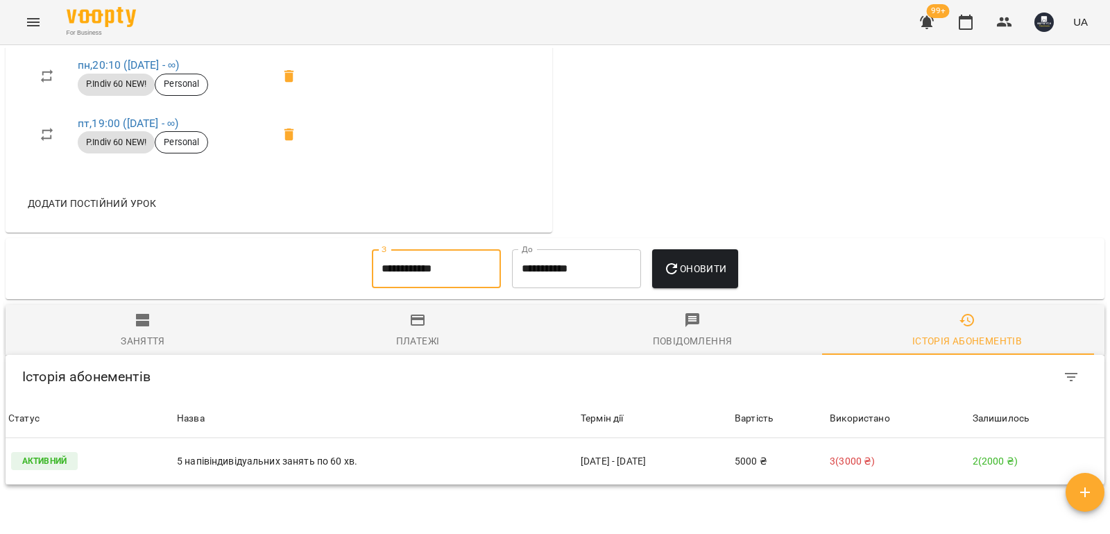
click at [721, 274] on span "Оновити" at bounding box center [694, 268] width 63 height 17
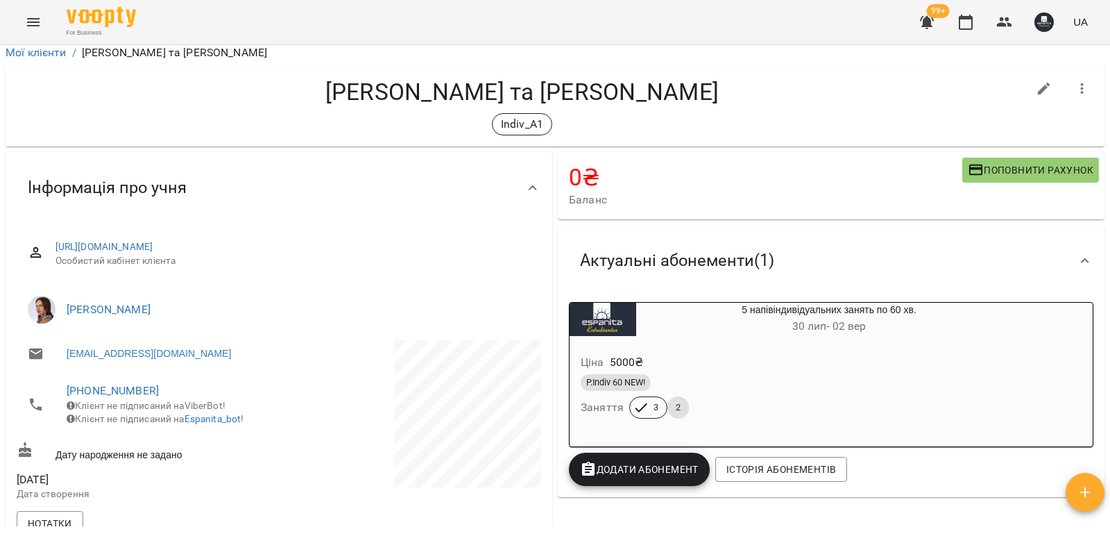
scroll to position [0, 0]
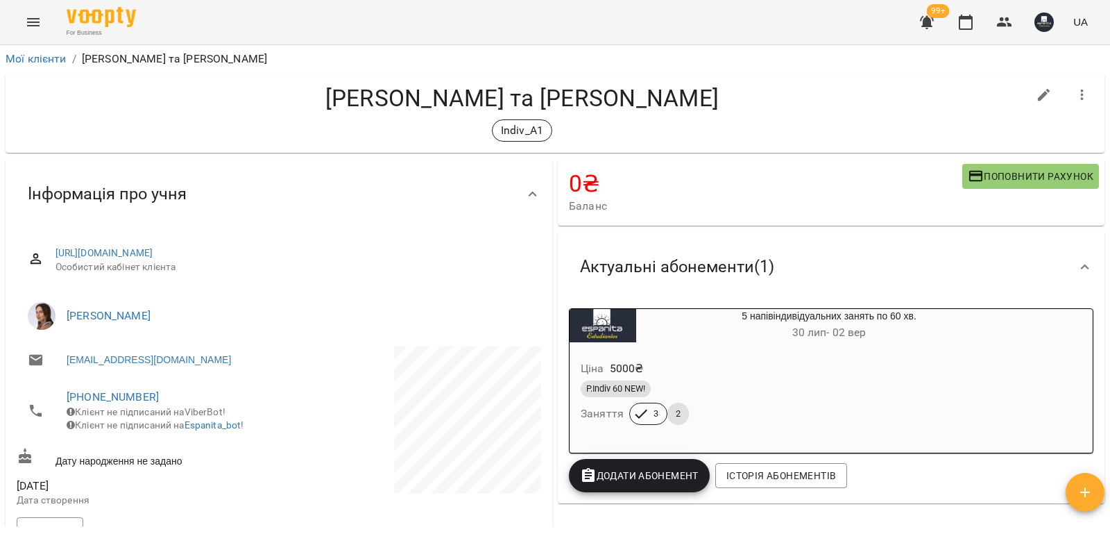
click at [576, 523] on div "0 ₴ Баланс Поповнити рахунок Актуальні абонементи ( 1 ) 5 напівіндивідуальних з…" at bounding box center [831, 517] width 552 height 724
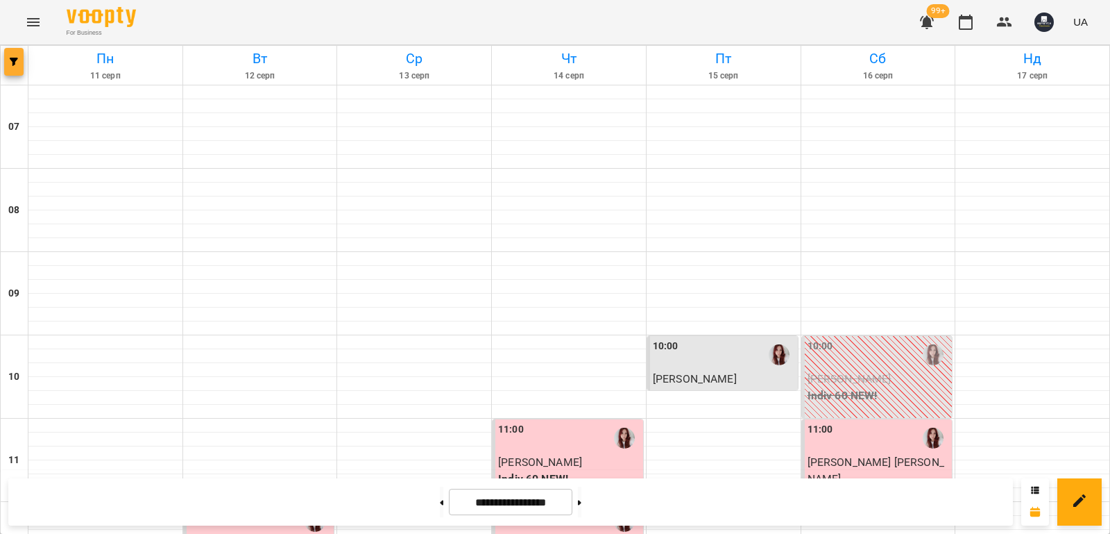
drag, startPoint x: 0, startPoint y: 0, endPoint x: 8, endPoint y: 72, distance: 72.6
click at [8, 72] on button "button" at bounding box center [13, 62] width 19 height 28
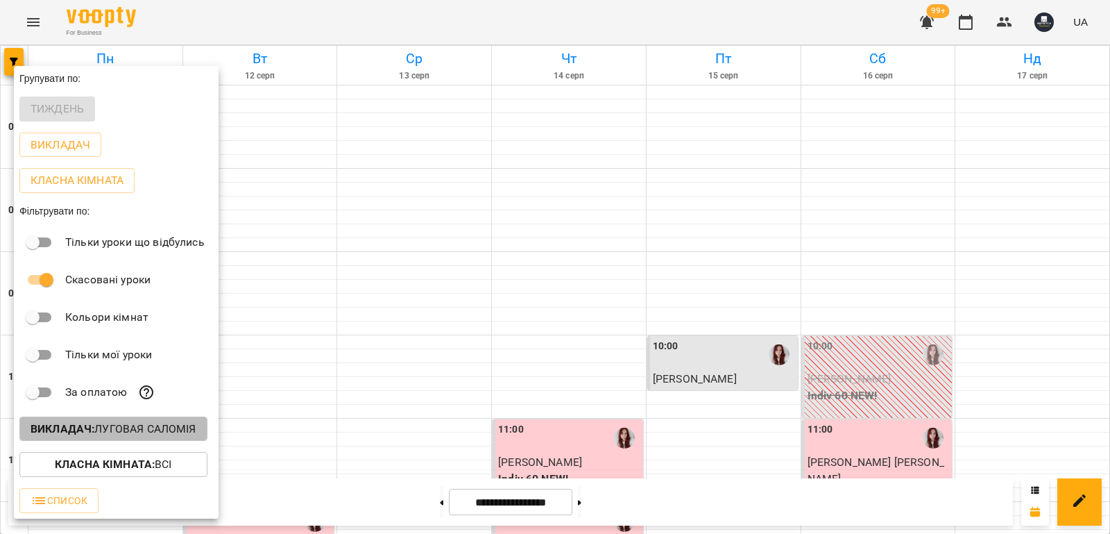
click at [169, 431] on p "Викладач : [PERSON_NAME]" at bounding box center [114, 428] width 166 height 17
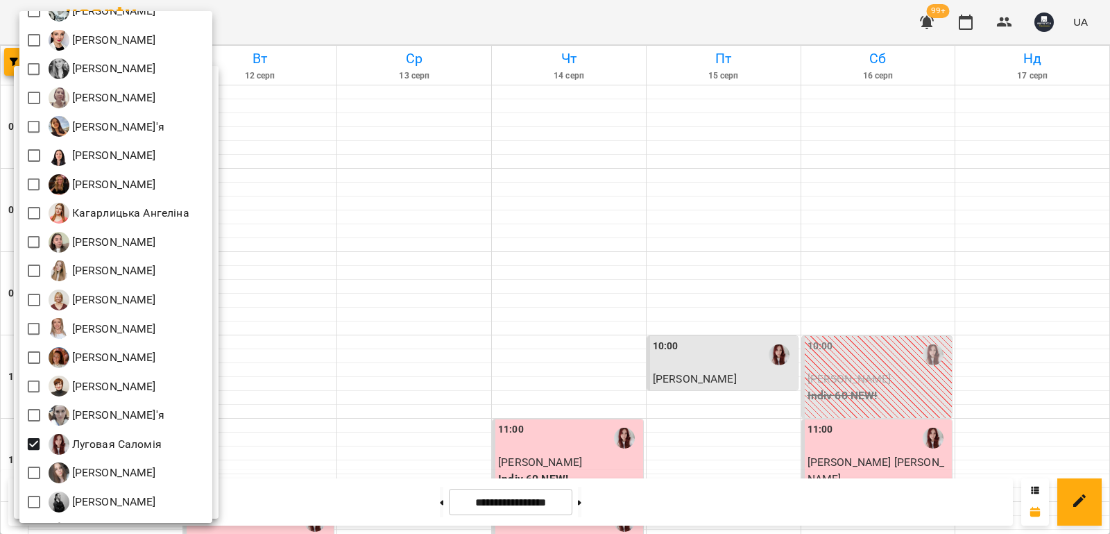
scroll to position [208, 0]
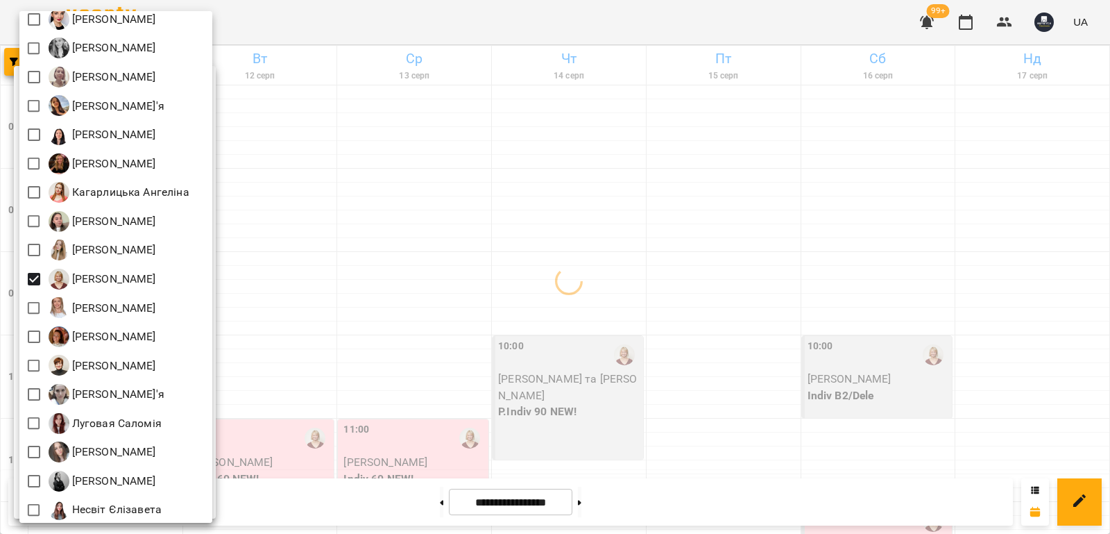
click at [379, 301] on div at bounding box center [555, 267] width 1110 height 534
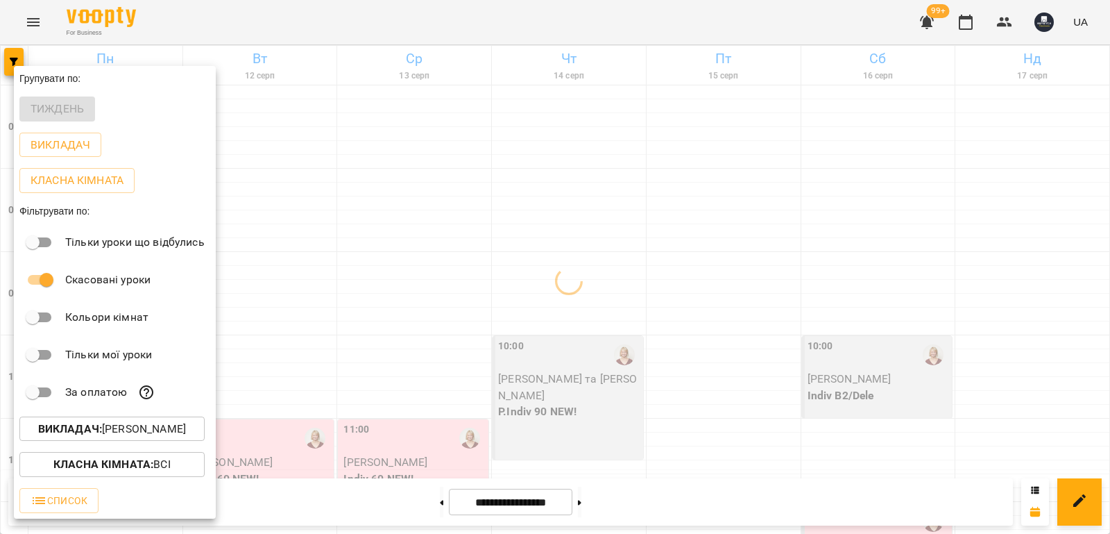
click at [355, 289] on div "Всі [PERSON_NAME] Maribel [PERSON_NAME] А [PERSON_NAME] [PERSON_NAME] [PERSON_N…" at bounding box center [555, 267] width 1110 height 534
click at [355, 289] on div at bounding box center [555, 267] width 1110 height 534
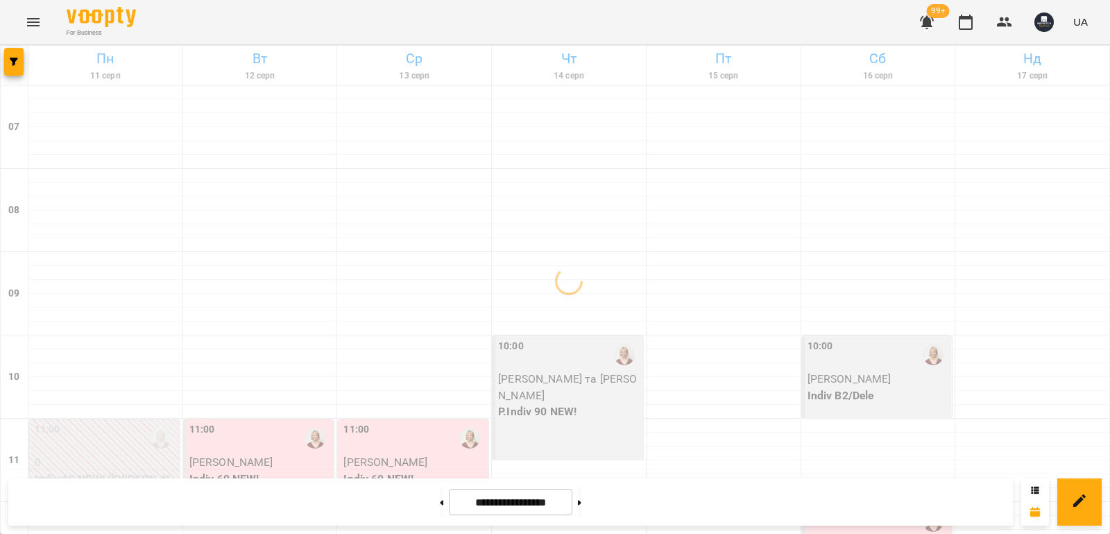
scroll to position [555, 0]
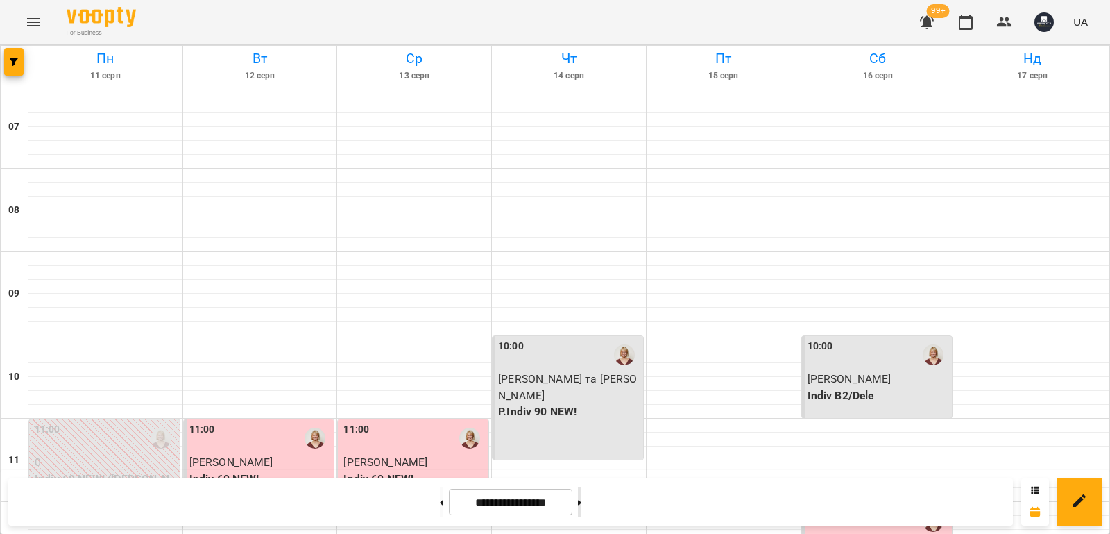
click at [581, 505] on button at bounding box center [579, 501] width 3 height 31
type input "**********"
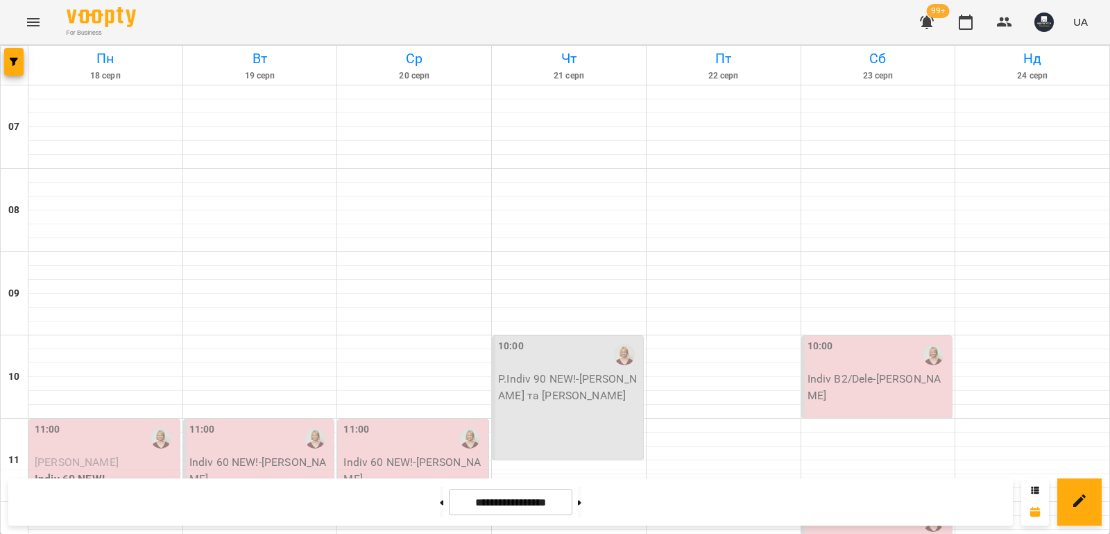
scroll to position [69, 0]
click at [123, 470] on p "Indiv 60 NEW!" at bounding box center [106, 478] width 142 height 17
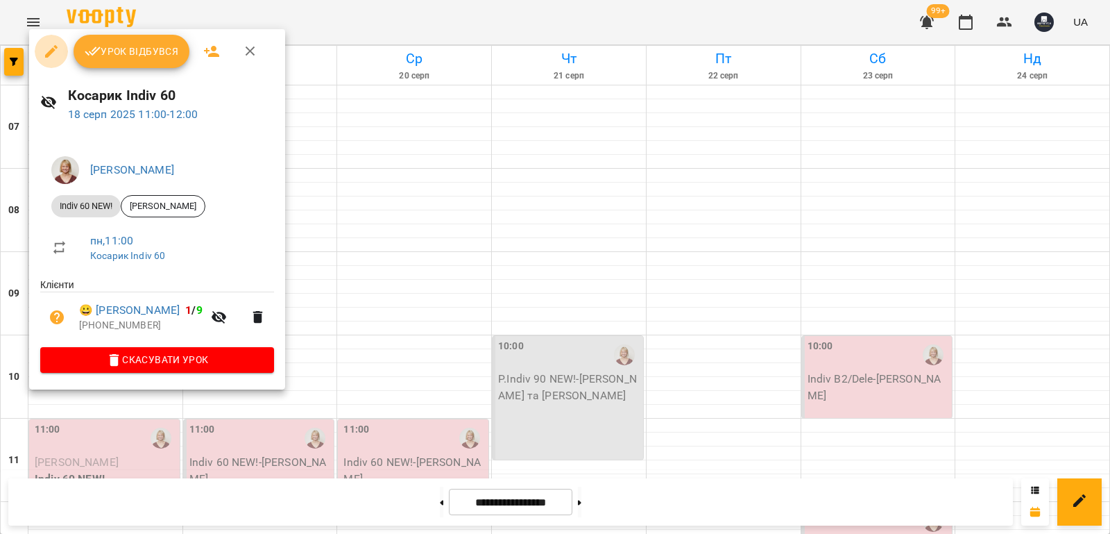
click at [52, 51] on icon "button" at bounding box center [51, 51] width 12 height 12
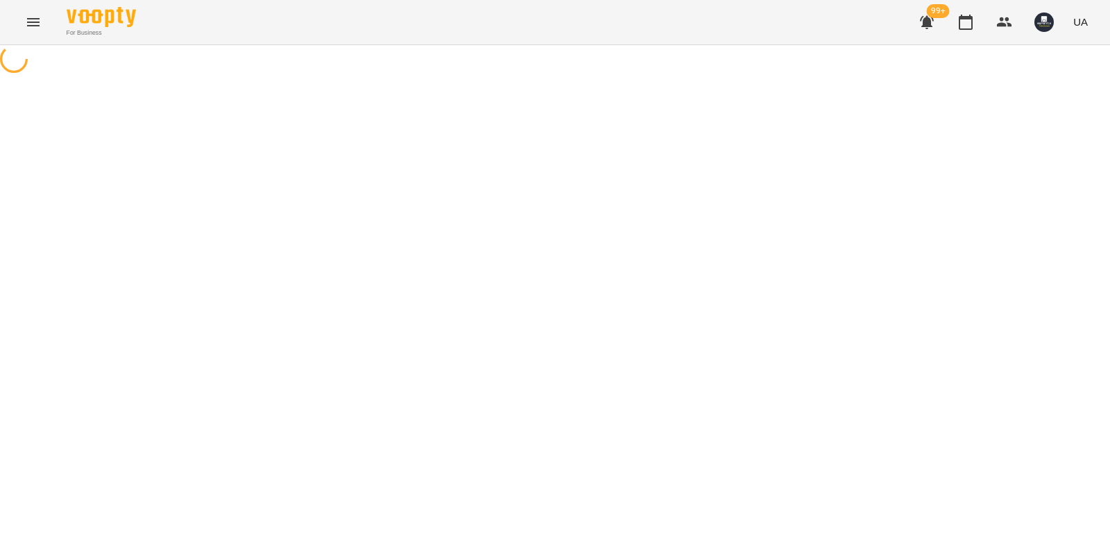
select select "**********"
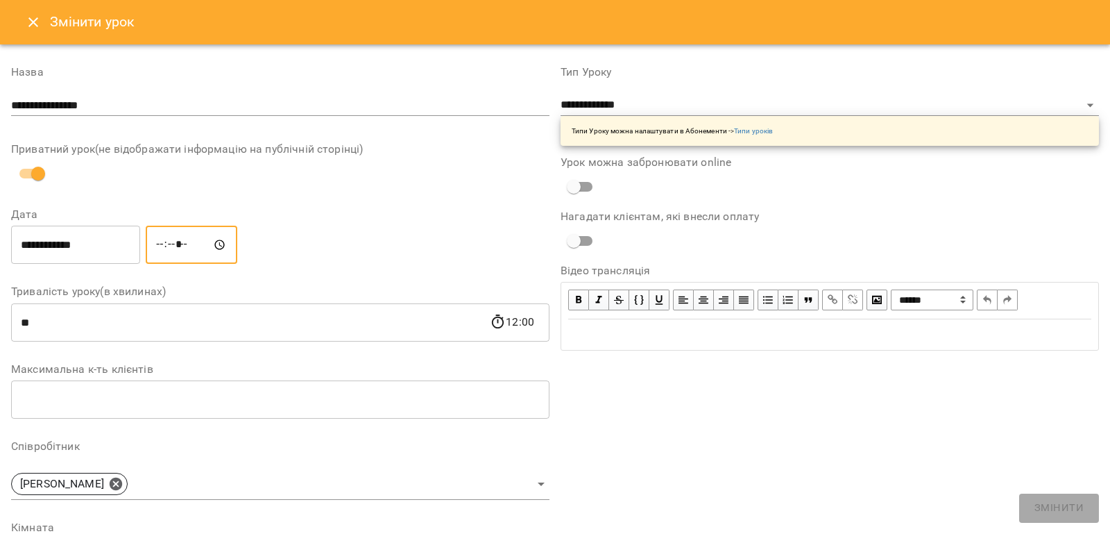
click at [171, 247] on input "*****" at bounding box center [192, 244] width 92 height 39
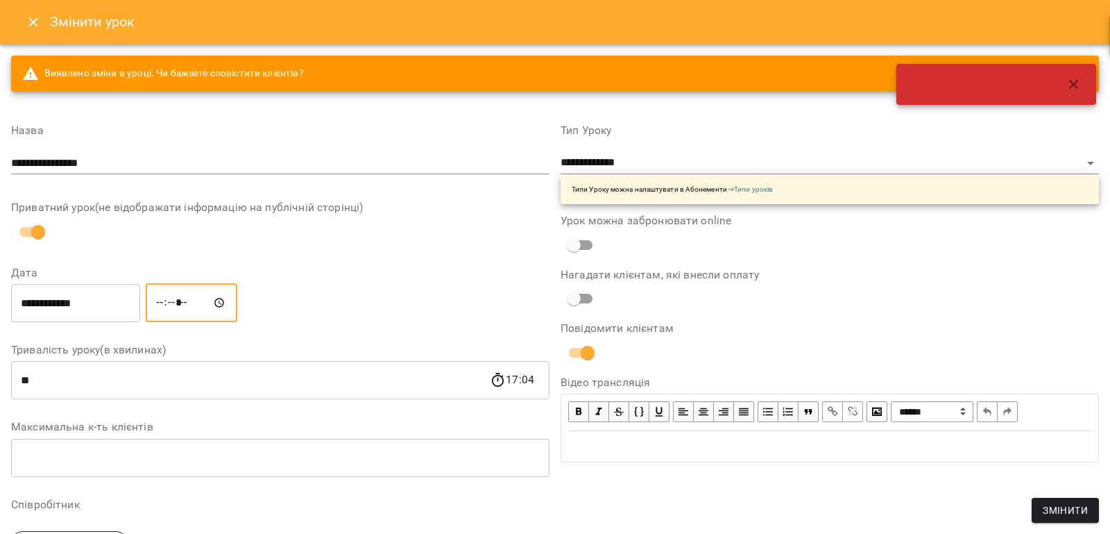
type input "*****"
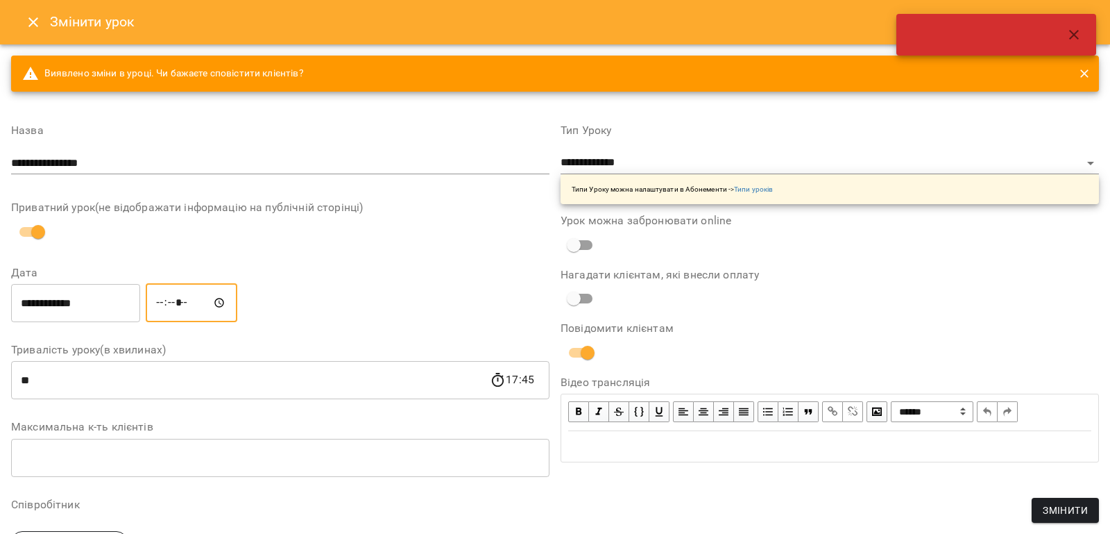
click at [757, 516] on div "**********" at bounding box center [829, 484] width 549 height 753
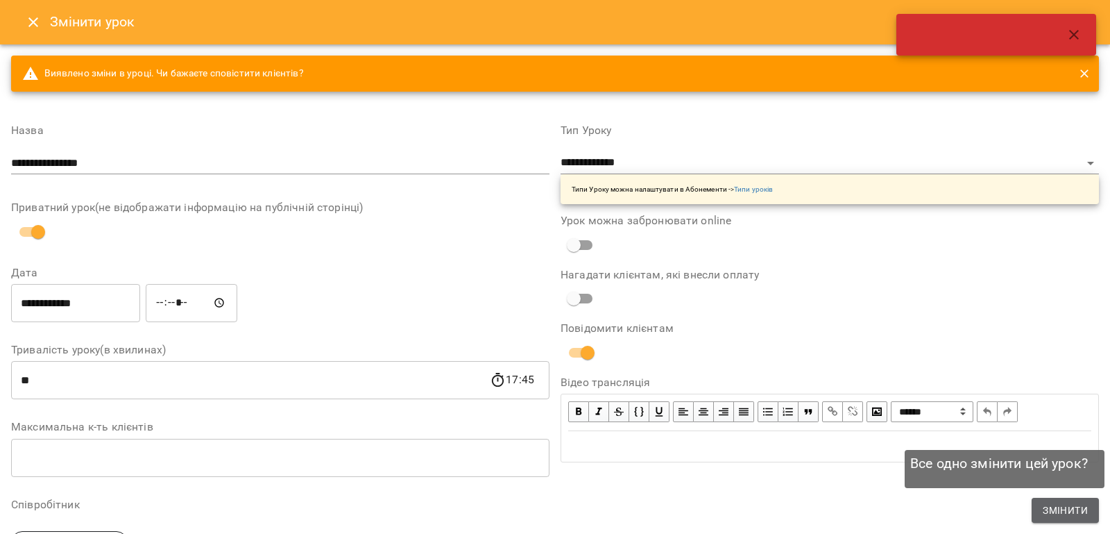
click at [1061, 511] on span "Змінити" at bounding box center [1065, 510] width 45 height 17
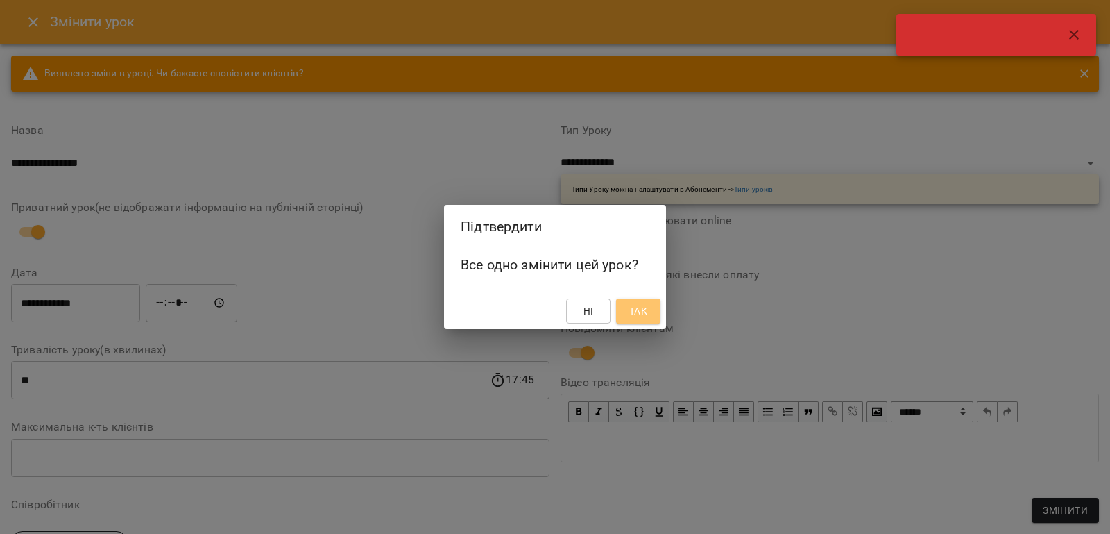
click at [639, 314] on span "Так" at bounding box center [638, 310] width 18 height 17
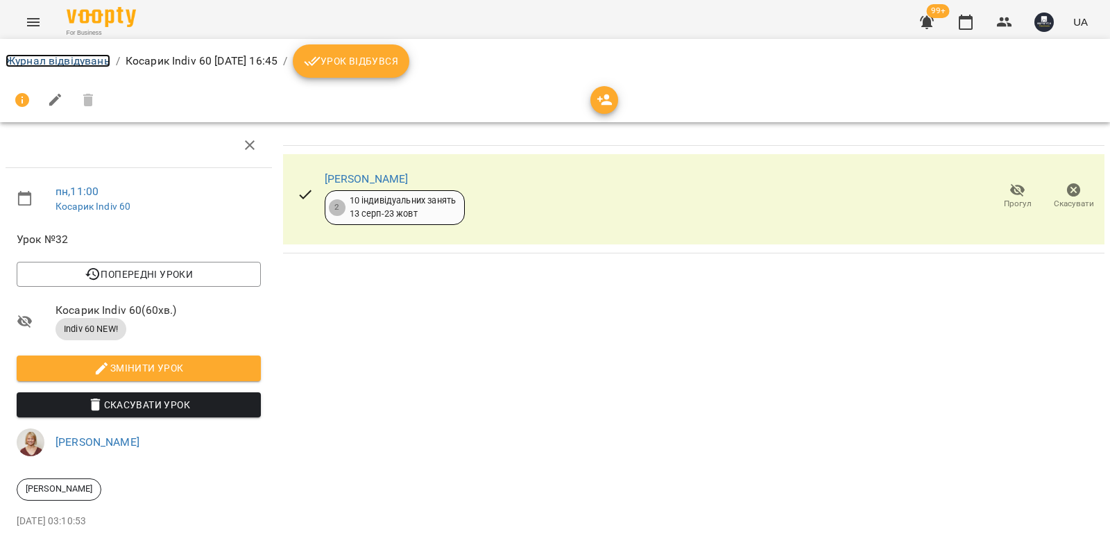
click at [69, 62] on link "Журнал відвідувань" at bounding box center [58, 60] width 105 height 13
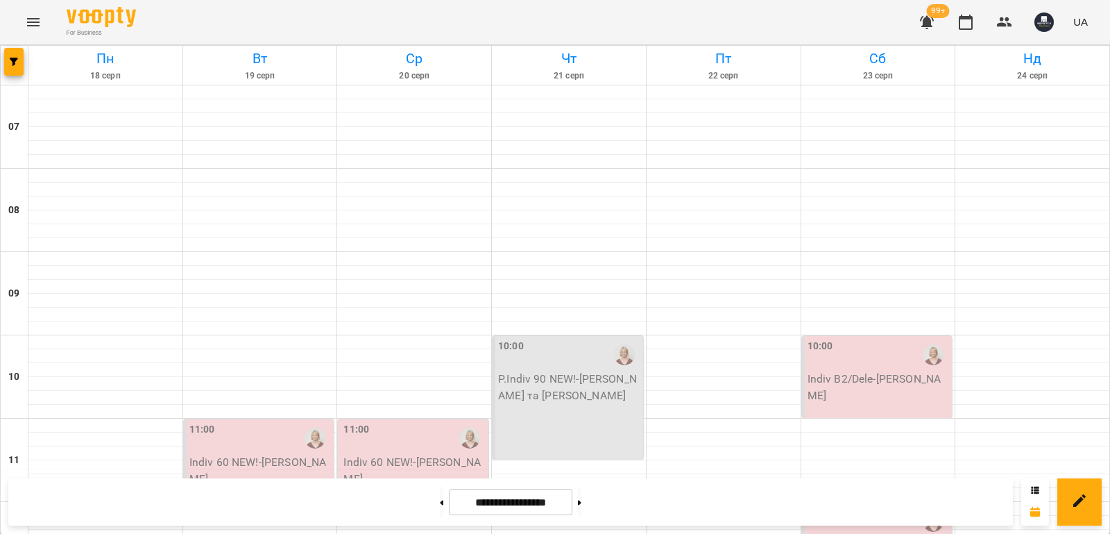
scroll to position [208, 0]
click at [409, 454] on p "Indiv 60 NEW! - [PERSON_NAME]" at bounding box center [414, 470] width 142 height 33
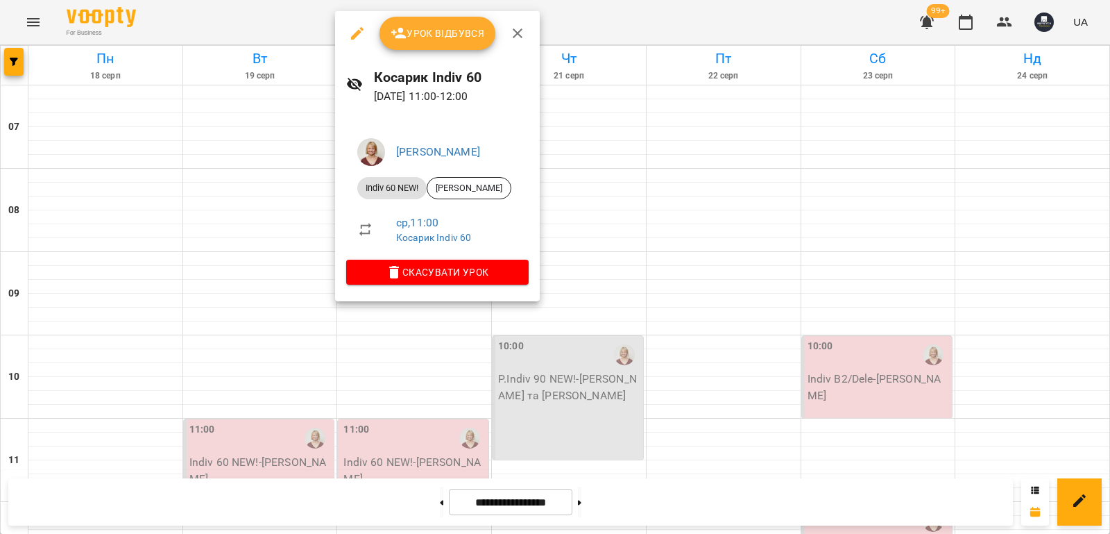
click at [354, 24] on button "button" at bounding box center [357, 33] width 33 height 33
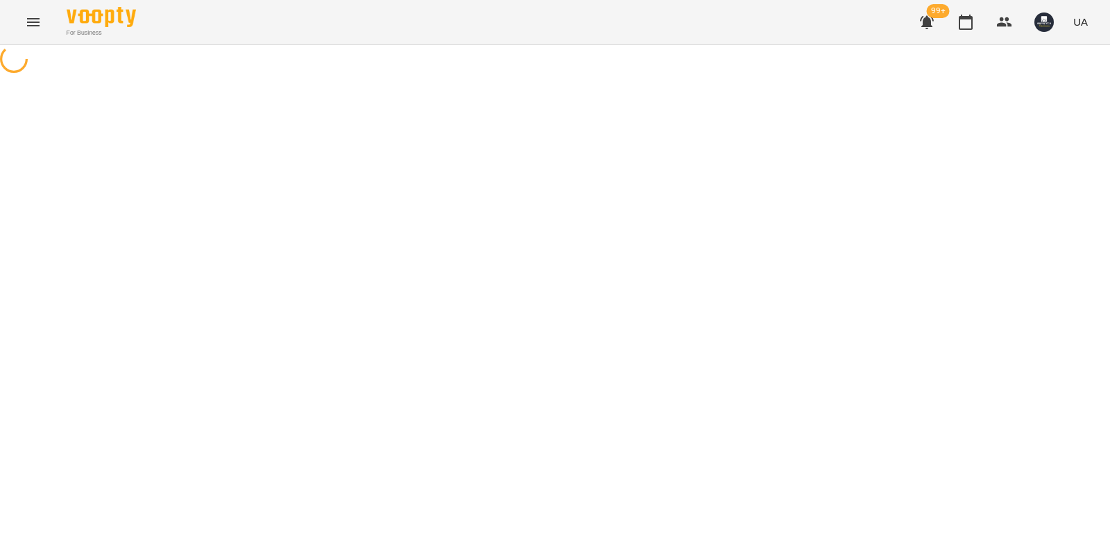
select select "**********"
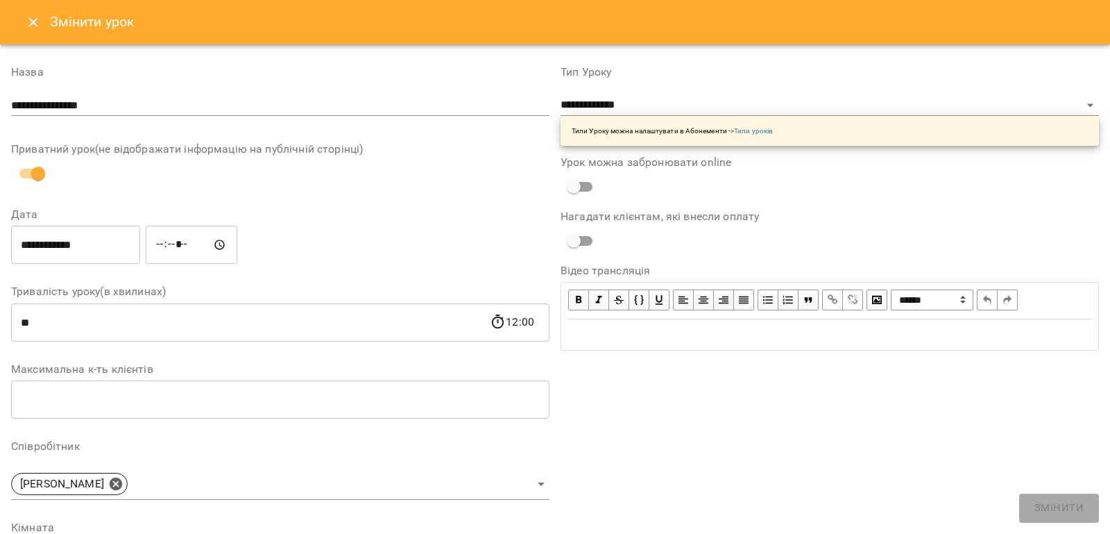
click at [112, 251] on input "**********" at bounding box center [75, 244] width 129 height 39
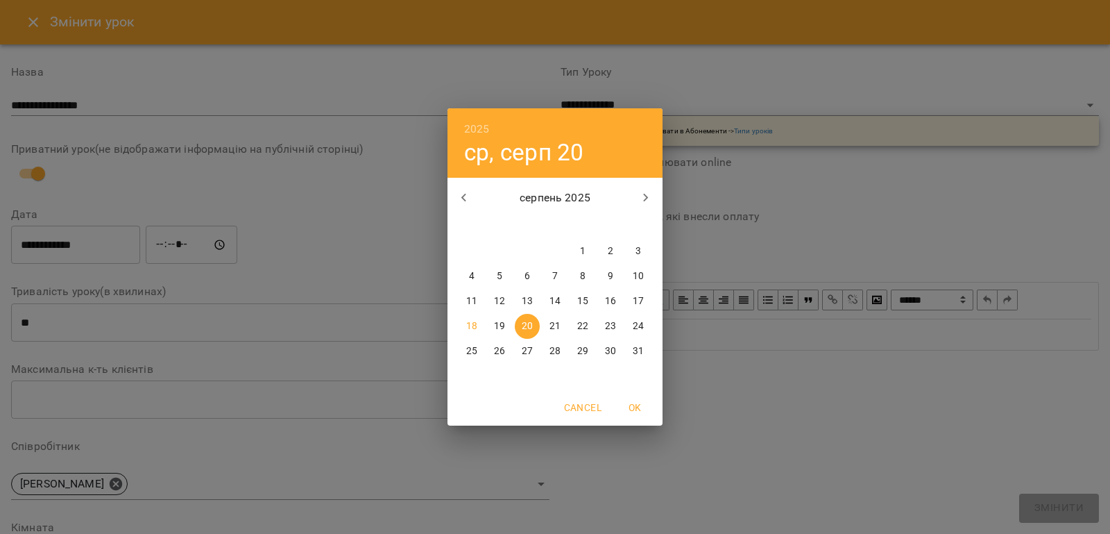
click at [556, 324] on p "21" at bounding box center [554, 326] width 11 height 14
type input "**********"
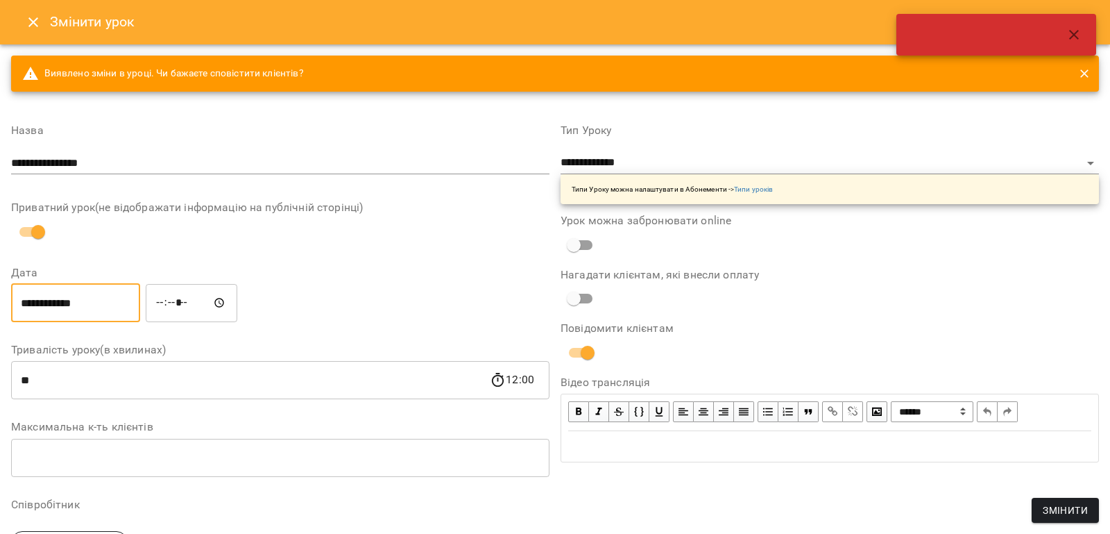
click at [172, 300] on input "*****" at bounding box center [192, 302] width 92 height 39
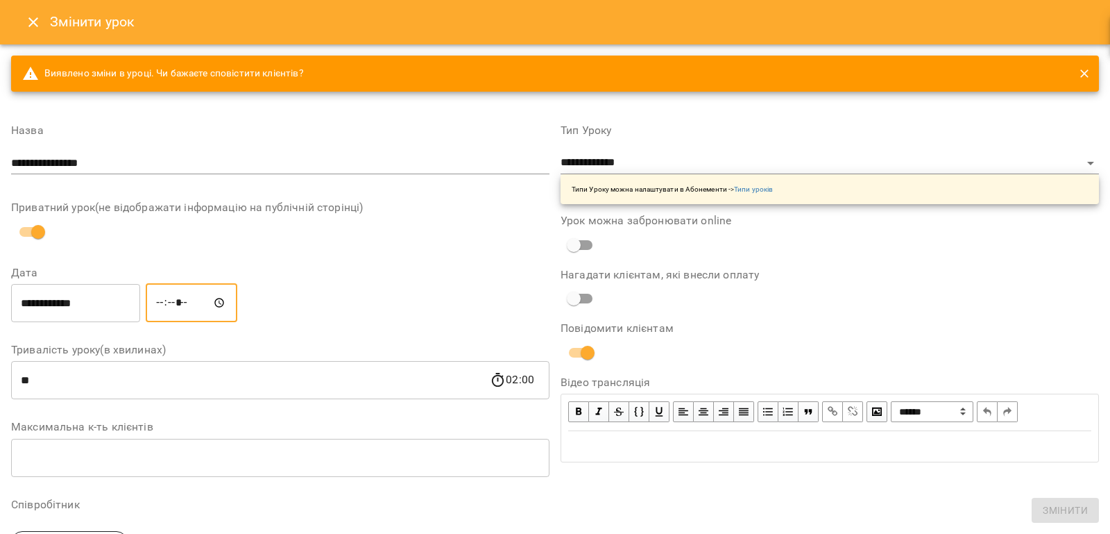
type input "*****"
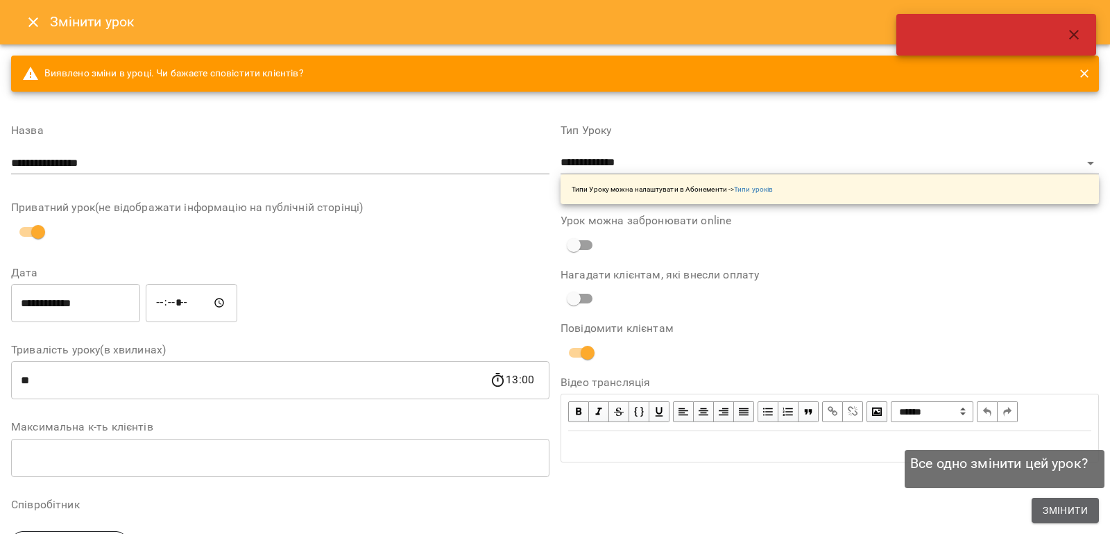
click at [1074, 507] on span "Змінити" at bounding box center [1065, 510] width 45 height 17
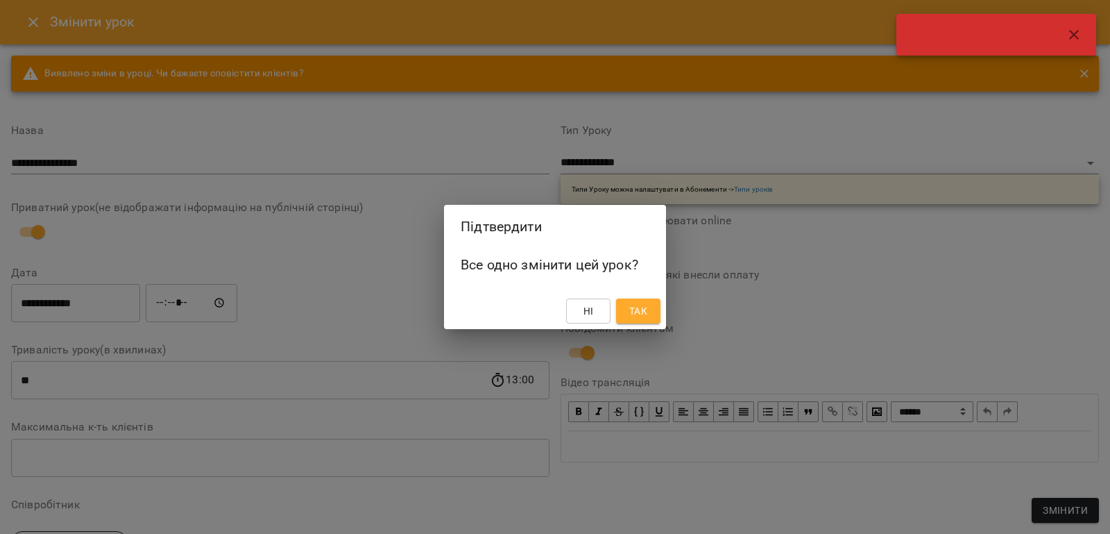
click at [643, 312] on span "Так" at bounding box center [638, 310] width 18 height 17
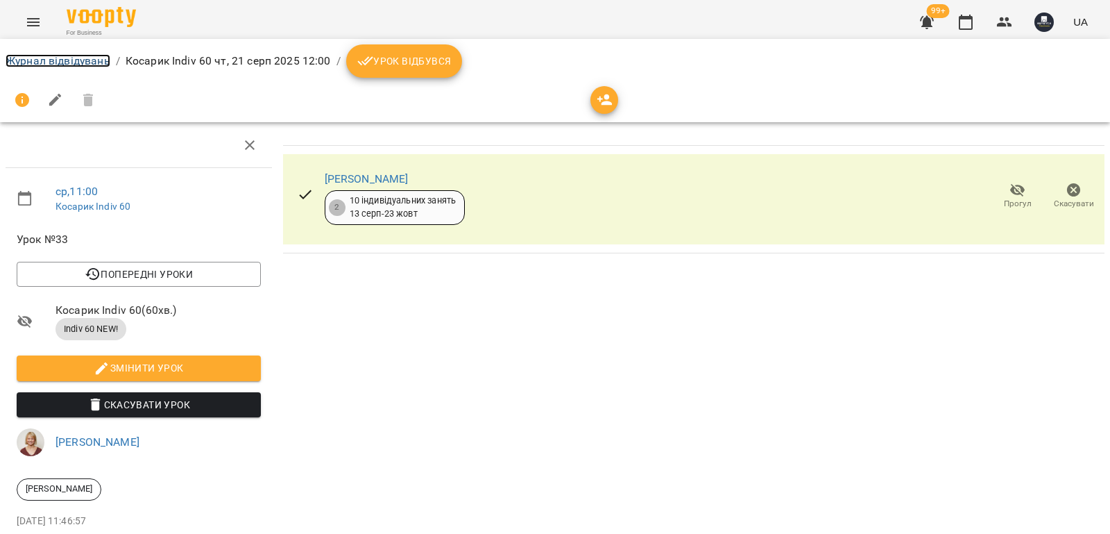
click at [92, 56] on link "Журнал відвідувань" at bounding box center [58, 60] width 105 height 13
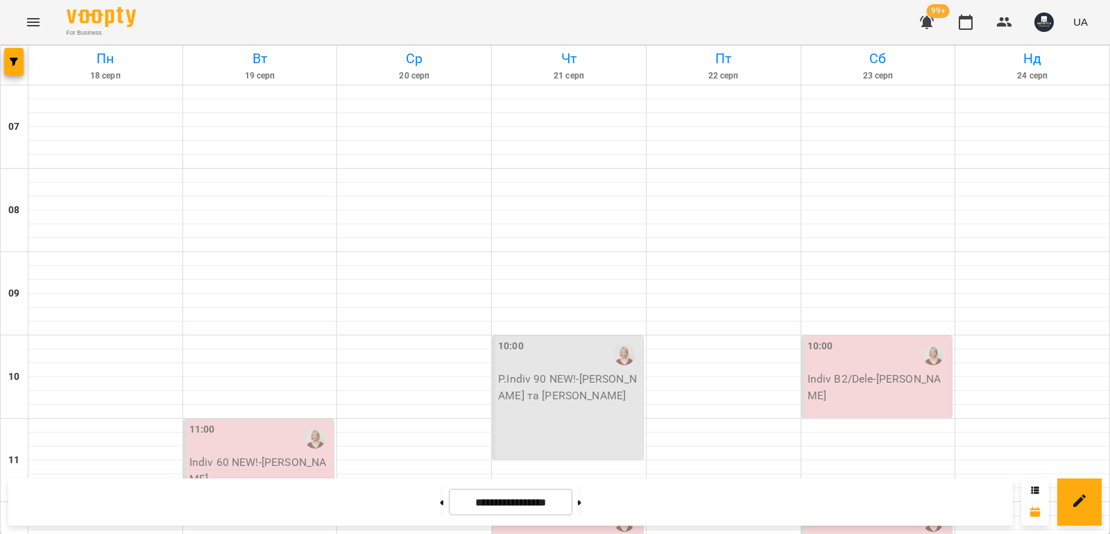
scroll to position [694, 0]
